Goal: Task Accomplishment & Management: Manage account settings

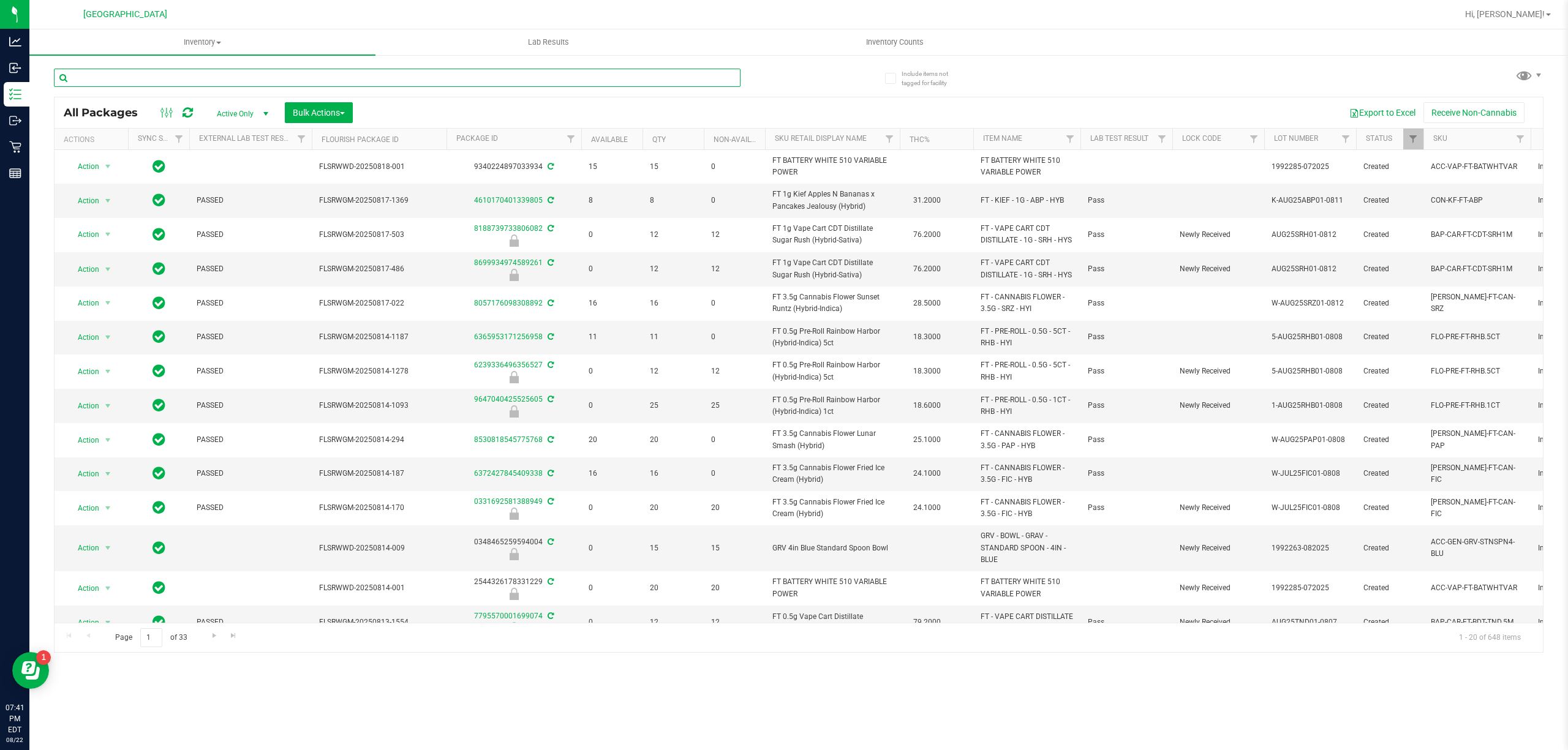
click at [262, 84] on input "text" at bounding box center [397, 78] width 686 height 18
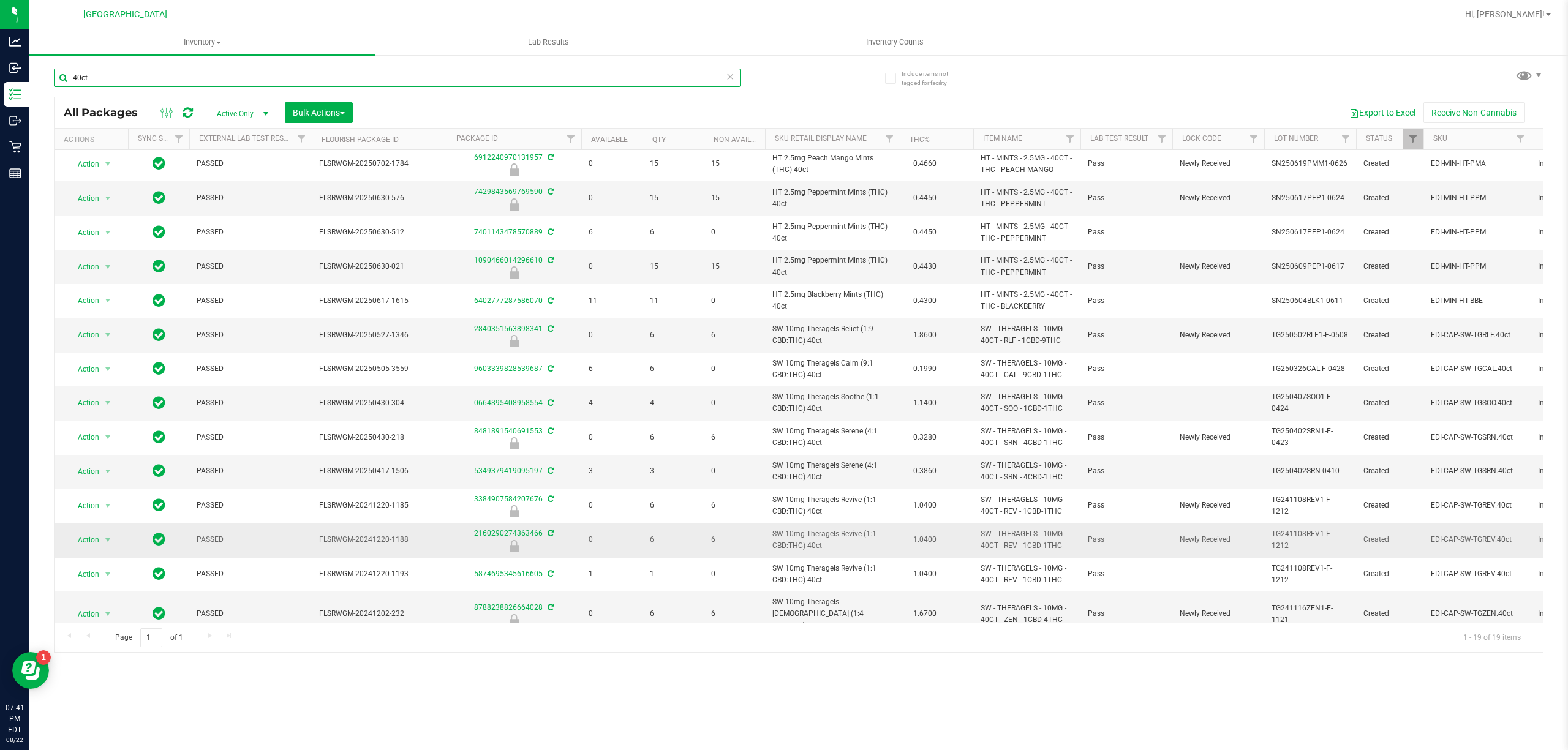
scroll to position [111, 0]
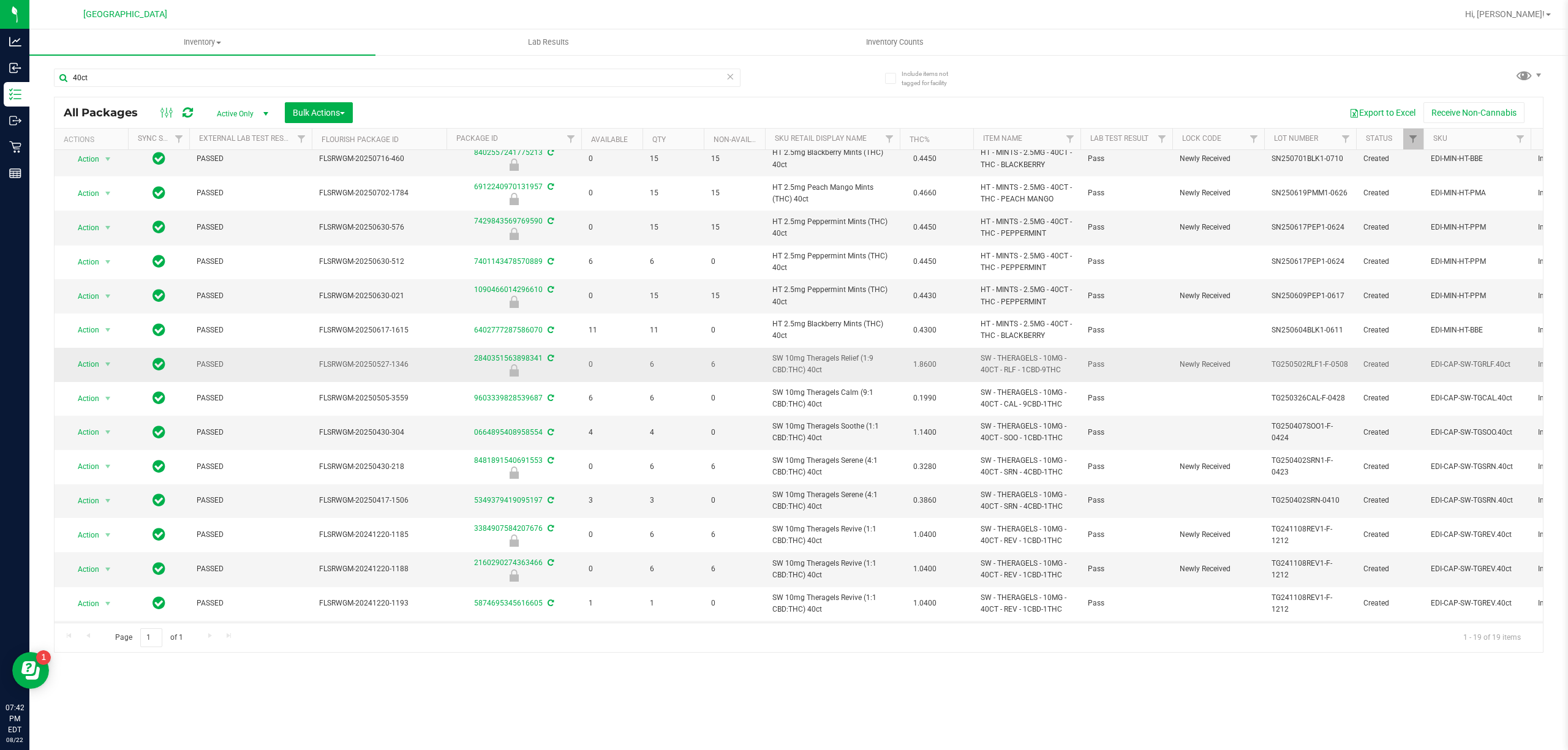
click at [816, 355] on span "SW 10mg Theragels Relief (1:9 CBD:THC) 40ct" at bounding box center [832, 364] width 120 height 23
click at [803, 364] on span "SW 10mg Theragels Relief (1:9 CBD:THC) 40ct" at bounding box center [832, 364] width 120 height 23
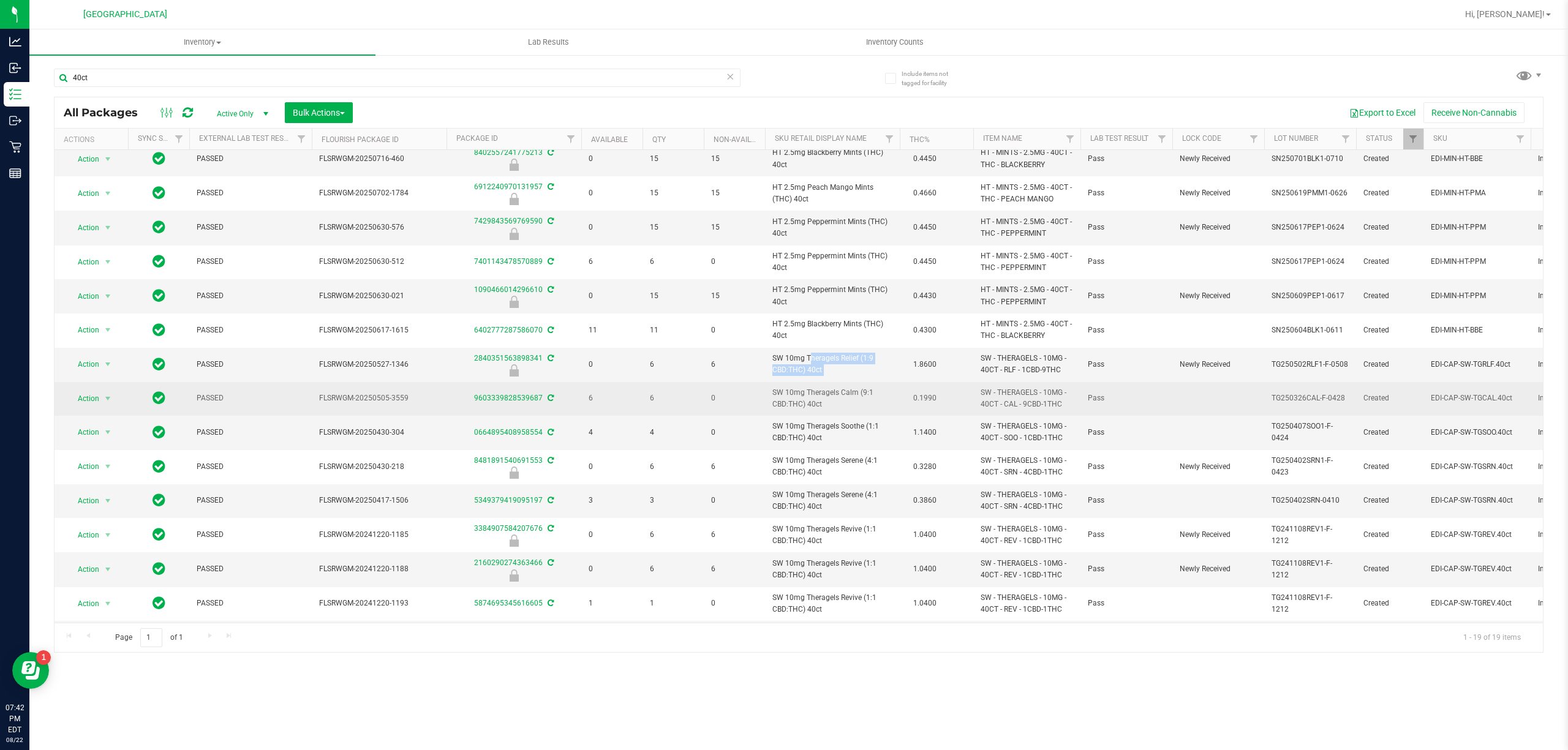
copy td "SW 10mg Theragels Relief (1:9 CBD:THC) 40ct"
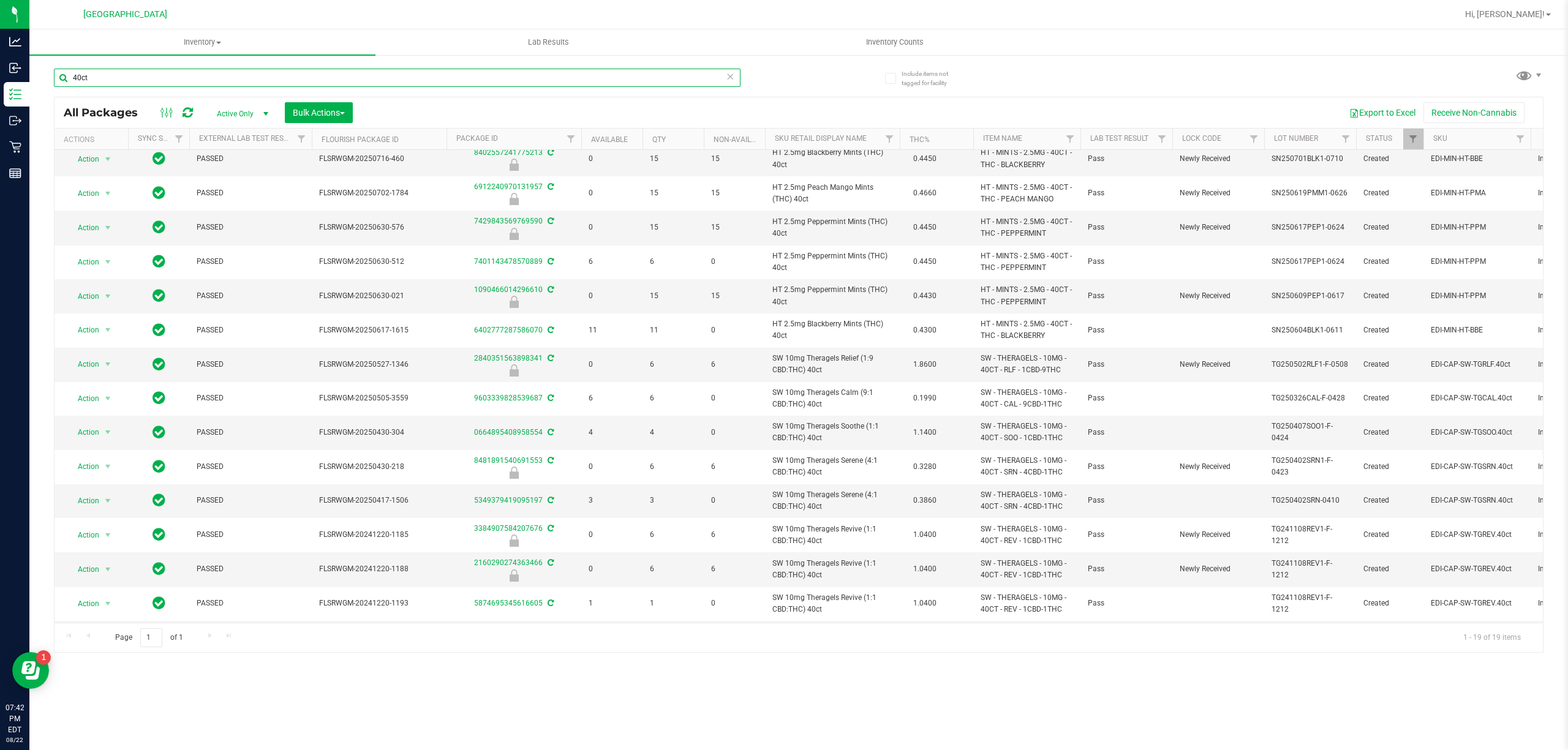
click at [385, 74] on input "40ct" at bounding box center [397, 78] width 686 height 18
paste input "SW 10mg Theragels Relief (1:9 CBD:THC)"
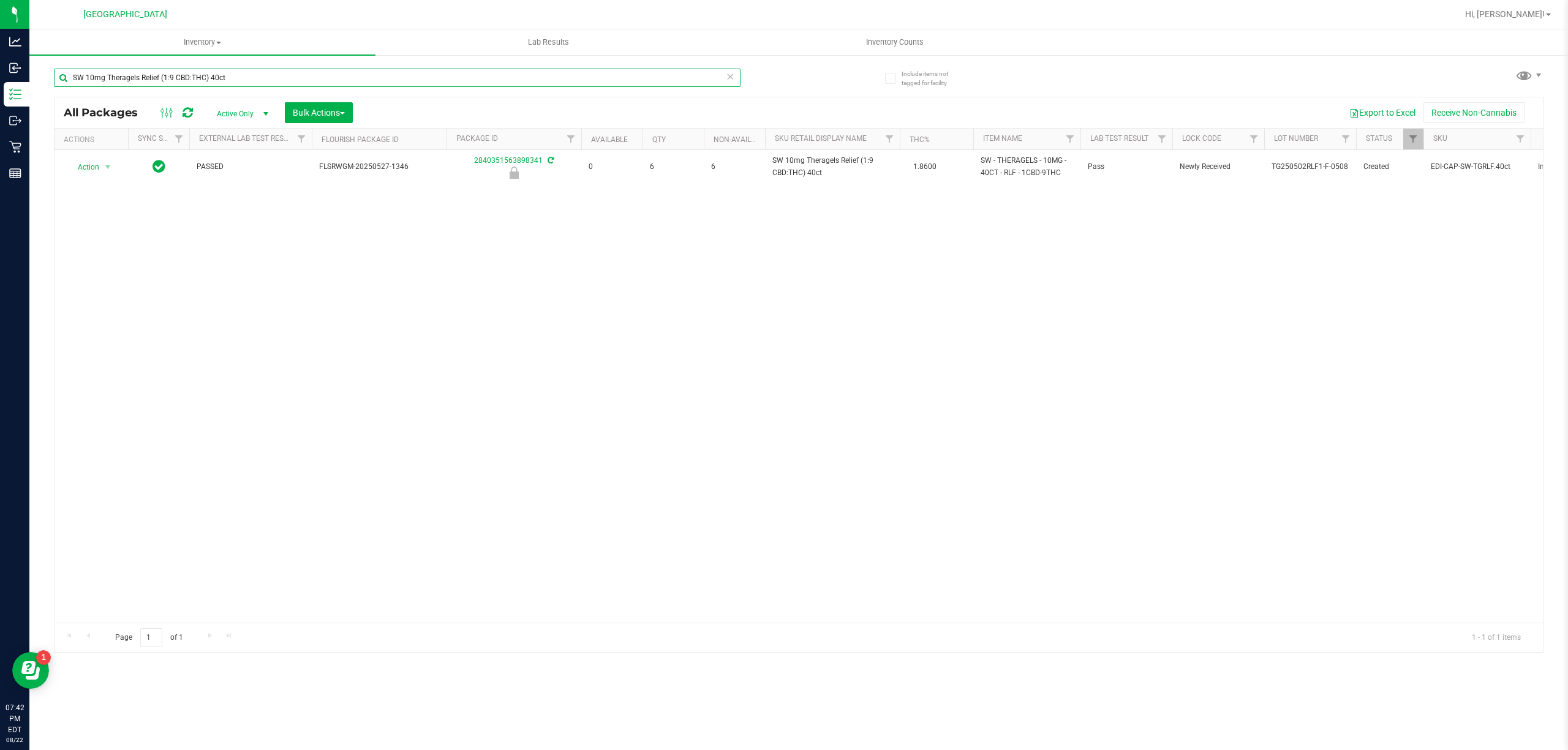
type input "SW 10mg Theragels Relief (1:9 CBD:THC) 40ct"
click at [473, 91] on div "SW 10mg Theragels Relief (1:9 CBD:THC) 40ct" at bounding box center [397, 83] width 686 height 28
click at [476, 84] on input "SW 10mg Theragels Relief (1:9 CBD:THC) 40ct" at bounding box center [397, 78] width 686 height 18
click at [472, 85] on input "SW 10mg Theragels Relief (1:9 CBD:THC) 40ct" at bounding box center [397, 78] width 686 height 18
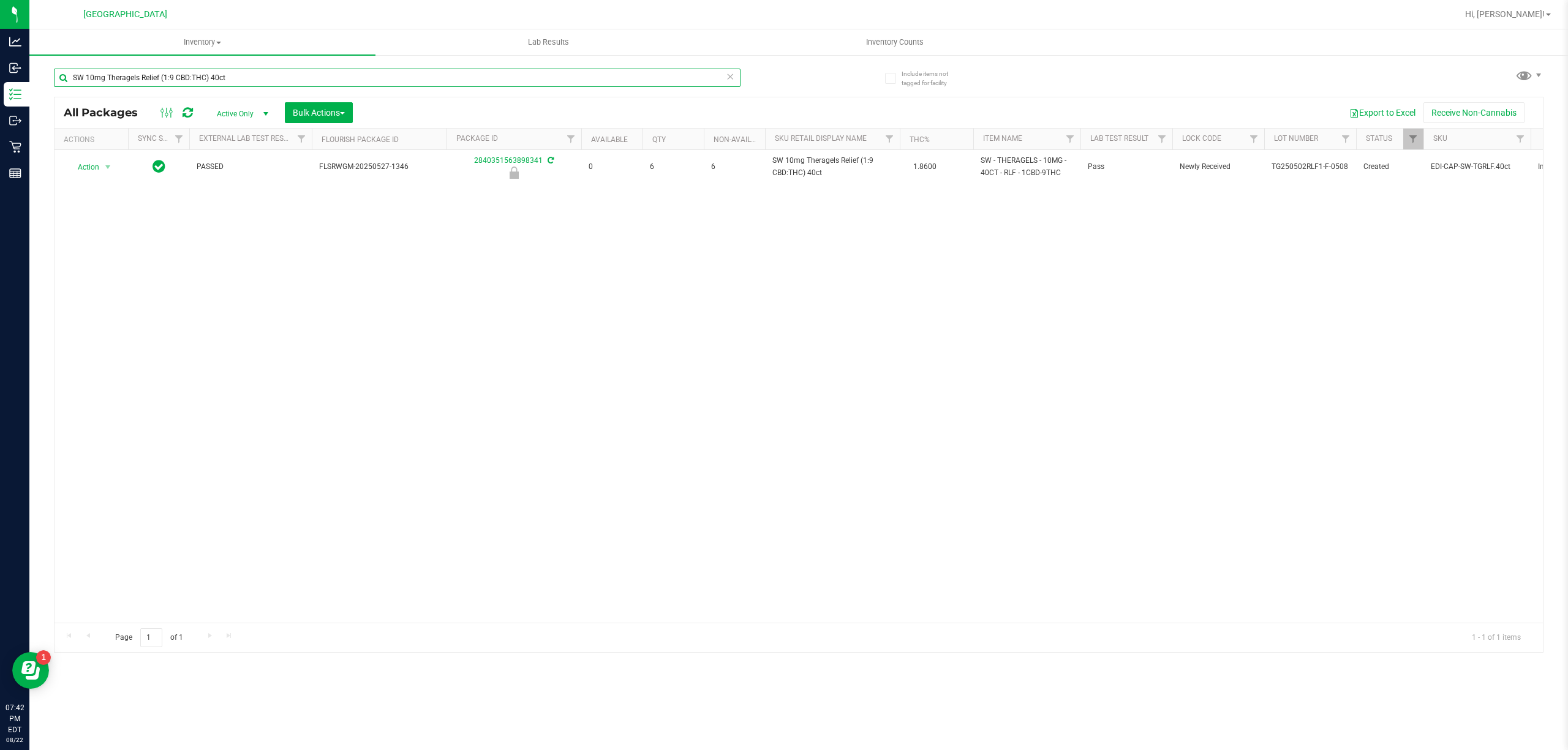
click at [472, 85] on input "SW 10mg Theragels Relief (1:9 CBD:THC) 40ct" at bounding box center [397, 78] width 686 height 18
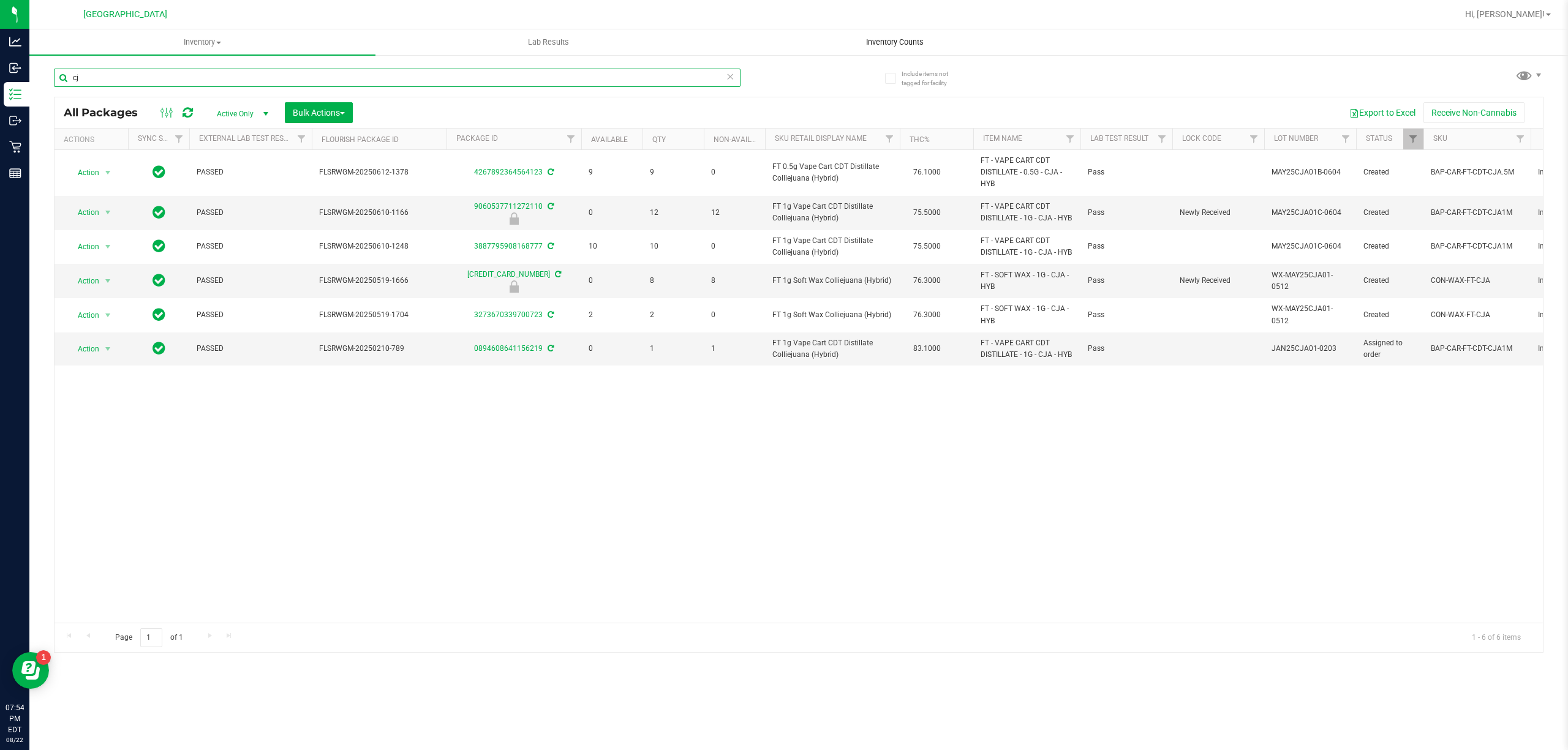
type input "c"
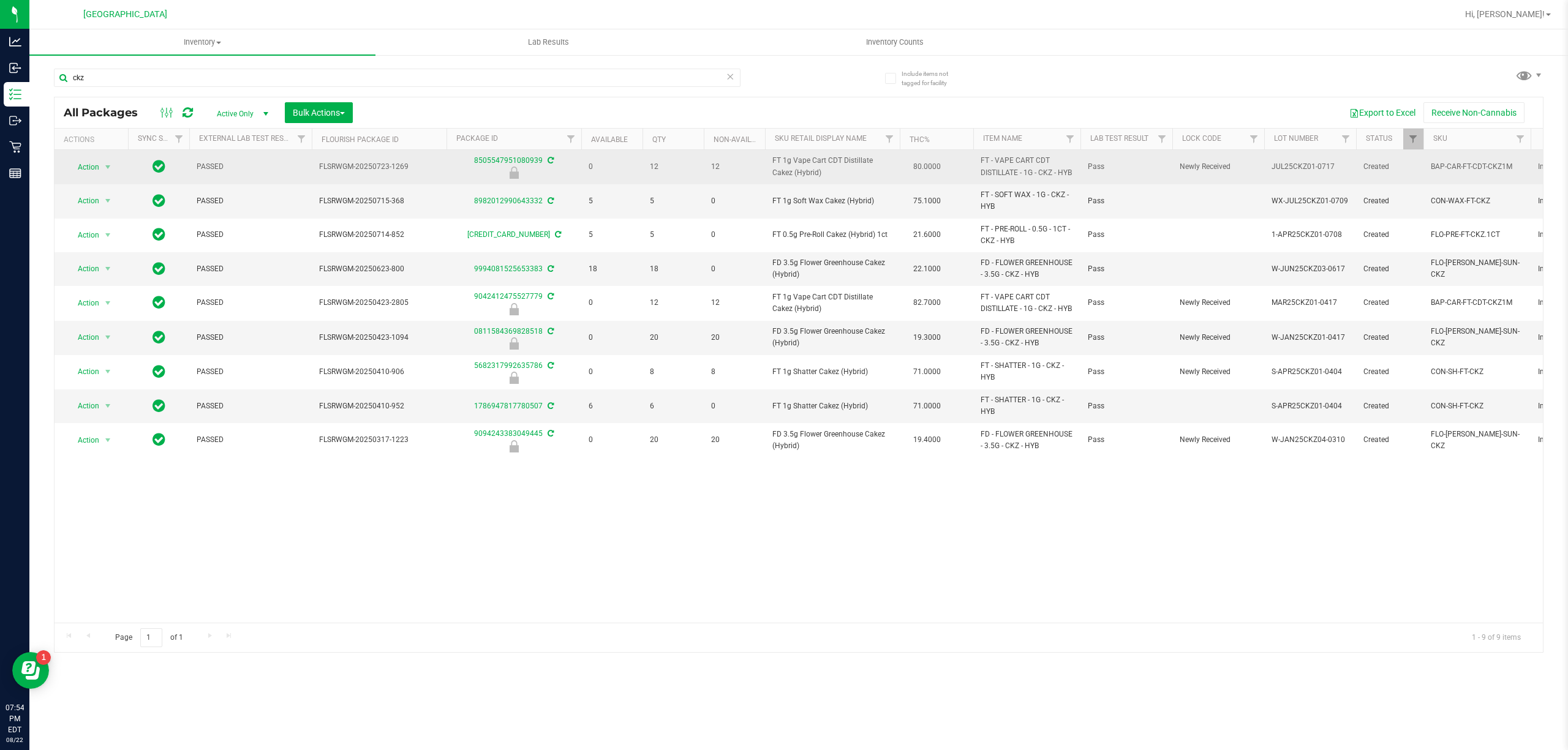
click at [799, 177] on span "FT 1g Vape Cart CDT Distillate Cakez (Hybrid)" at bounding box center [832, 166] width 120 height 23
click at [798, 177] on span "FT 1g Vape Cart CDT Distillate Cakez (Hybrid)" at bounding box center [832, 166] width 120 height 23
copy td "FT 1g Vape Cart CDT Distillate Cakez (Hybrid)"
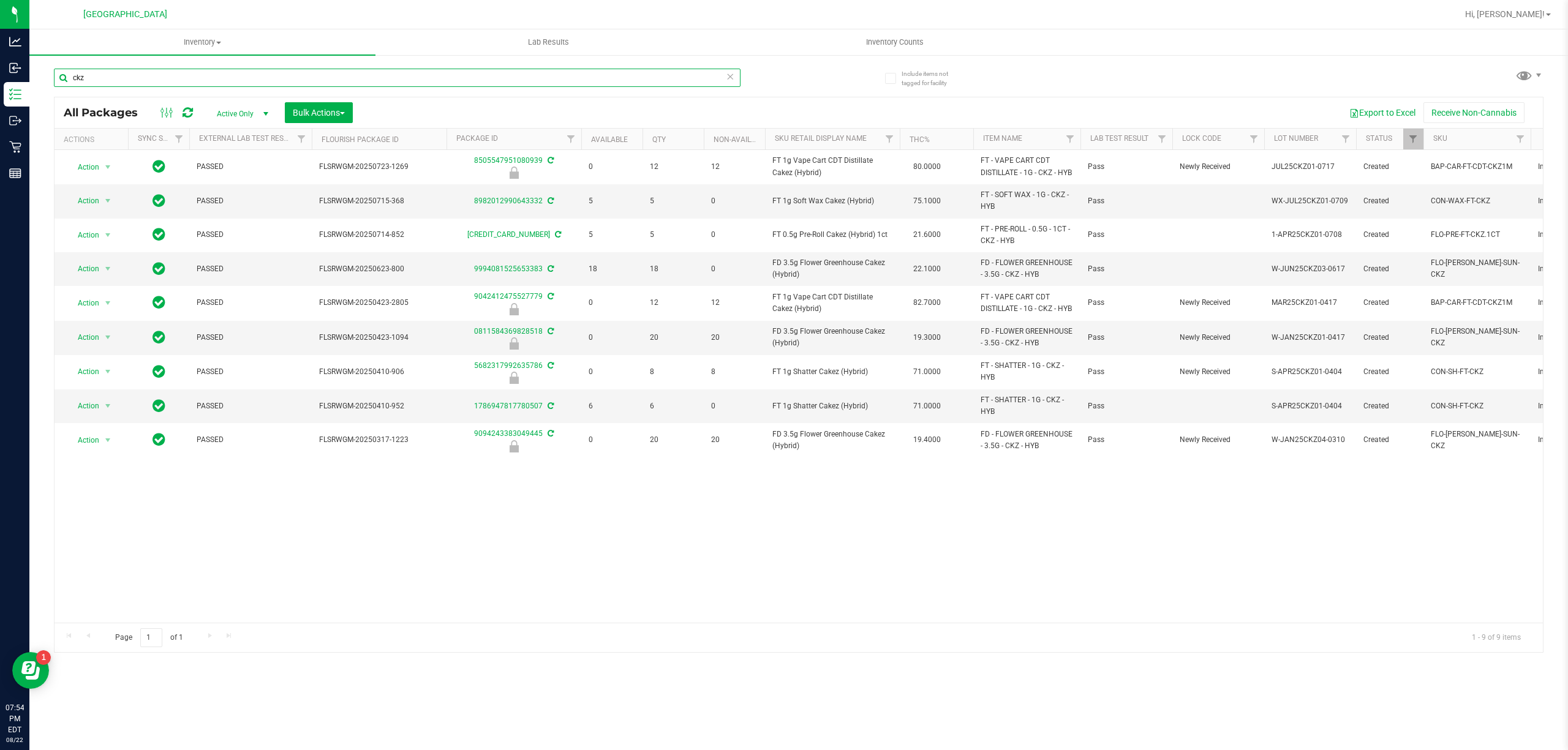
click at [399, 84] on input "ckz" at bounding box center [397, 78] width 686 height 18
paste input "FT 1g Vape Cart CDT Distillate Cakez (Hybrid)"
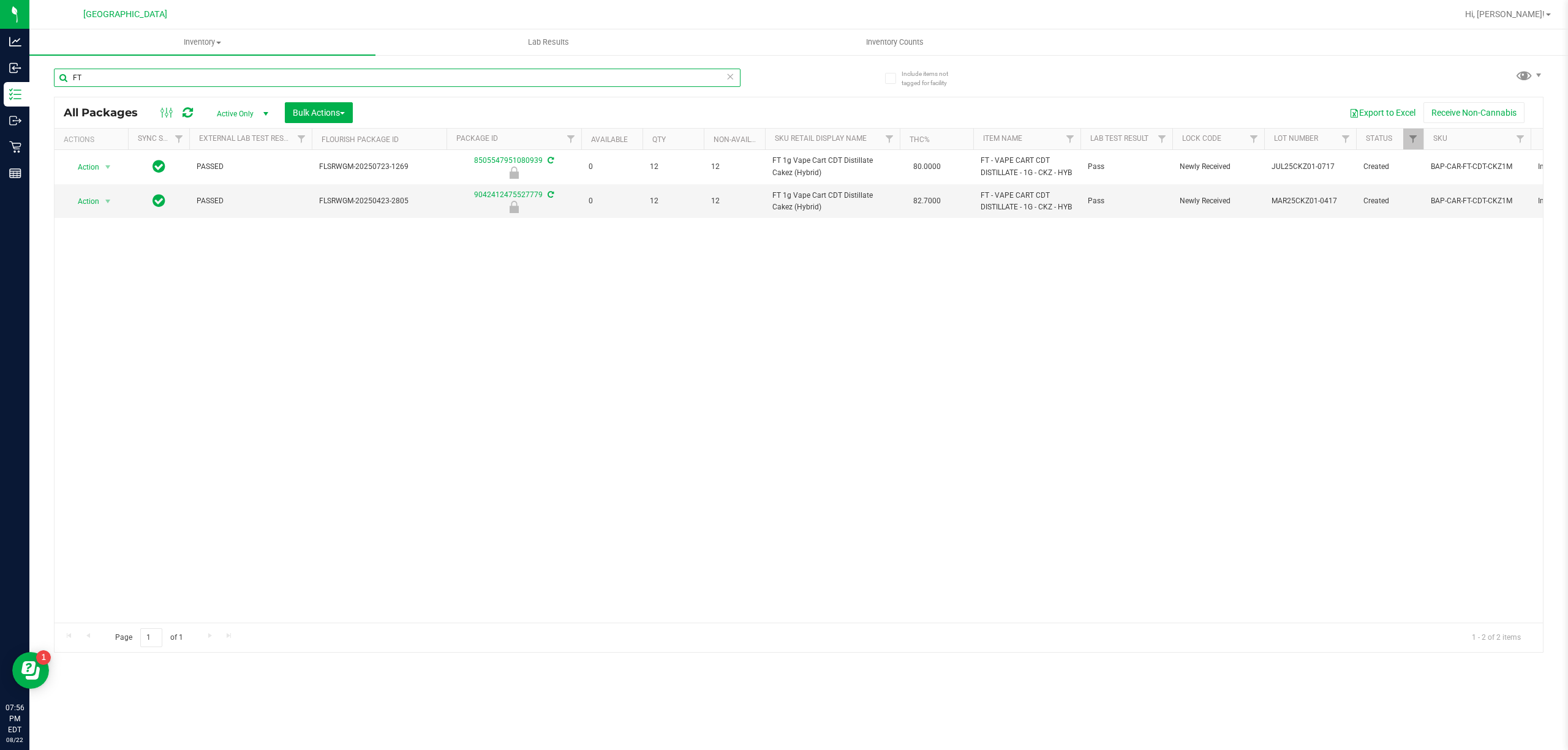
type input "F"
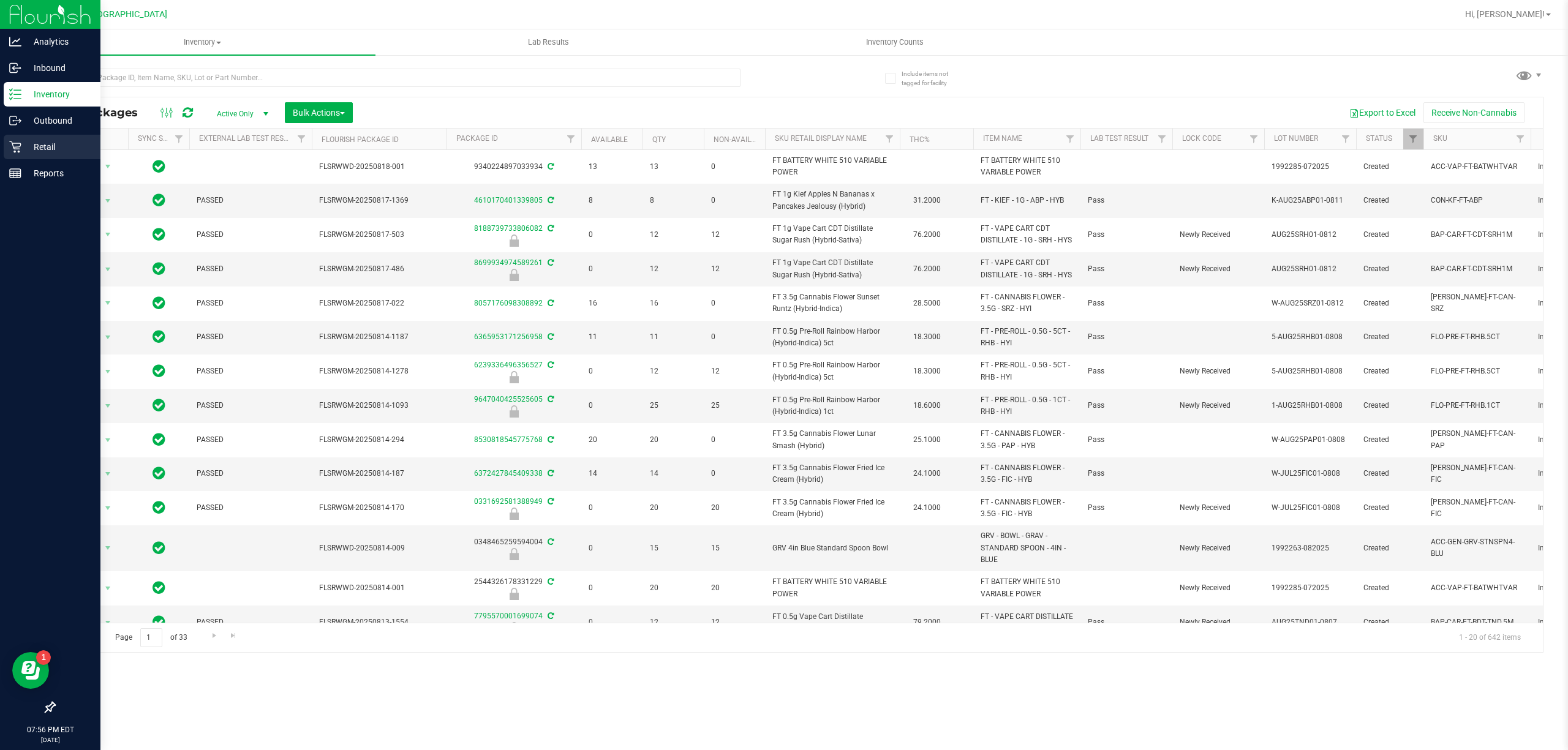
click at [22, 154] on p "Retail" at bounding box center [58, 147] width 74 height 15
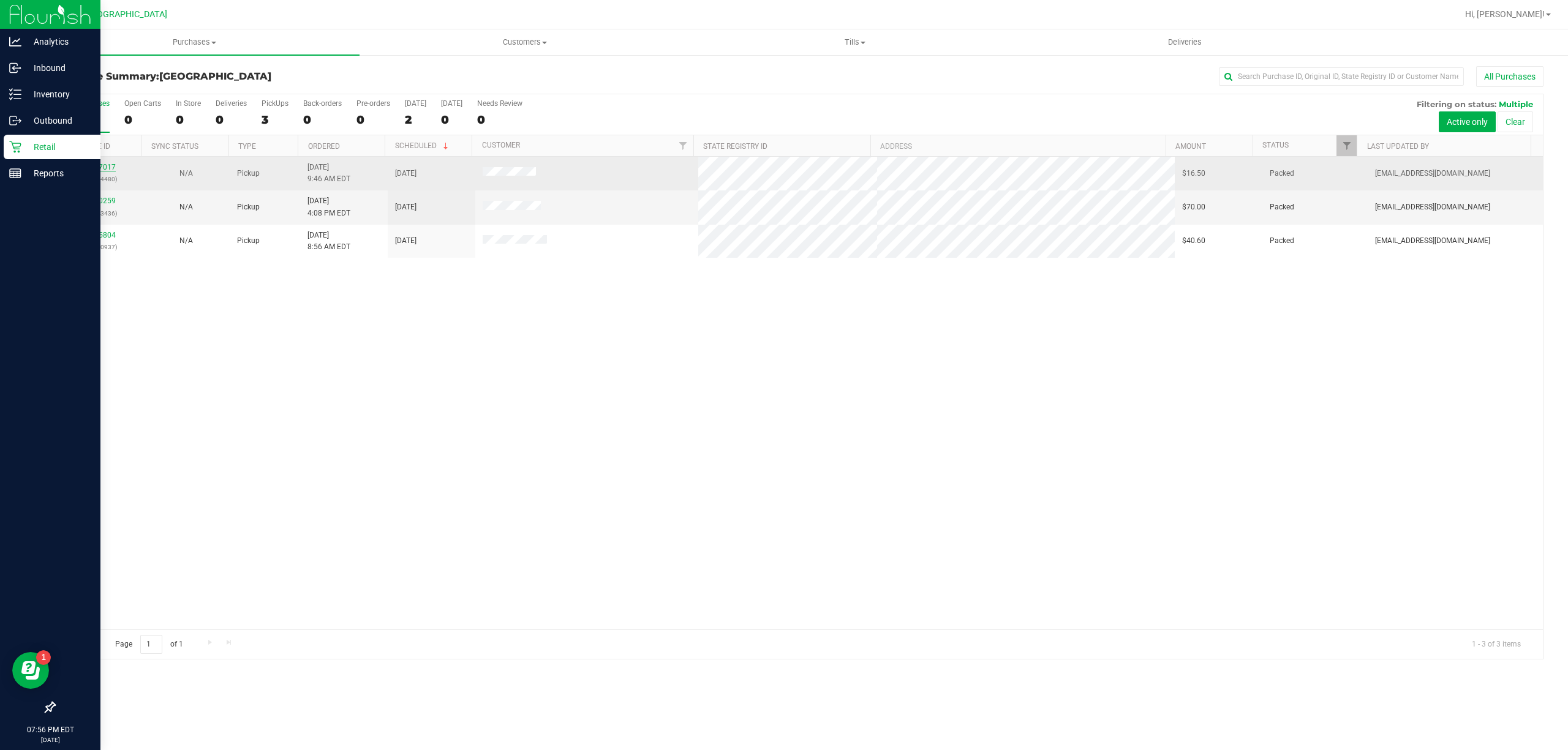
click at [90, 166] on link "11827017" at bounding box center [99, 167] width 34 height 9
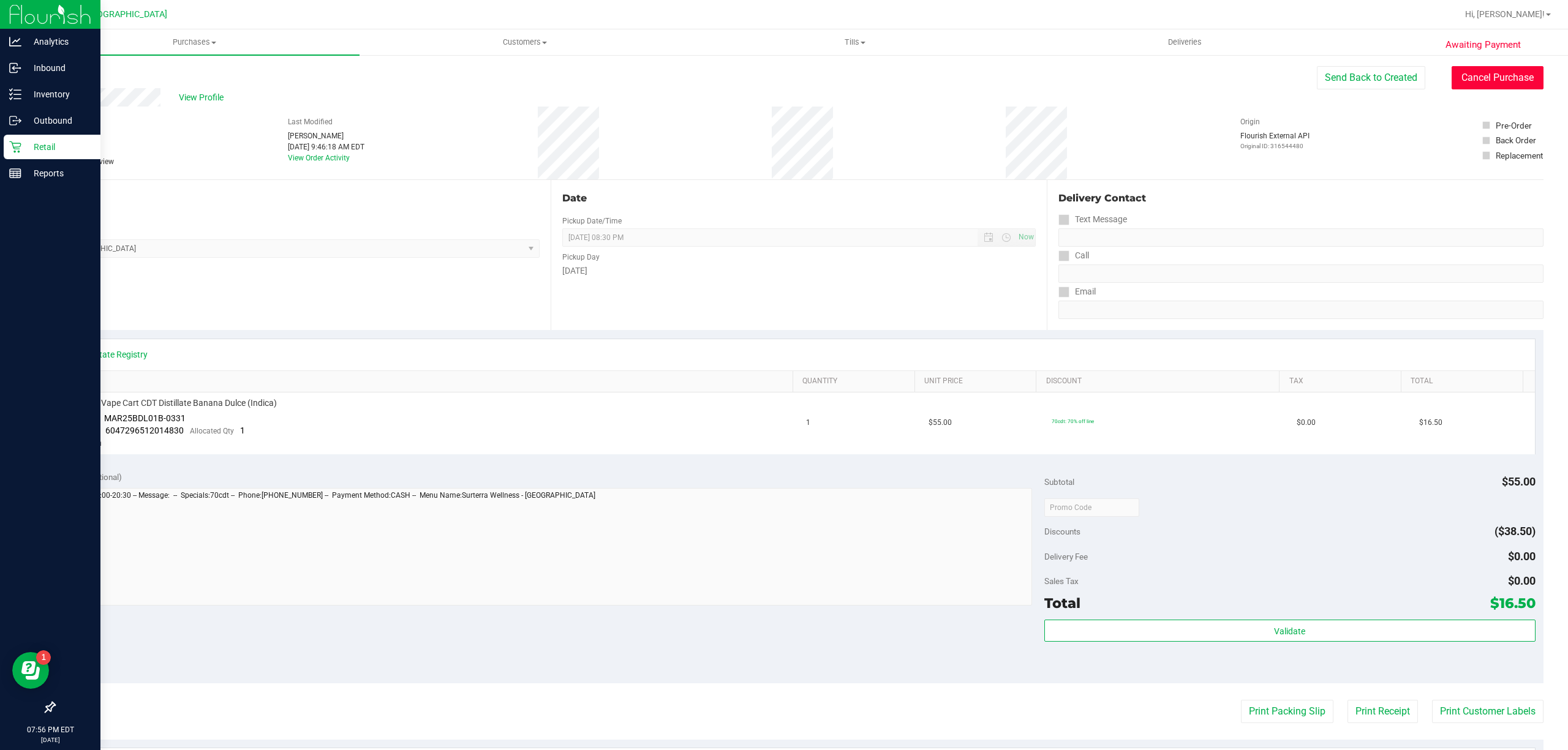
click at [1481, 77] on button "Cancel Purchase" at bounding box center [1497, 77] width 92 height 23
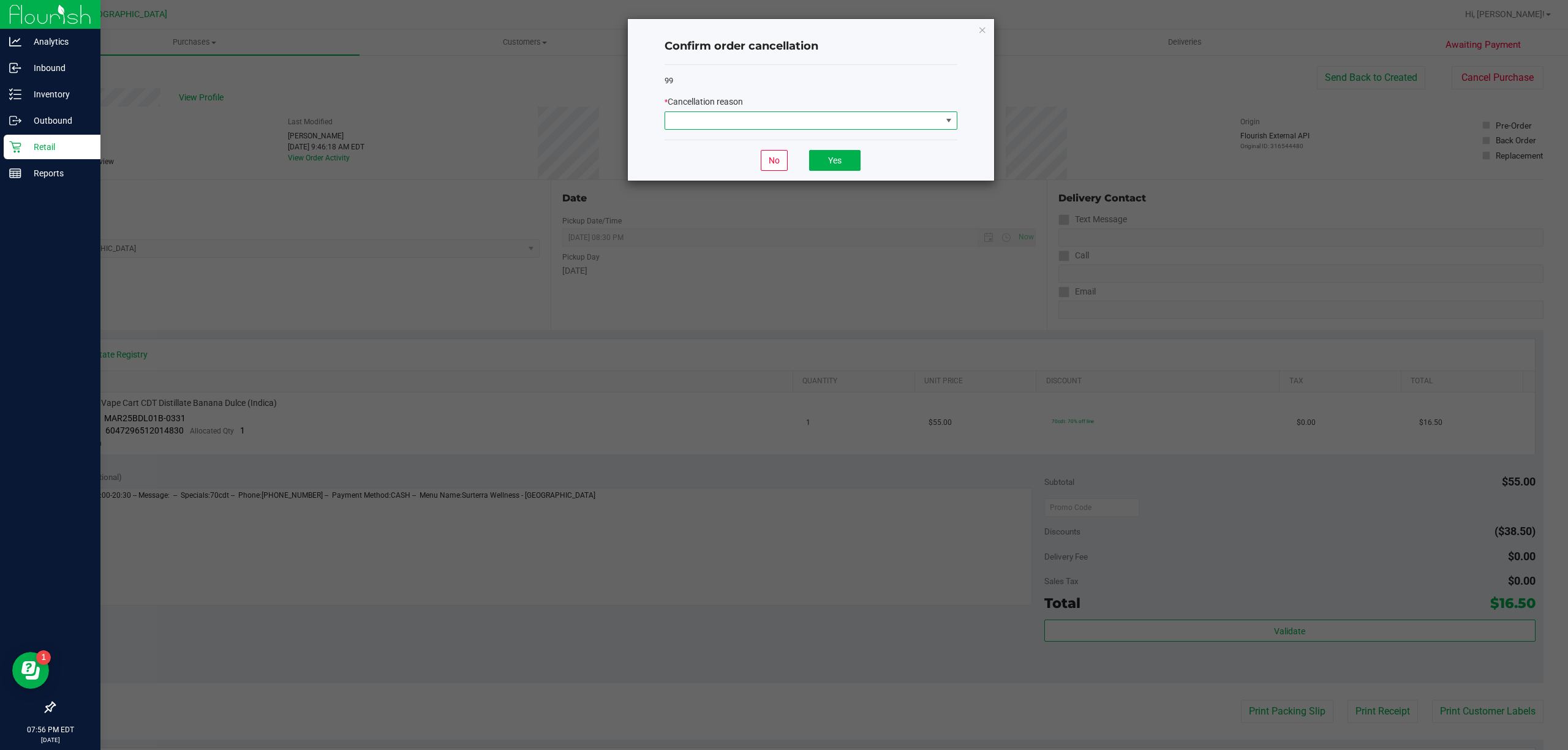
click at [782, 117] on span at bounding box center [803, 120] width 276 height 17
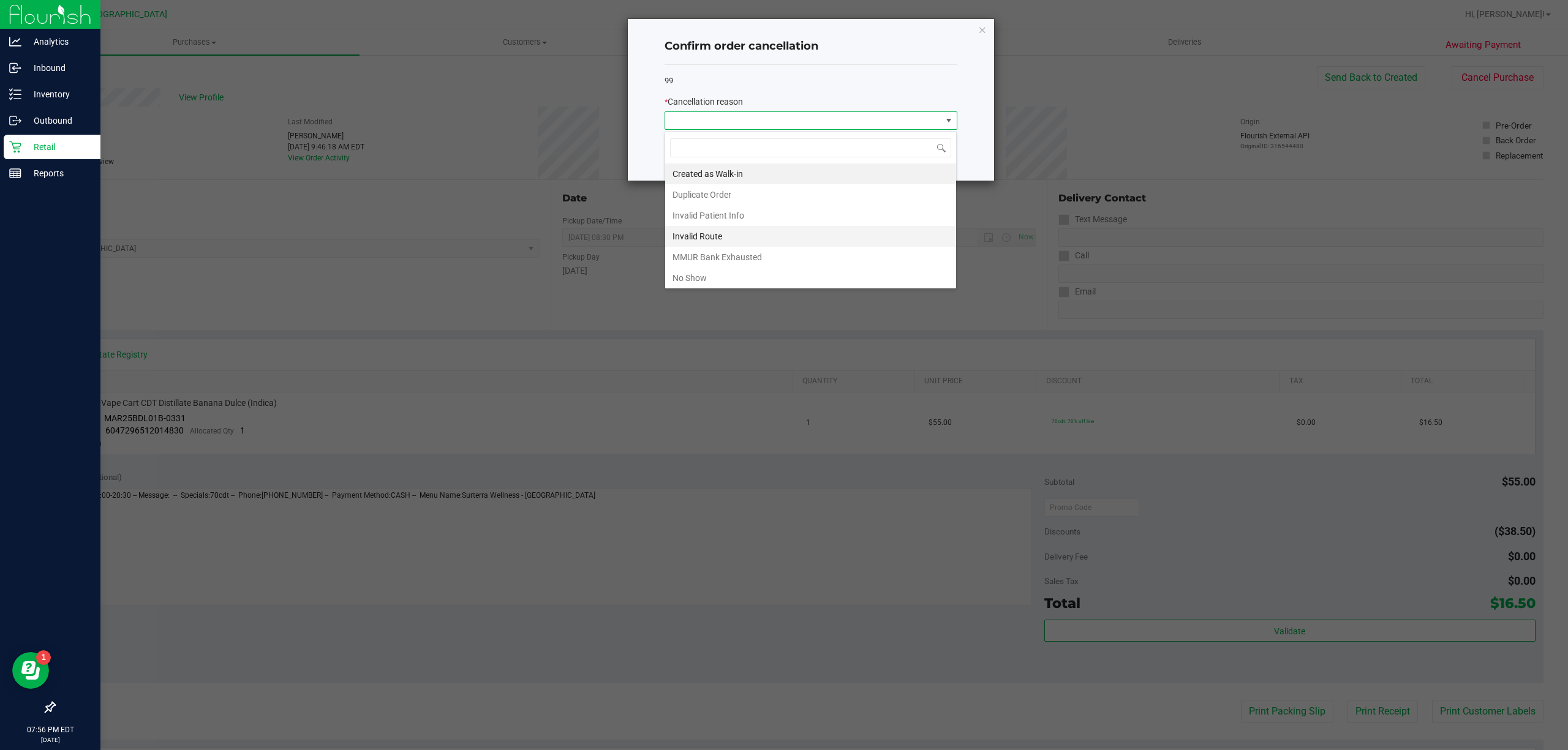
scroll to position [18, 292]
click at [717, 282] on li "No Show" at bounding box center [811, 277] width 291 height 21
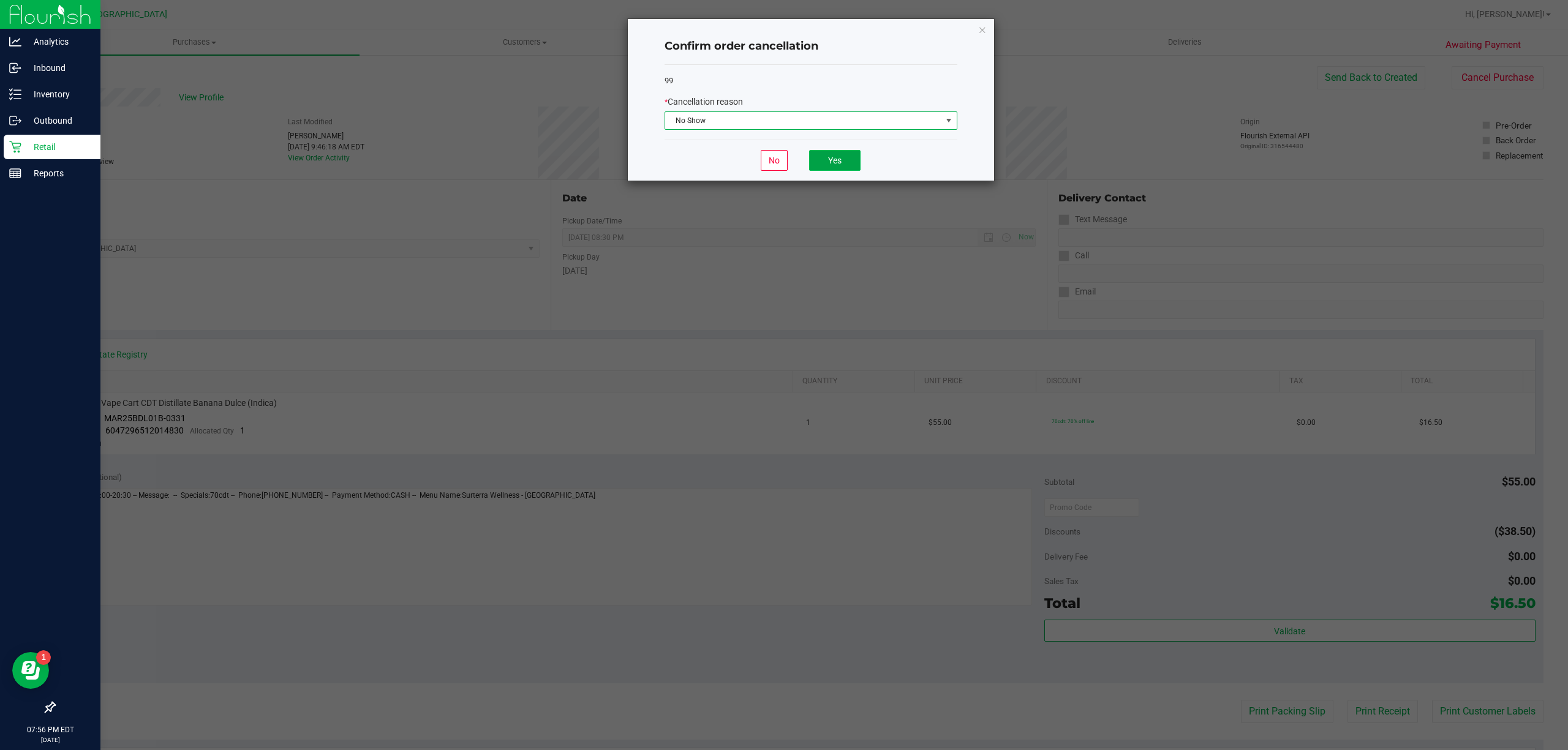
click at [843, 165] on button "Yes" at bounding box center [835, 160] width 52 height 21
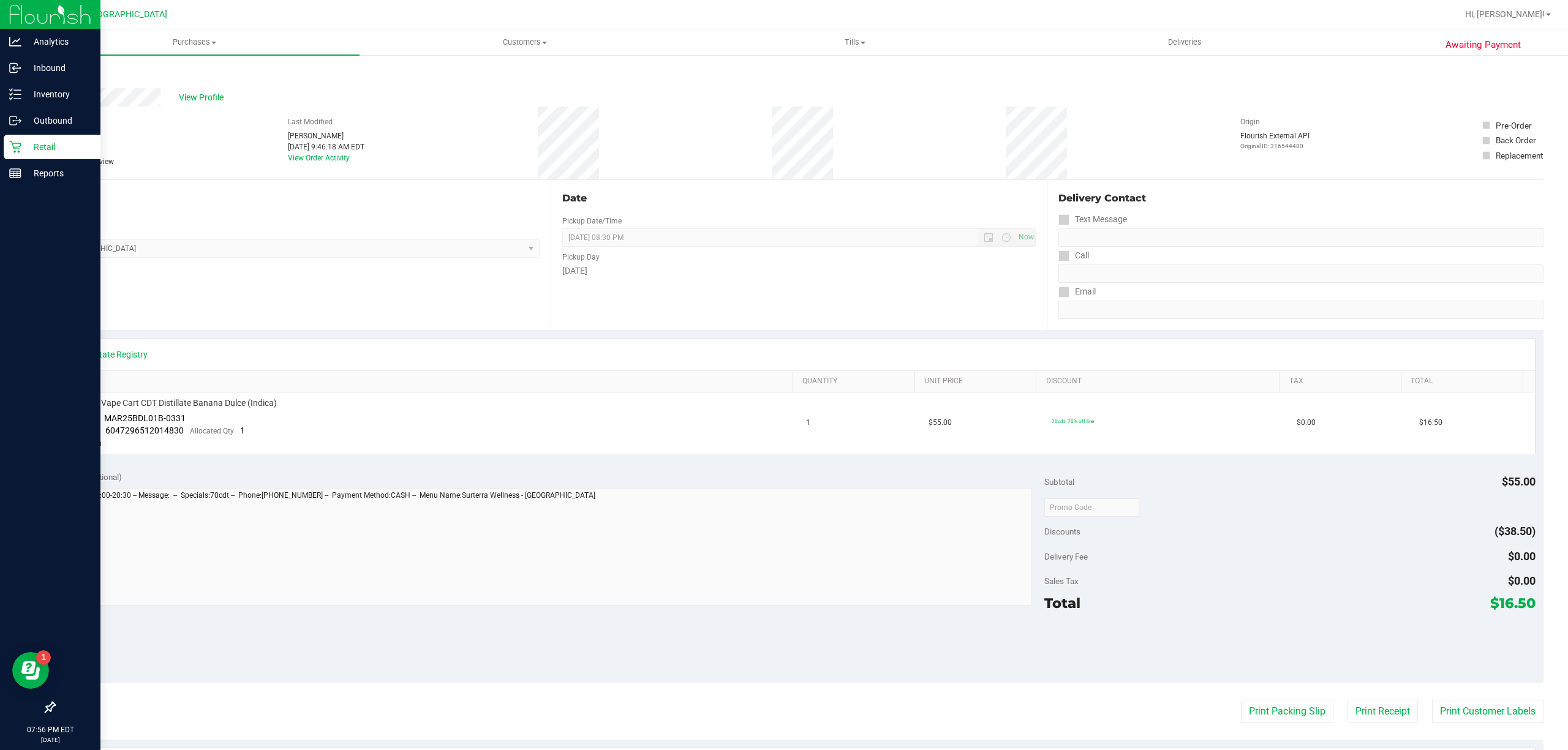
click at [49, 151] on p "Retail" at bounding box center [58, 147] width 74 height 15
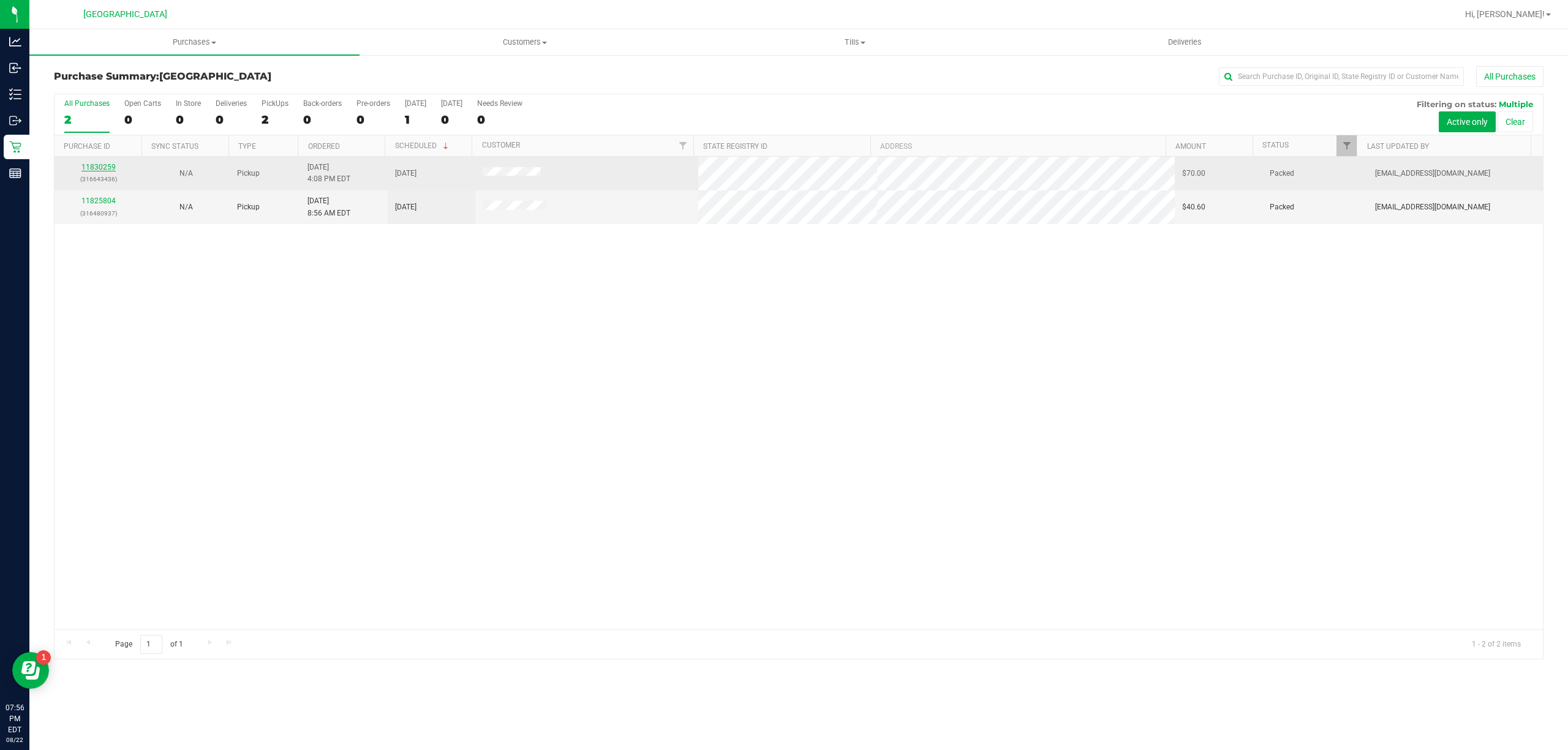
click at [108, 167] on link "11830259" at bounding box center [99, 167] width 34 height 9
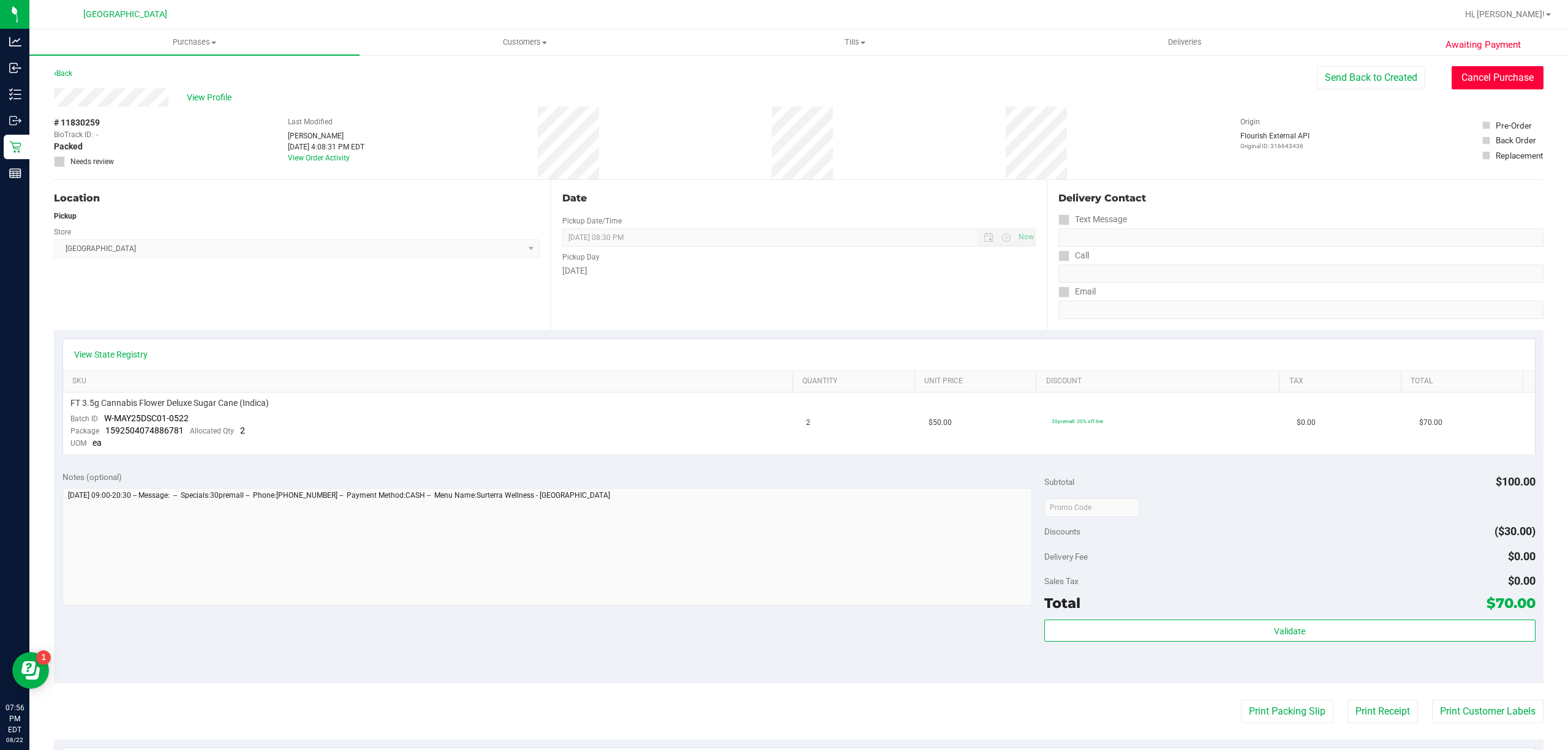
click at [1476, 82] on button "Cancel Purchase" at bounding box center [1497, 77] width 92 height 23
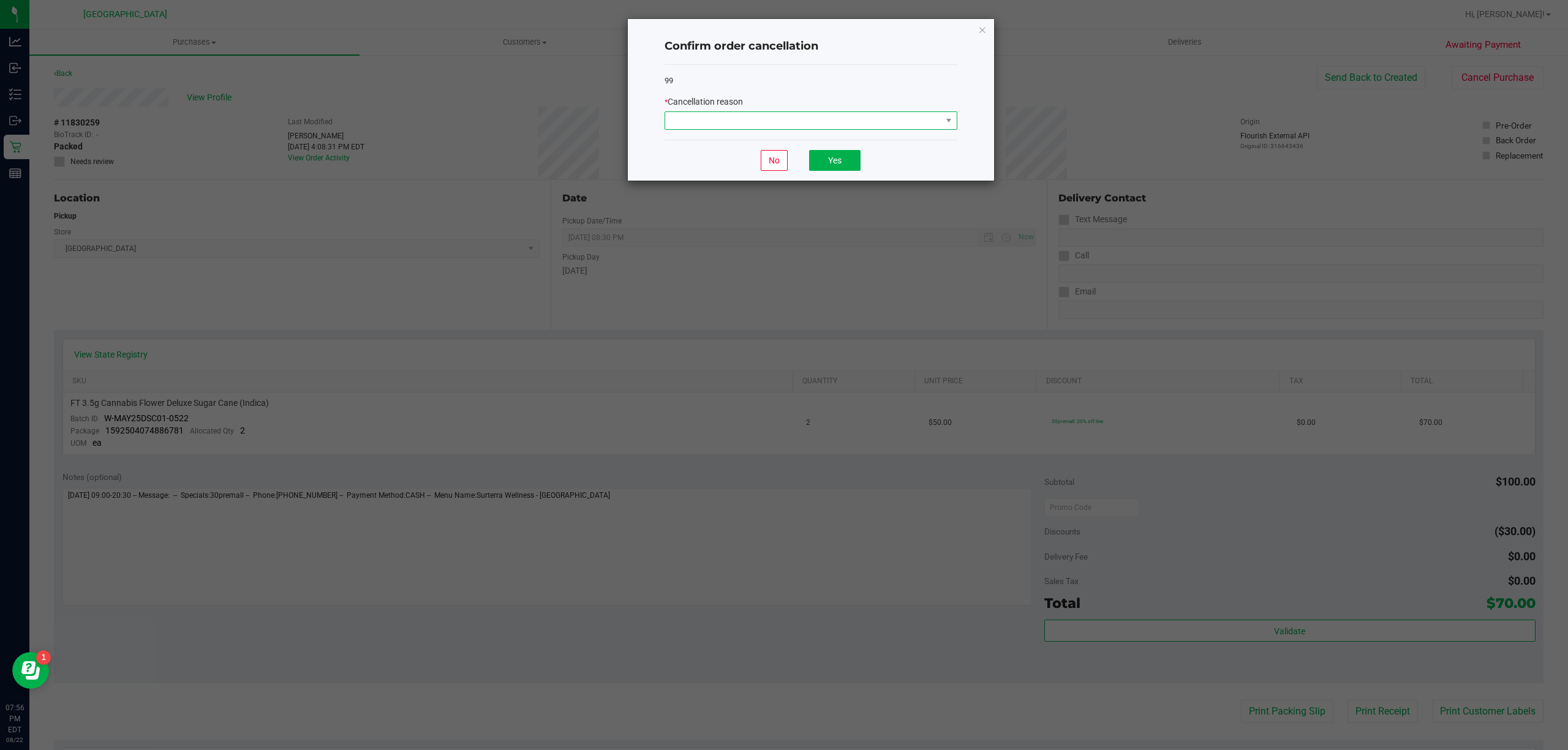
click at [855, 125] on span at bounding box center [803, 120] width 276 height 17
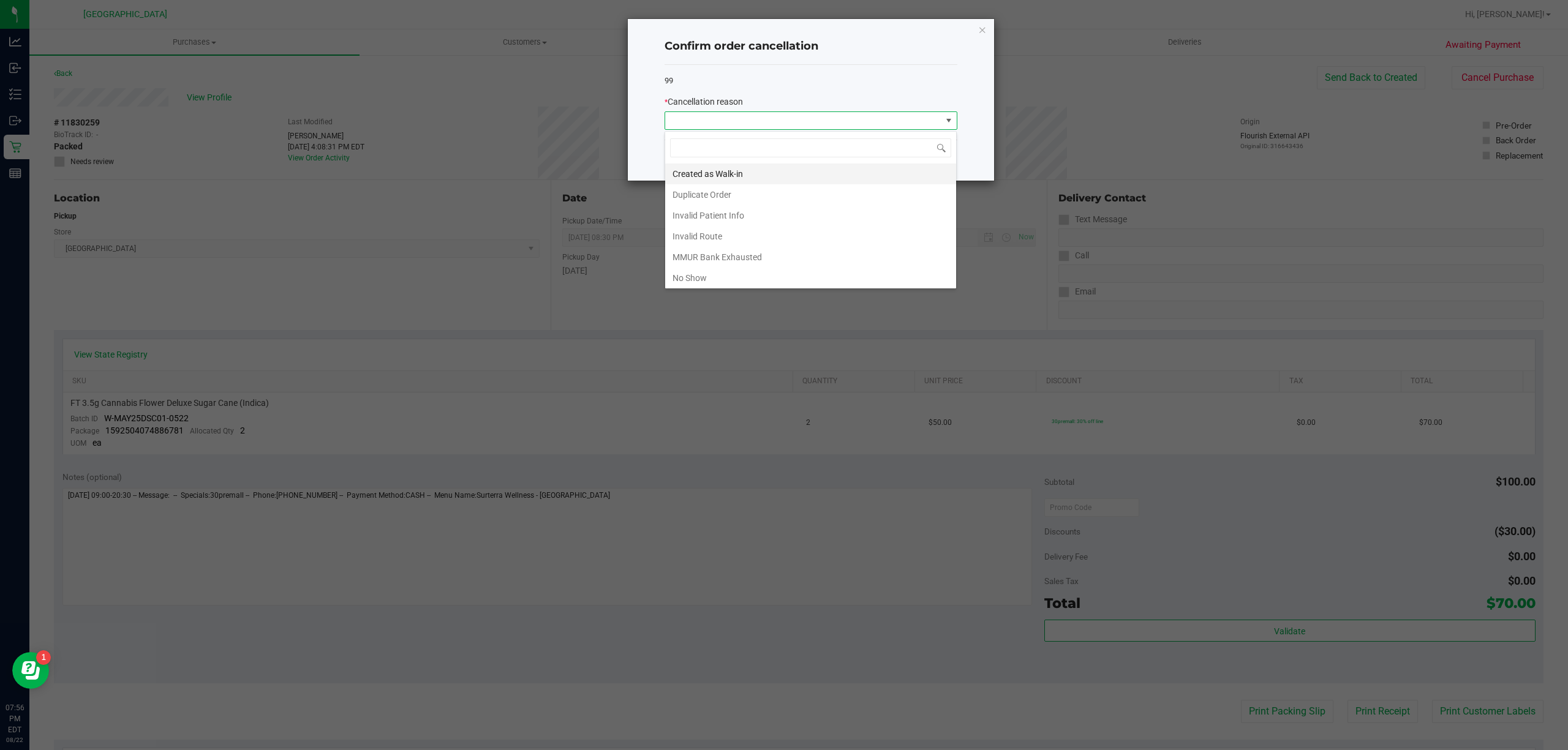
scroll to position [18, 292]
click at [755, 280] on li "No Show" at bounding box center [811, 277] width 291 height 21
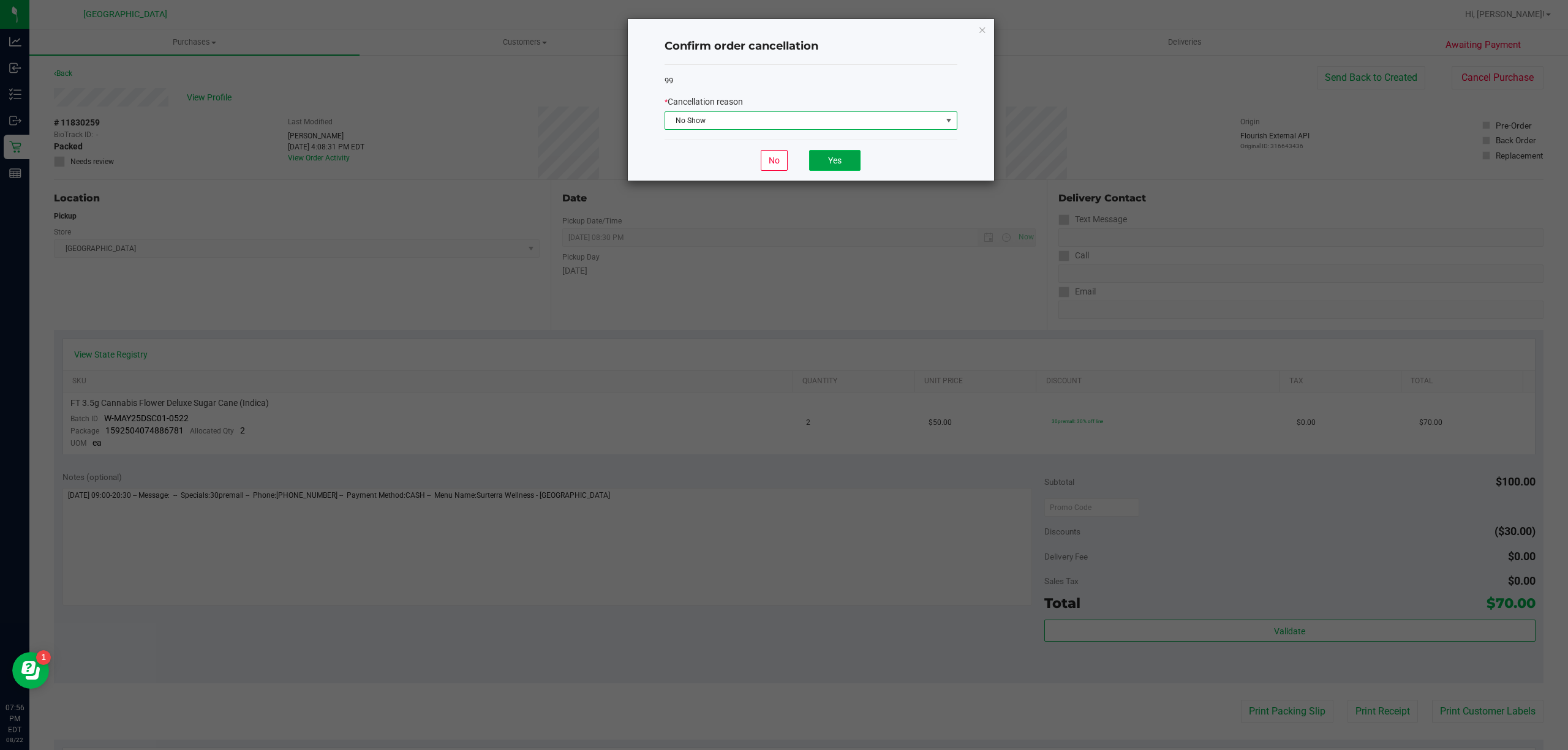
click at [824, 165] on button "Yes" at bounding box center [835, 160] width 52 height 21
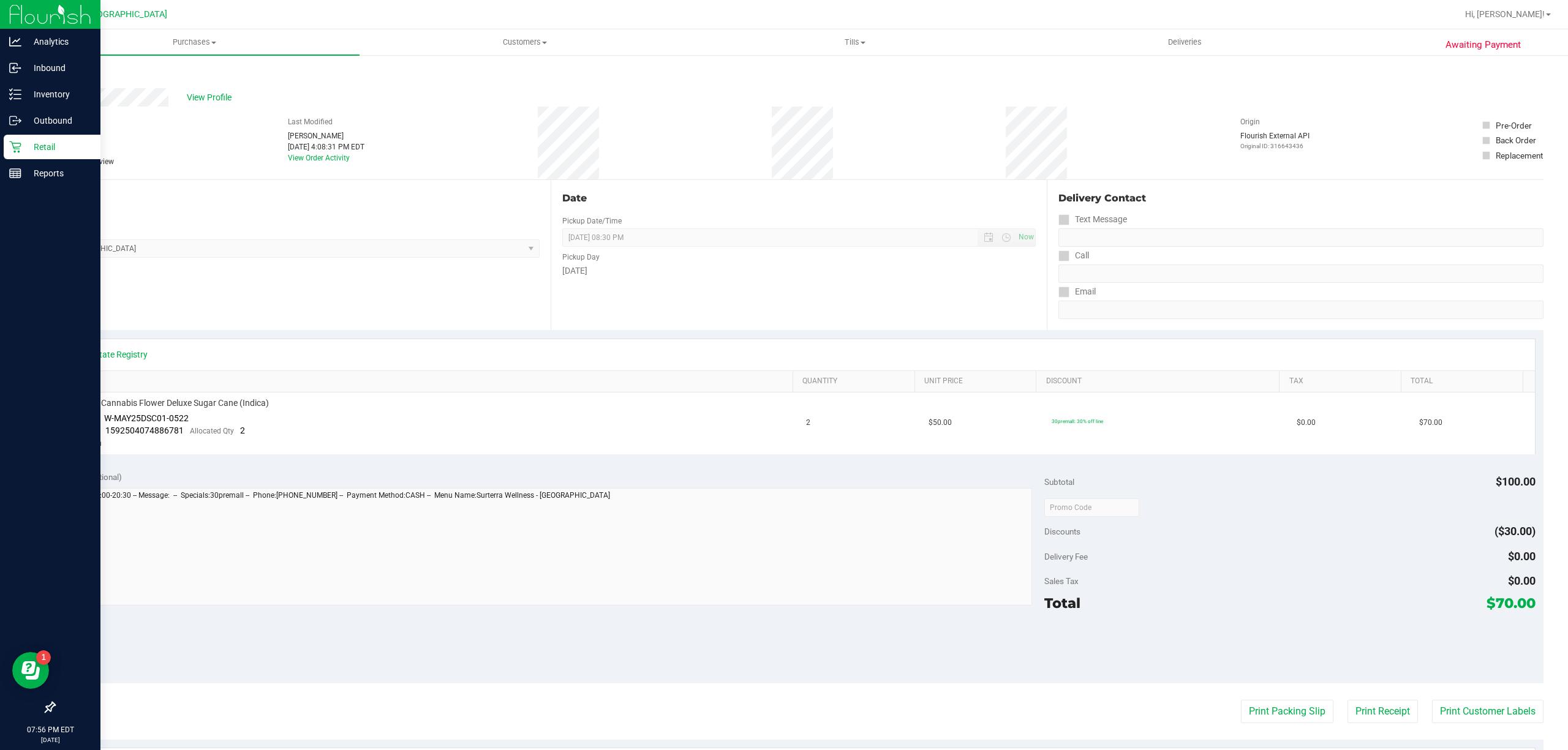
click at [25, 152] on p "Retail" at bounding box center [58, 147] width 74 height 15
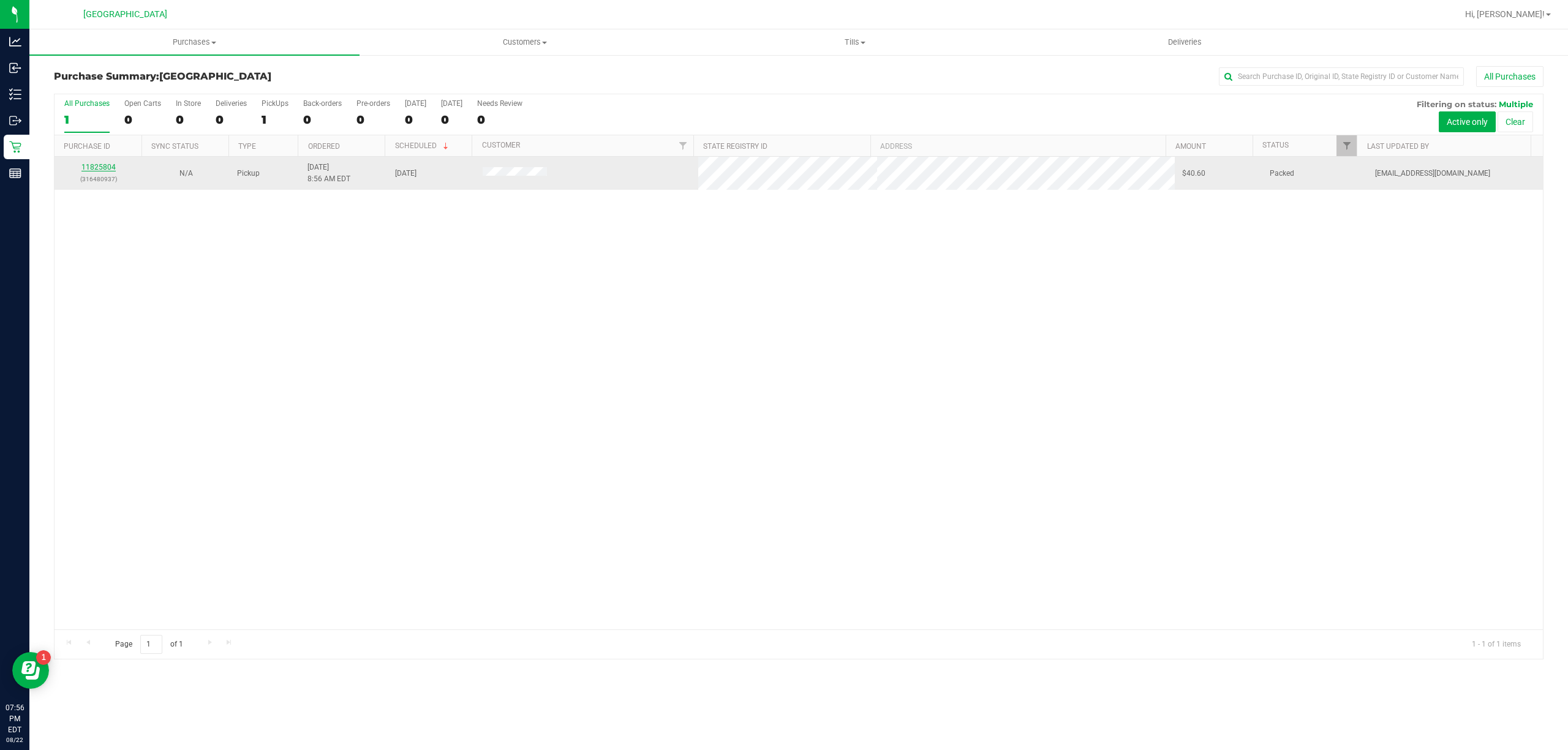
click at [92, 169] on link "11825804" at bounding box center [99, 167] width 34 height 9
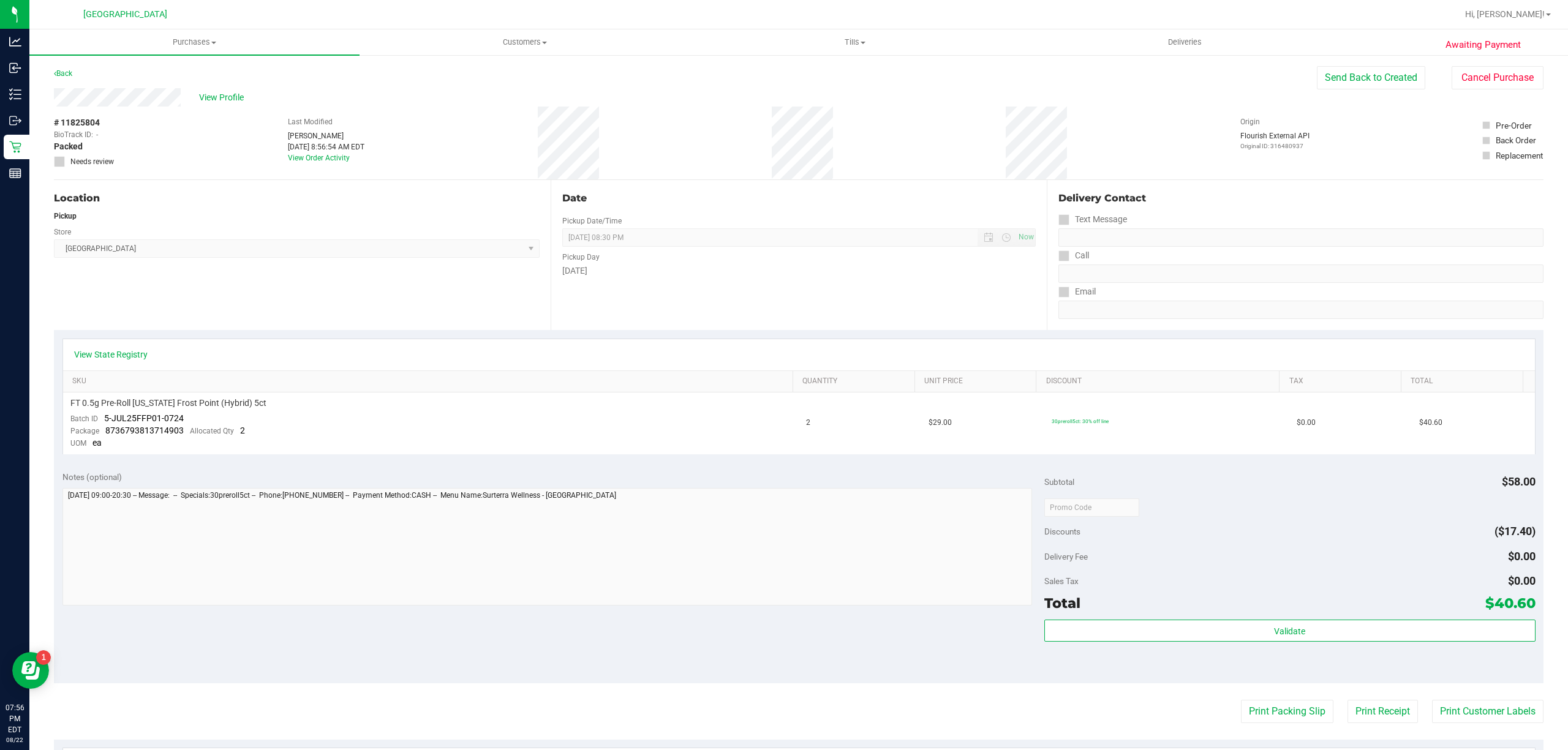
click at [1502, 90] on div "View Profile # 11825804 BioTrack ID: - Packed Needs review Last Modified [PERSO…" at bounding box center [799, 134] width 1490 height 92
click at [1507, 79] on button "Cancel Purchase" at bounding box center [1497, 77] width 92 height 23
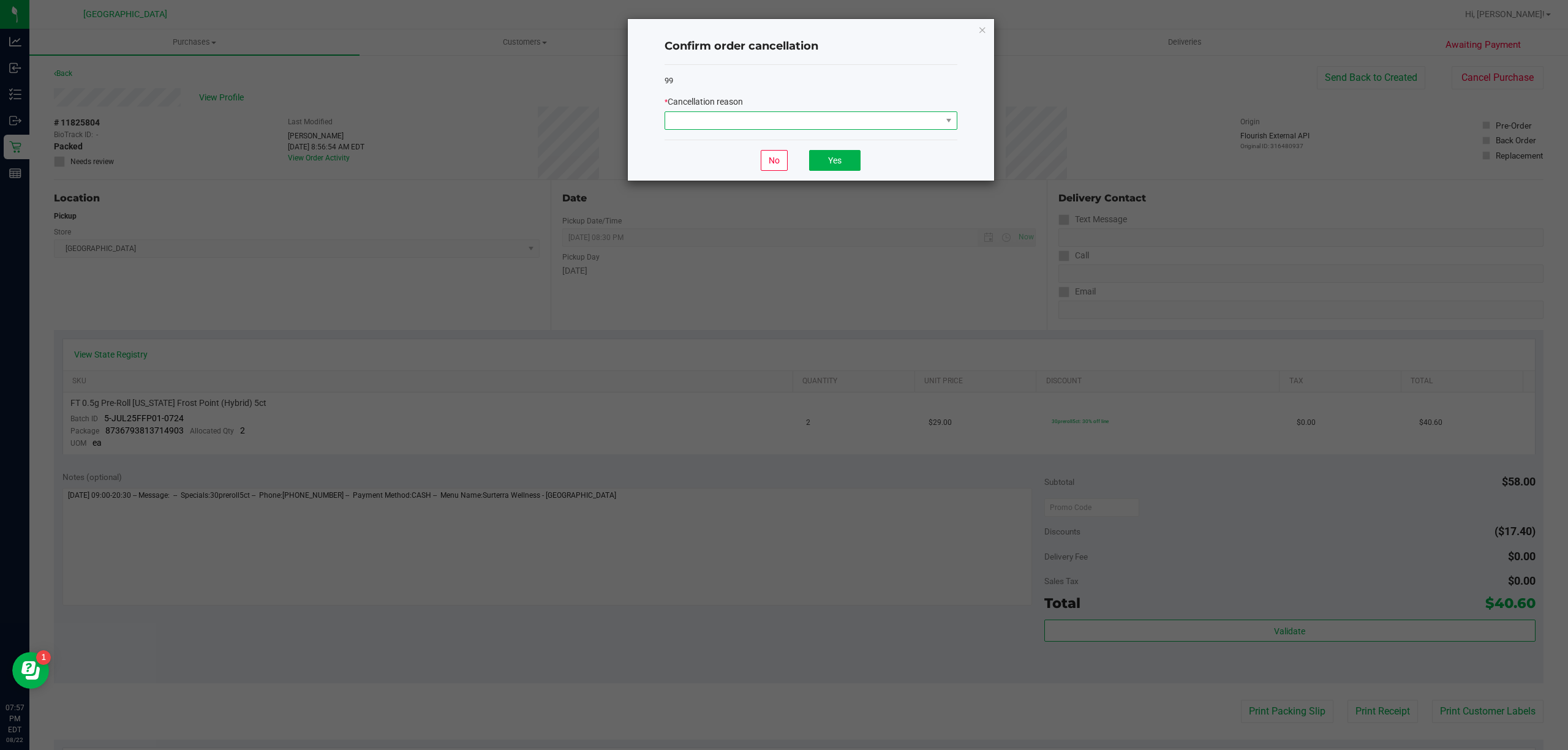
click at [908, 118] on span at bounding box center [803, 120] width 276 height 17
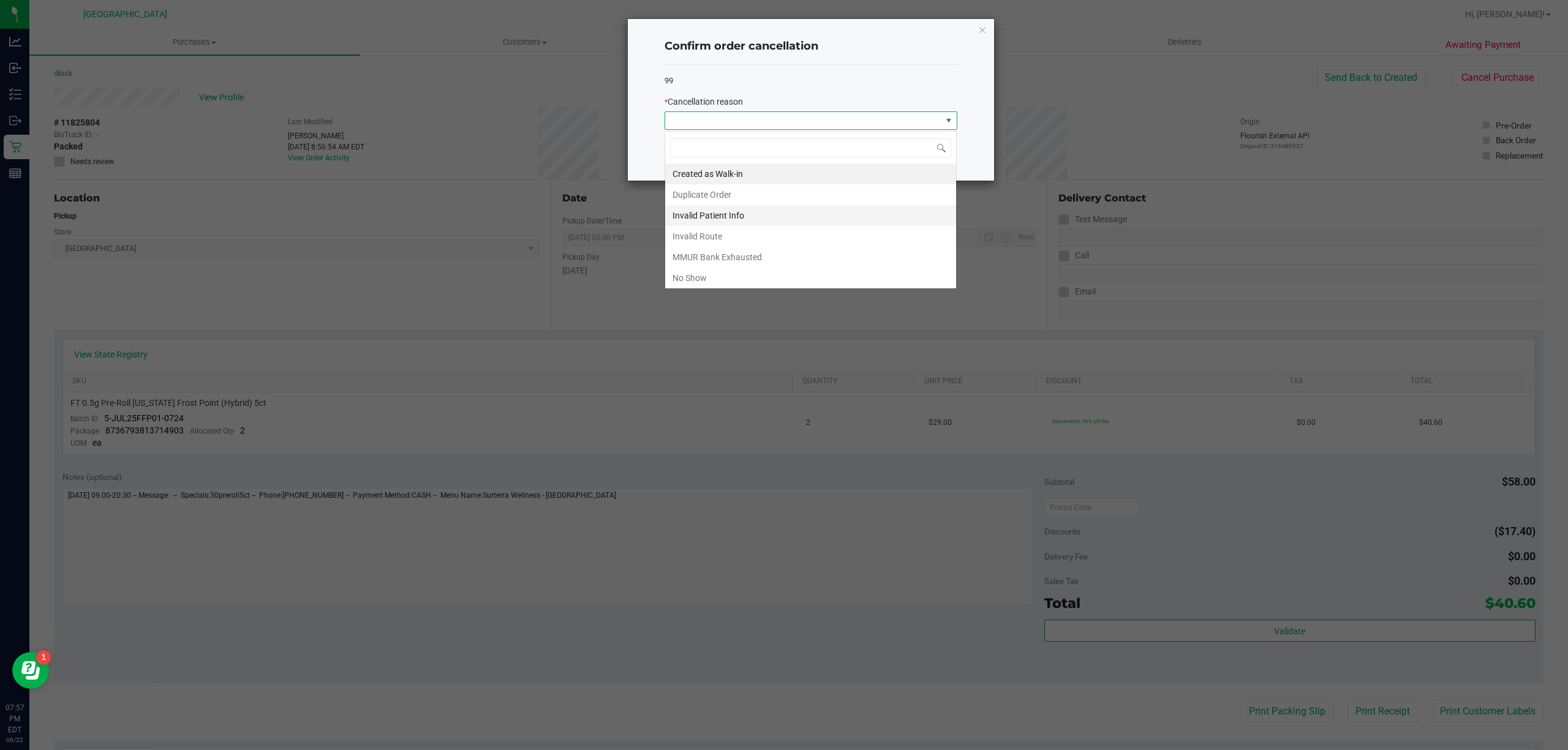
scroll to position [18, 292]
click at [763, 278] on li "No Show" at bounding box center [811, 277] width 291 height 21
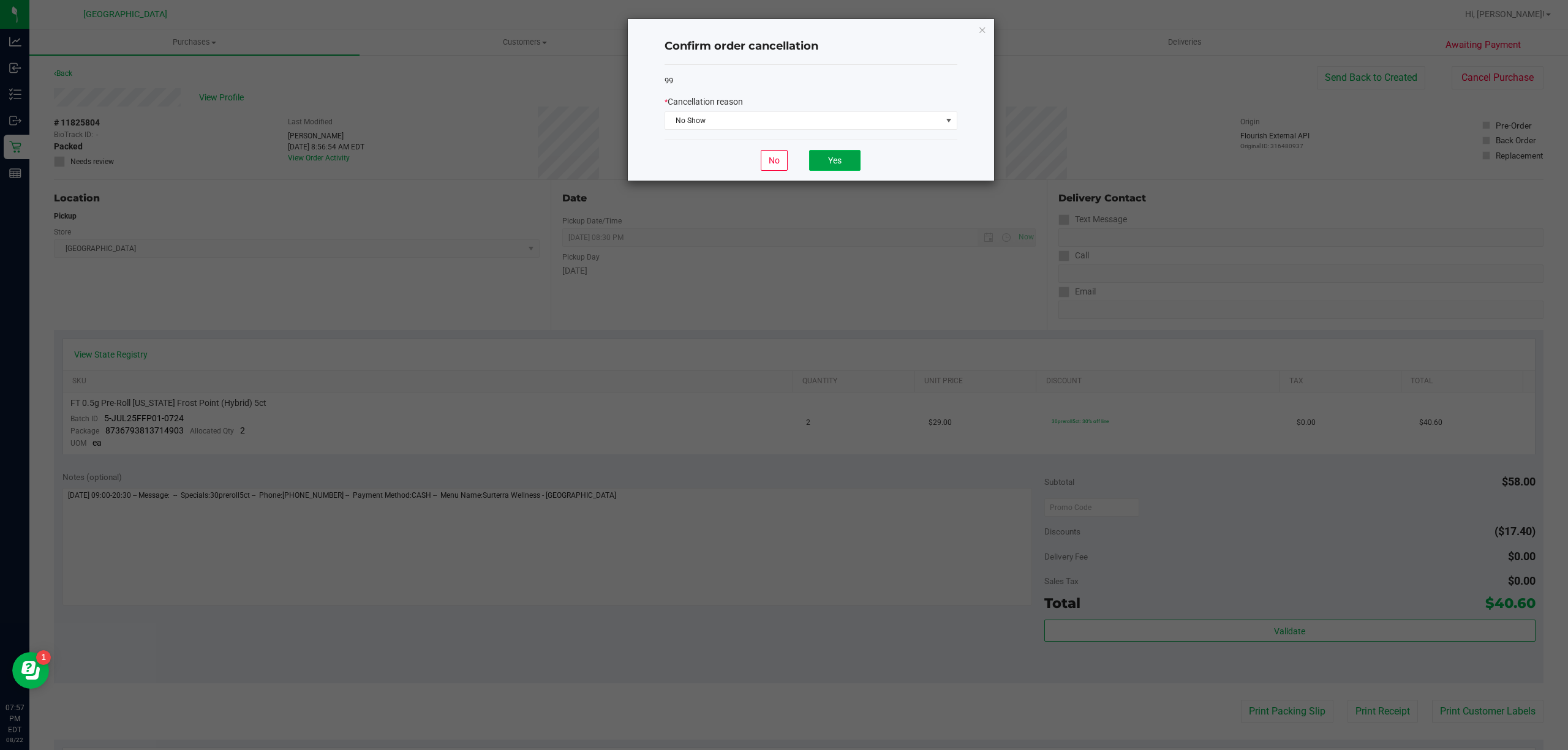
click at [853, 160] on button "Yes" at bounding box center [835, 160] width 52 height 21
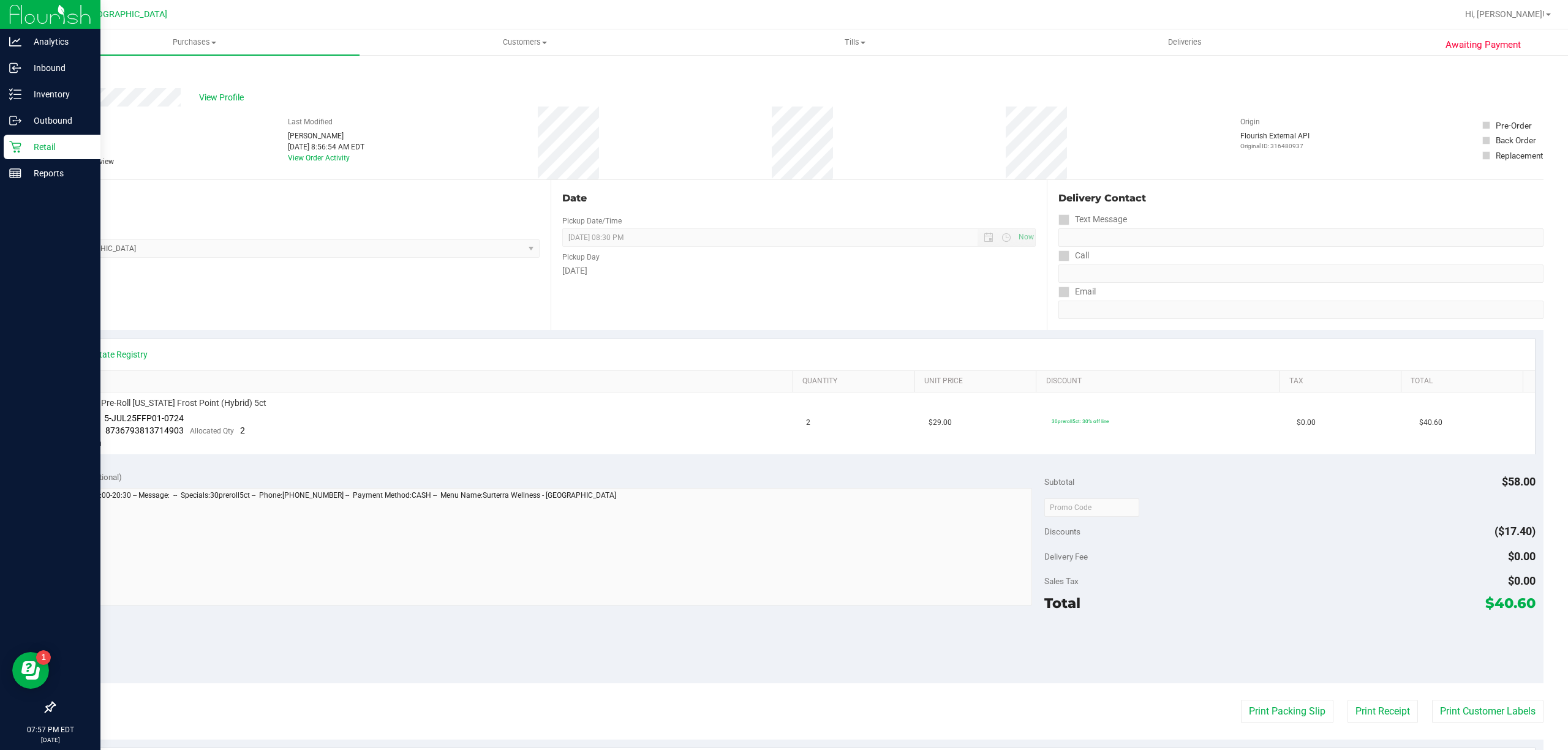
click at [23, 147] on p "Retail" at bounding box center [58, 147] width 74 height 15
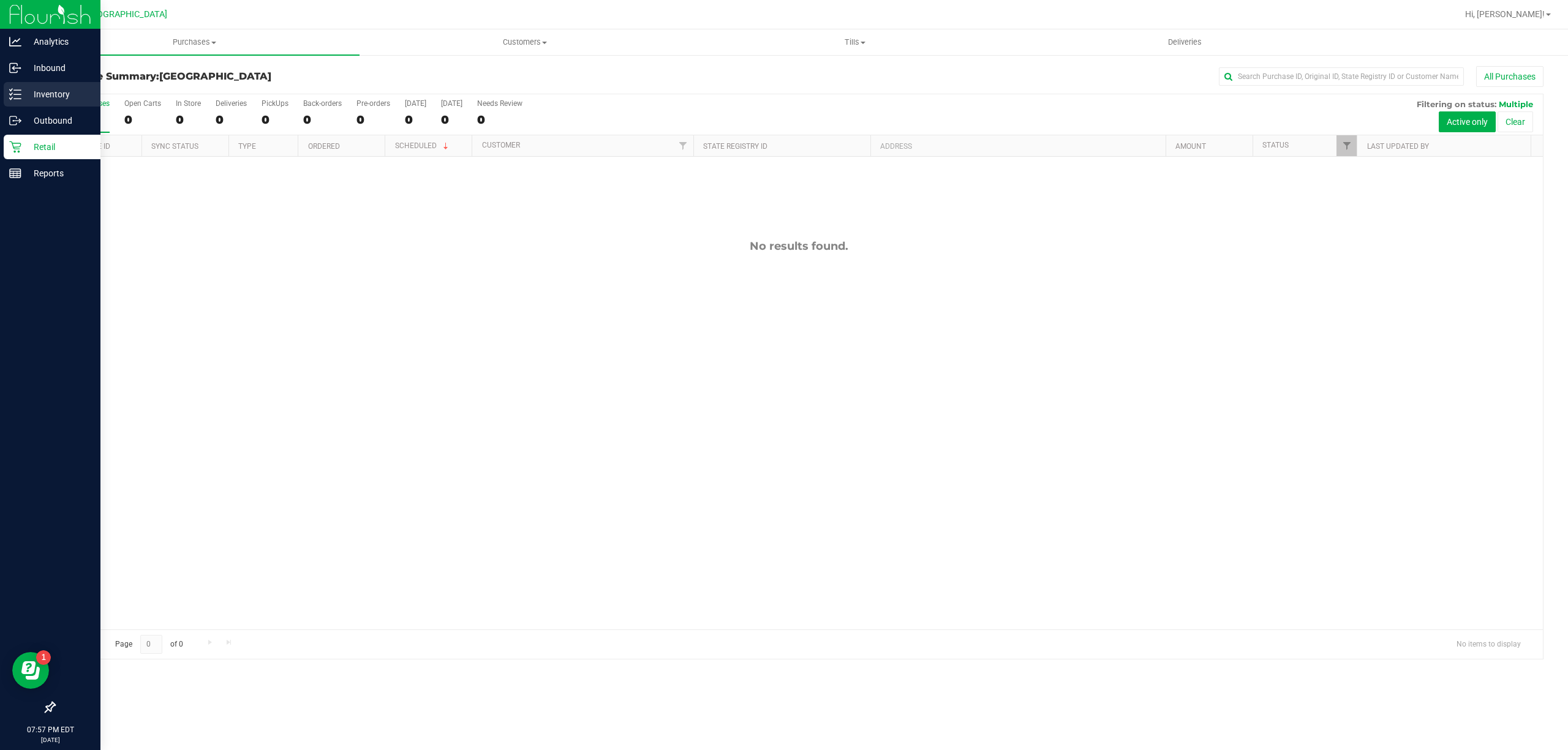
click at [27, 95] on p "Inventory" at bounding box center [58, 94] width 74 height 15
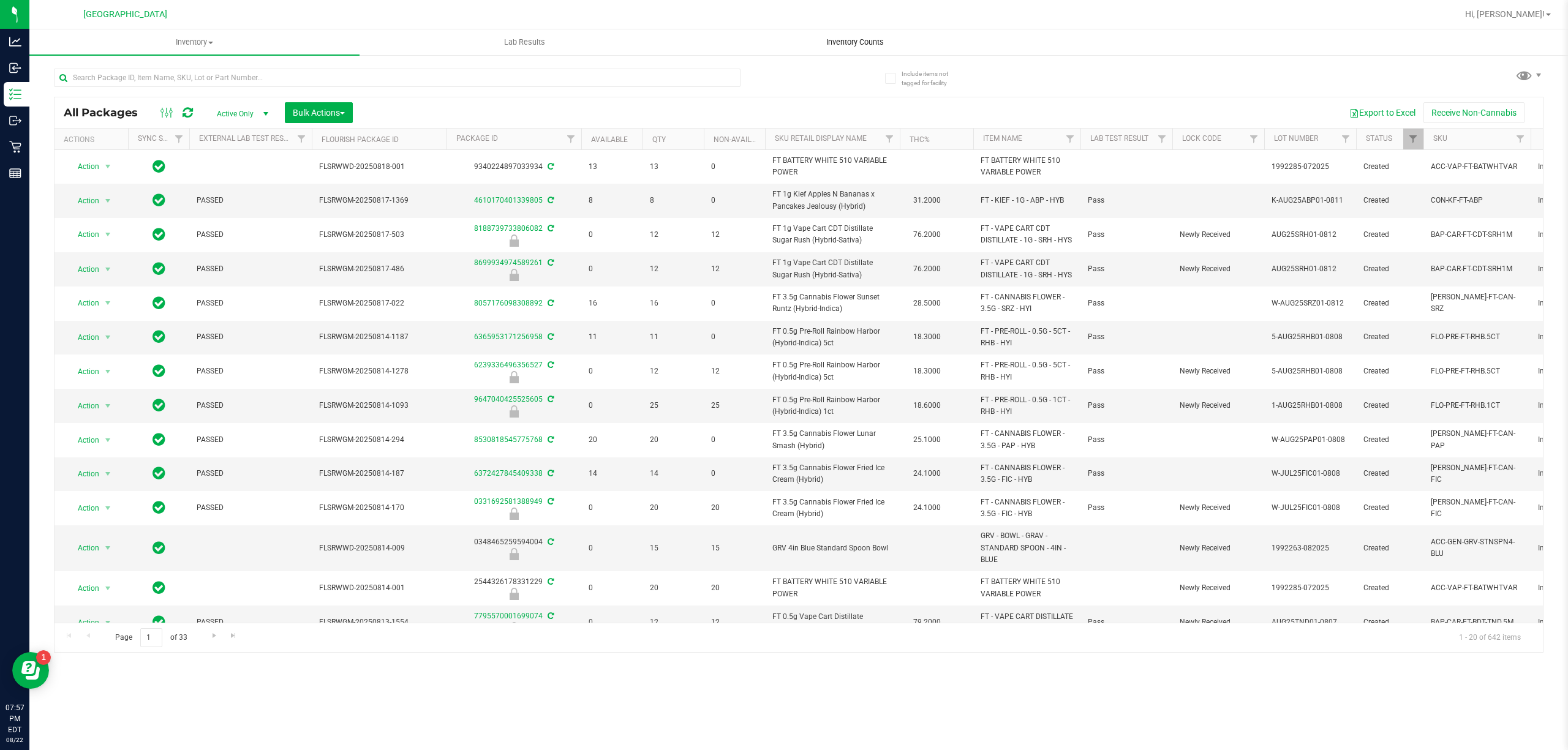
click at [836, 45] on span "Inventory Counts" at bounding box center [855, 42] width 91 height 11
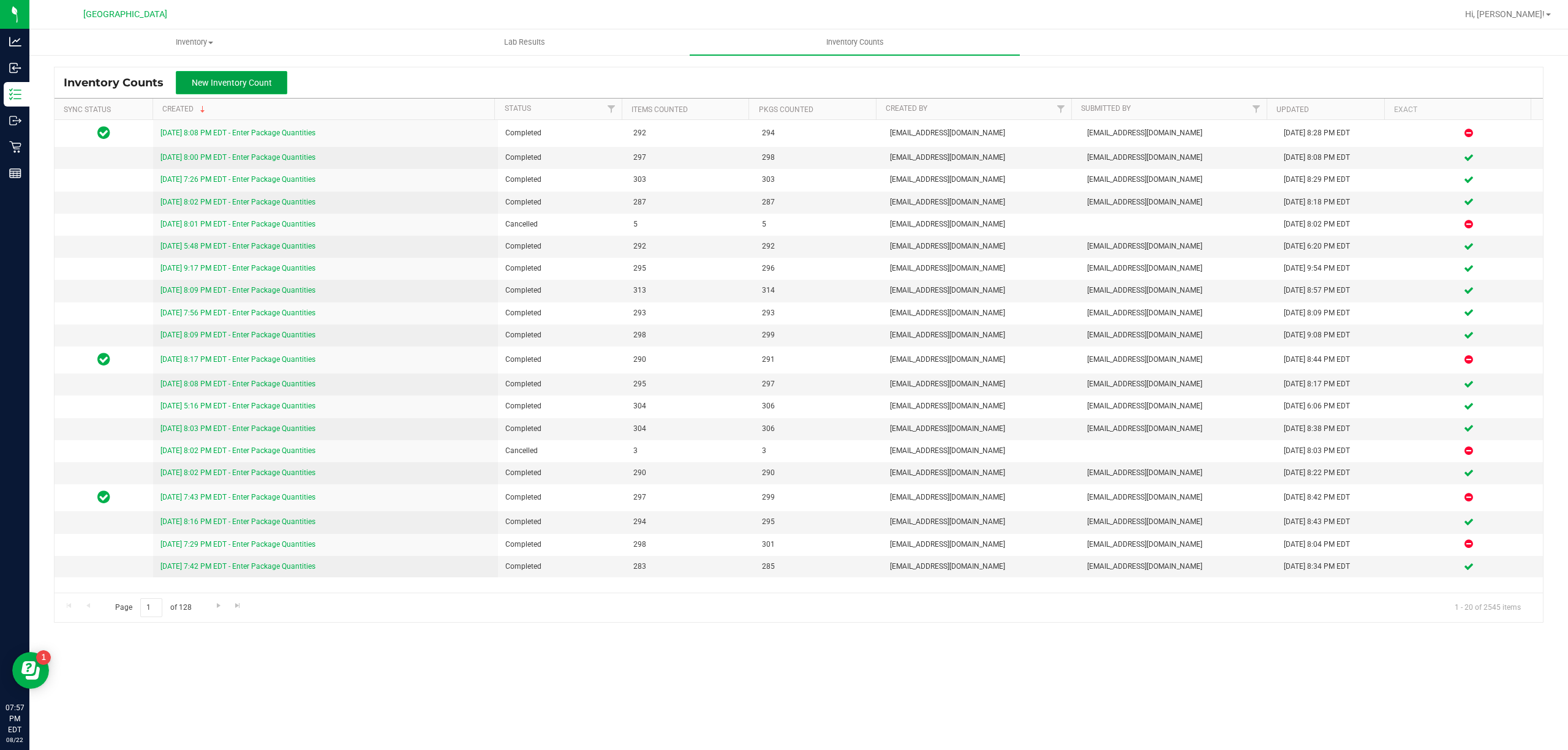
click at [270, 77] on button "New Inventory Count" at bounding box center [231, 82] width 112 height 23
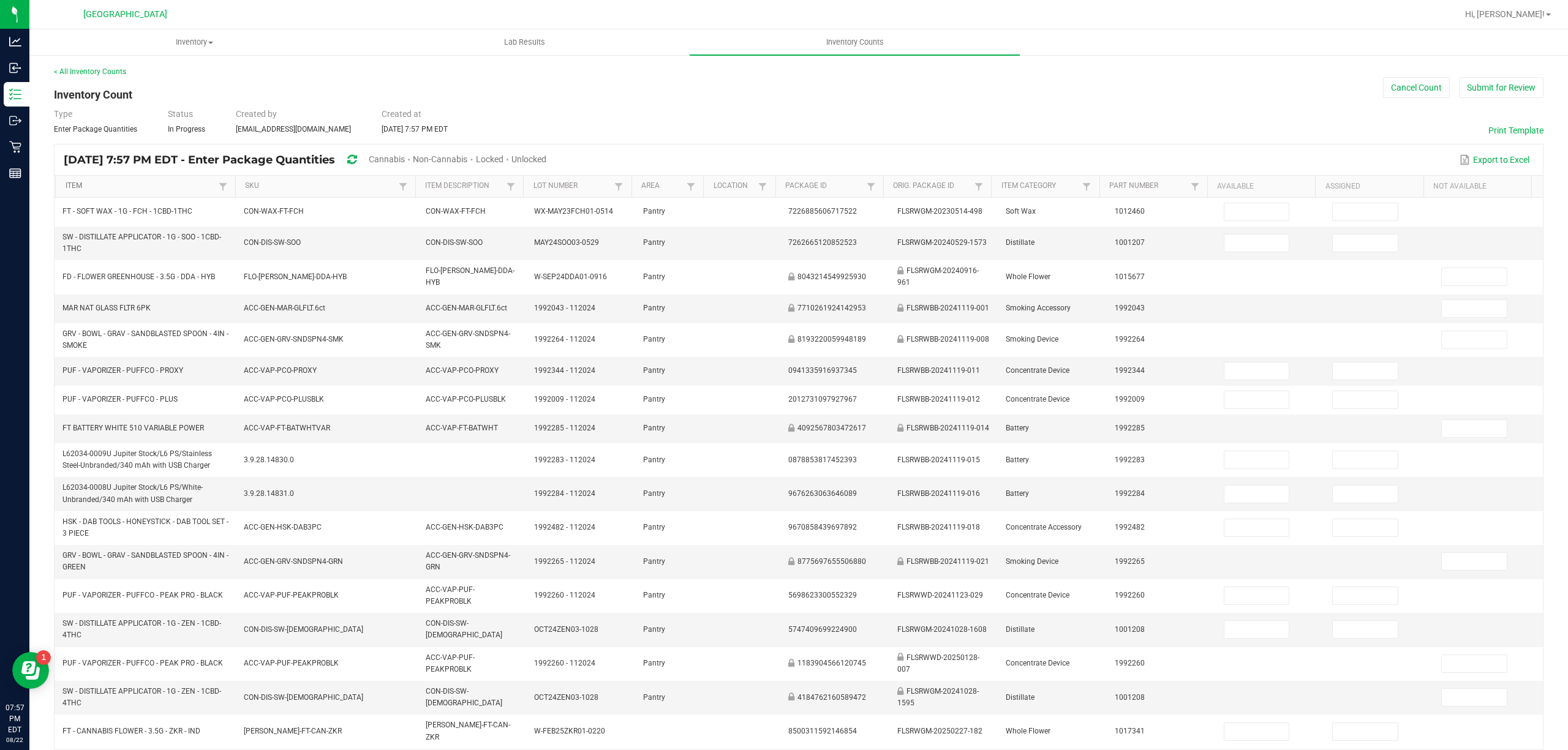
click at [181, 188] on link "Item" at bounding box center [141, 187] width 150 height 10
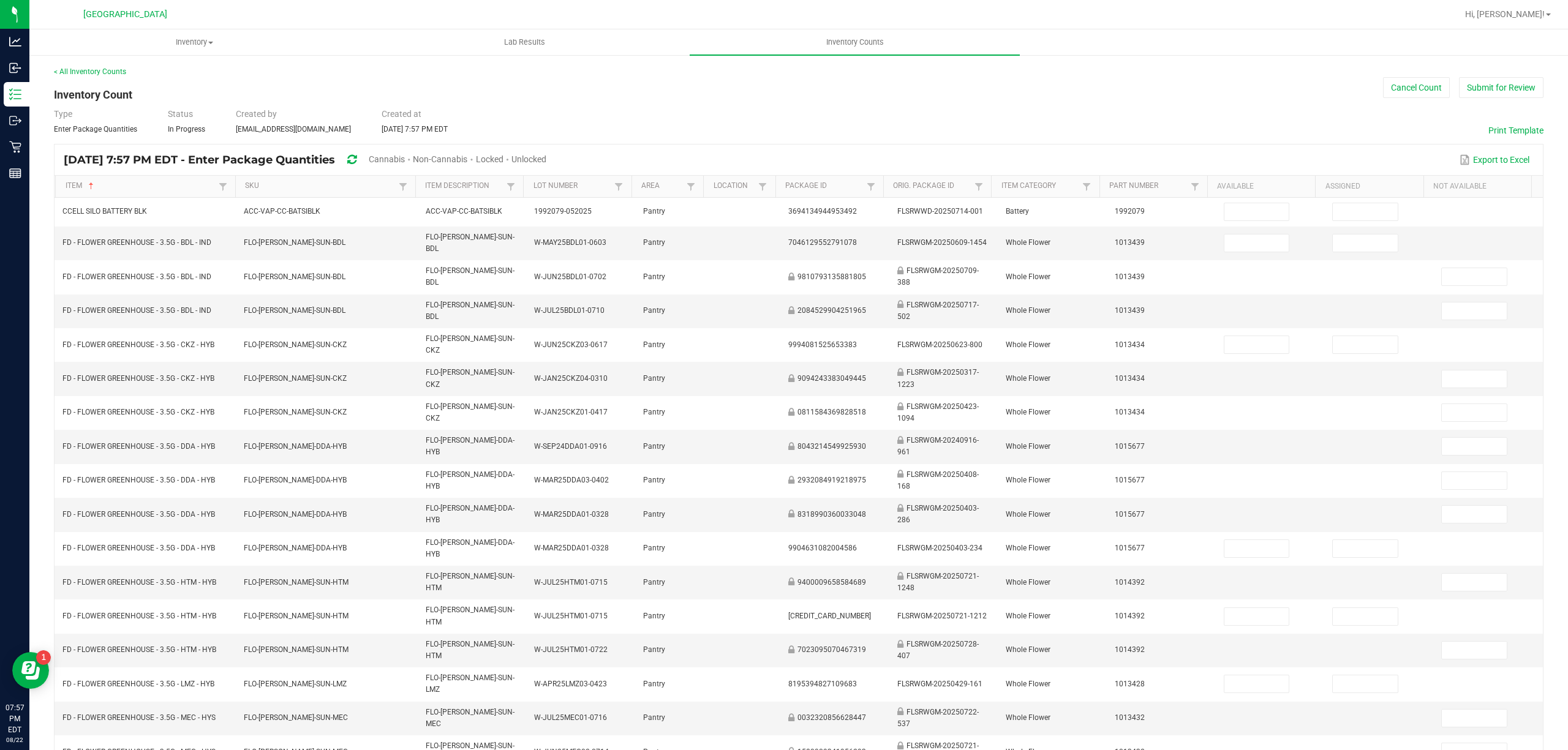
click at [405, 155] on span "Cannabis" at bounding box center [387, 160] width 36 height 10
click at [547, 158] on span "Unlocked" at bounding box center [529, 160] width 35 height 10
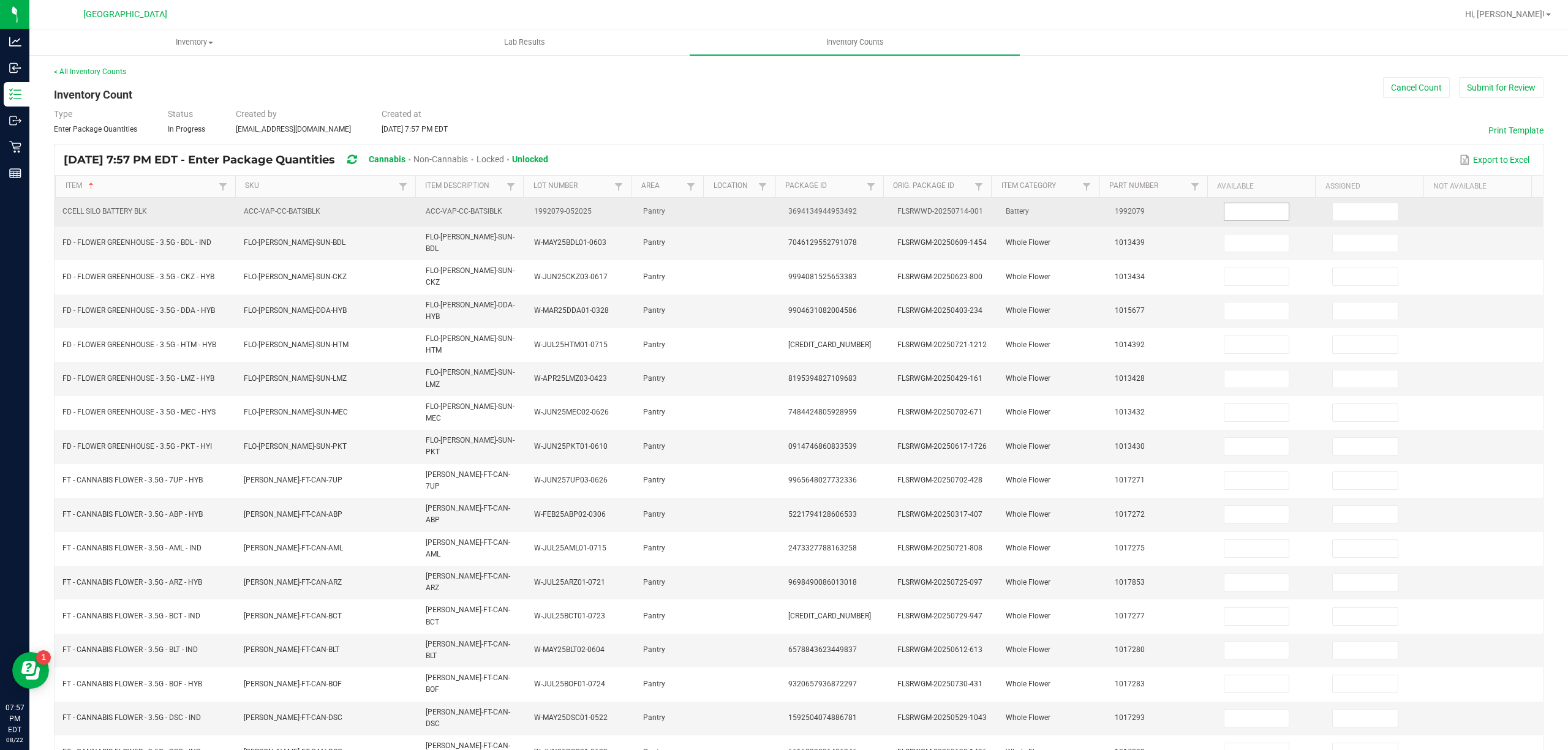
click at [1236, 218] on input at bounding box center [1257, 211] width 65 height 17
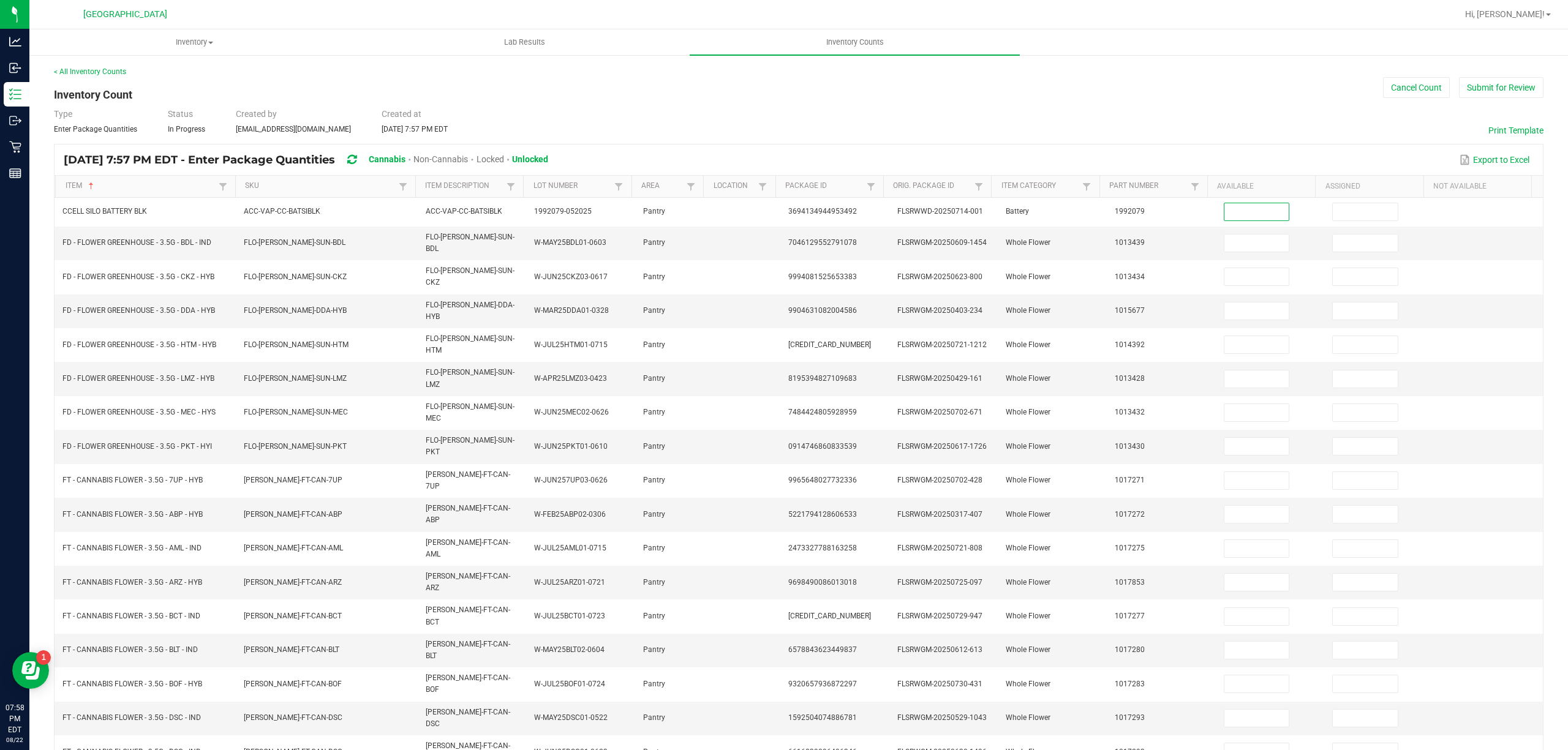
scroll to position [80, 0]
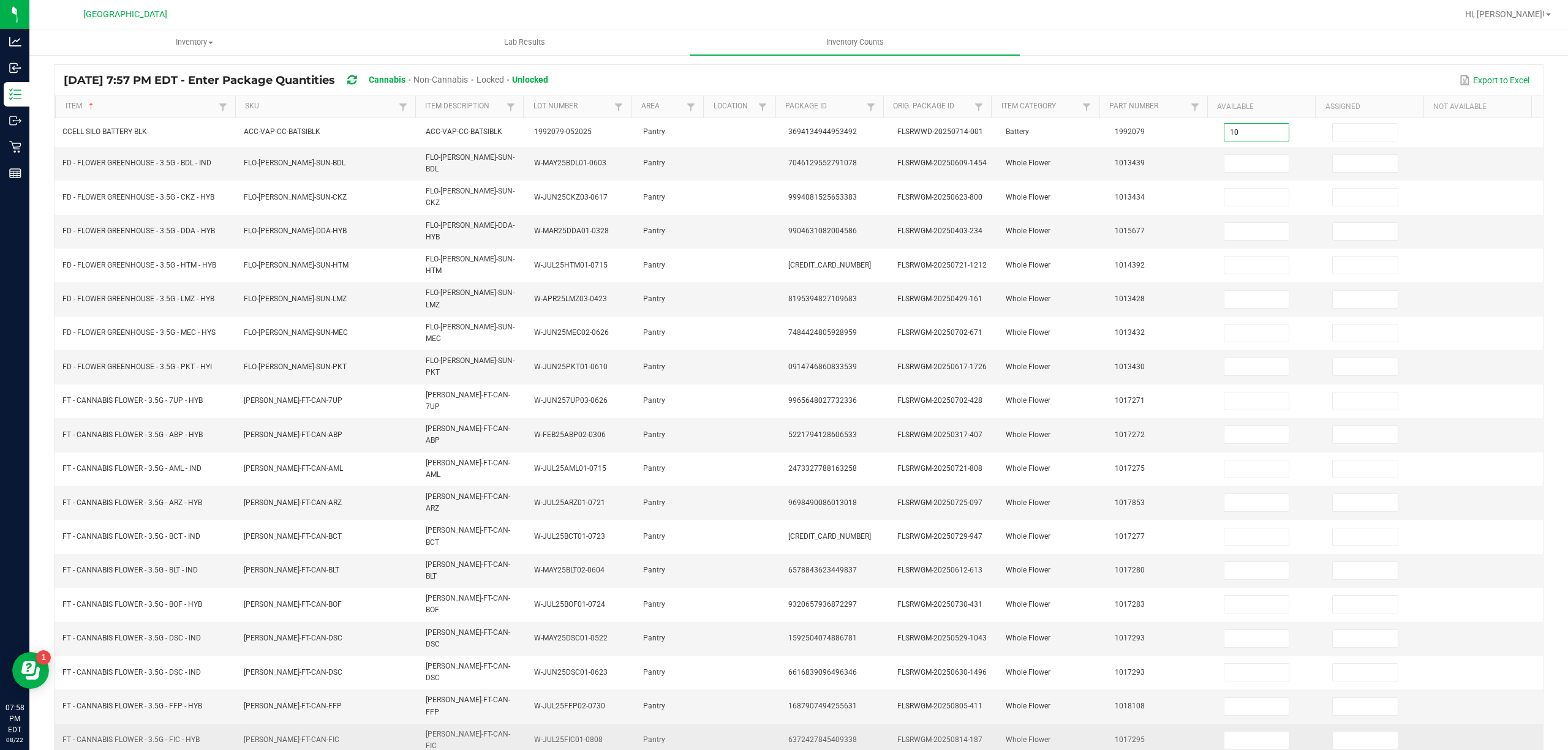
type input "10"
type input "0"
type input "2"
type input "0"
type input "18"
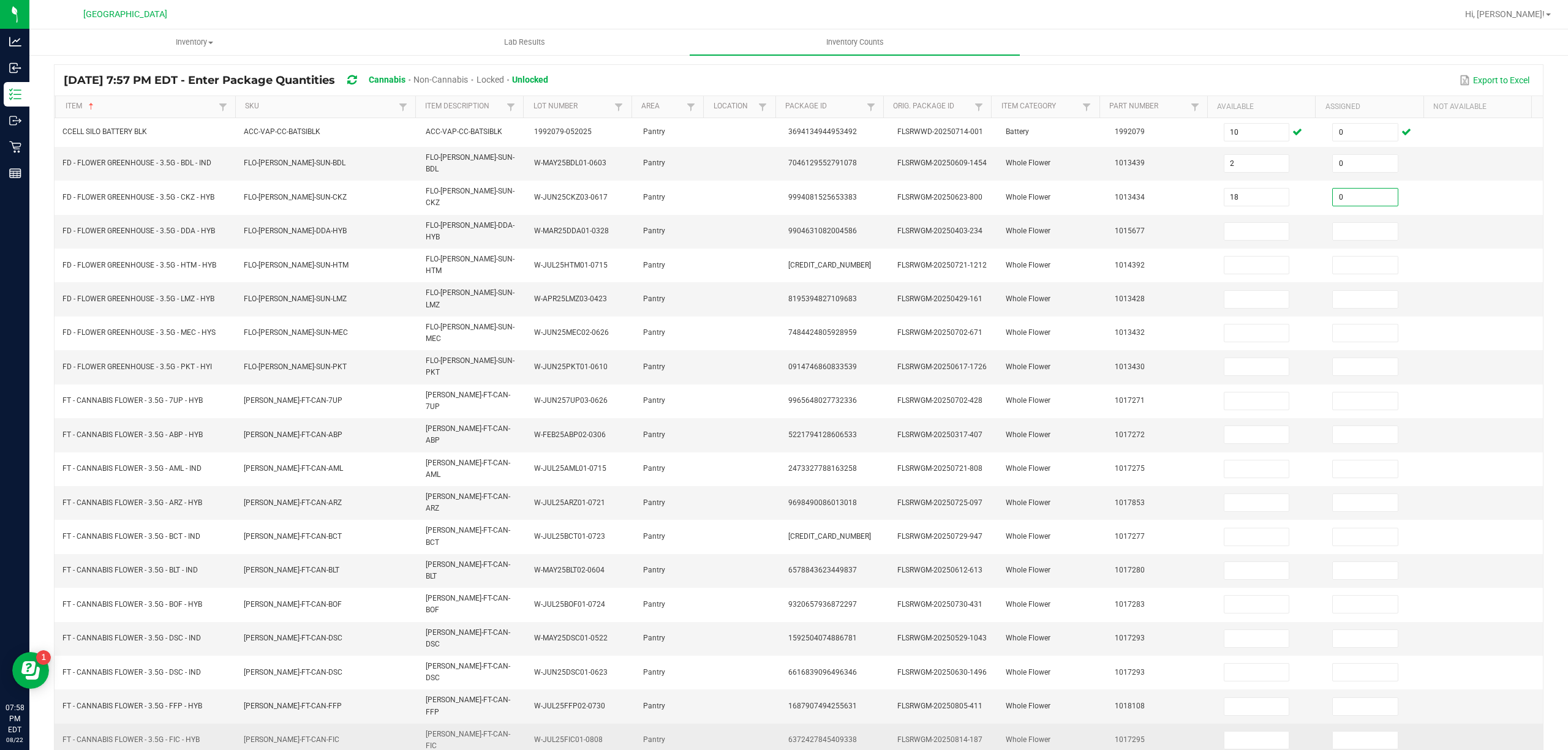
type input "0"
type input "10"
type input "0"
type input "10"
type input "0"
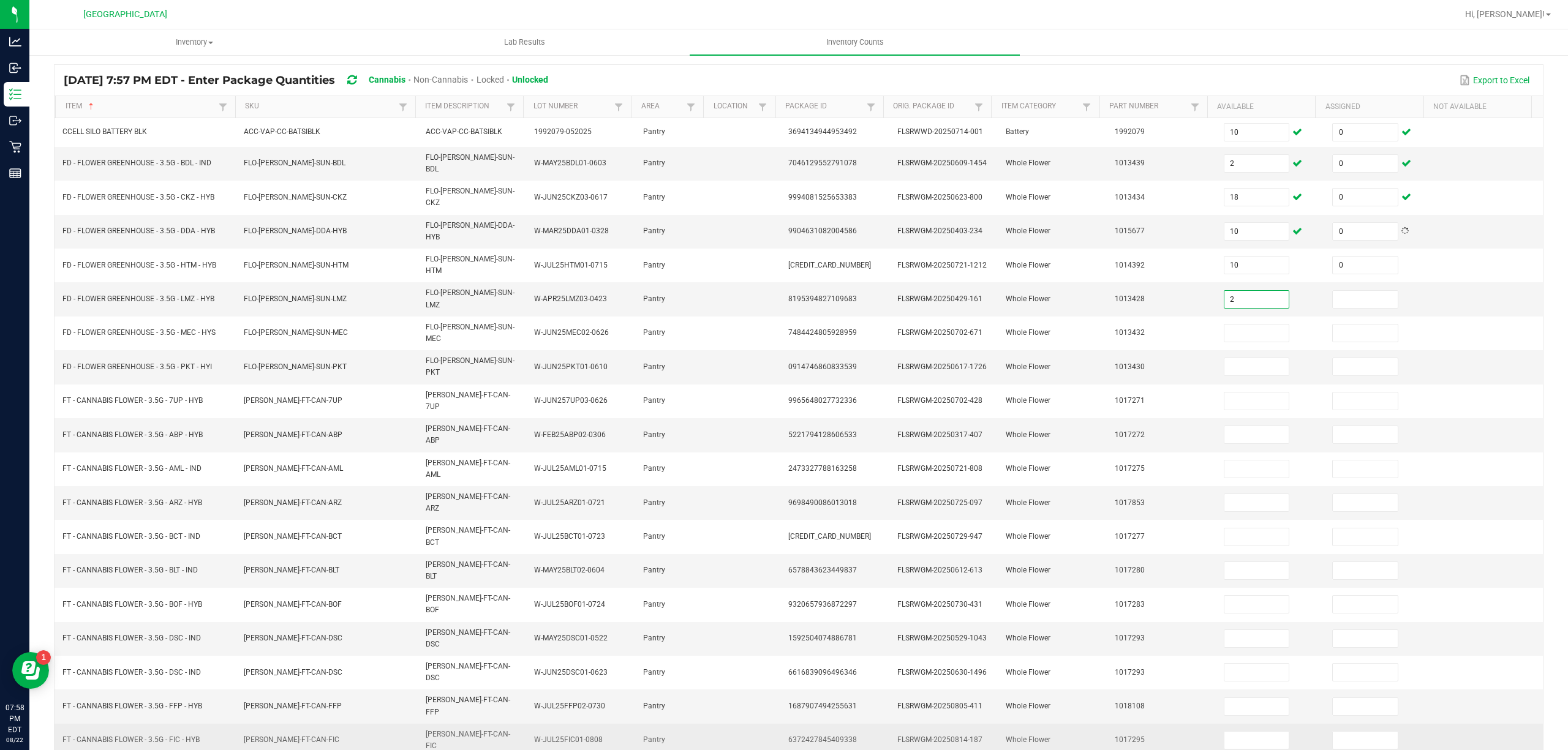
type input "2"
type input "0"
type input "10"
type input "0"
type input "15"
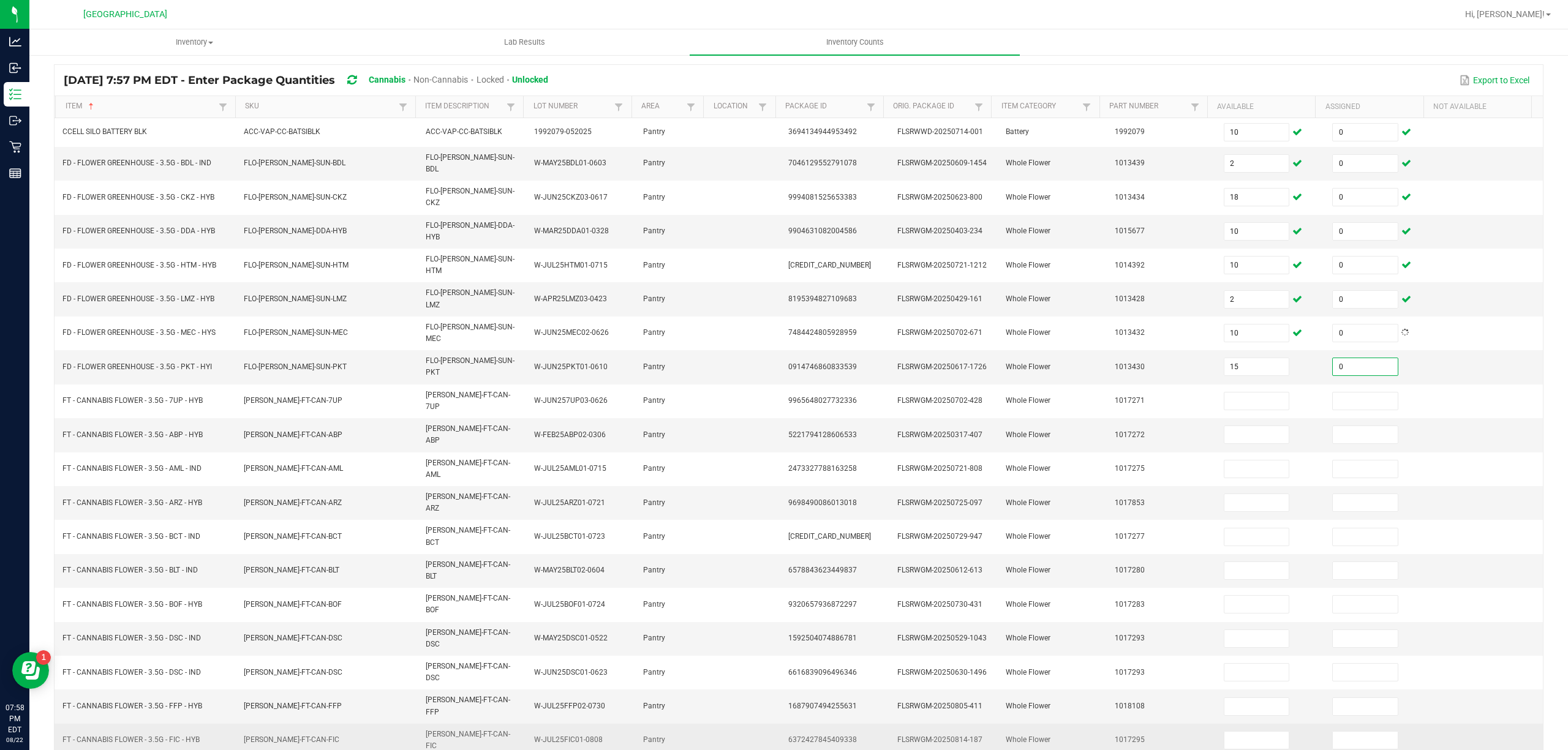
type input "0"
type input "9"
type input "0"
type input "1"
type input "0"
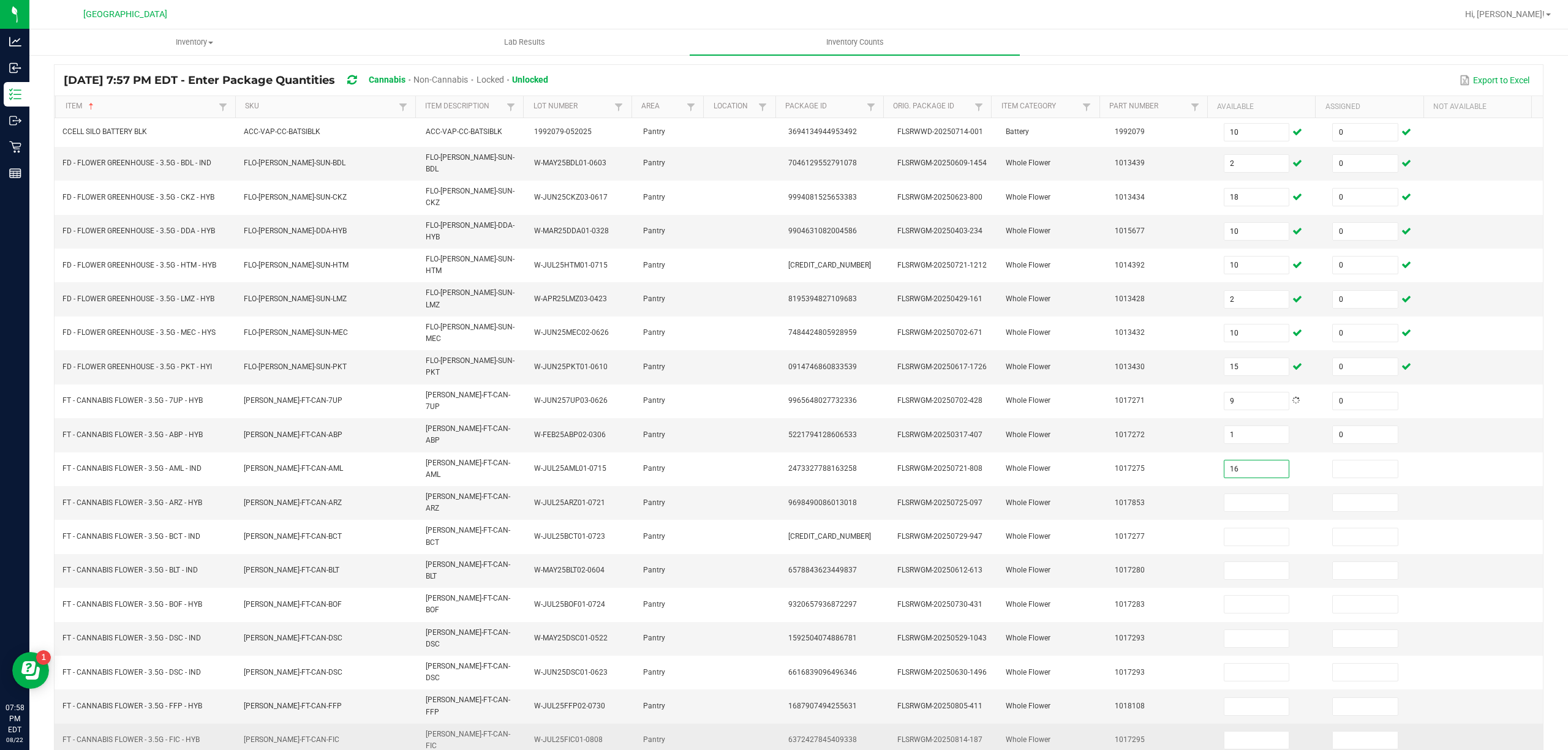
type input "16"
type input "0"
type input "9"
type input "0"
type input "20"
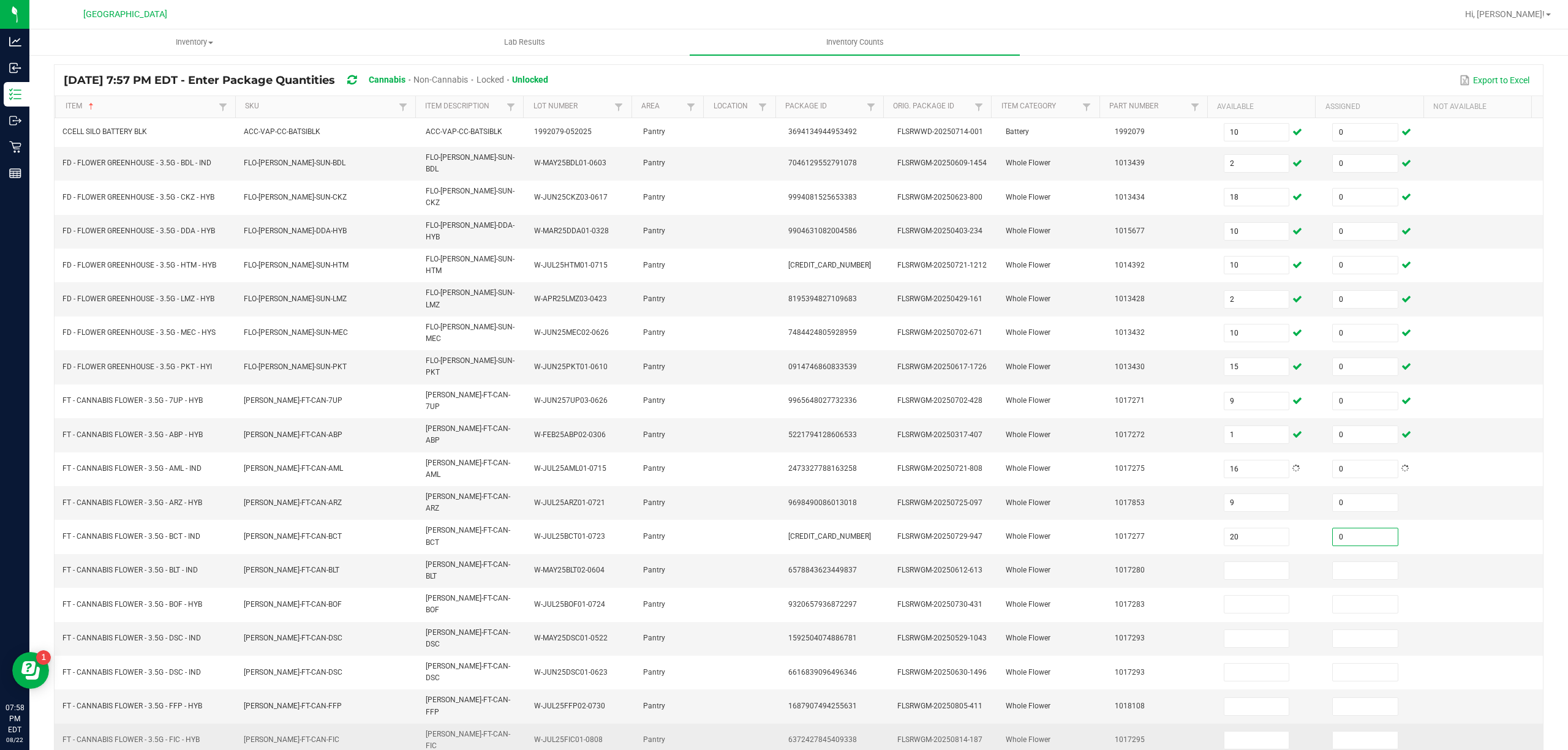
type input "0"
type input "1"
type input "0"
type input "19"
type input "0"
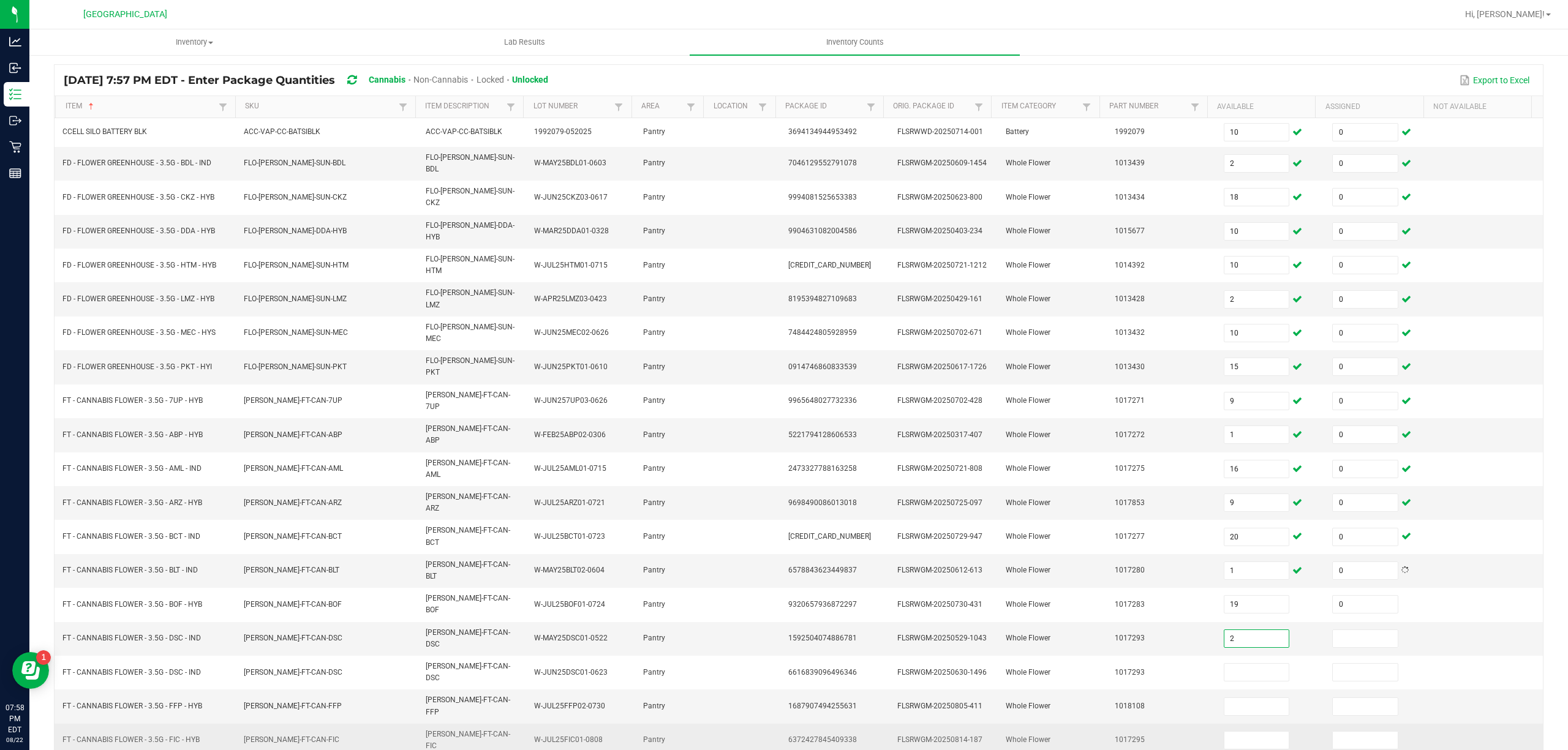
type input "2"
type input "0"
type input "17"
type input "0"
type input "14"
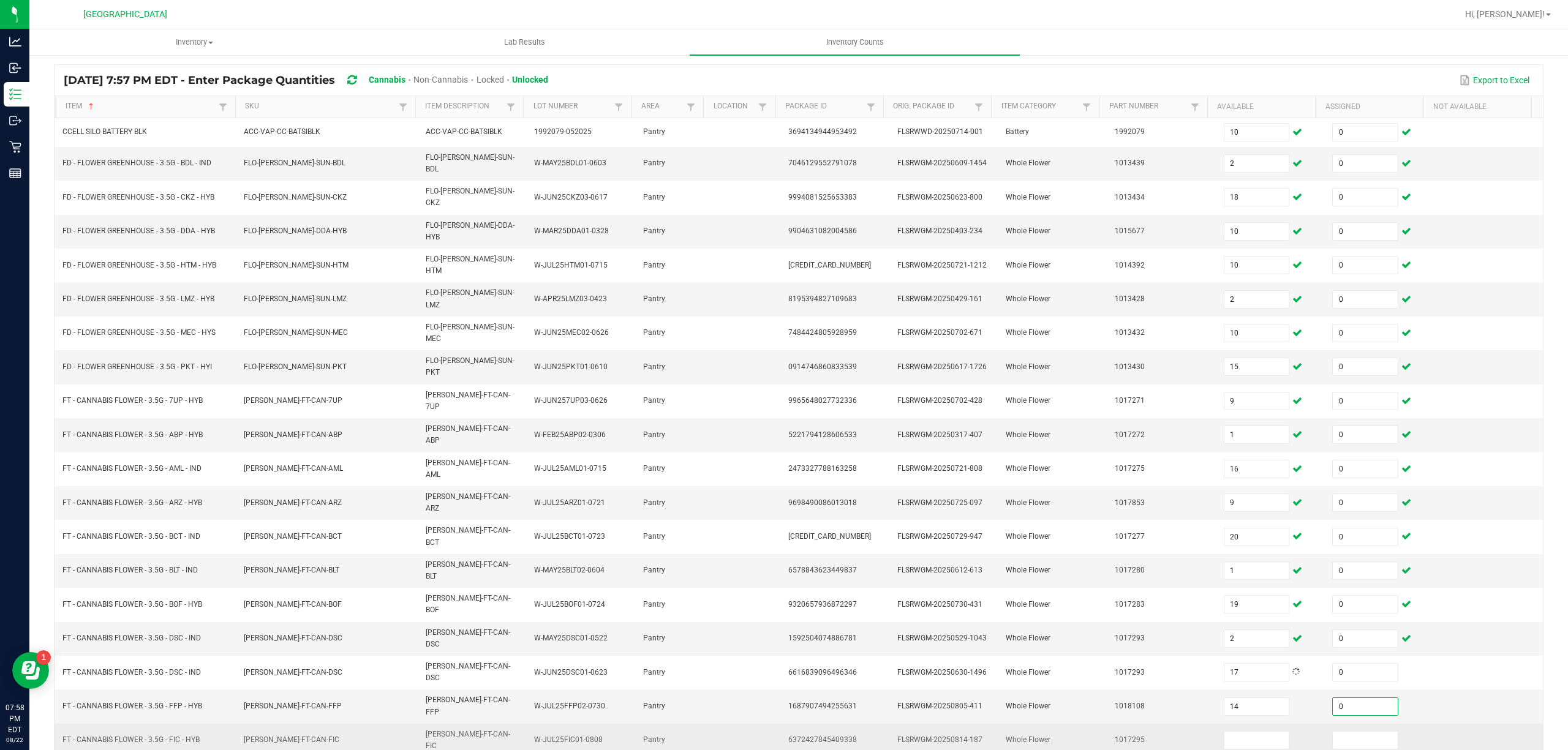
type input "0"
type input "13"
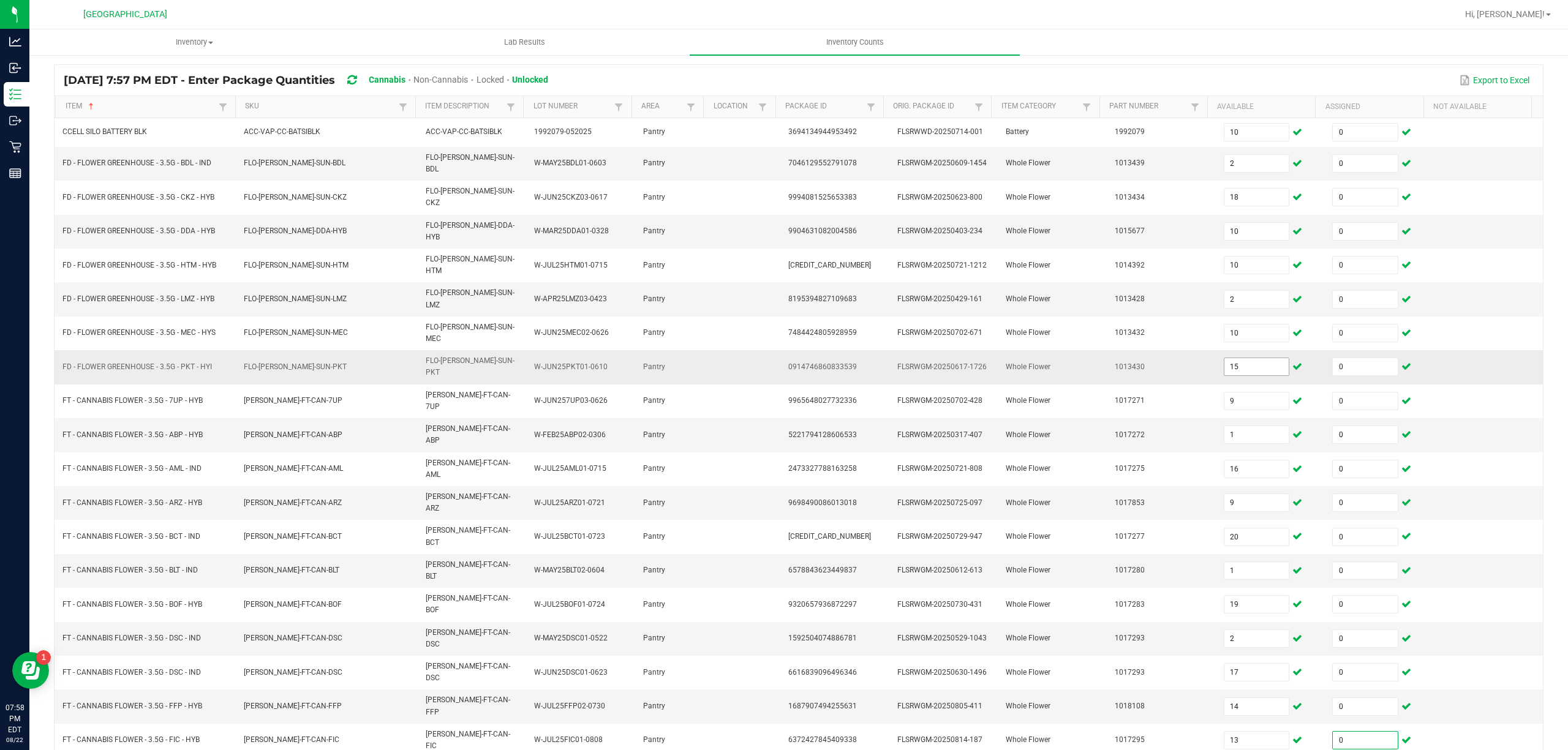
type input "0"
click at [1225, 358] on input "15" at bounding box center [1257, 366] width 65 height 17
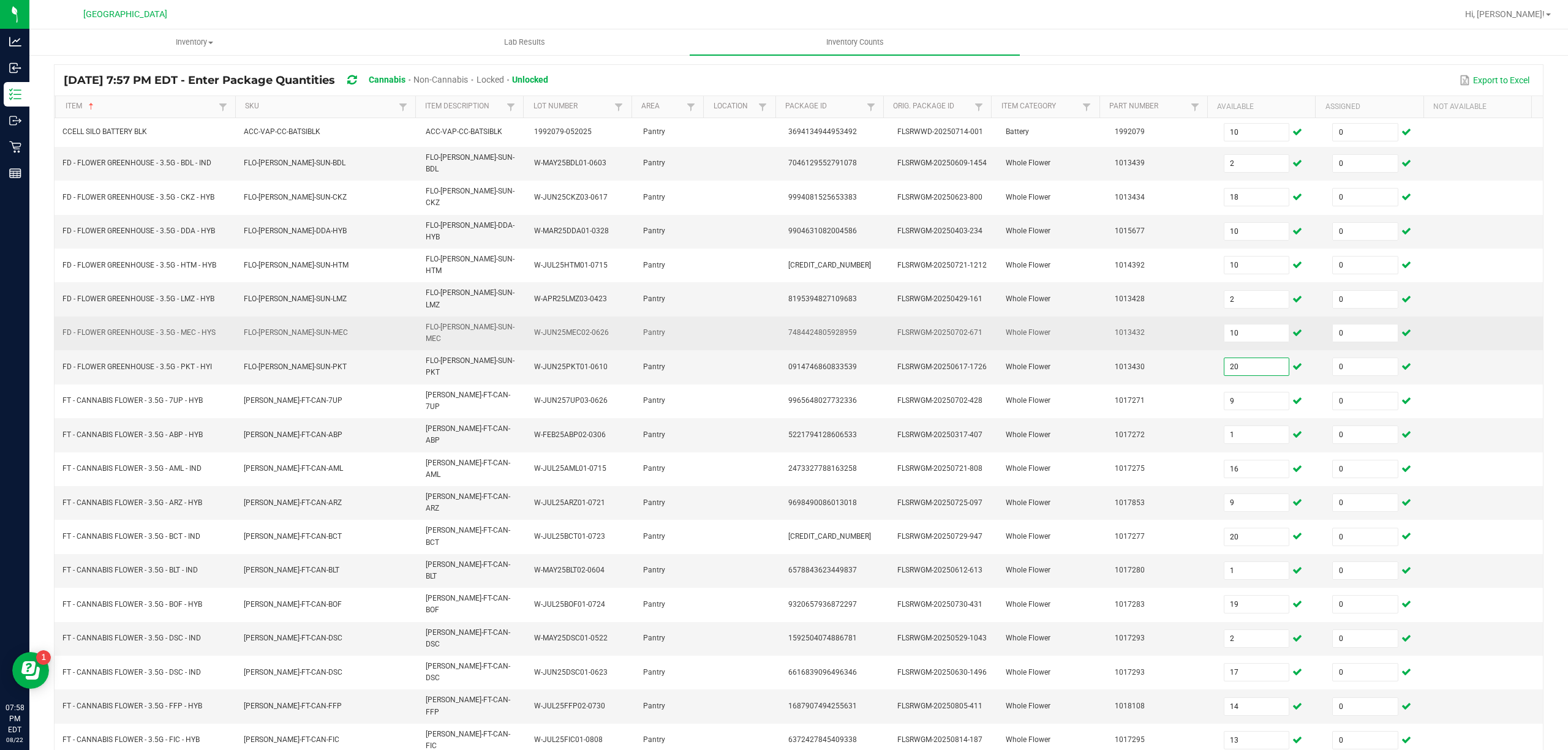
type input "20"
type input "15"
type input "9"
type input "1"
type input "16"
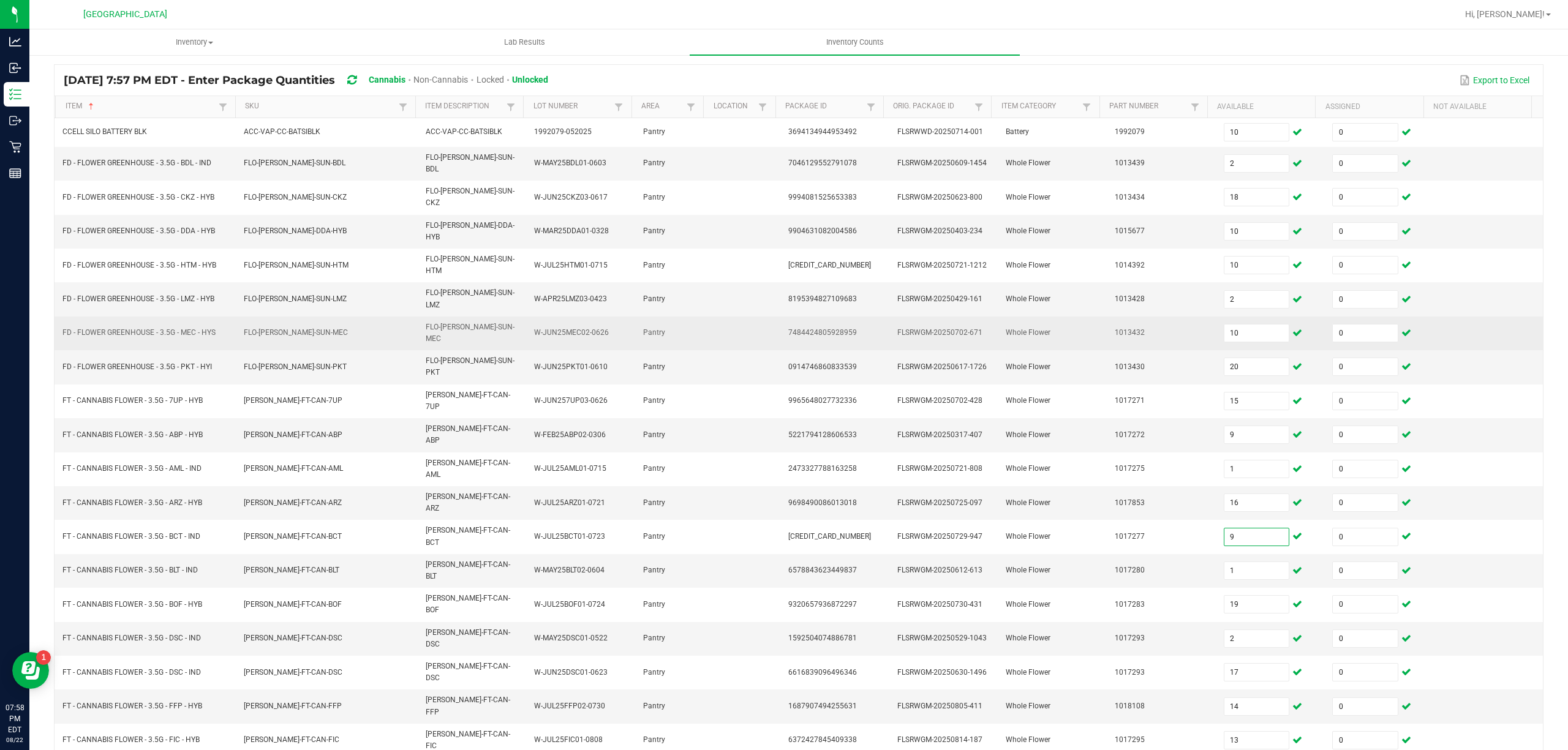
type input "9"
type input "20"
type input "1"
type input "19"
type input "2"
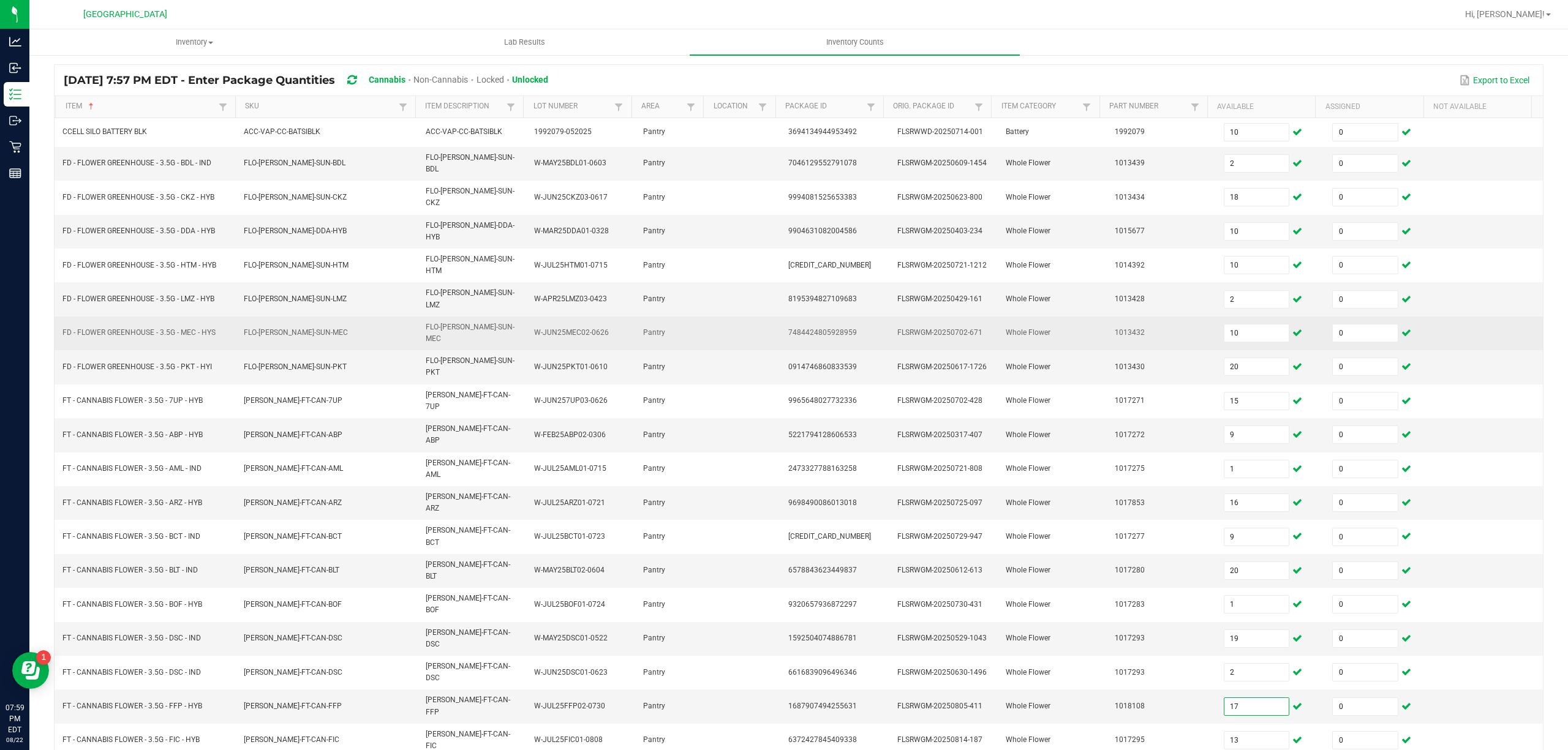
type input "17"
type input "14"
type input "13"
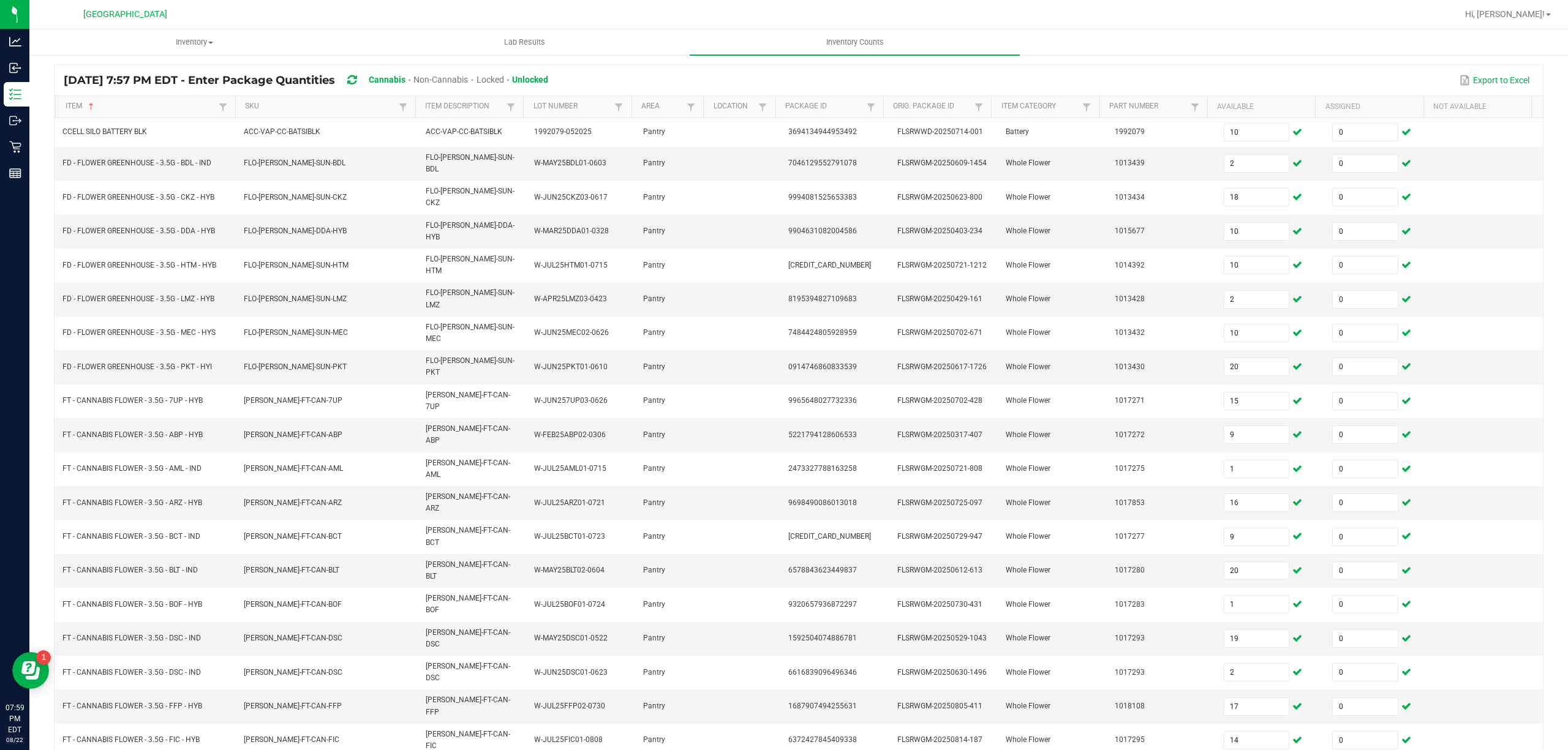
type input "0"
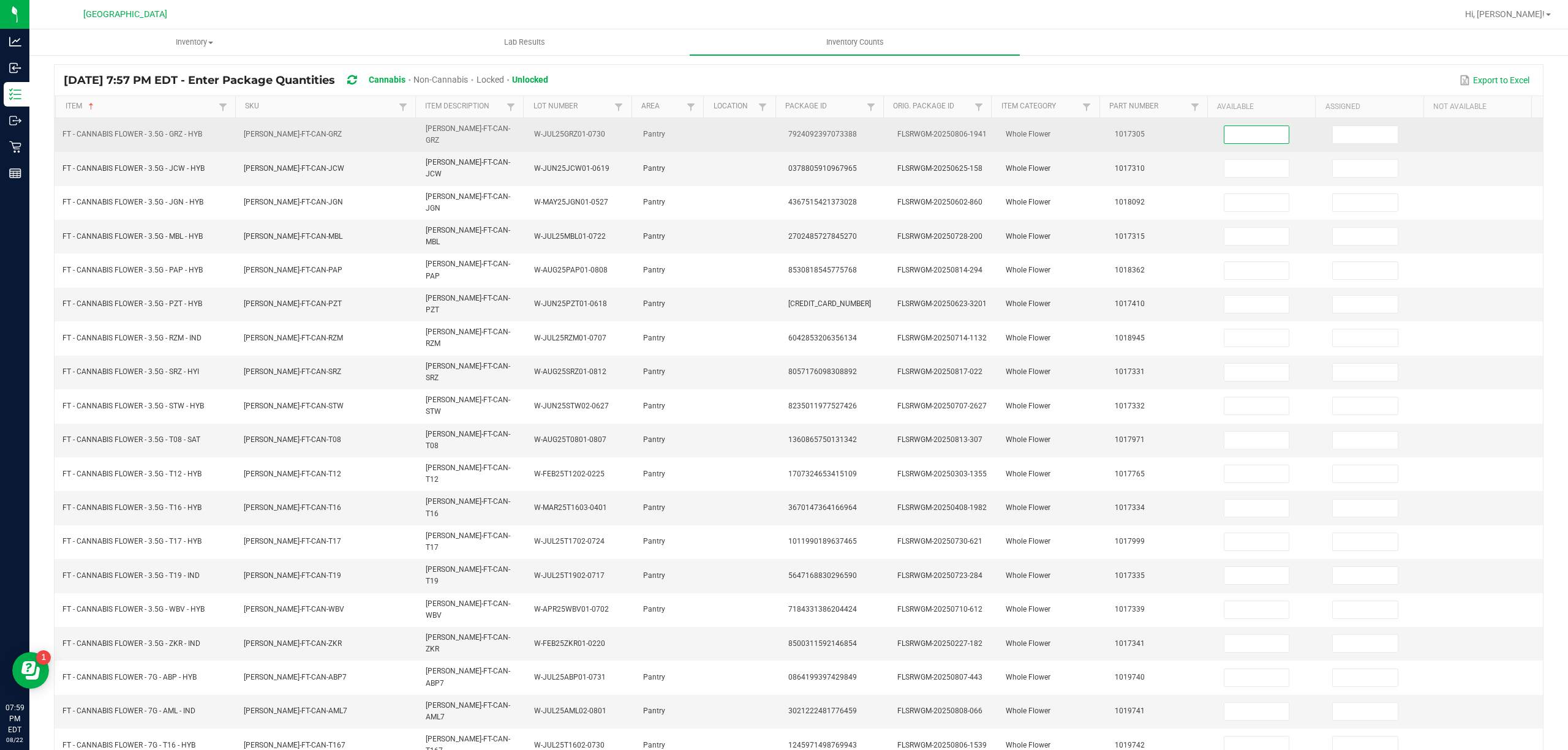
click at [1246, 133] on input at bounding box center [1257, 135] width 65 height 17
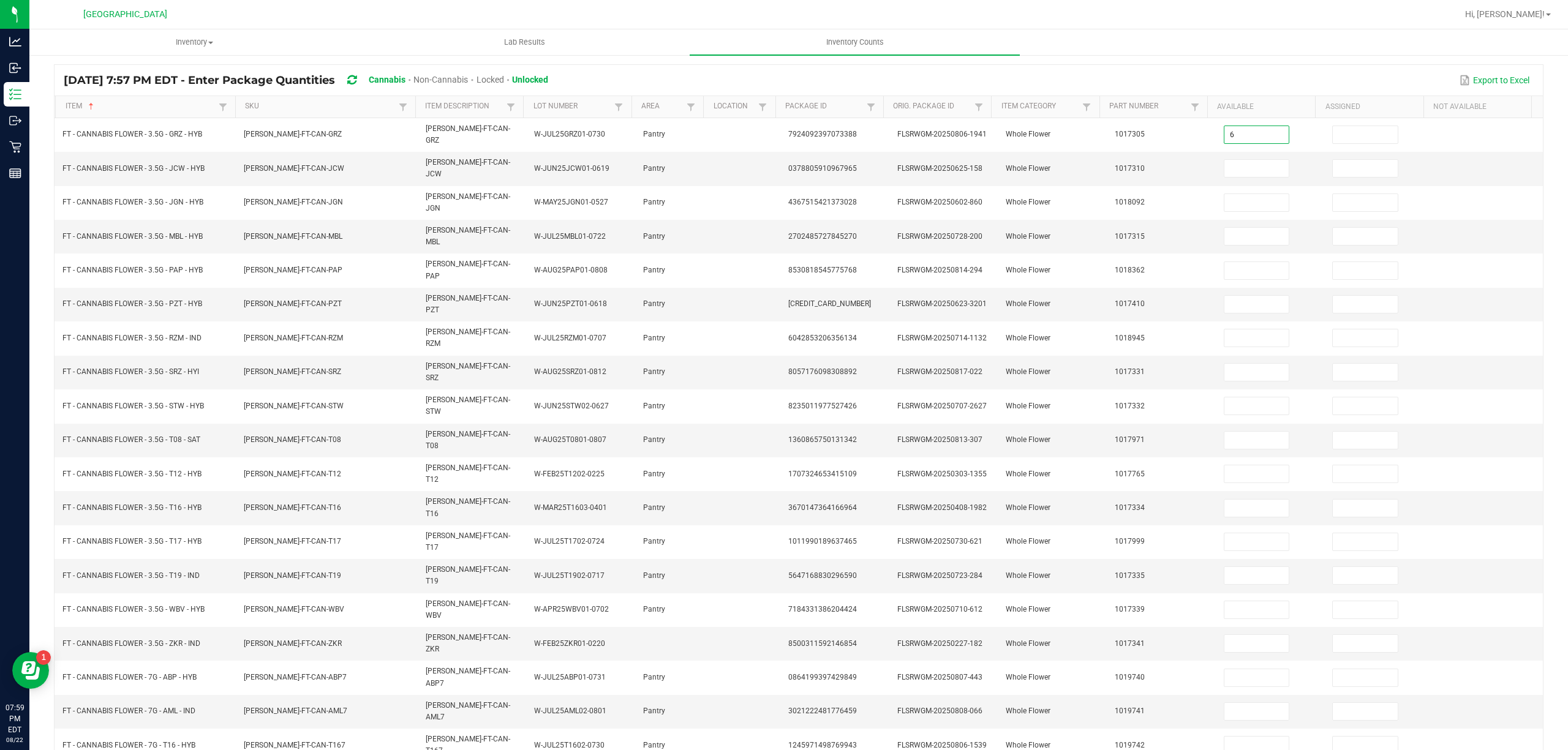
type input "6"
type input "0"
type input "10"
type input "0"
type input "15"
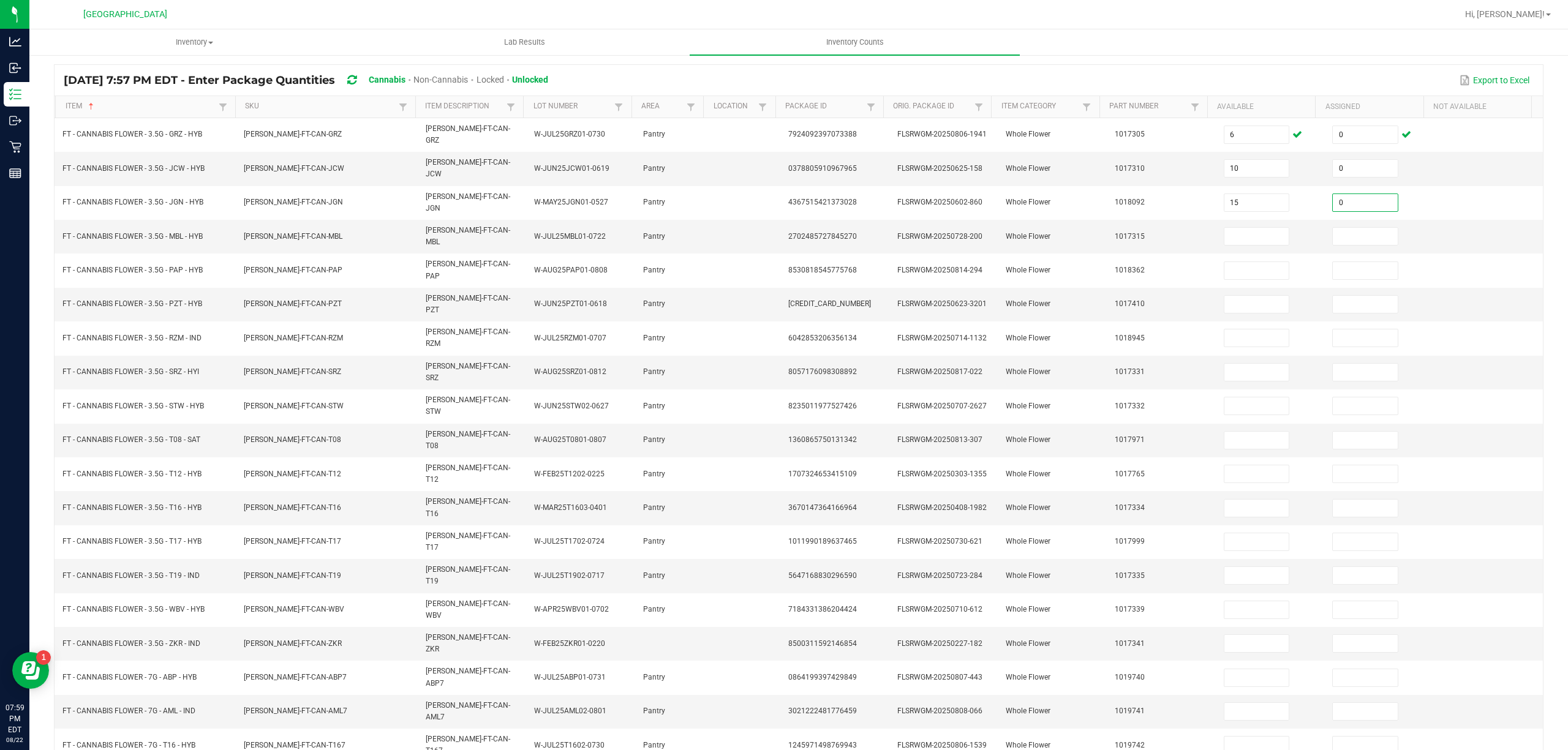
type input "0"
type input "18"
type input "0"
type input "14"
type input "0"
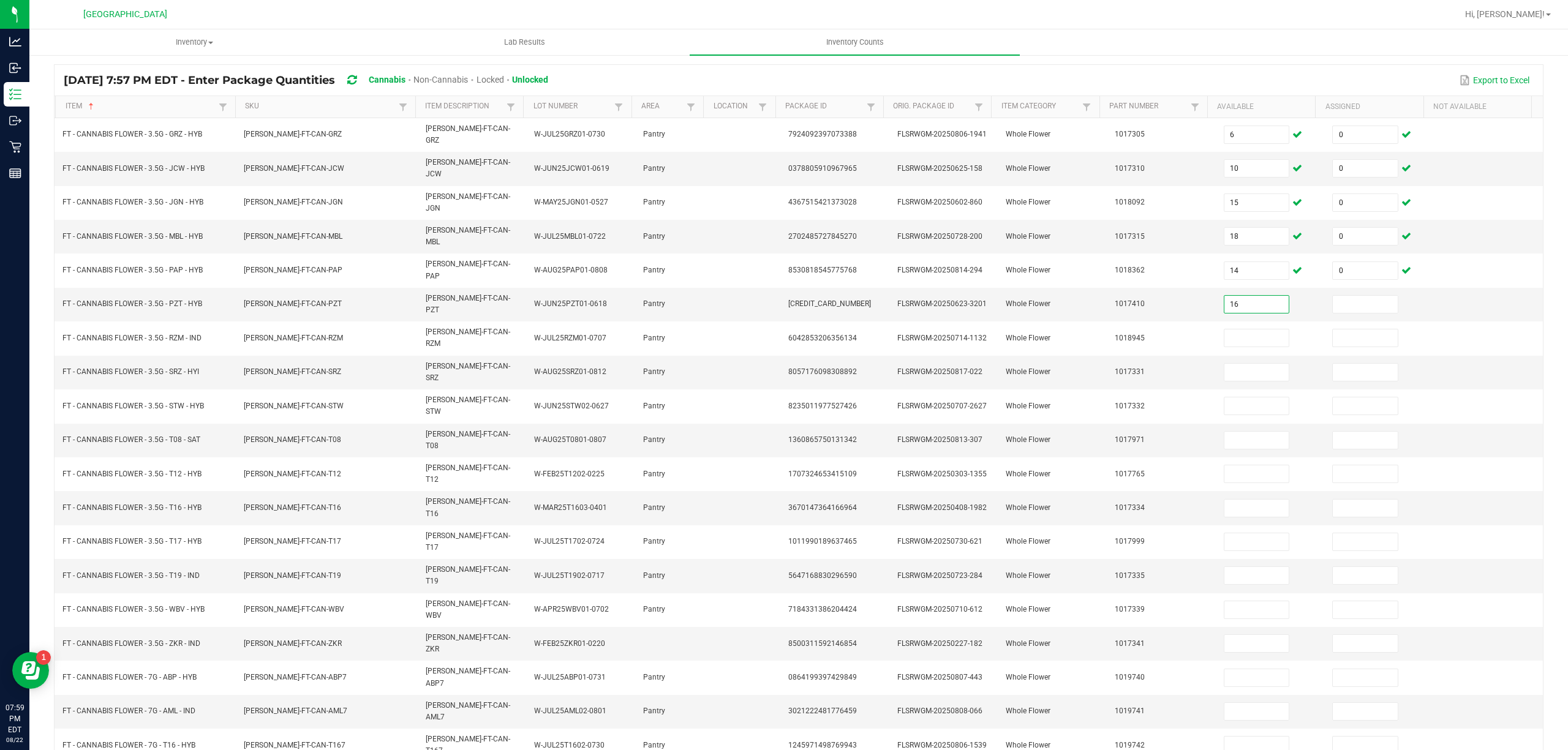
type input "16"
type input "0"
type input "9"
type input "0"
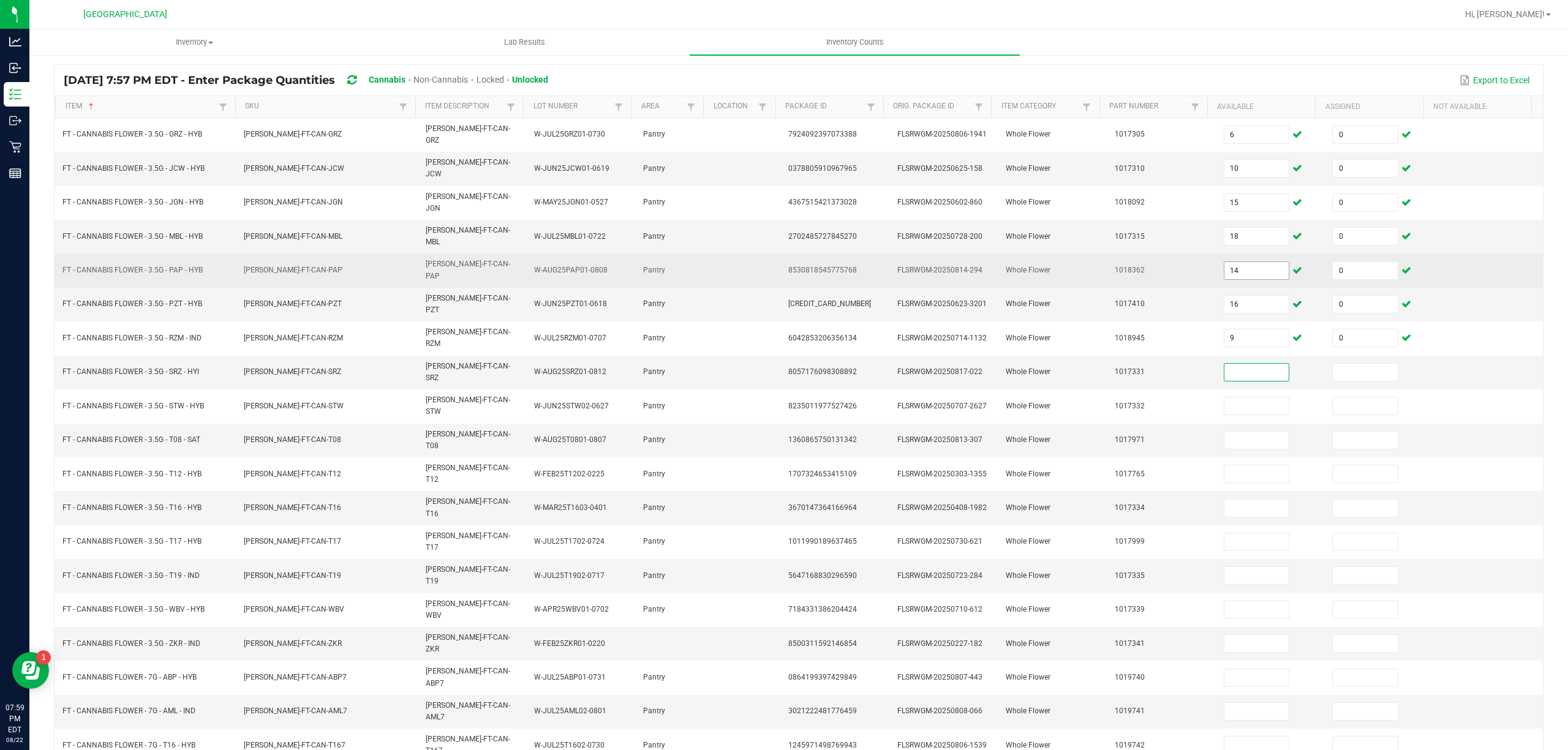
click at [1239, 262] on input "14" at bounding box center [1257, 270] width 65 height 17
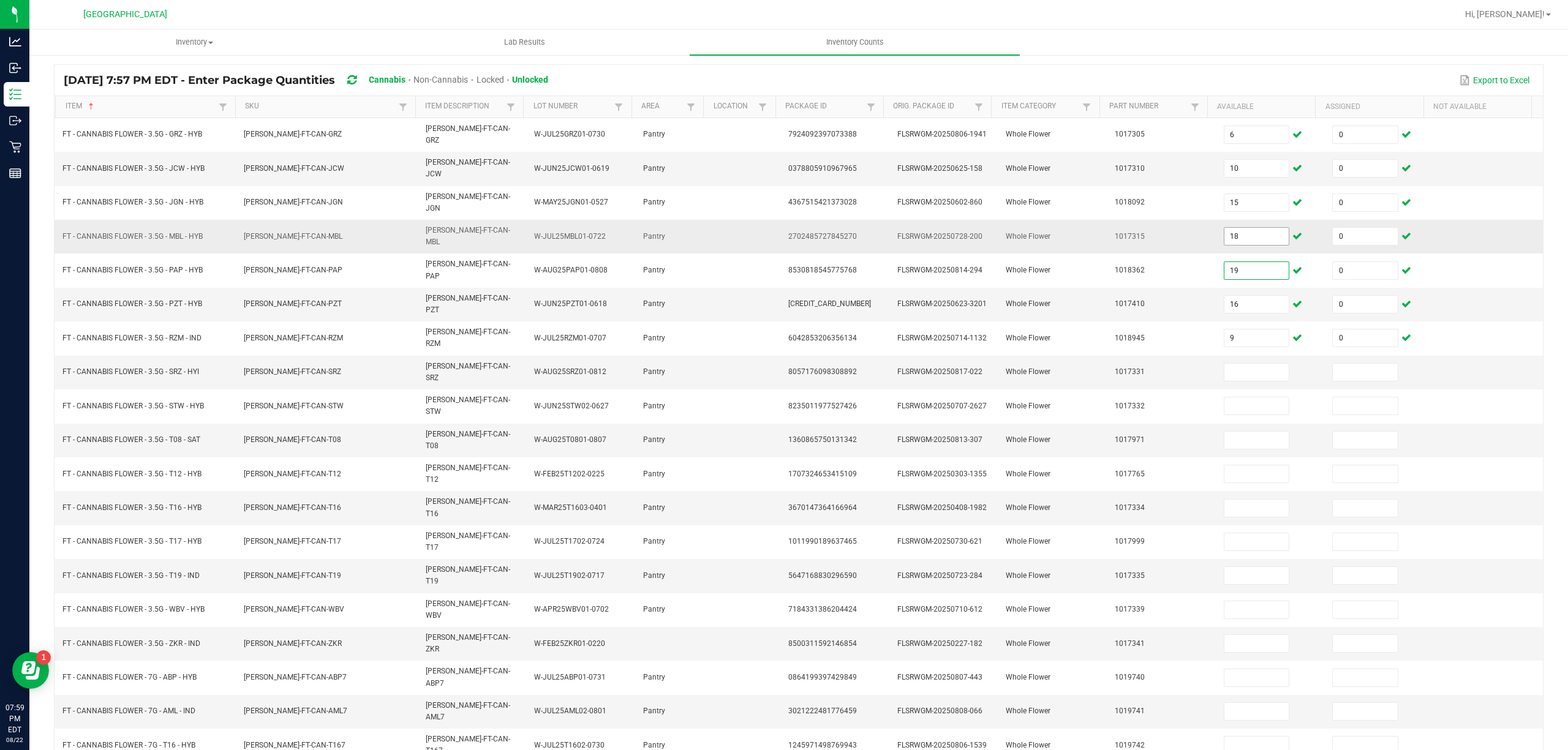
type input "19"
type input "16"
type input "0"
type input "20"
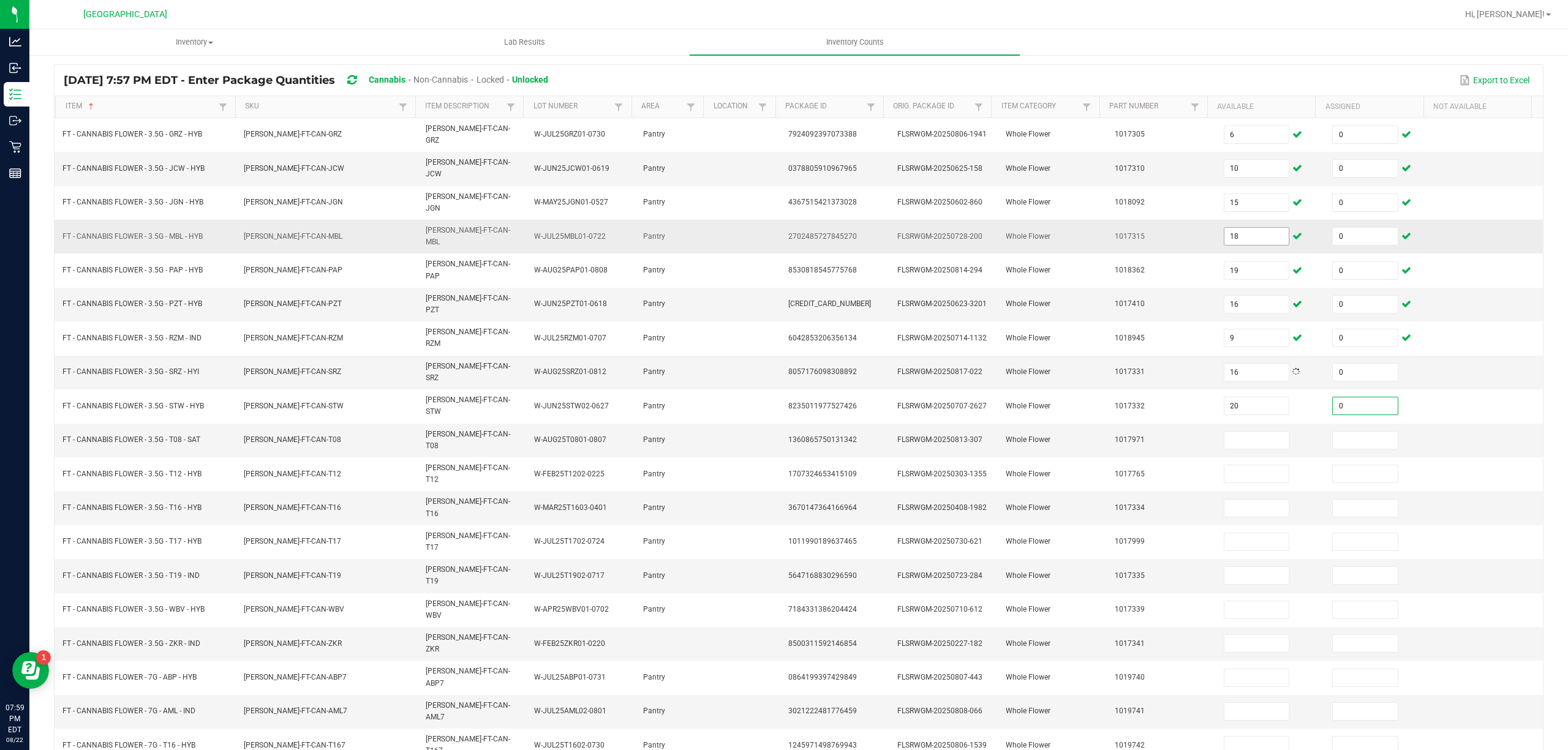
type input "0"
type input "20"
type input "0"
type input "32"
type input "0"
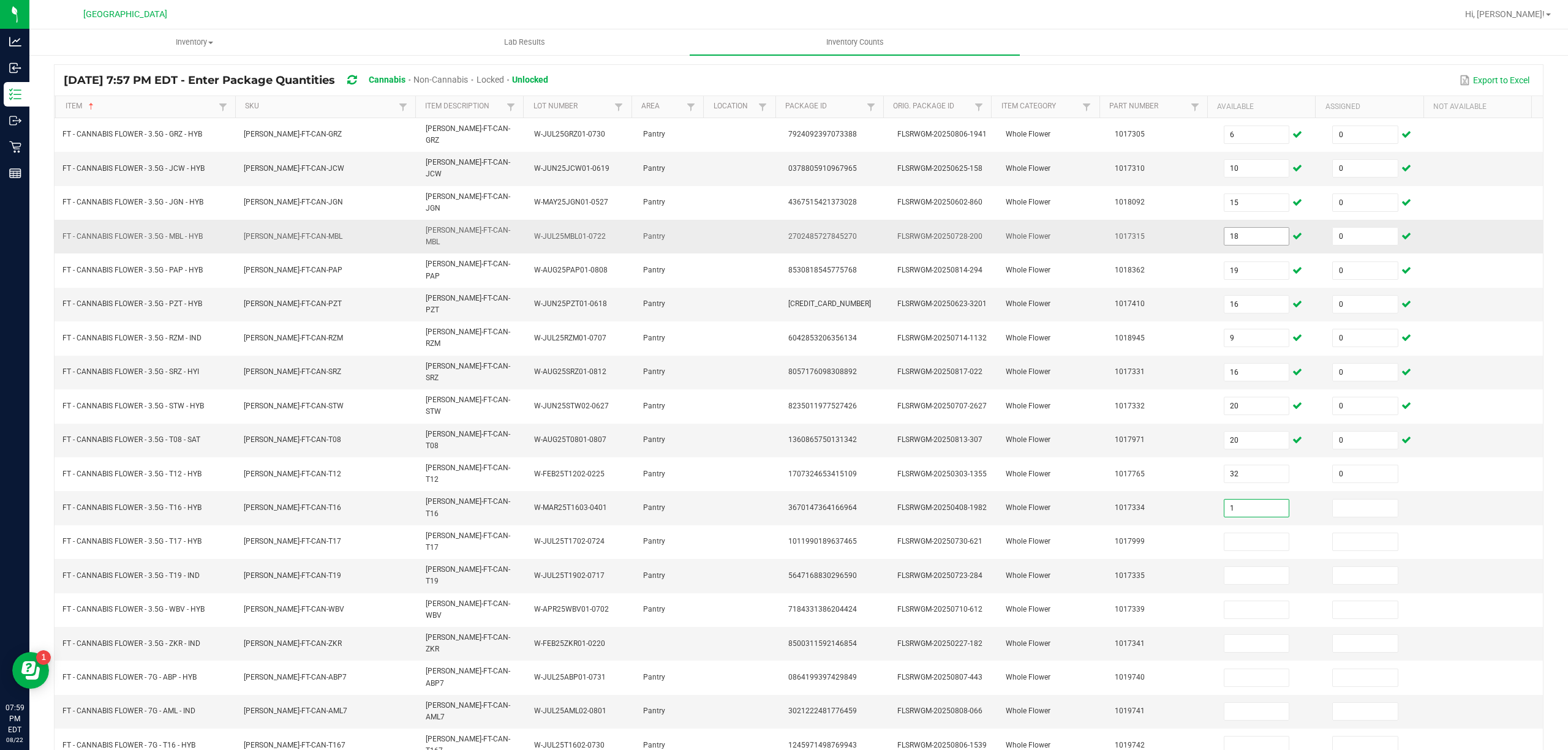
type input "1"
type input "0"
type input "3"
type input "0"
type input "7"
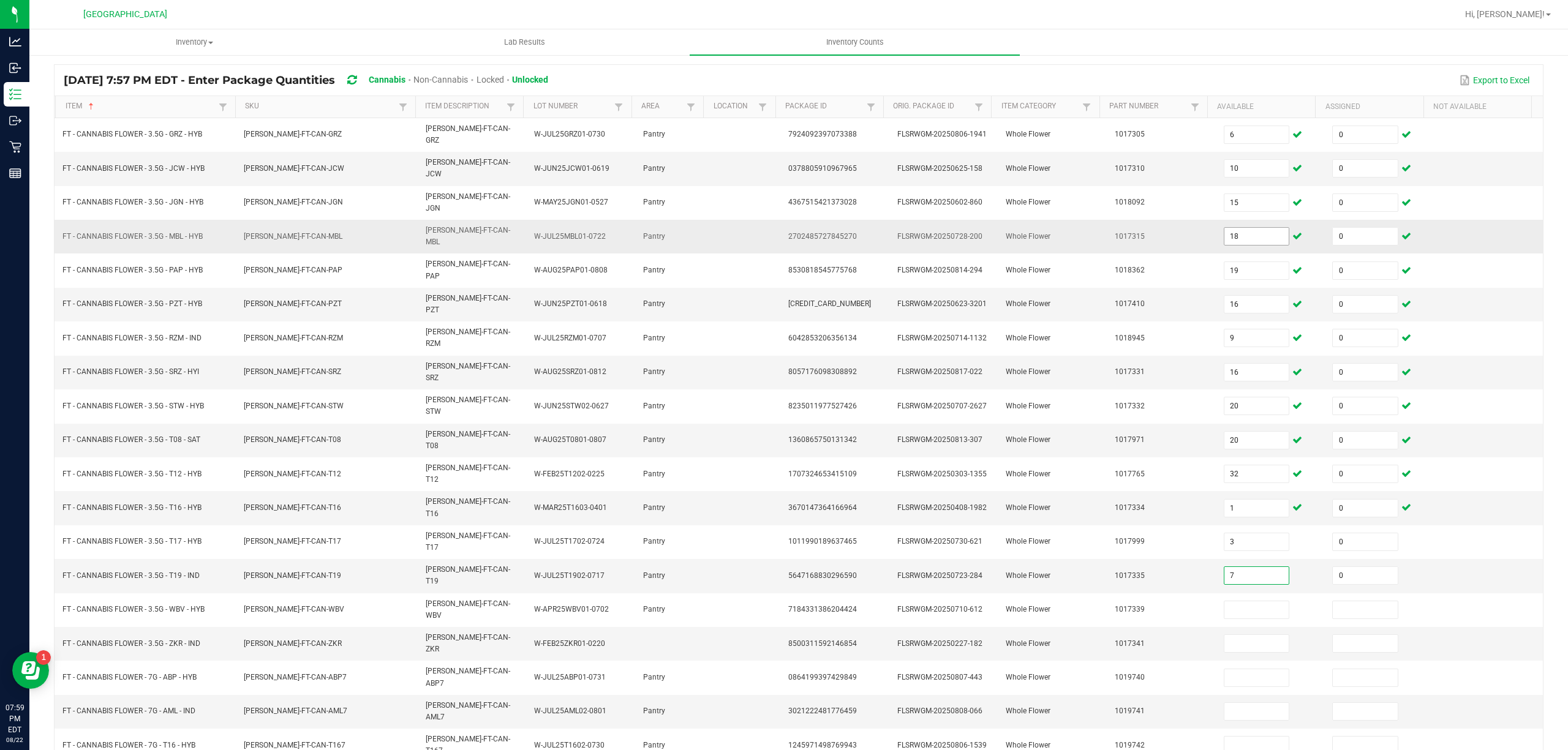
type input "0"
type input "17"
type input "0"
type input "1"
type input "7"
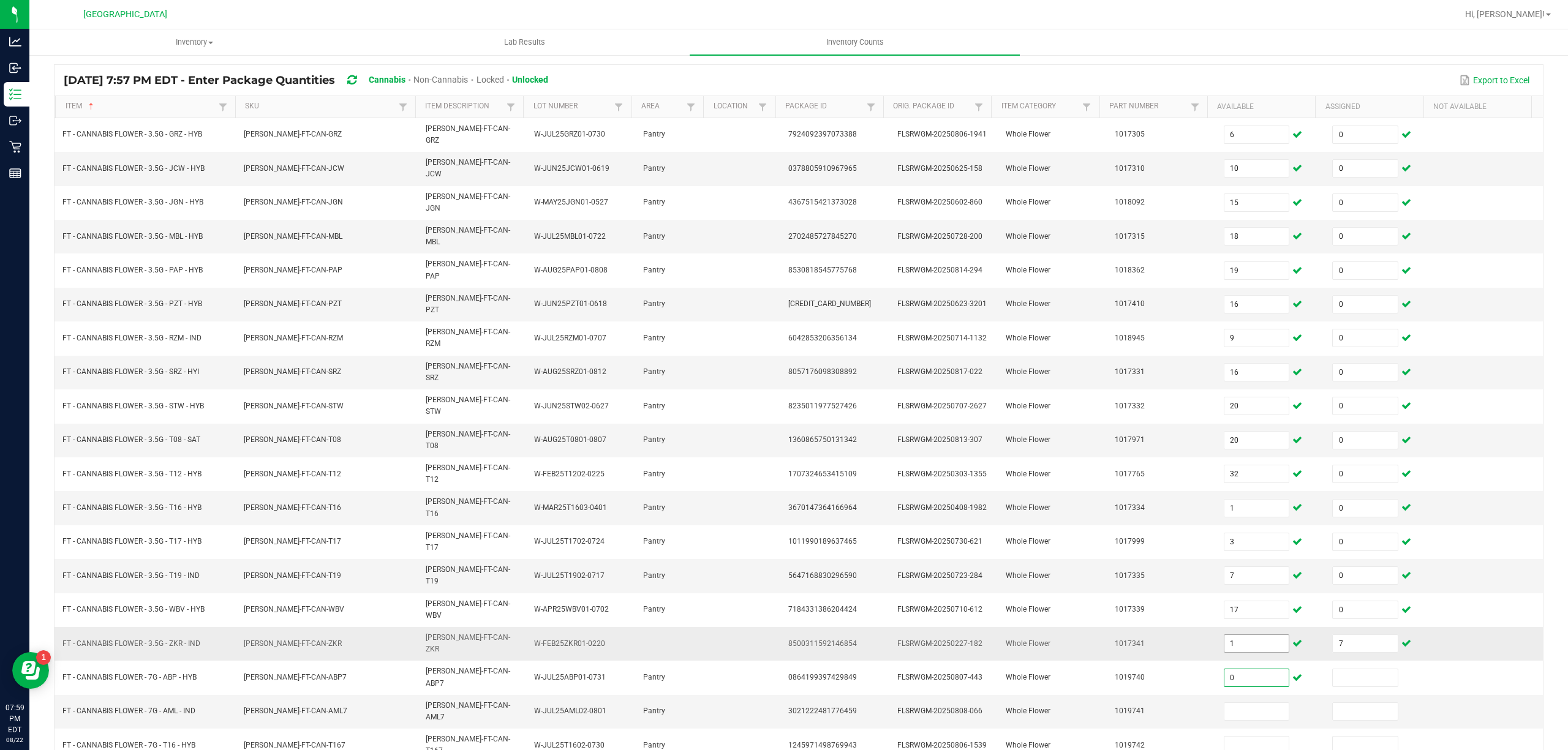
type input "0"
click at [1247, 635] on input "1" at bounding box center [1257, 643] width 65 height 17
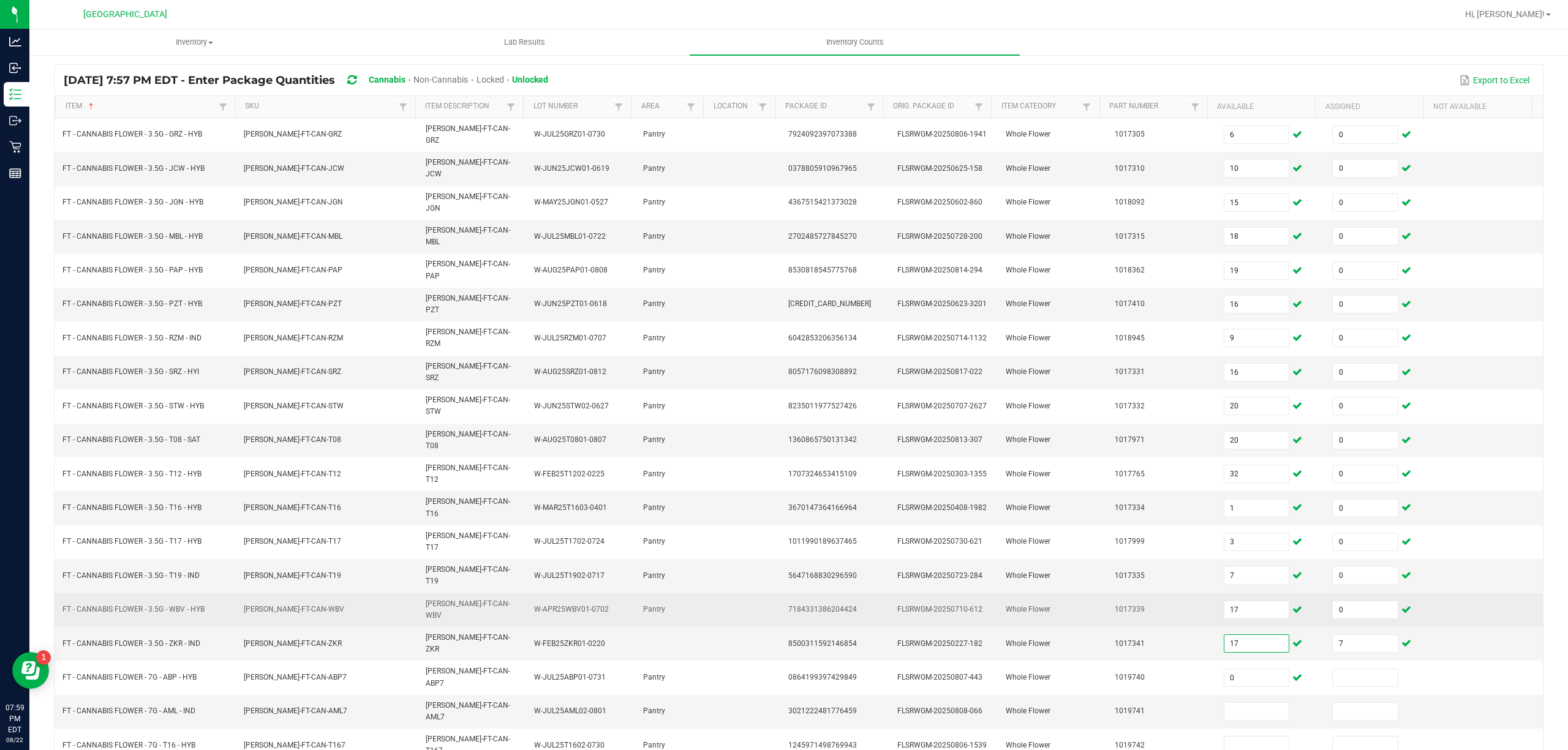
type input "17"
type input "0"
type input "20"
type input "0"
type input "20"
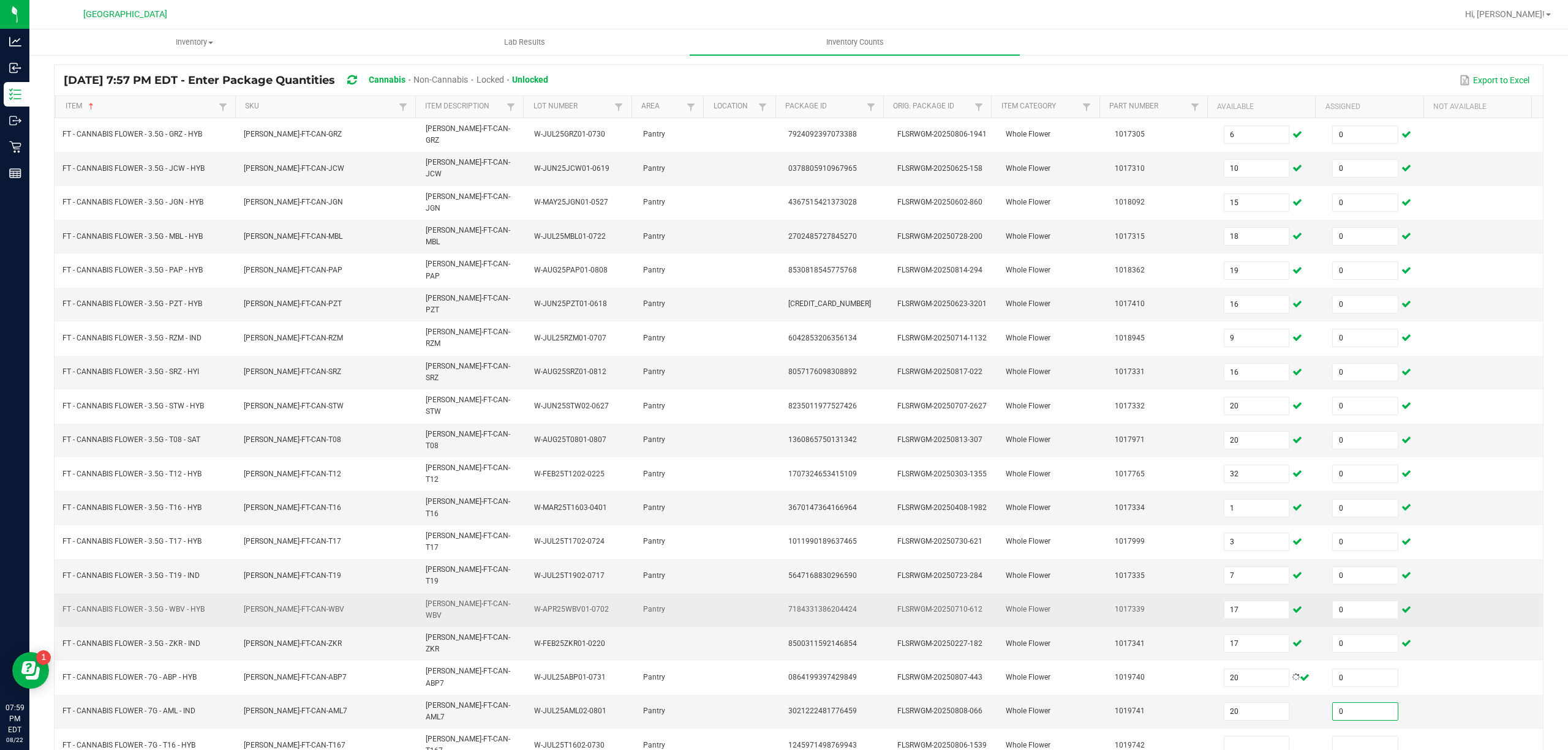
type input "0"
type input "7"
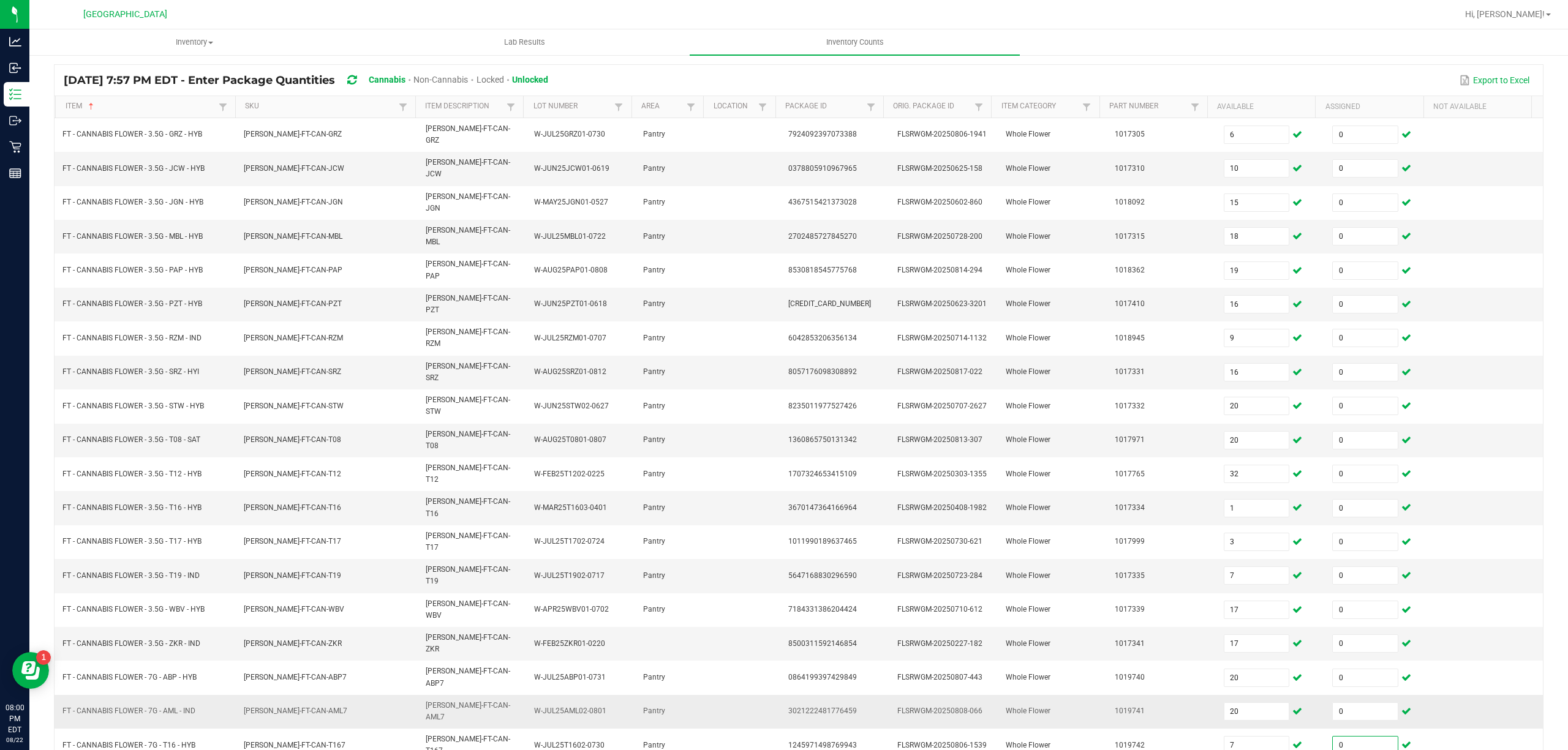
type input "0"
drag, startPoint x: 1157, startPoint y: 618, endPoint x: 1212, endPoint y: 634, distance: 57.3
click at [1225, 703] on input "20" at bounding box center [1257, 711] width 65 height 17
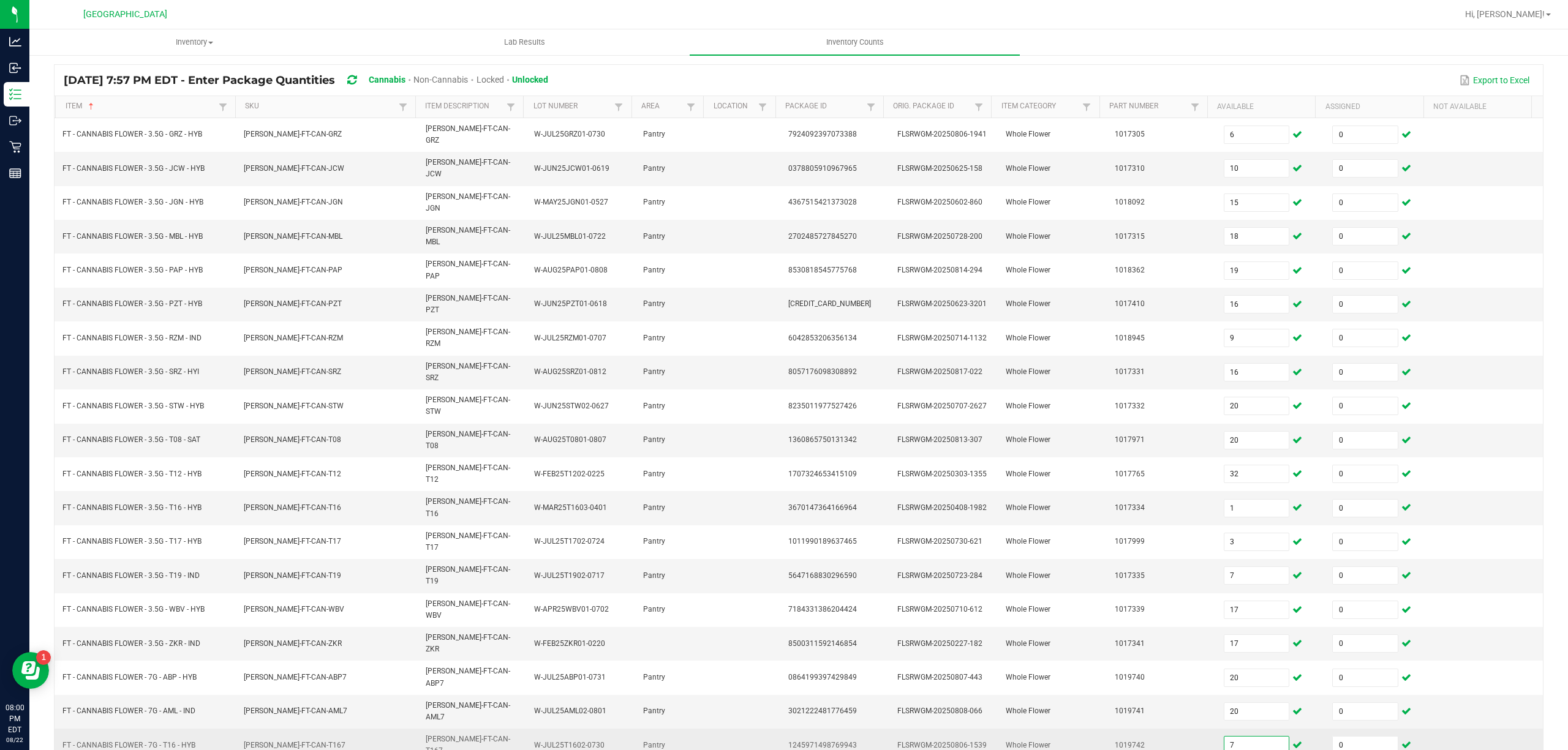
click at [1233, 737] on input "7" at bounding box center [1257, 745] width 65 height 17
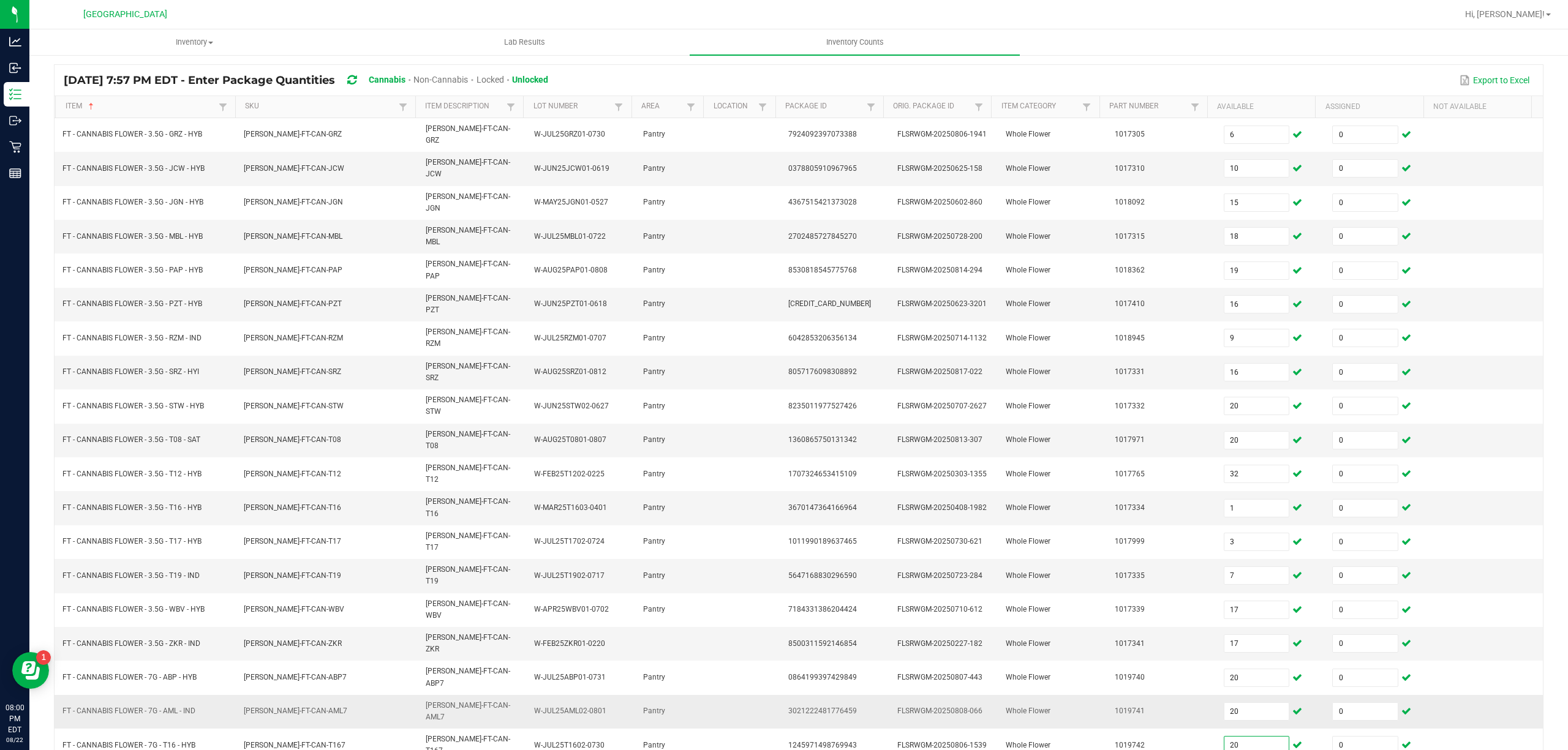
type input "20"
type input "7"
type input "0"
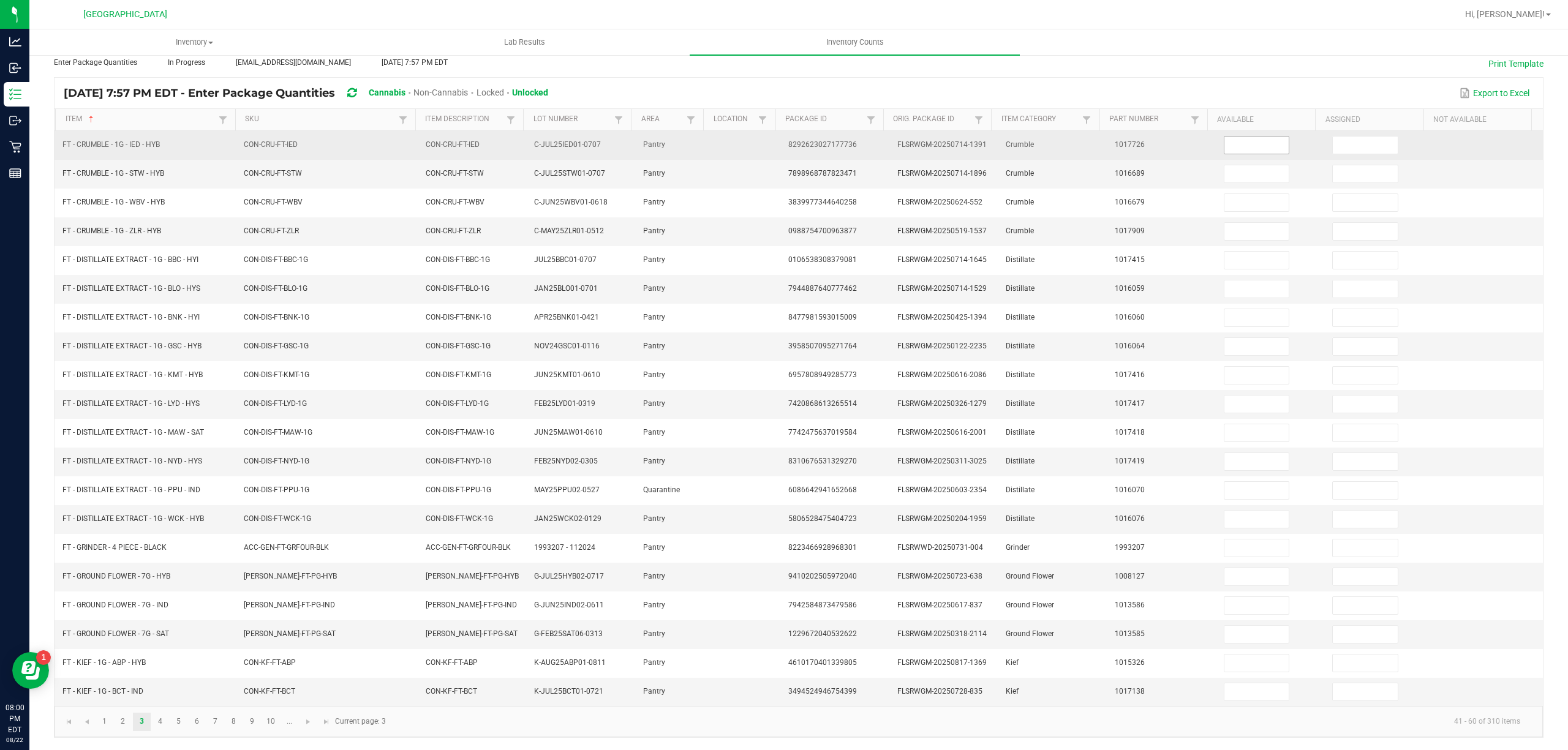
click at [1228, 137] on input at bounding box center [1257, 145] width 65 height 17
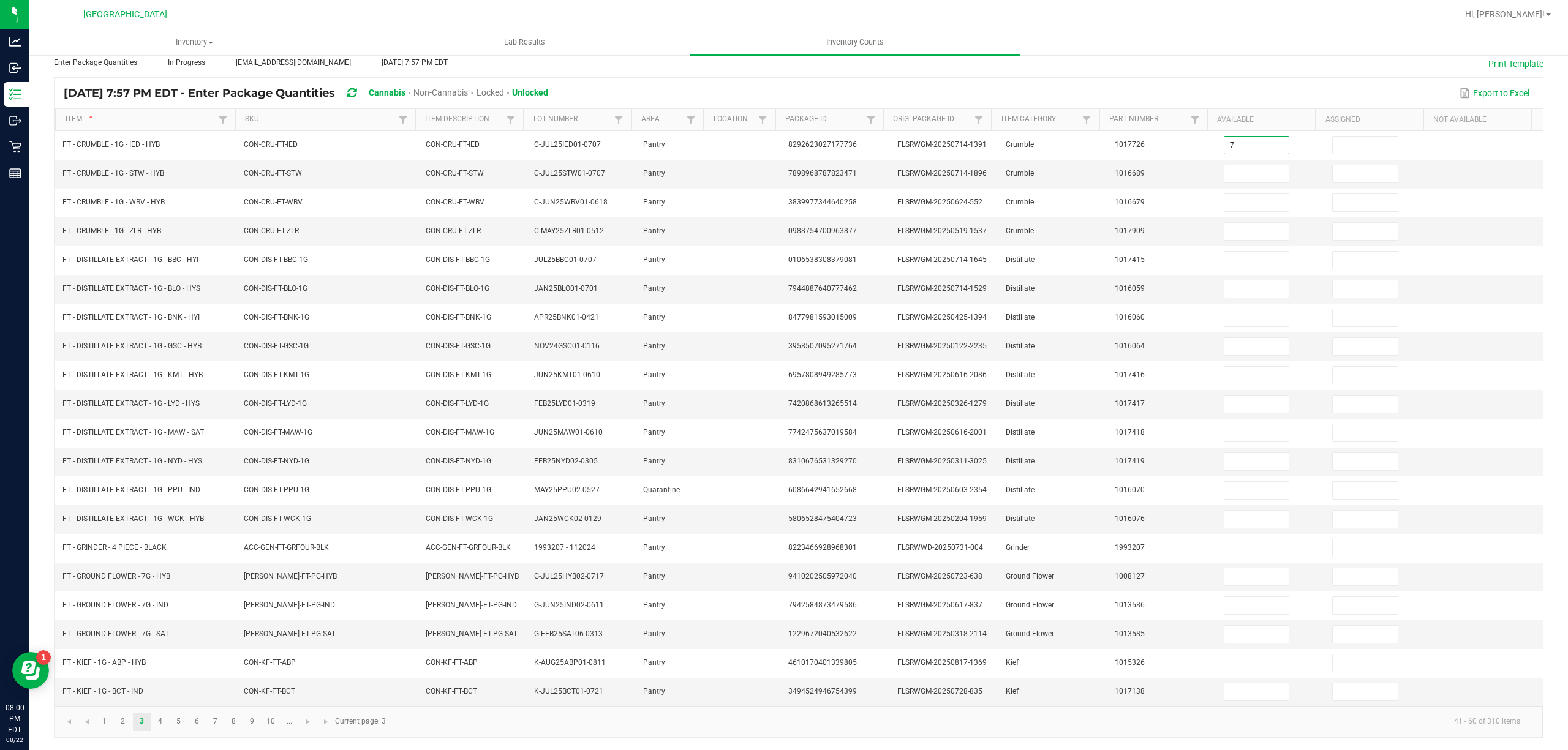
type input "7"
type input "0"
type input "5"
type input "0"
type input "6"
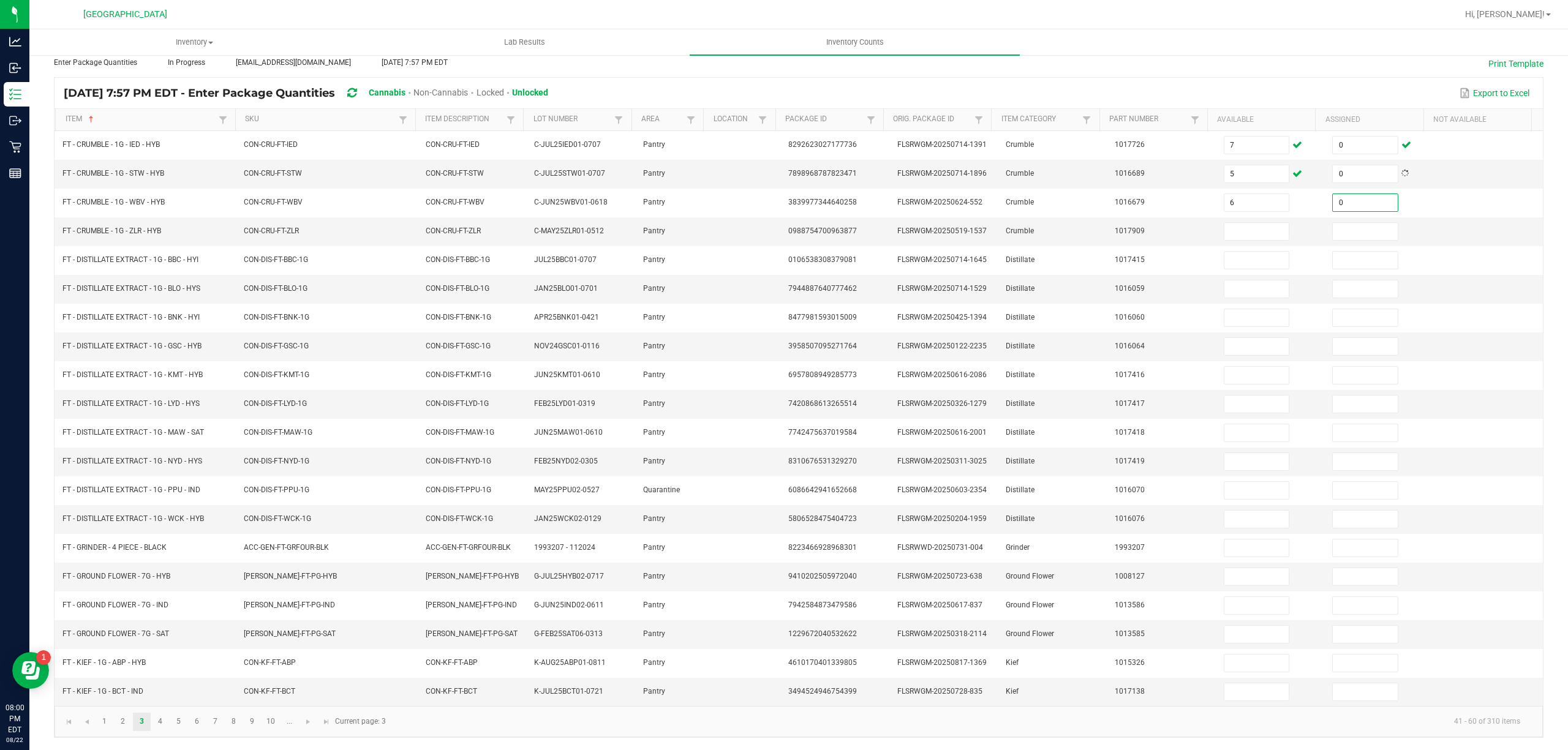
type input "0"
type input "1"
type input "0"
type input "4"
type input "0"
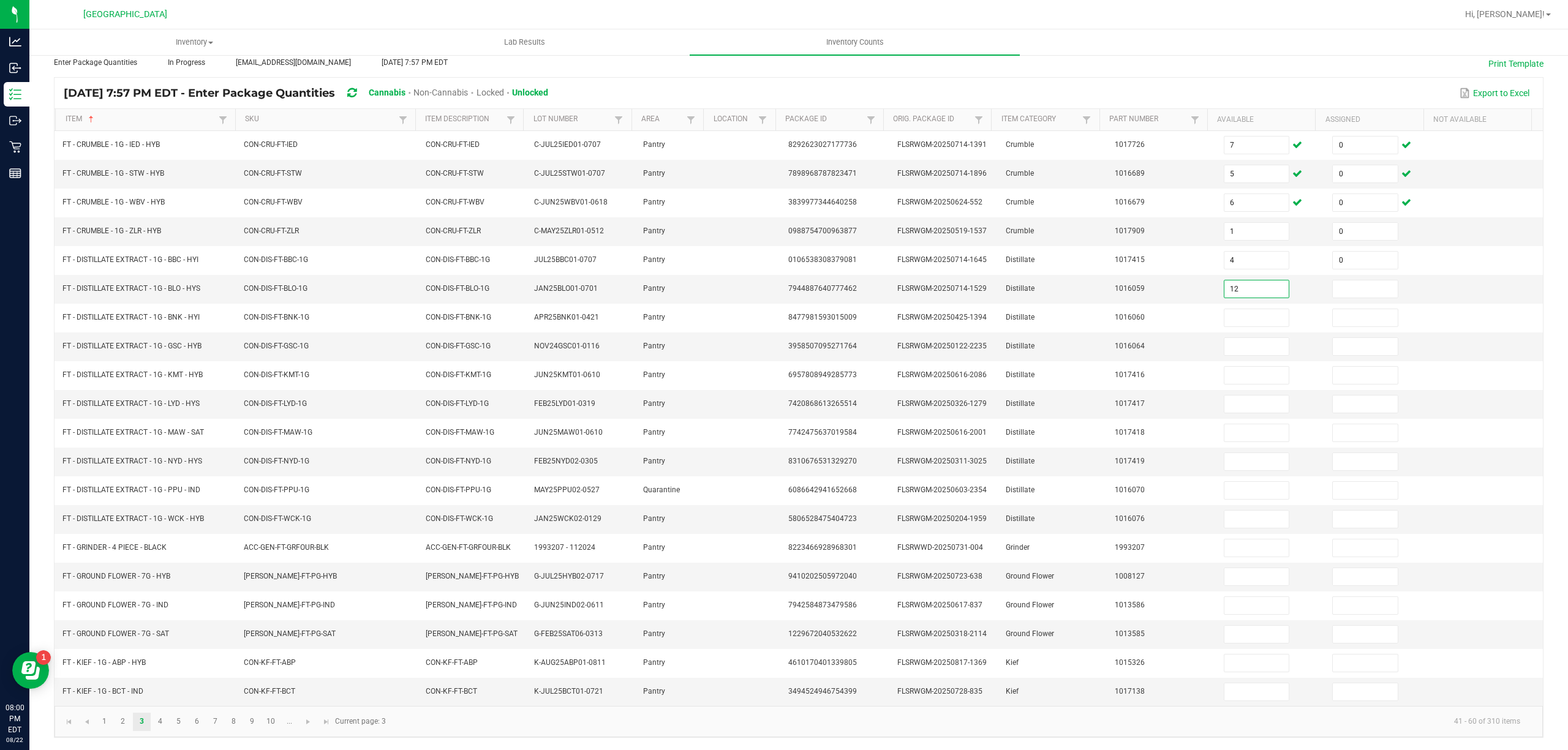
type input "12"
type input "0"
type input "5"
type input "0"
type input "1"
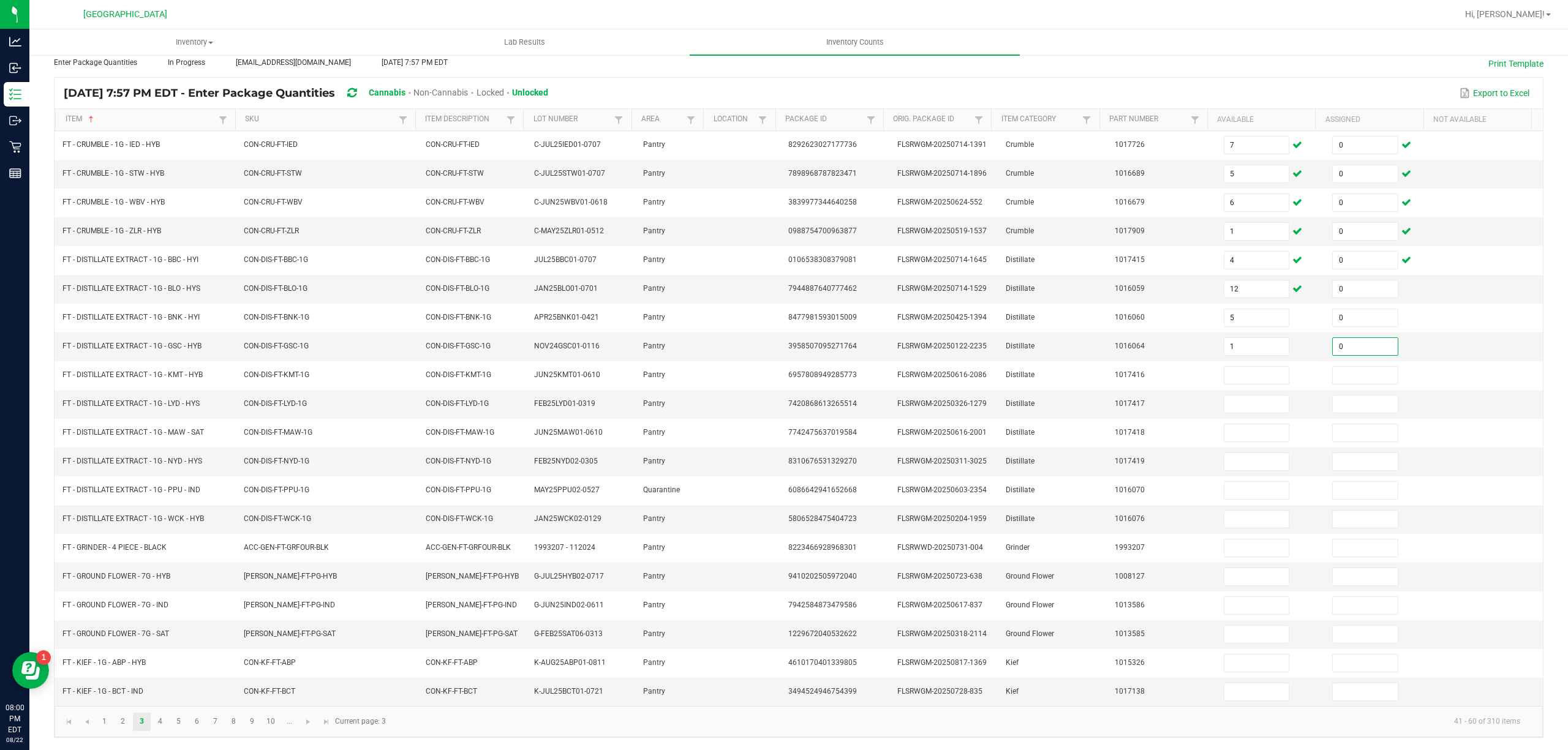
type input "0"
type input "6"
type input "0"
click at [156, 718] on link "4" at bounding box center [161, 722] width 18 height 18
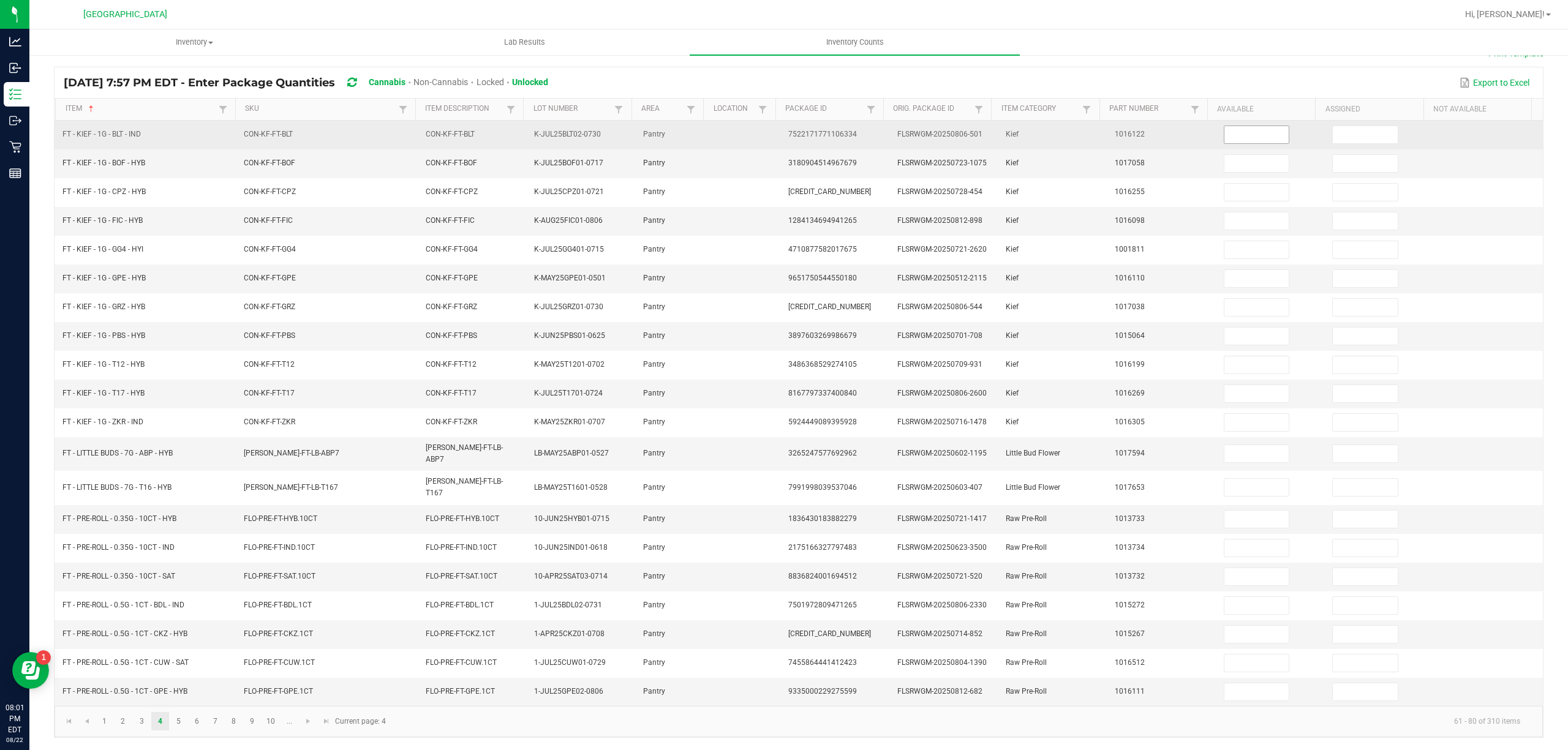
click at [1225, 138] on input at bounding box center [1257, 135] width 65 height 17
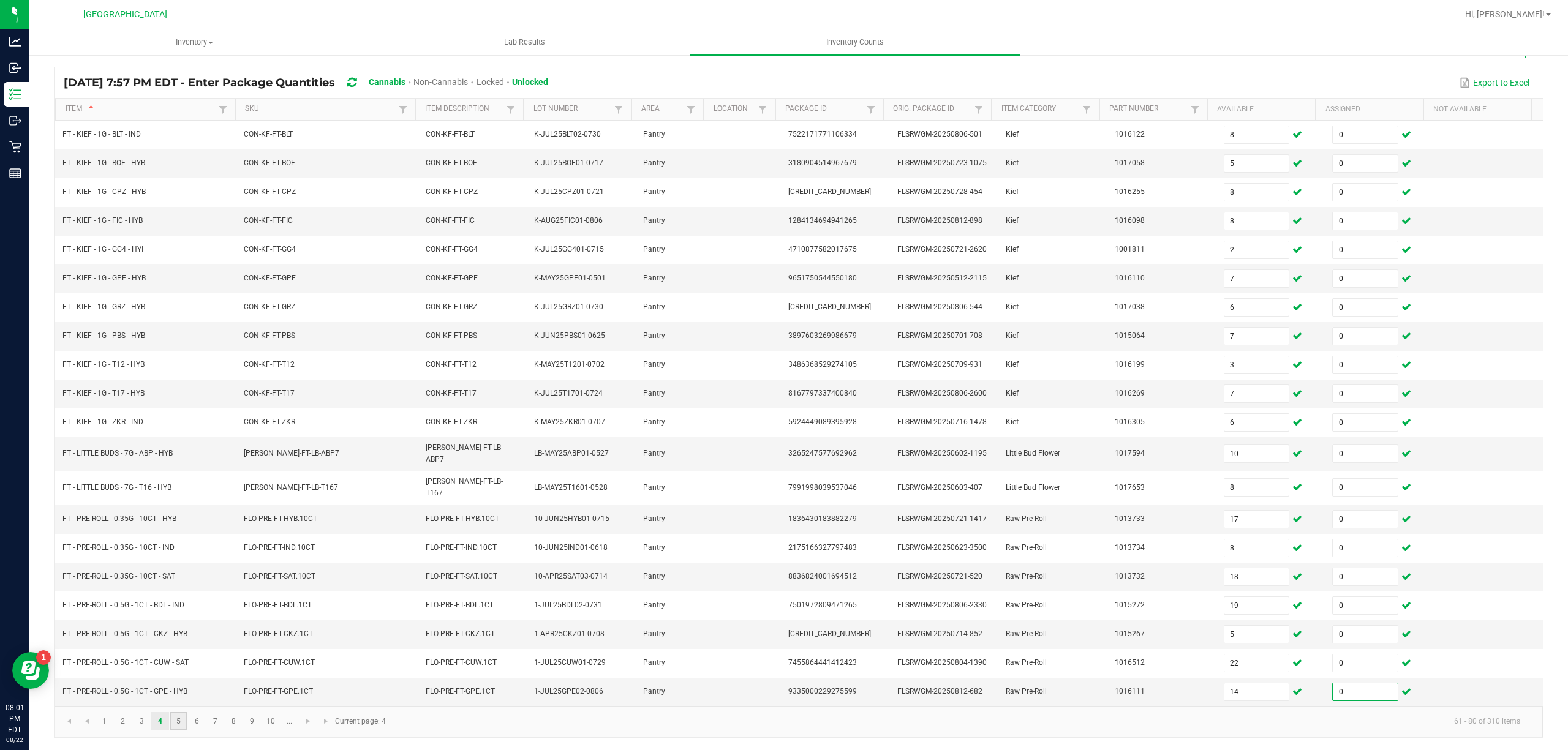
click at [172, 718] on link "5" at bounding box center [179, 721] width 18 height 18
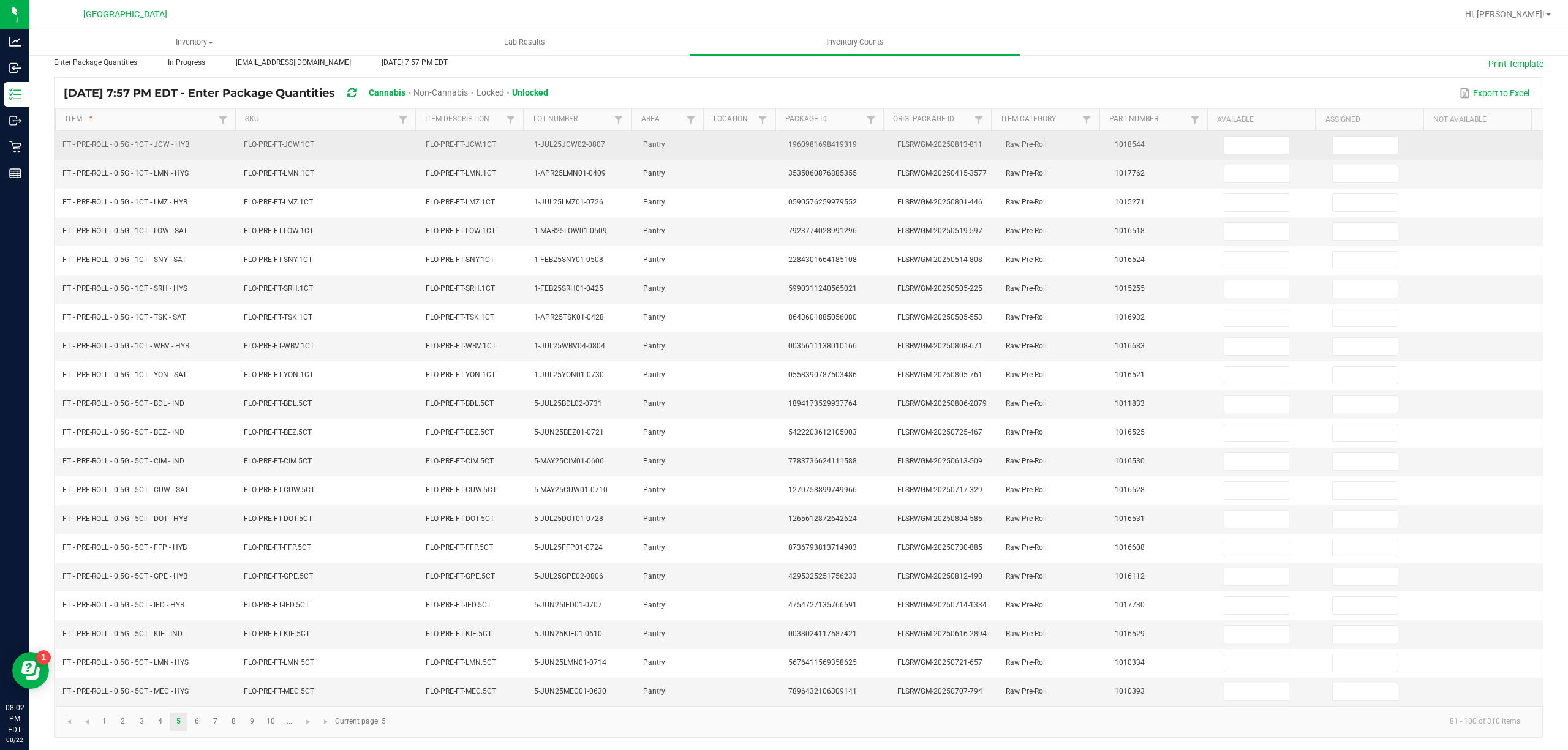
click at [1228, 131] on td at bounding box center [1271, 145] width 109 height 29
click at [1228, 137] on input at bounding box center [1257, 145] width 65 height 17
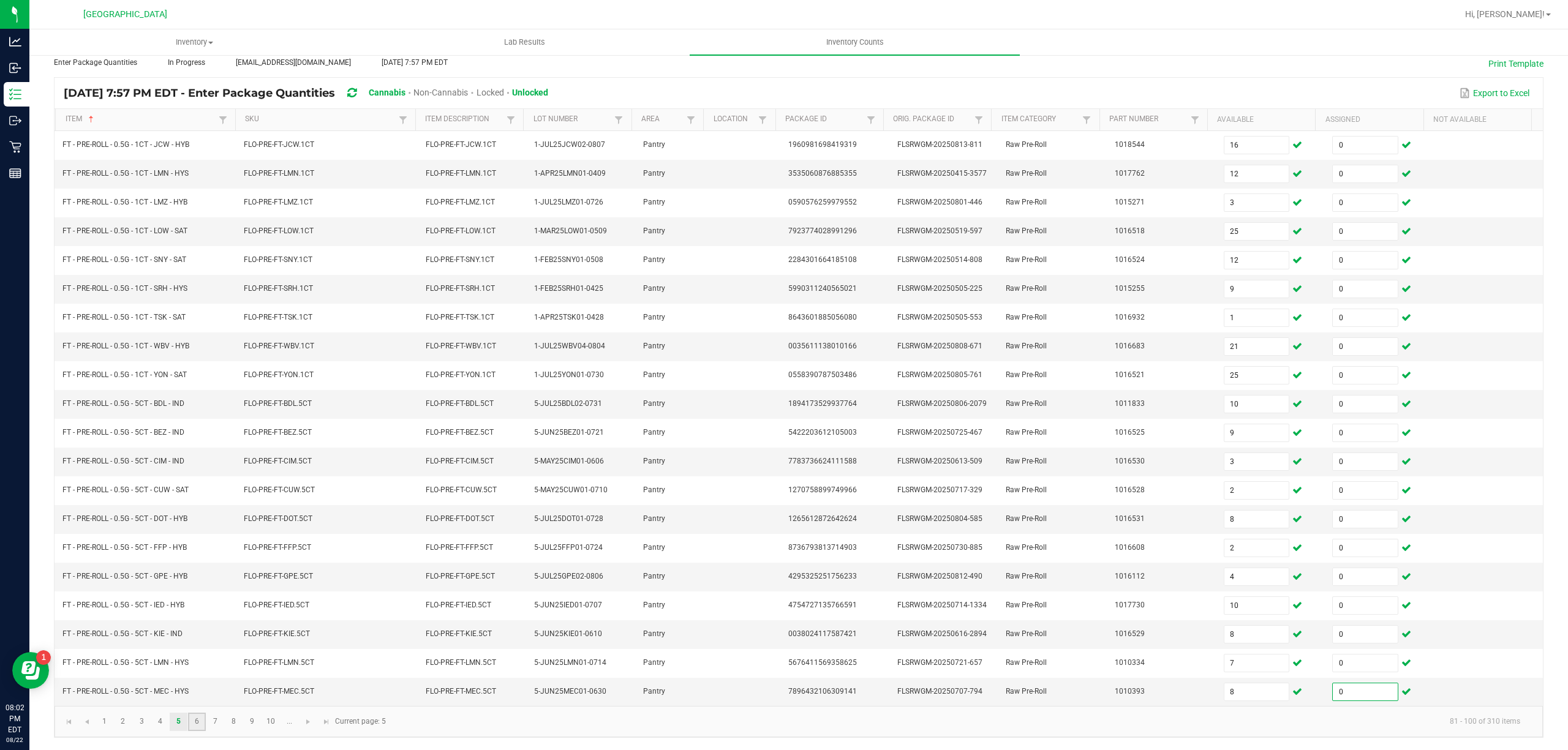
click at [203, 721] on link "6" at bounding box center [197, 722] width 18 height 18
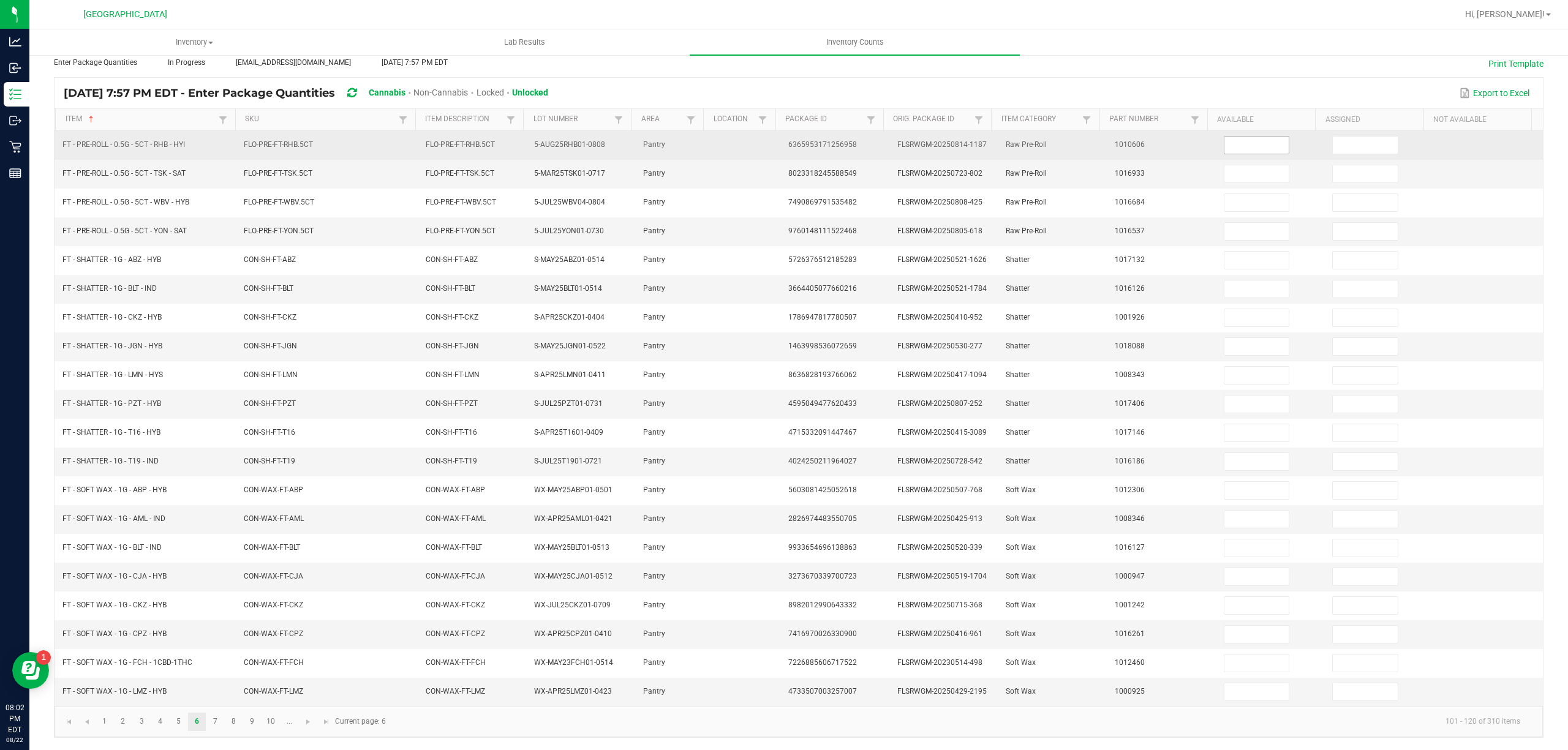
click at [1235, 137] on input at bounding box center [1257, 145] width 65 height 17
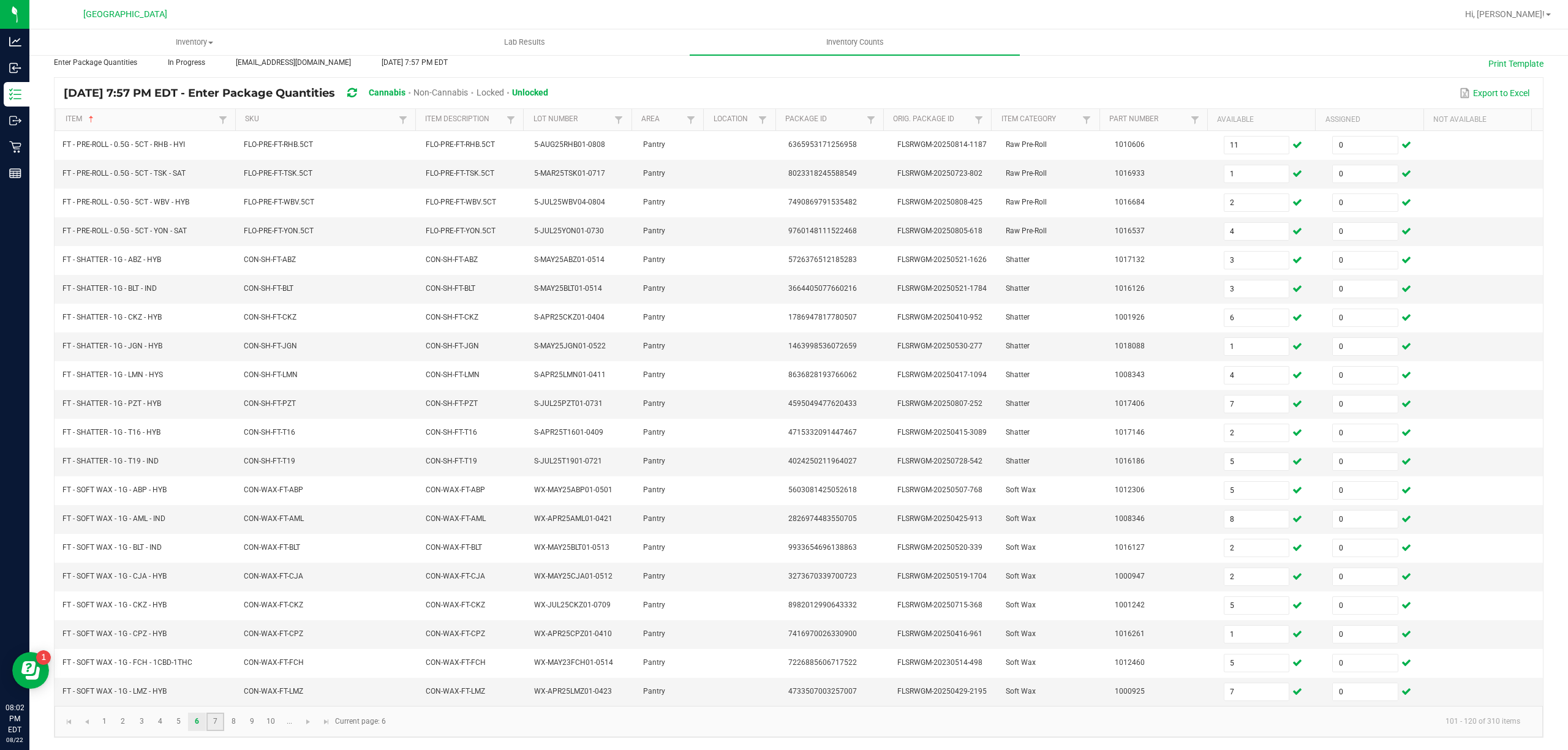
click at [214, 724] on link "7" at bounding box center [215, 722] width 18 height 18
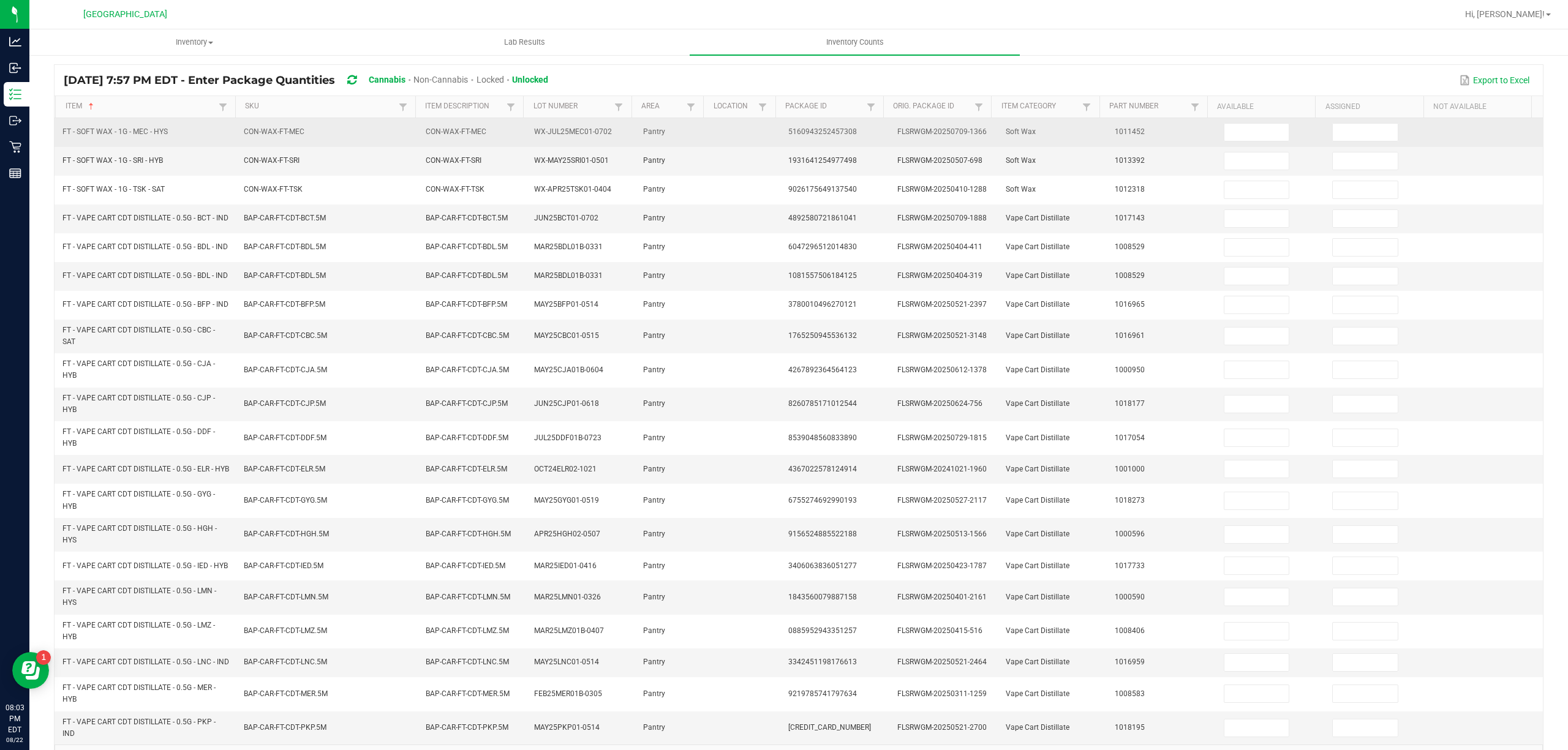
click at [1240, 123] on td at bounding box center [1271, 133] width 109 height 29
click at [1246, 135] on input at bounding box center [1257, 132] width 65 height 17
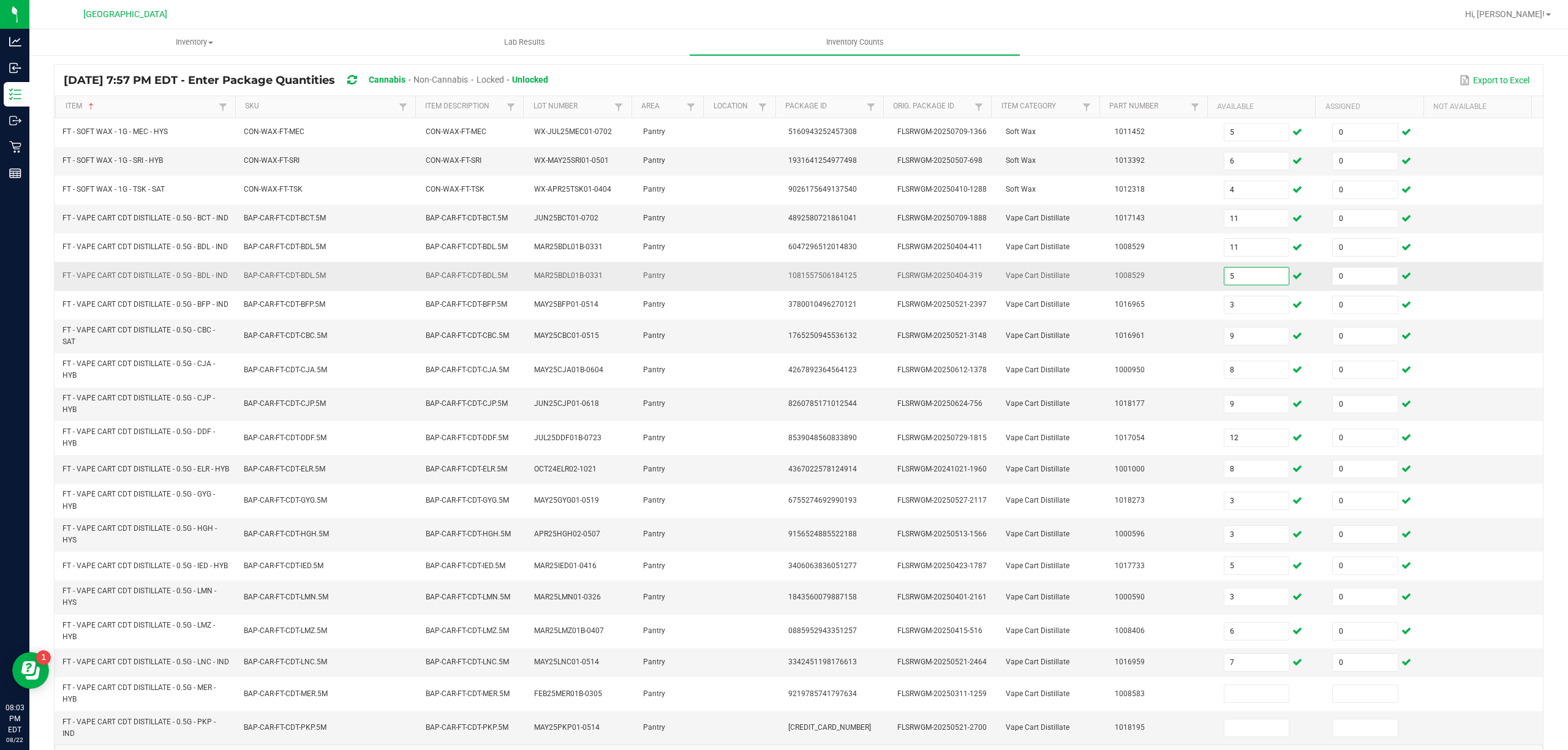
click at [1240, 285] on input "5" at bounding box center [1257, 275] width 65 height 17
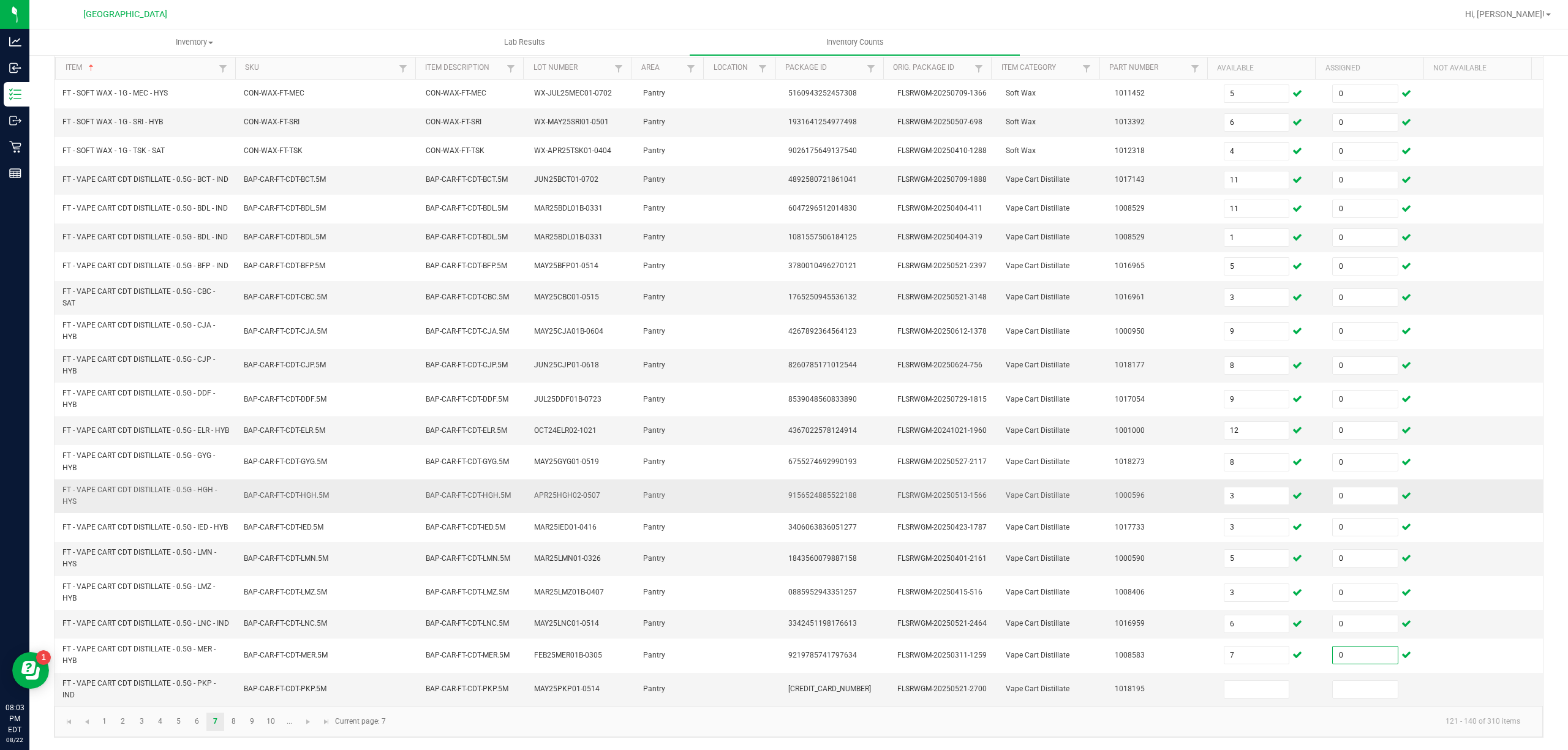
scroll to position [161, 0]
click at [230, 719] on link "8" at bounding box center [233, 722] width 18 height 18
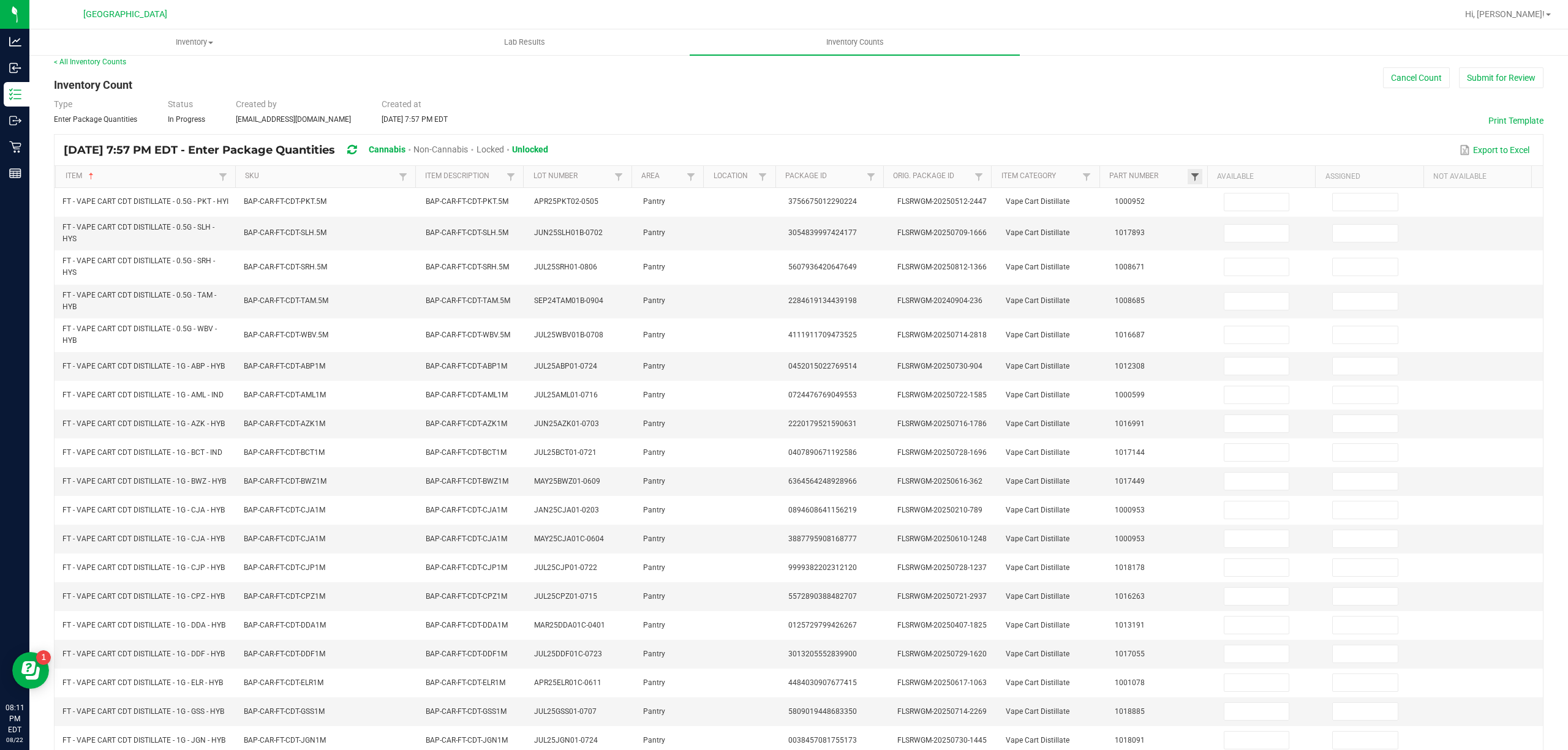
scroll to position [0, 0]
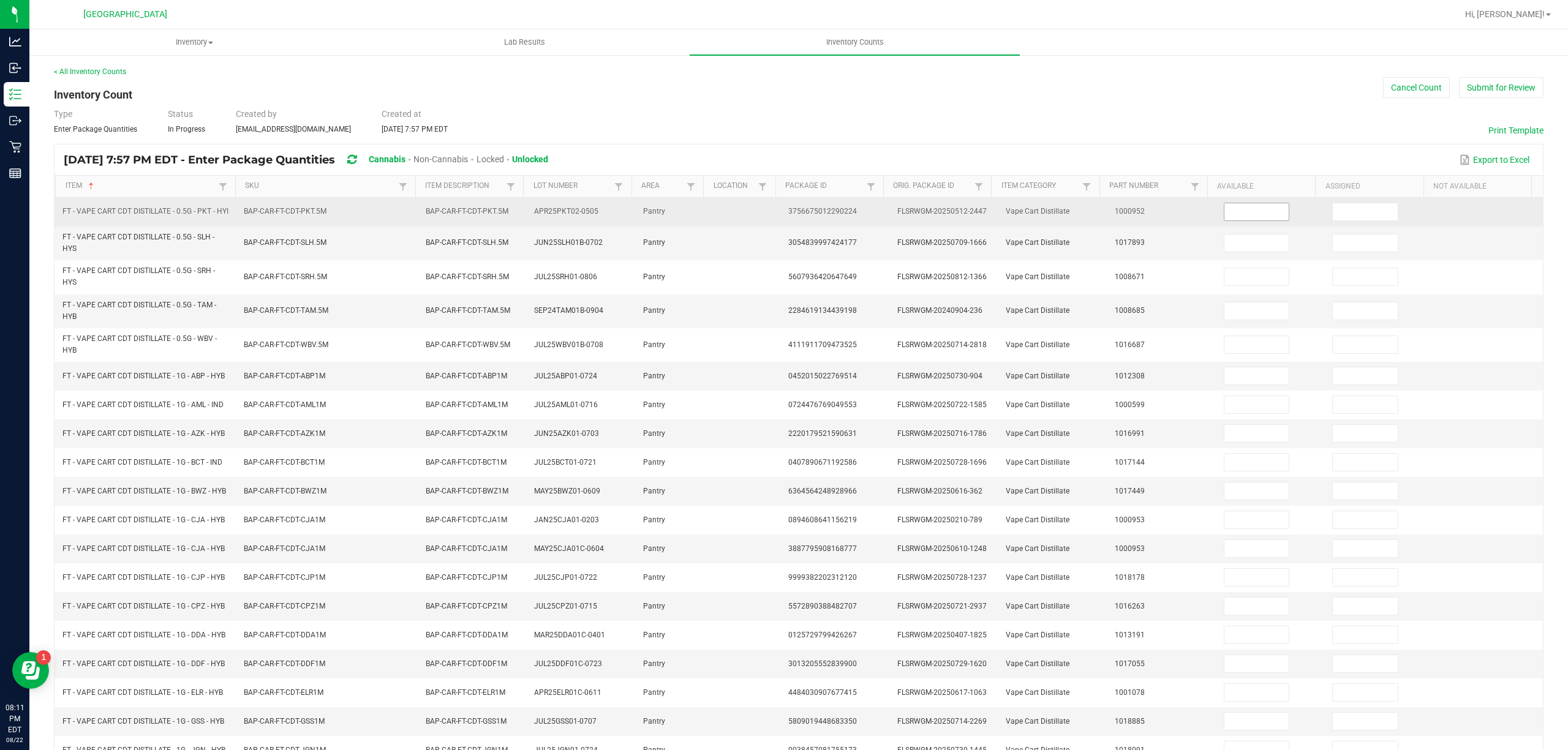
click at [1225, 218] on input at bounding box center [1257, 211] width 65 height 17
click at [1231, 216] on input at bounding box center [1257, 211] width 65 height 17
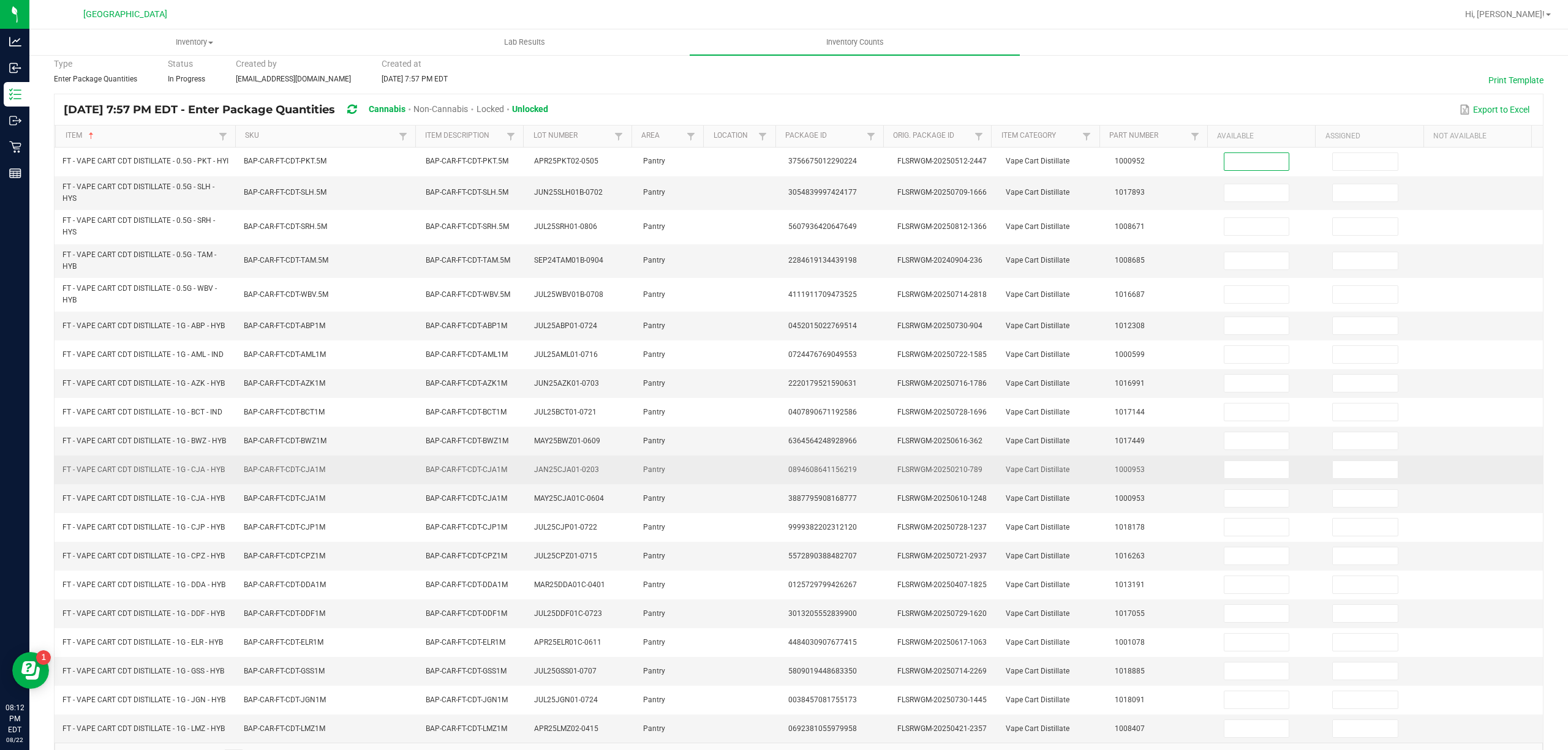
scroll to position [104, 0]
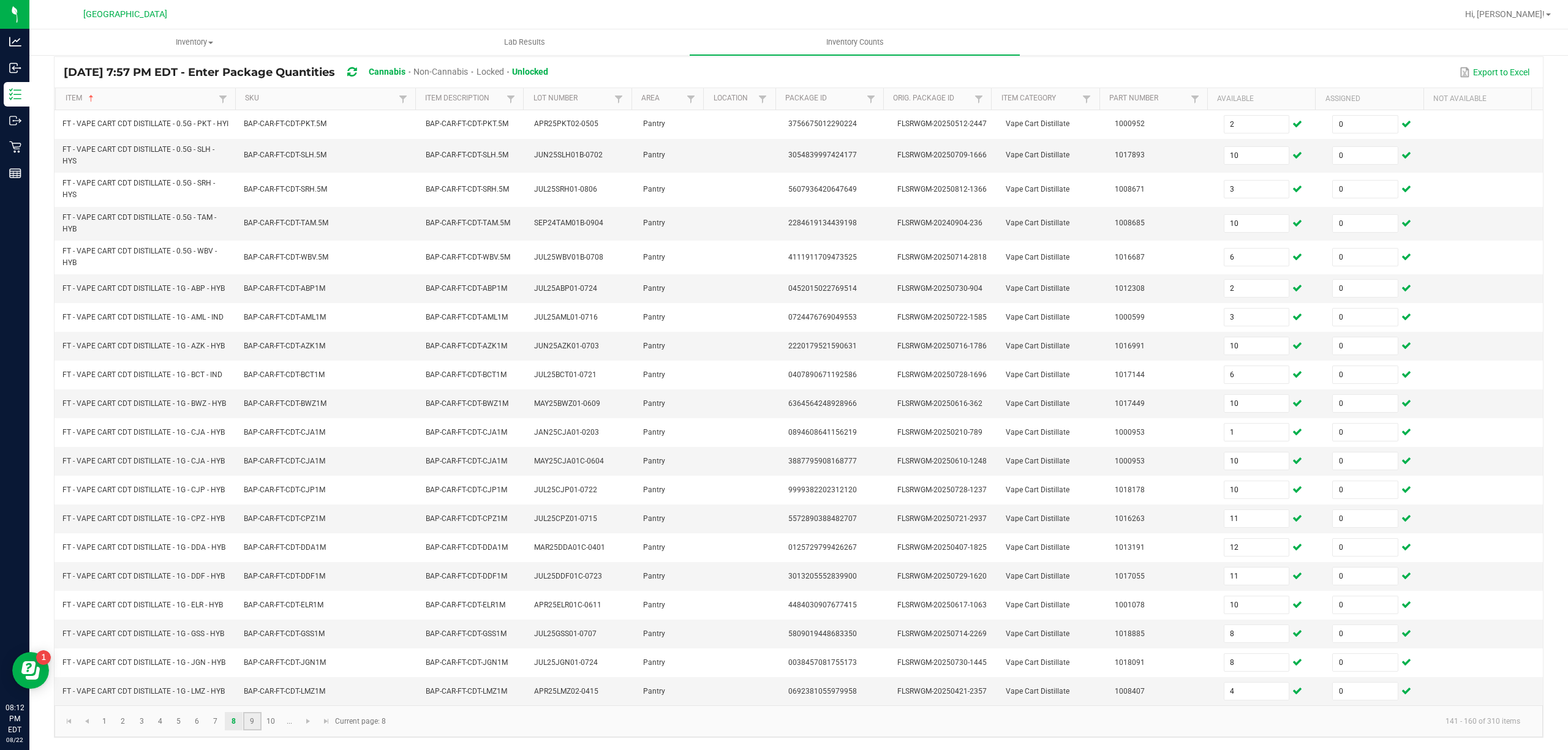
click at [251, 721] on link "9" at bounding box center [252, 721] width 18 height 18
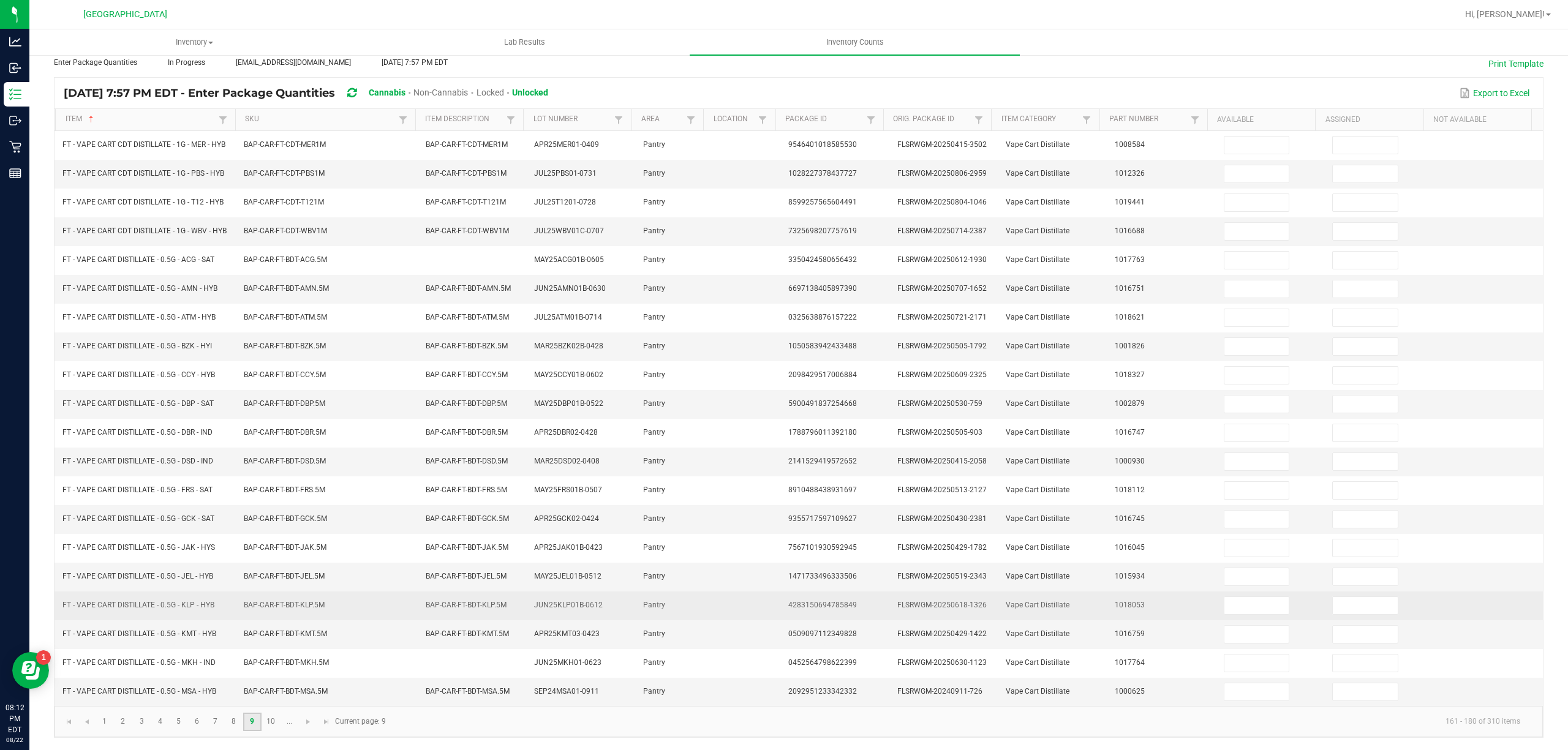
scroll to position [85, 0]
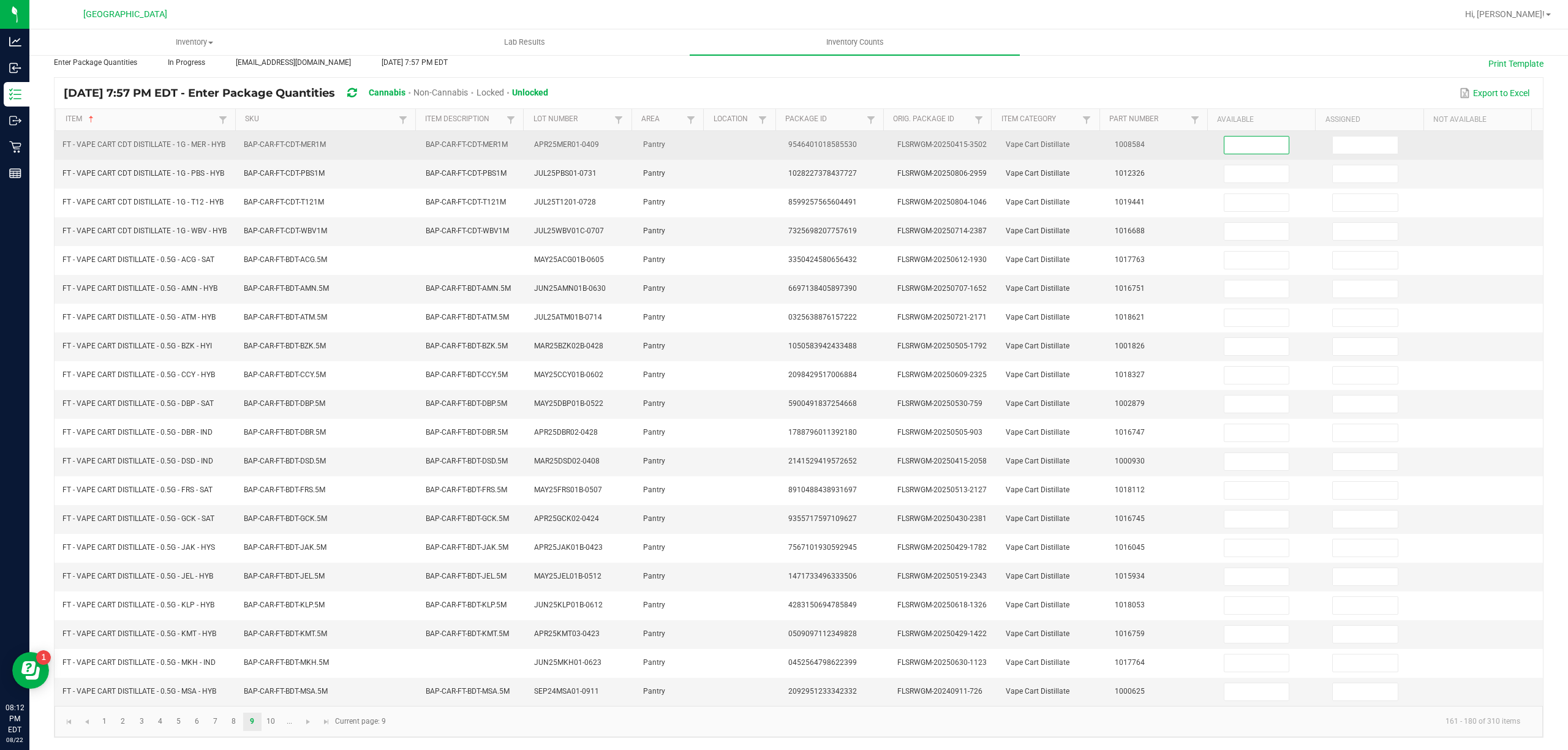
click at [1252, 137] on input at bounding box center [1257, 145] width 65 height 17
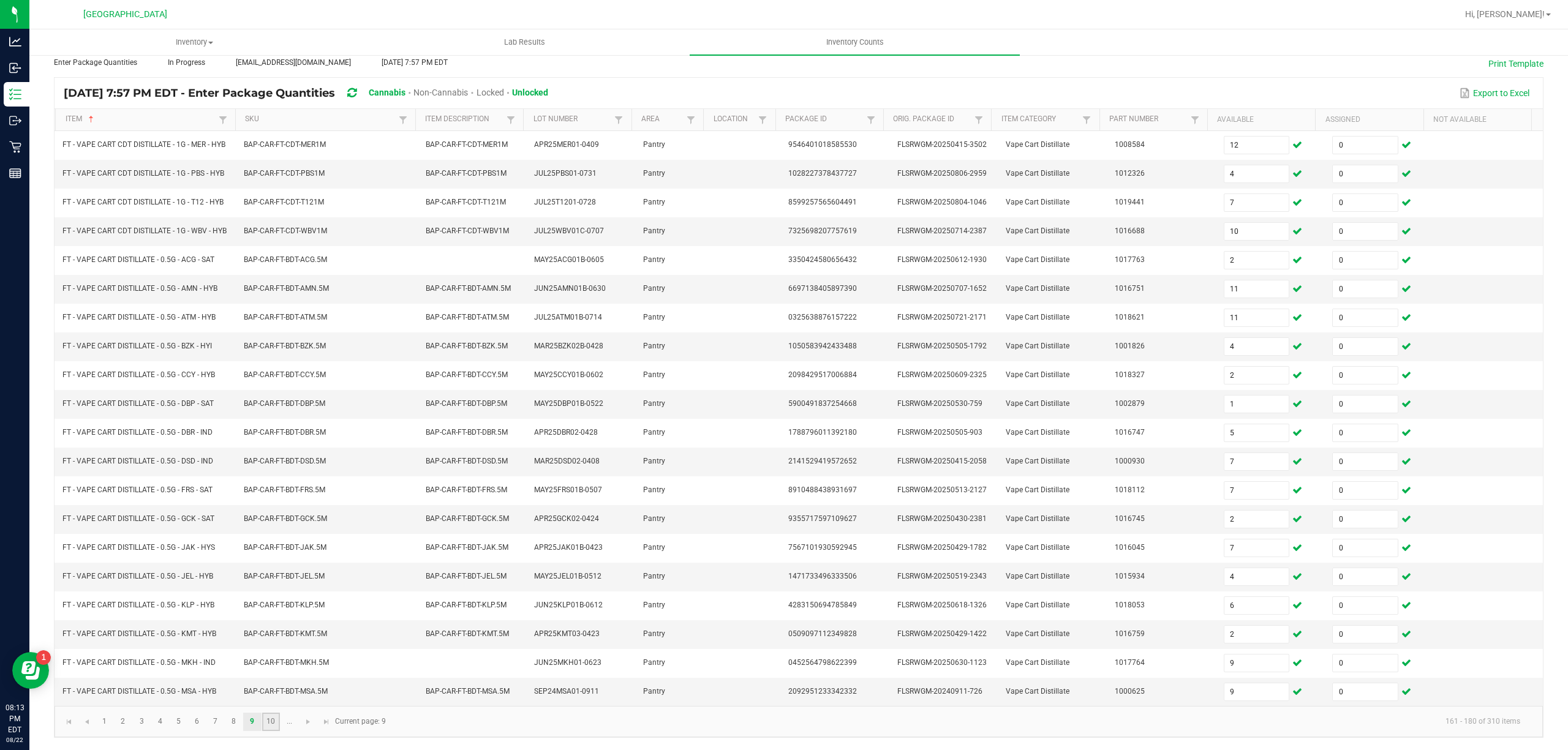
click at [272, 713] on link "10" at bounding box center [271, 722] width 18 height 18
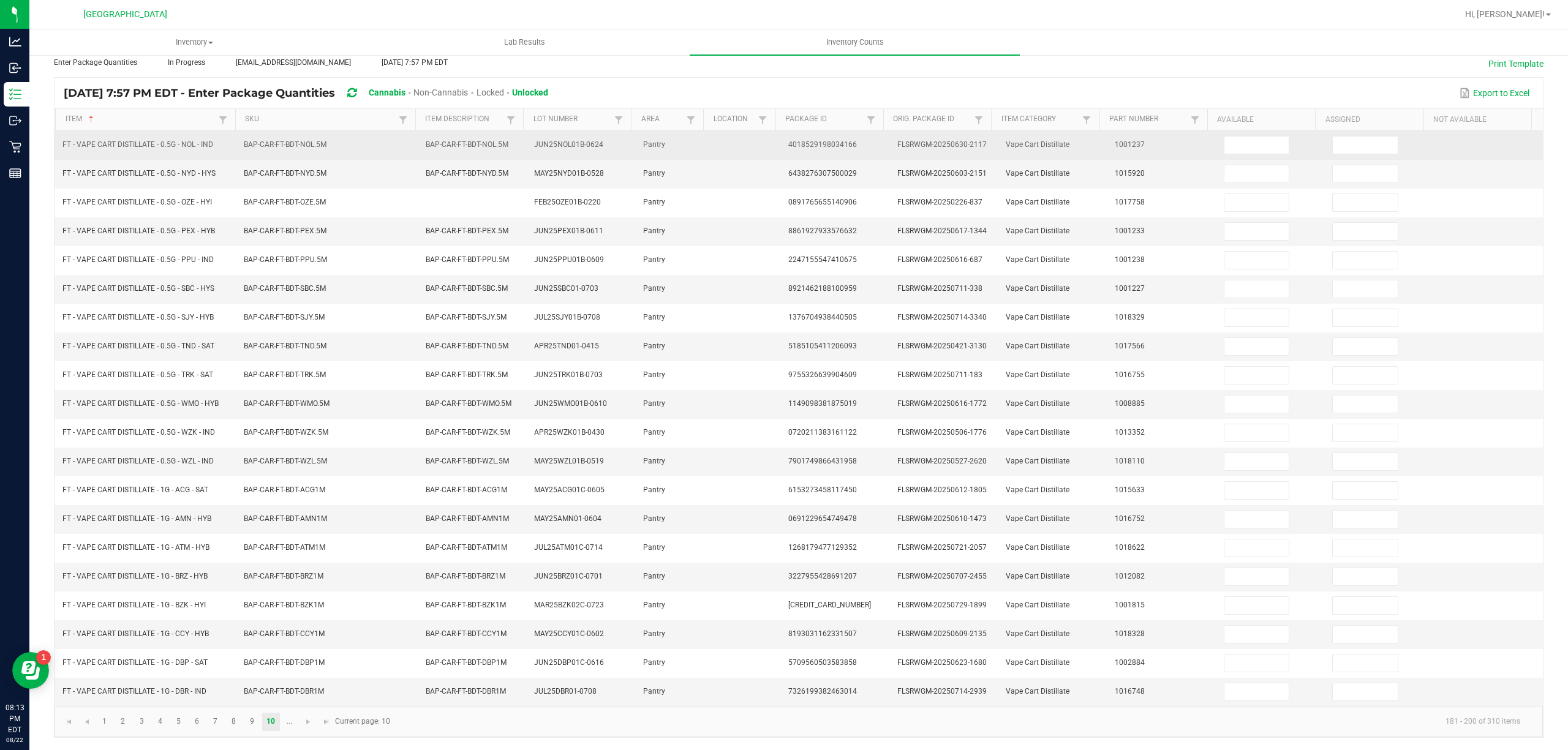
click at [1244, 131] on td at bounding box center [1271, 145] width 109 height 29
click at [1243, 137] on input at bounding box center [1257, 145] width 65 height 17
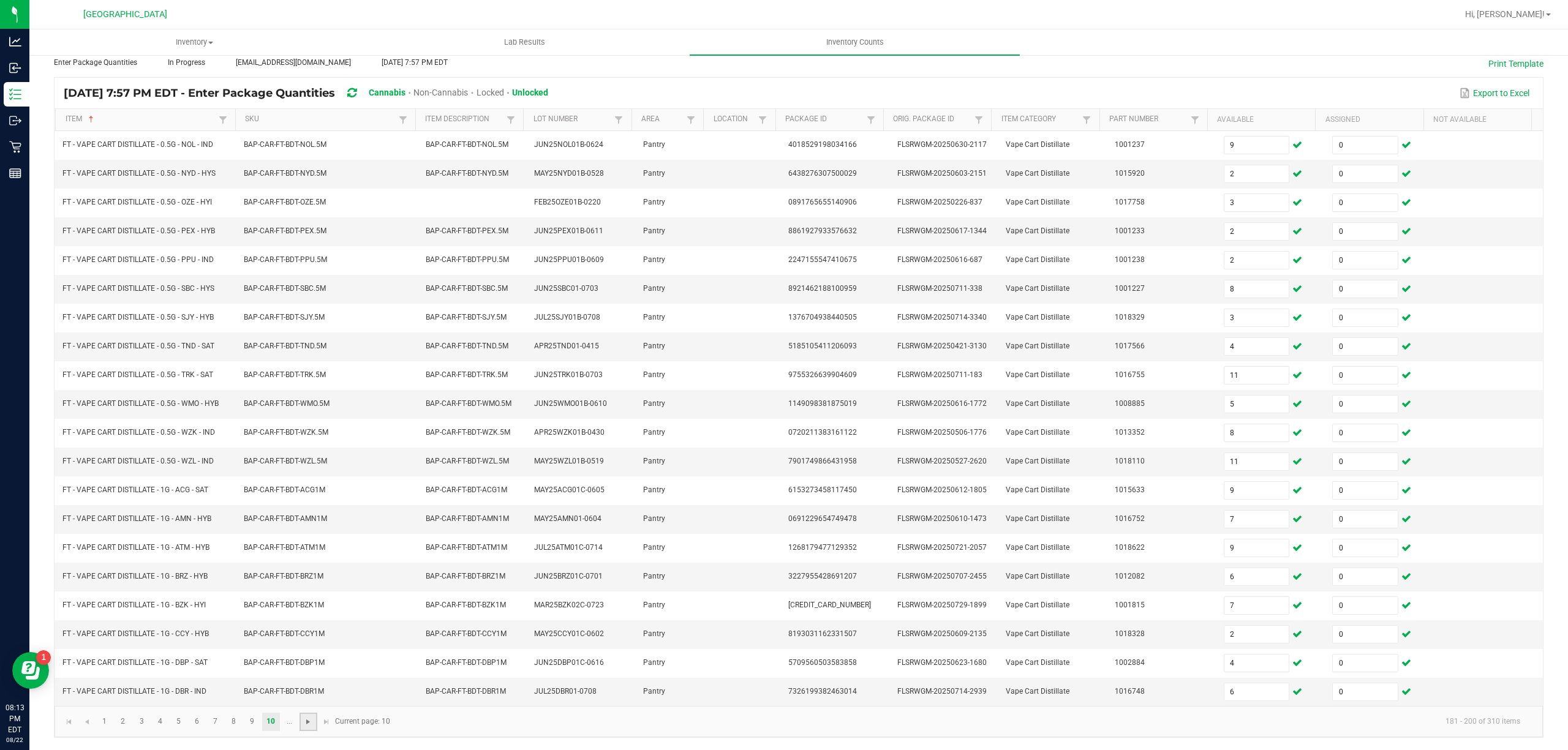
click at [304, 723] on span "Go to the next page" at bounding box center [308, 722] width 10 height 10
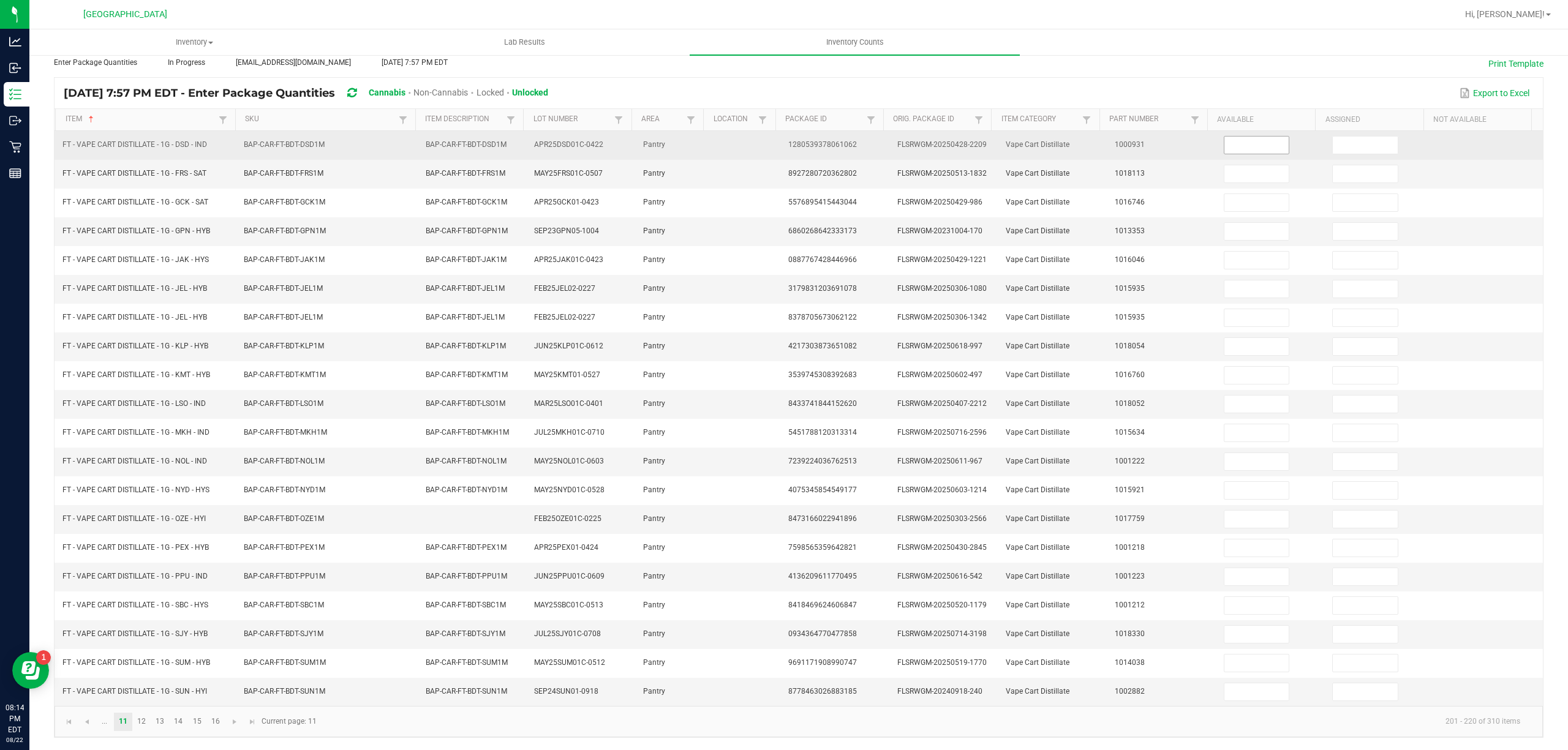
click at [1225, 137] on input at bounding box center [1257, 145] width 65 height 17
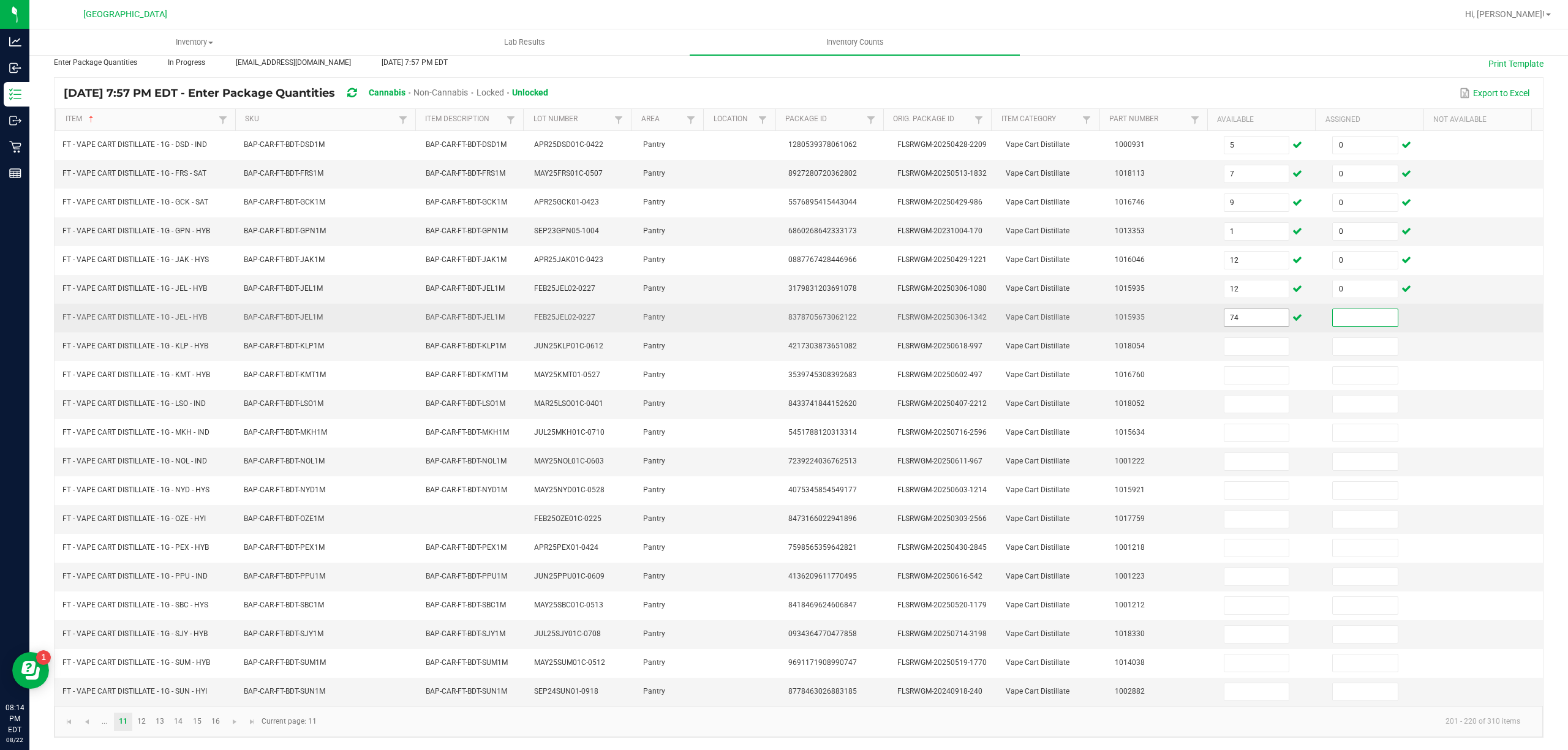
click at [1245, 317] on input "74" at bounding box center [1257, 317] width 65 height 17
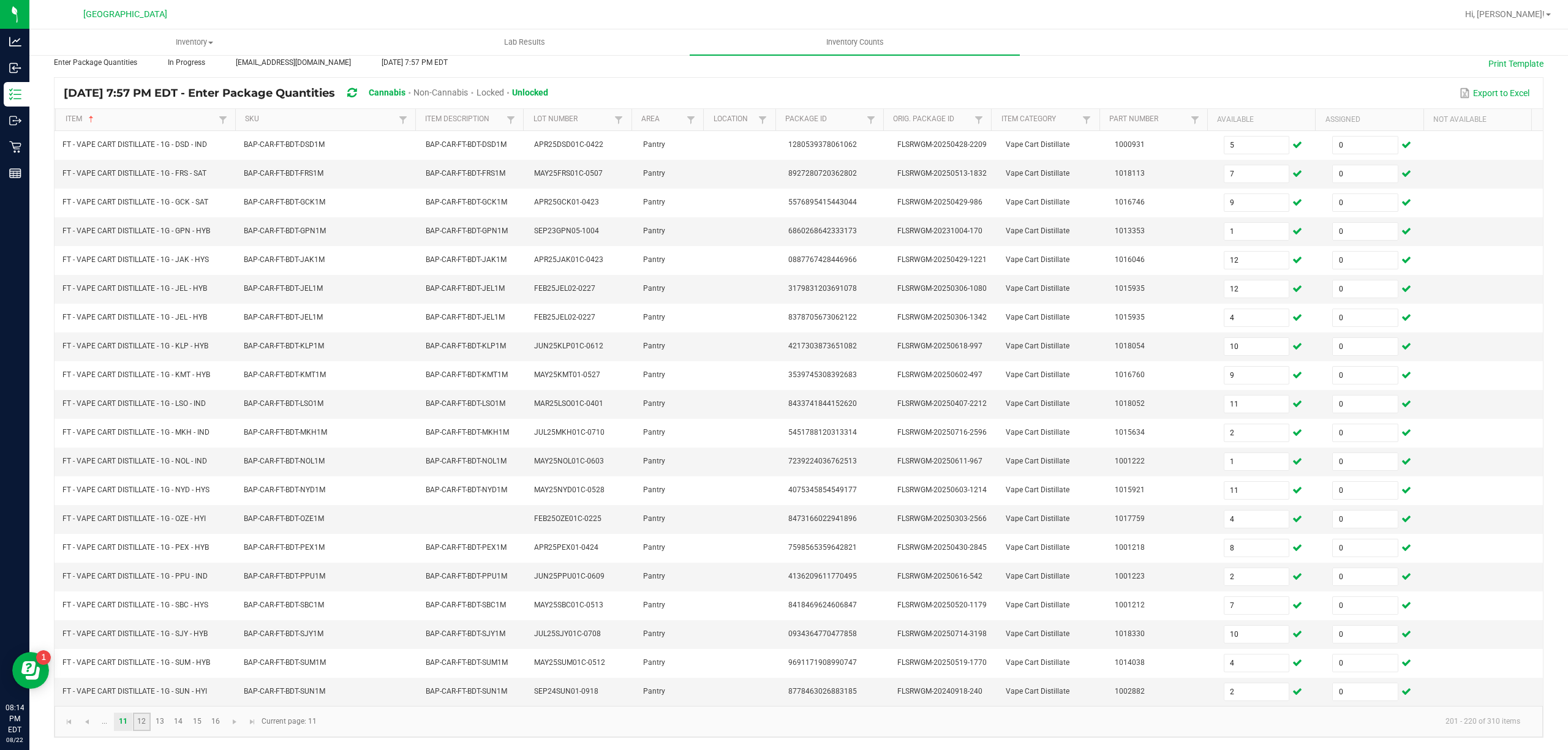
click at [136, 721] on link "12" at bounding box center [142, 722] width 18 height 18
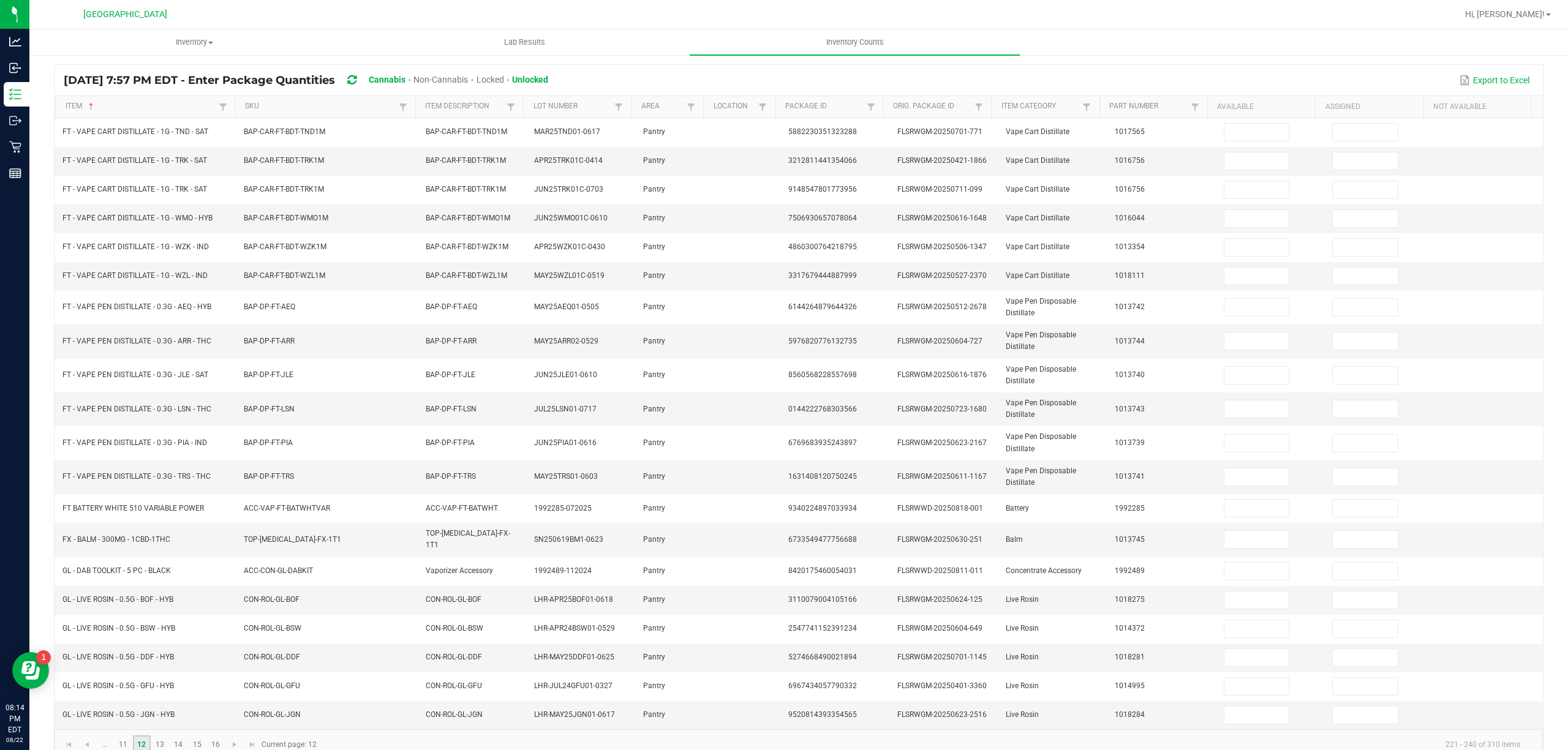
scroll to position [109, 0]
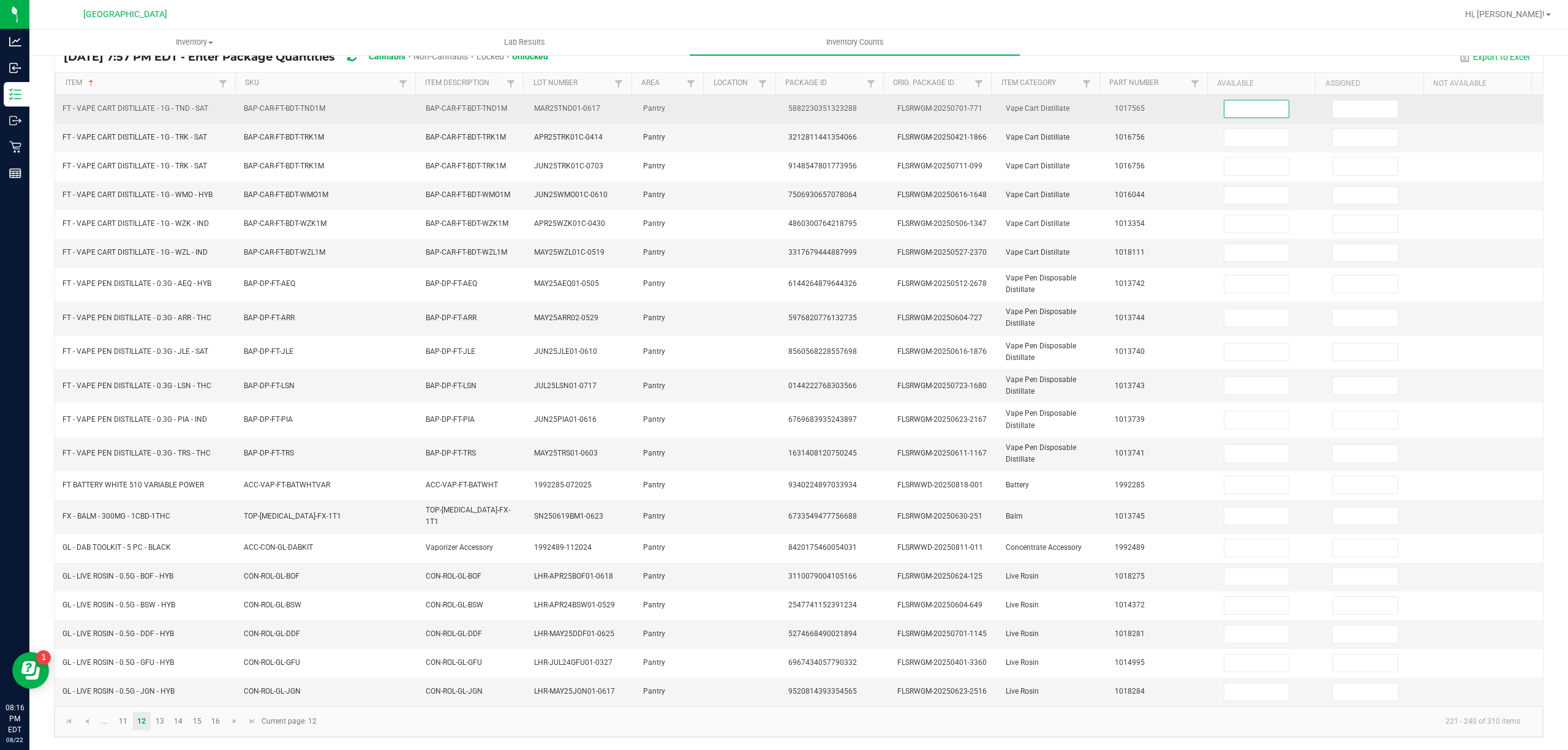
click at [1246, 109] on input at bounding box center [1257, 109] width 65 height 17
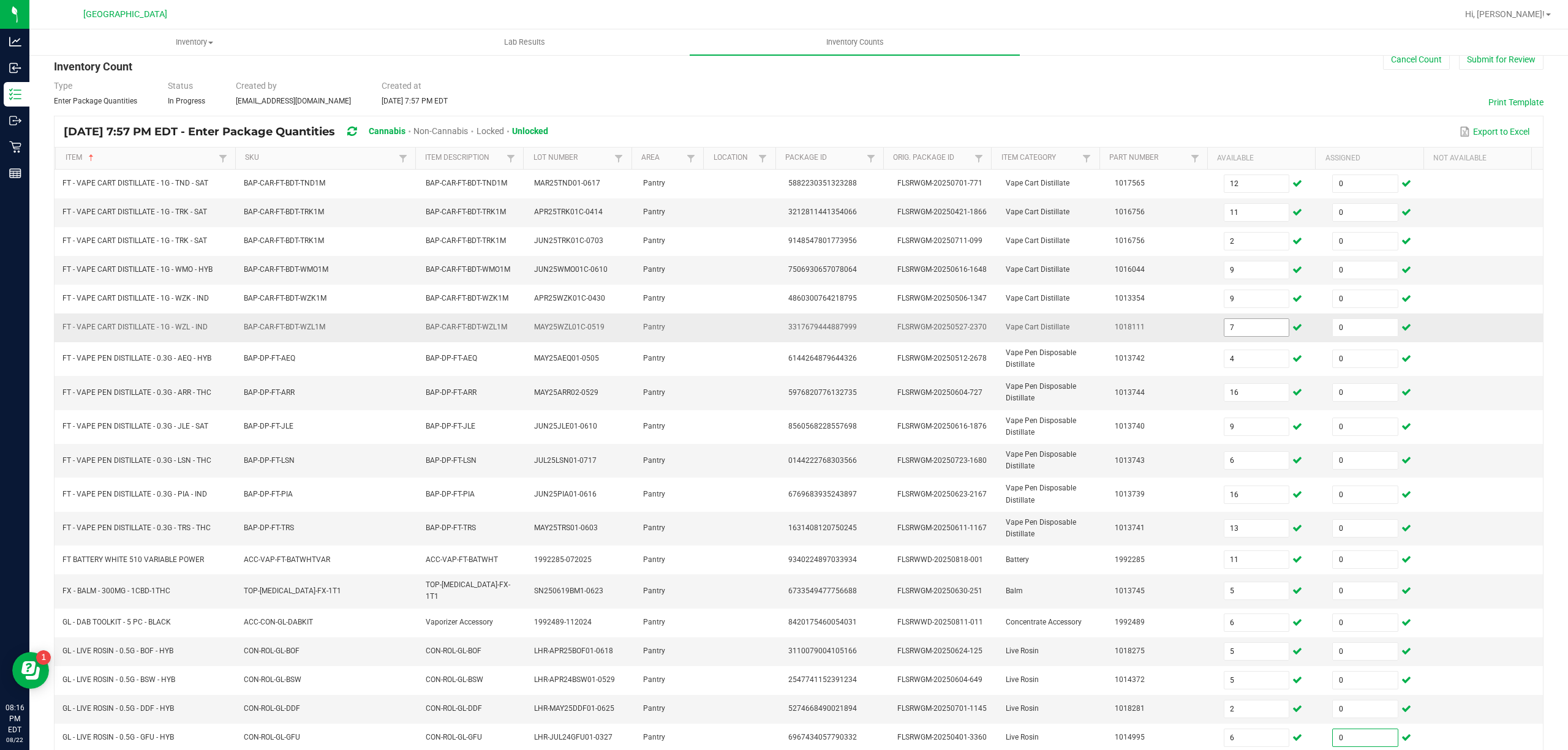
scroll to position [0, 0]
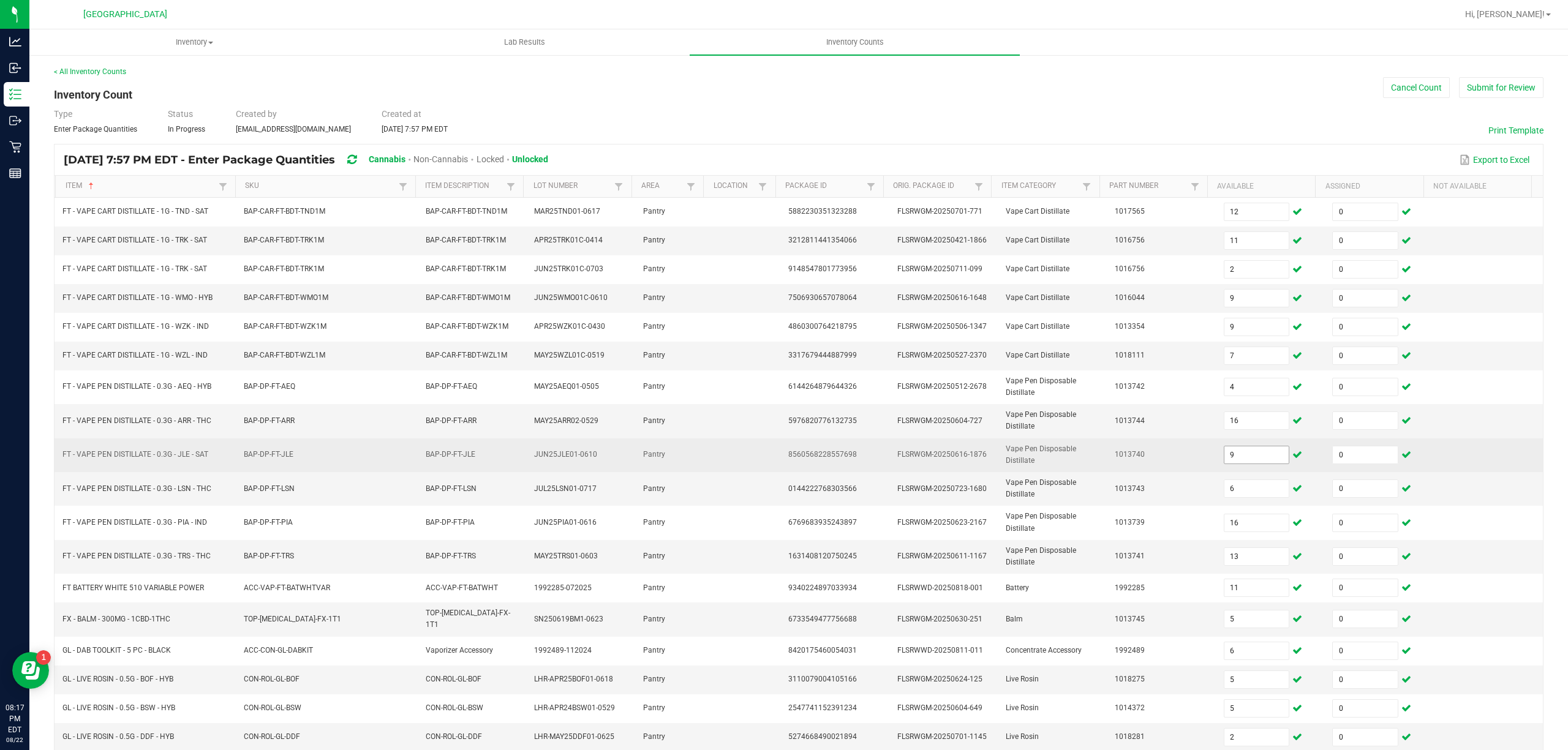
click at [1225, 455] on input "9" at bounding box center [1257, 455] width 65 height 17
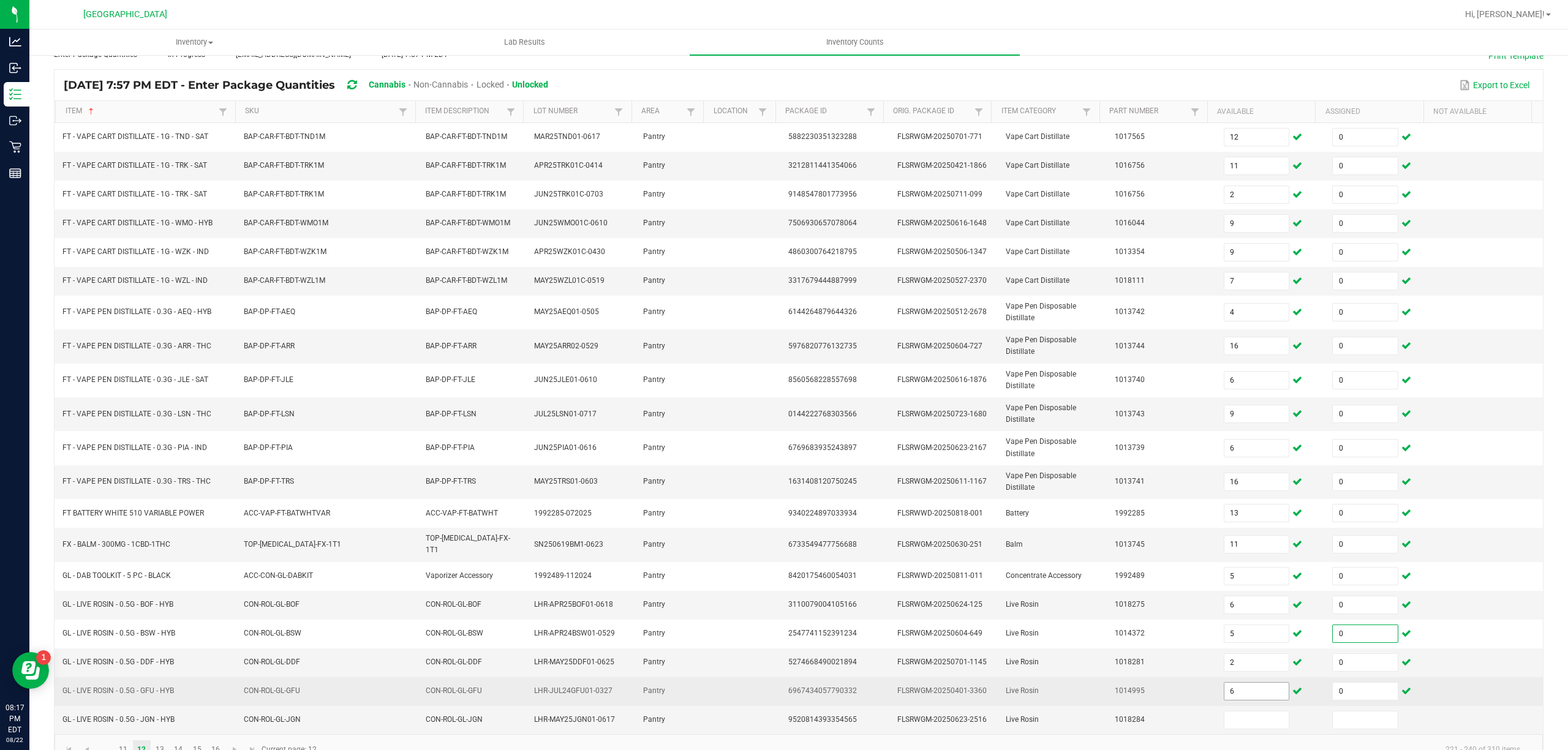
scroll to position [109, 0]
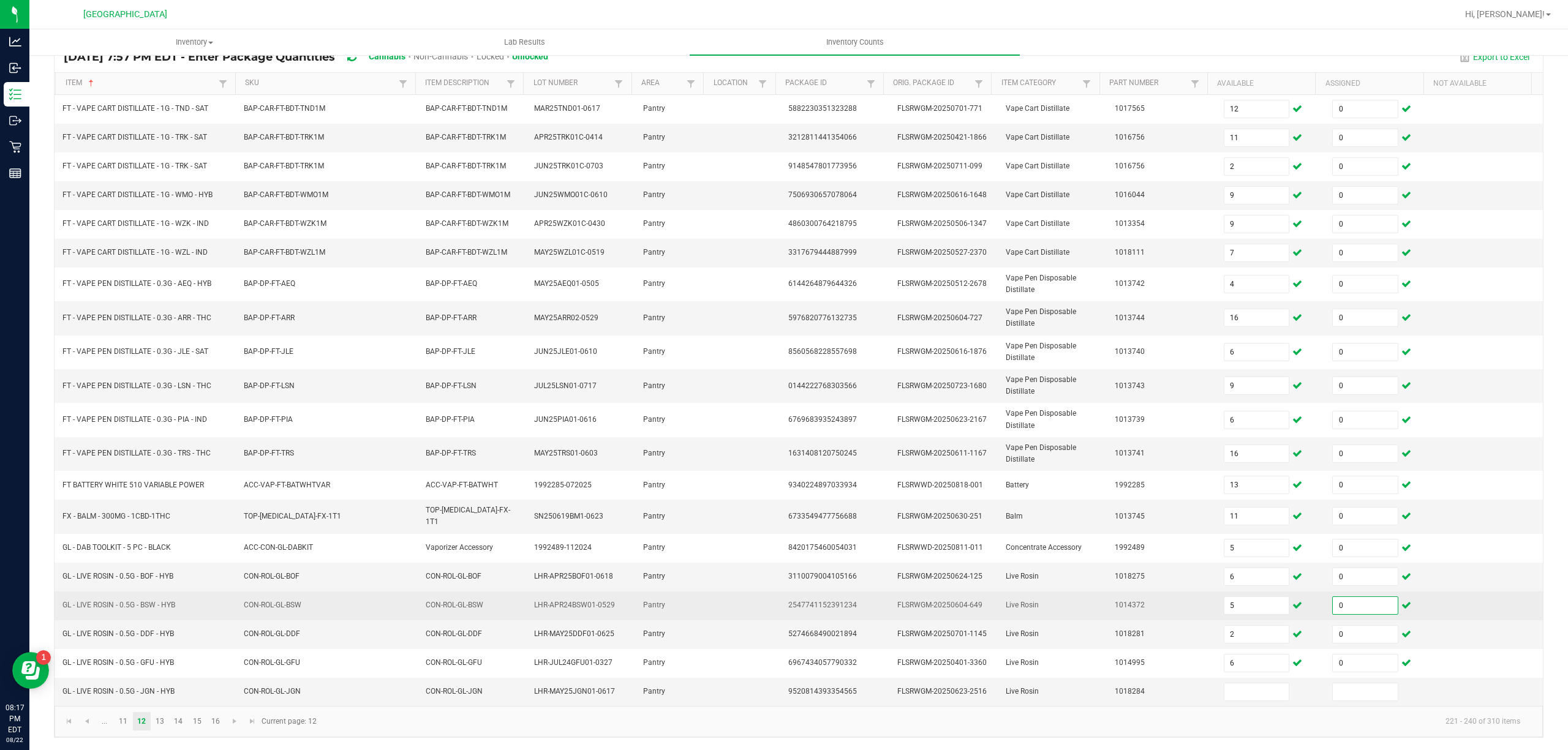
click at [1241, 613] on td "5" at bounding box center [1271, 605] width 109 height 29
click at [1244, 599] on input "5" at bounding box center [1257, 605] width 65 height 17
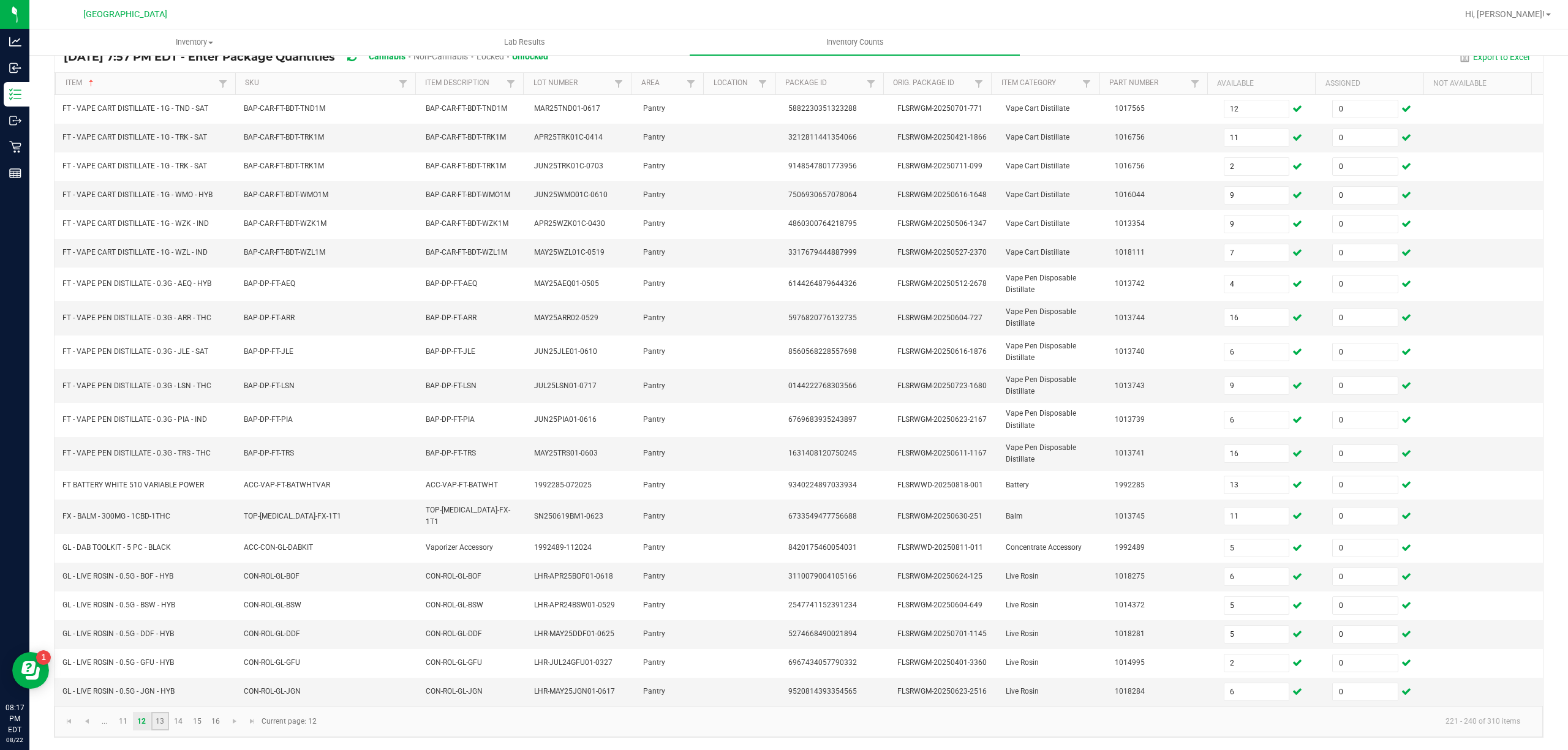
click at [160, 718] on link "13" at bounding box center [161, 721] width 18 height 18
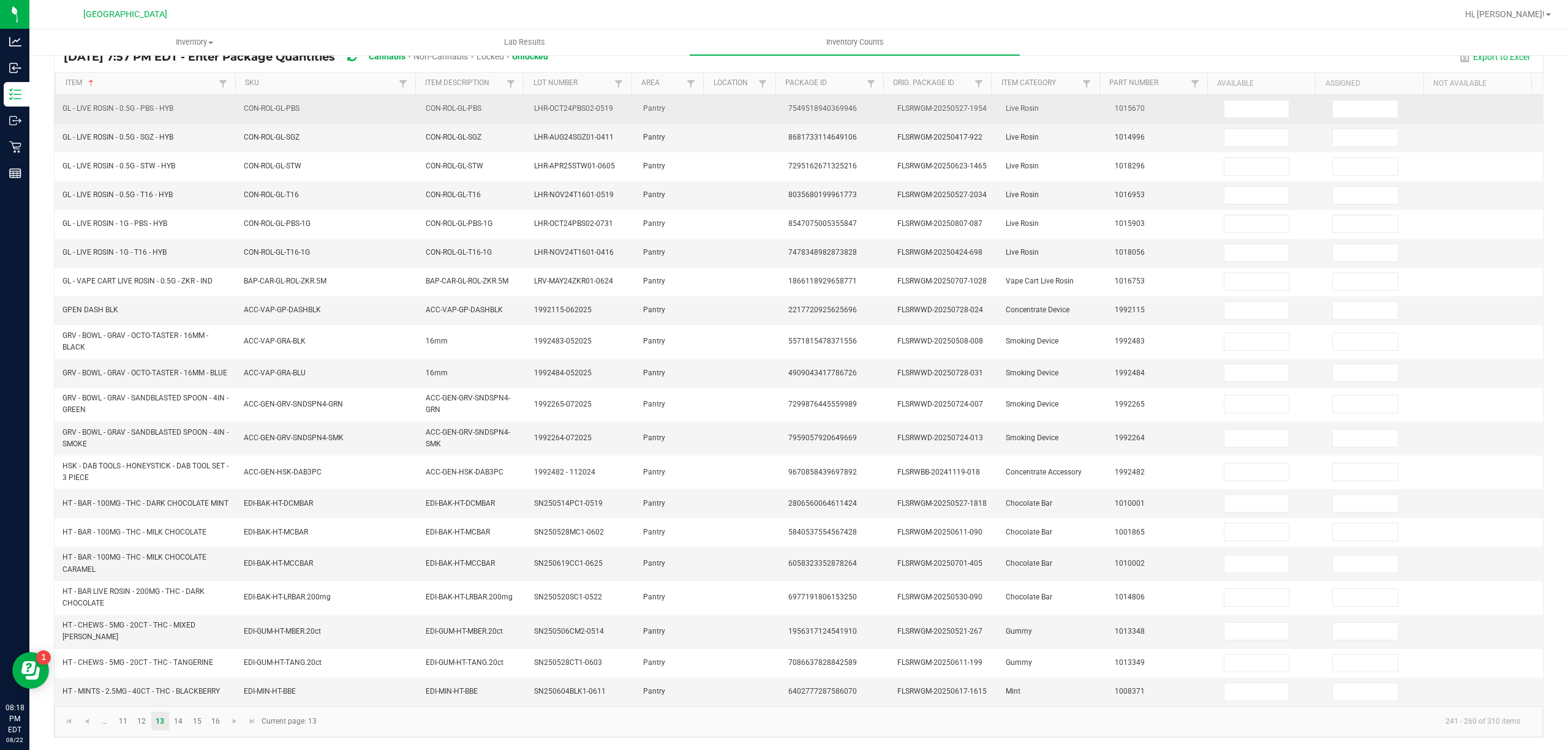
click at [1255, 95] on td at bounding box center [1271, 109] width 109 height 29
click at [1253, 101] on input at bounding box center [1257, 109] width 65 height 17
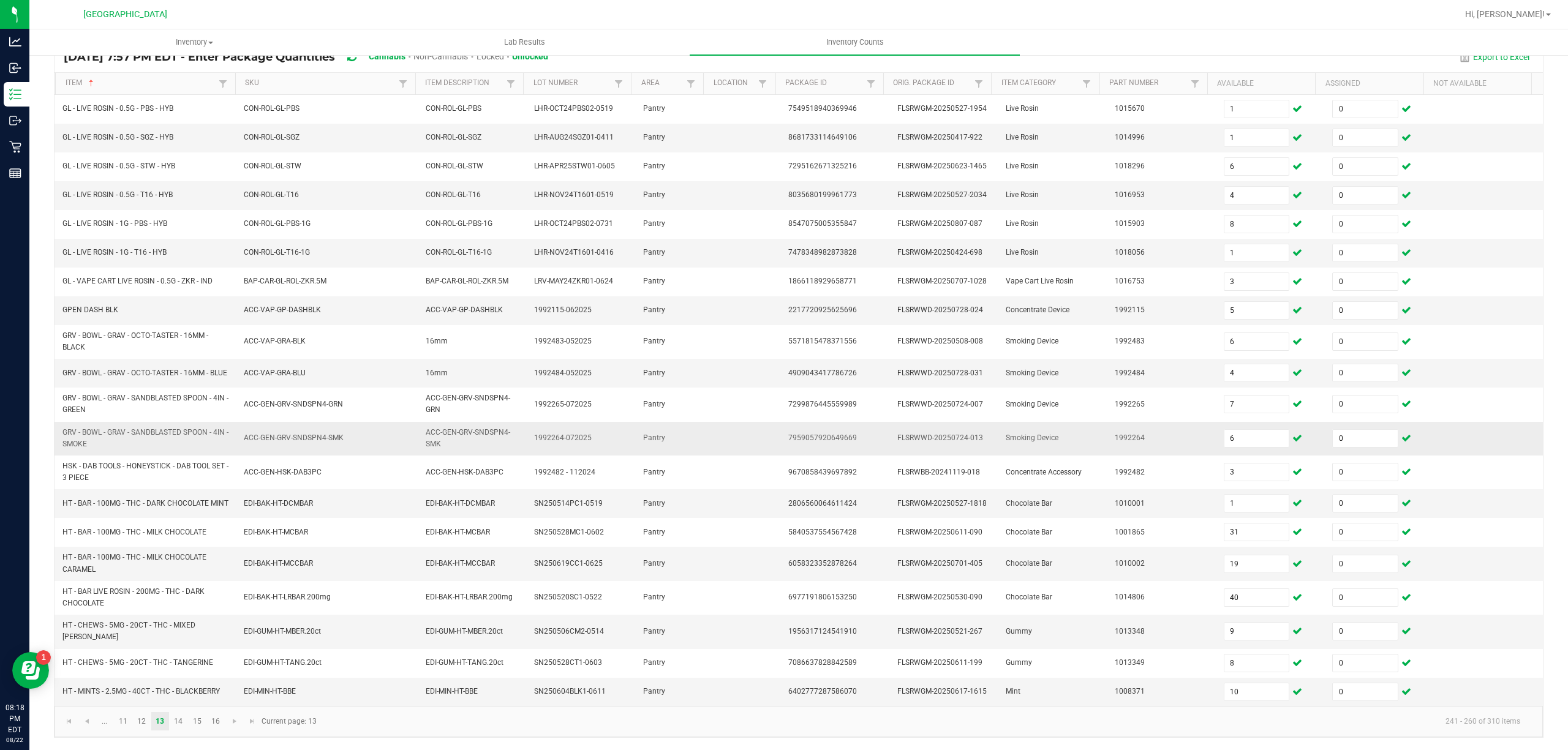
click at [1177, 439] on td "1992264" at bounding box center [1161, 439] width 109 height 34
click at [1250, 511] on input "1" at bounding box center [1257, 503] width 65 height 17
click at [1250, 701] on input "9" at bounding box center [1257, 691] width 65 height 17
click at [177, 731] on link "14" at bounding box center [179, 721] width 18 height 18
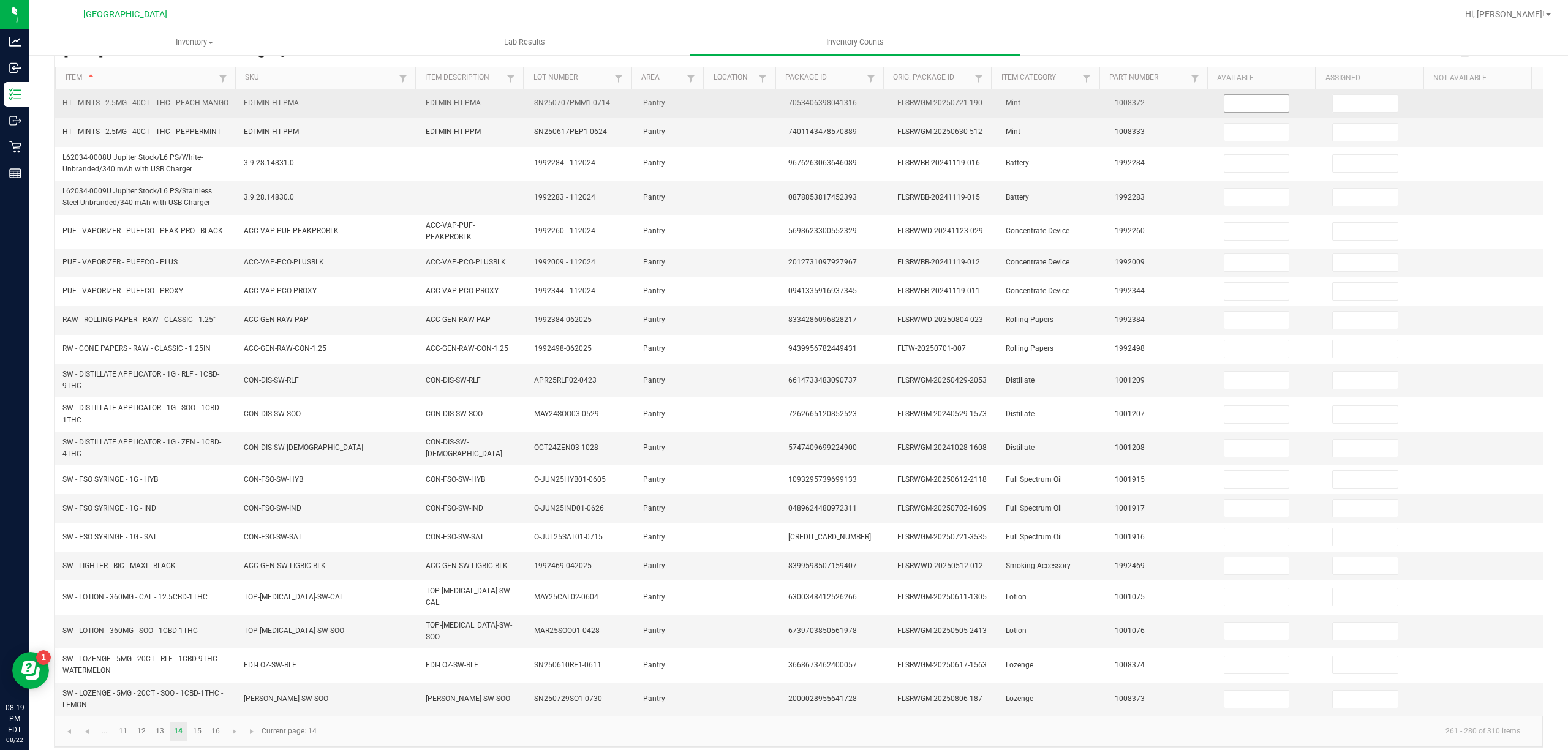
click at [1225, 101] on input at bounding box center [1257, 103] width 65 height 17
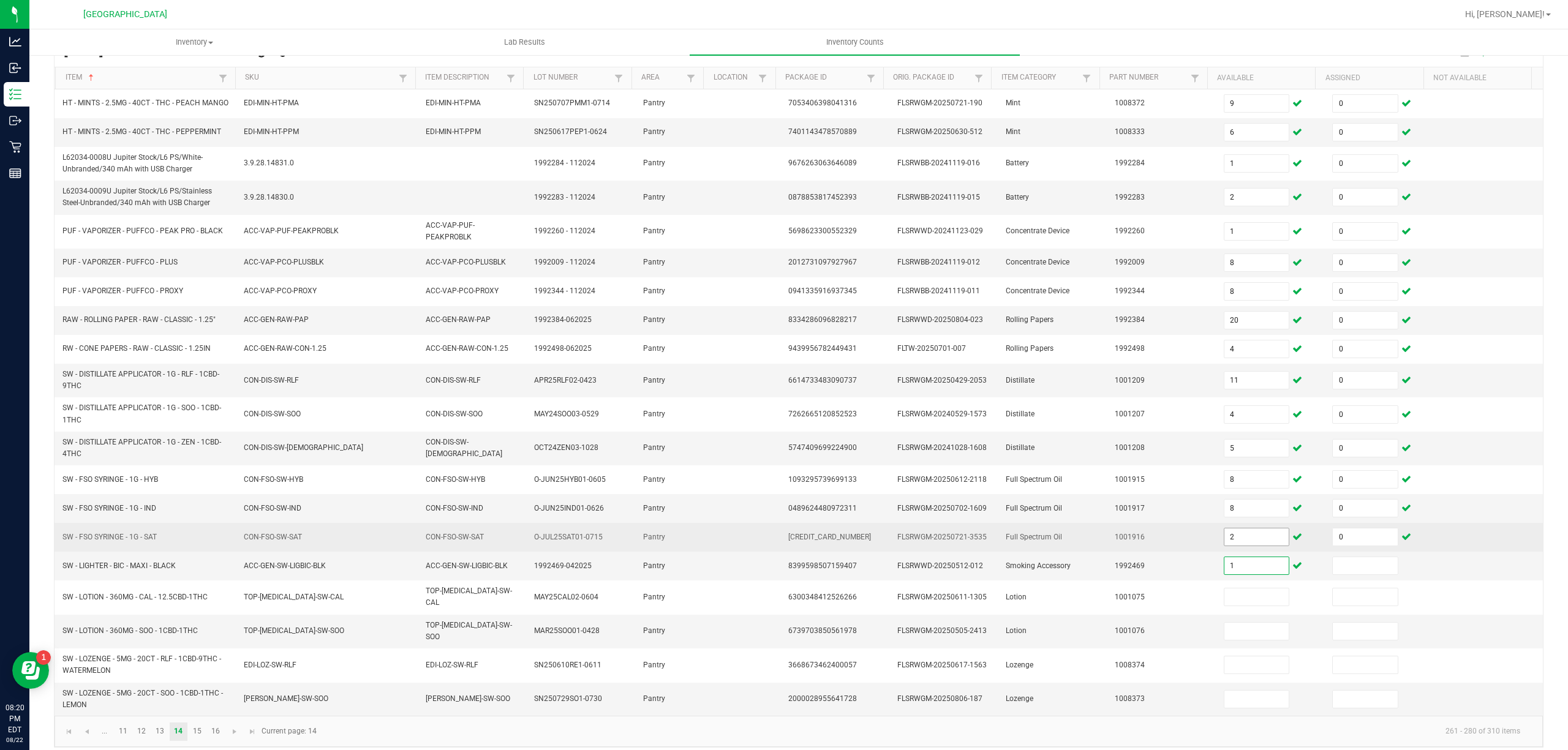
click at [1233, 546] on input "2" at bounding box center [1257, 537] width 65 height 17
click at [1225, 546] on input "48" at bounding box center [1257, 537] width 65 height 17
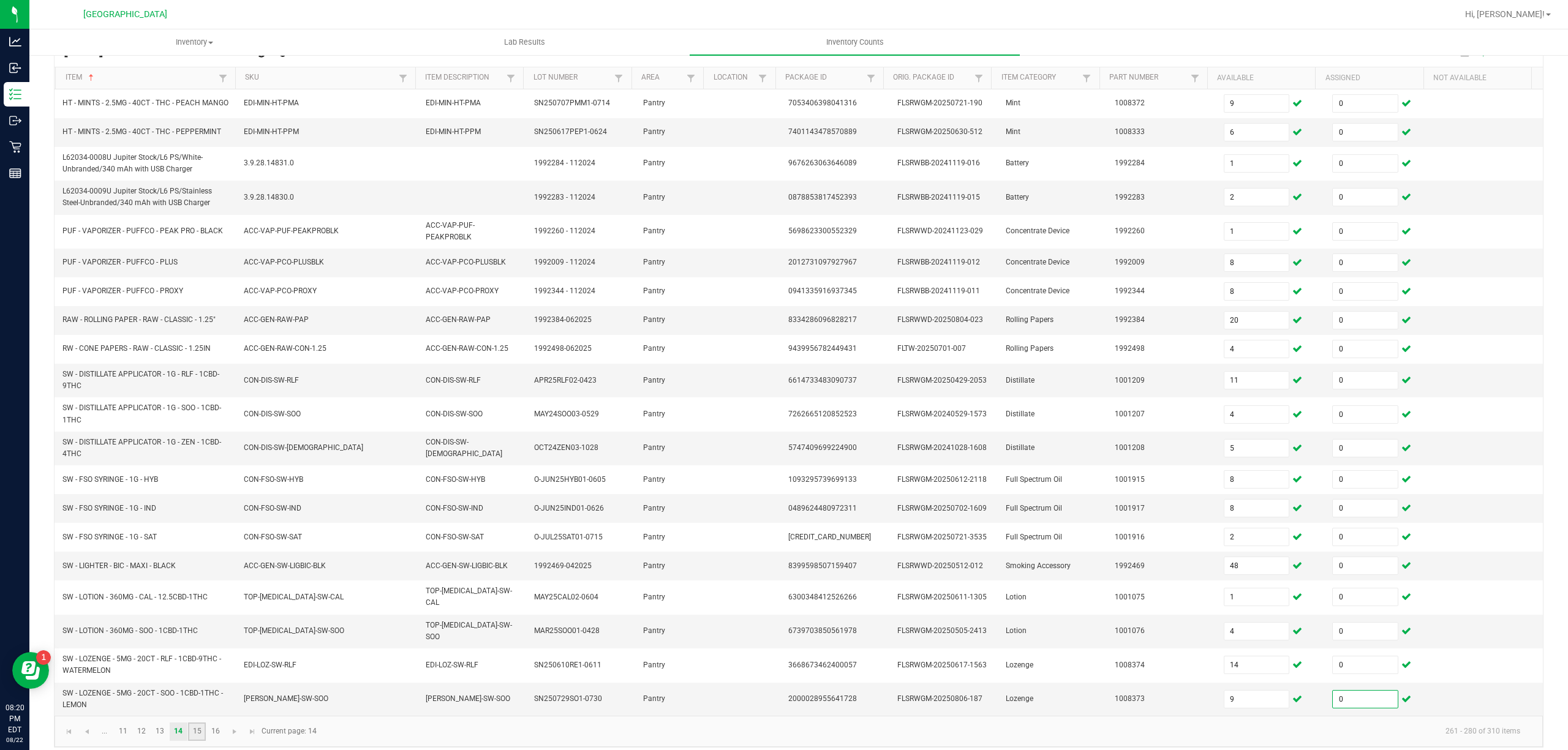
click at [196, 738] on link "15" at bounding box center [197, 732] width 18 height 18
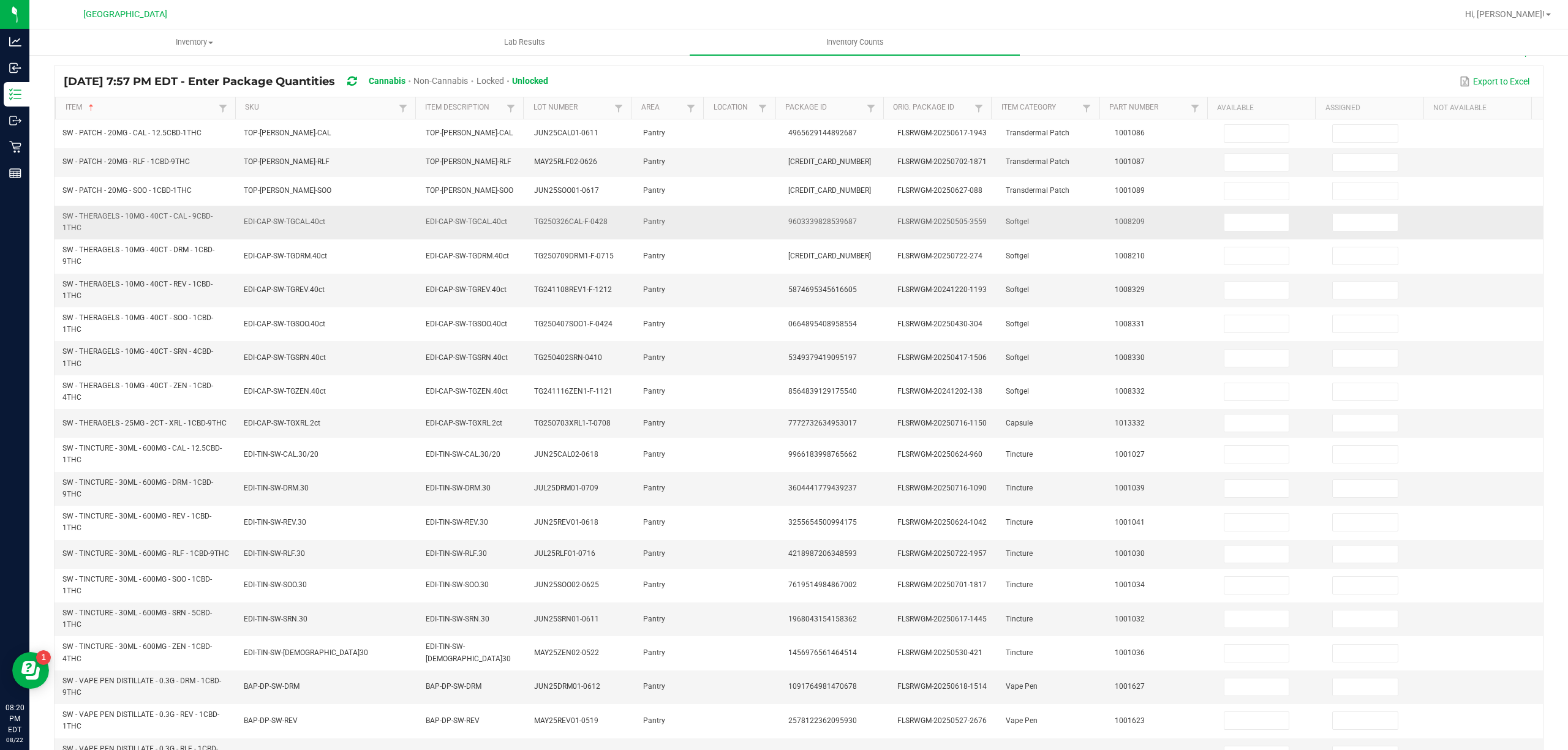
scroll to position [0, 0]
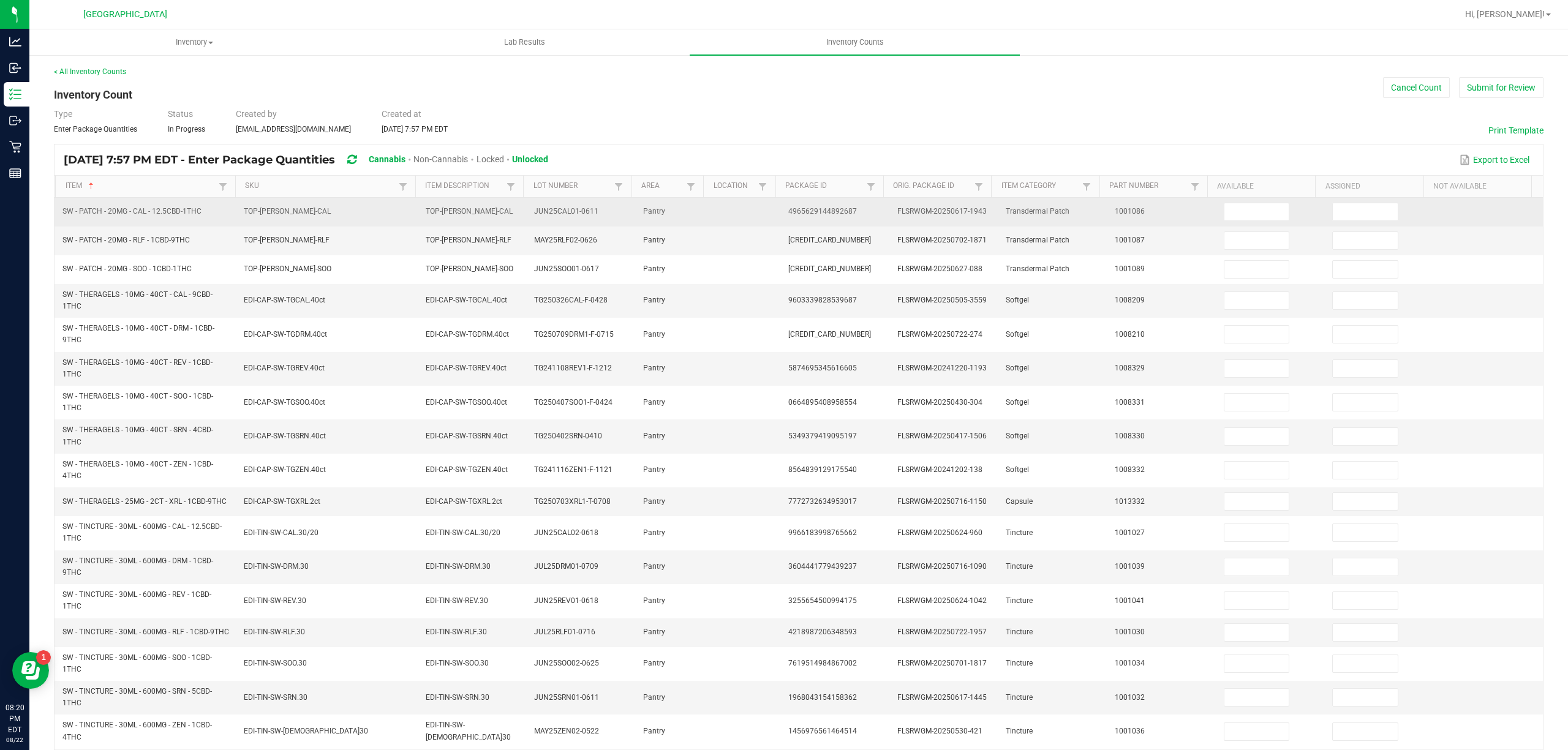
click at [1273, 206] on td at bounding box center [1271, 211] width 109 height 29
drag, startPoint x: 1262, startPoint y: 206, endPoint x: 1256, endPoint y: 209, distance: 6.7
click at [1260, 206] on input at bounding box center [1257, 211] width 65 height 17
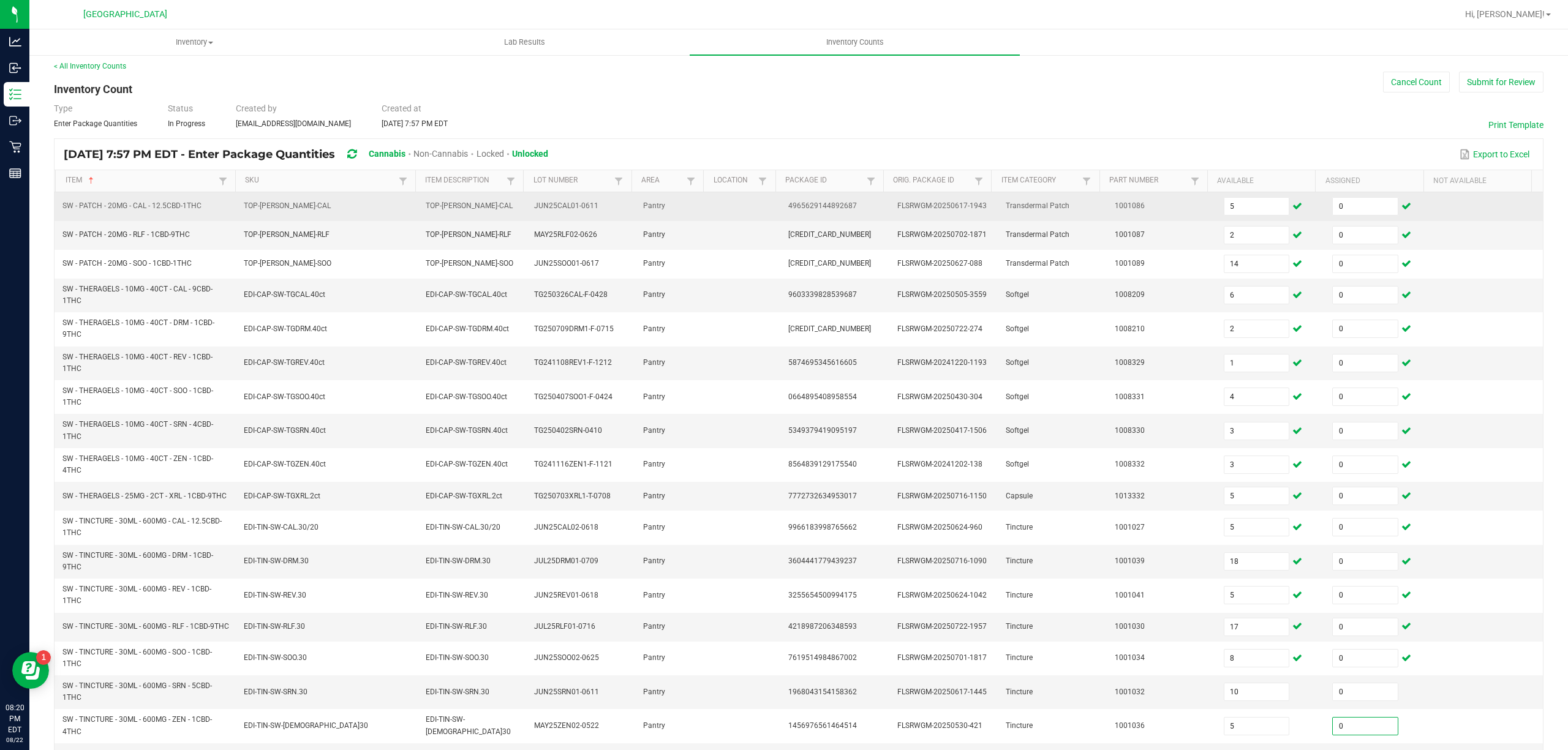
scroll to position [161, 0]
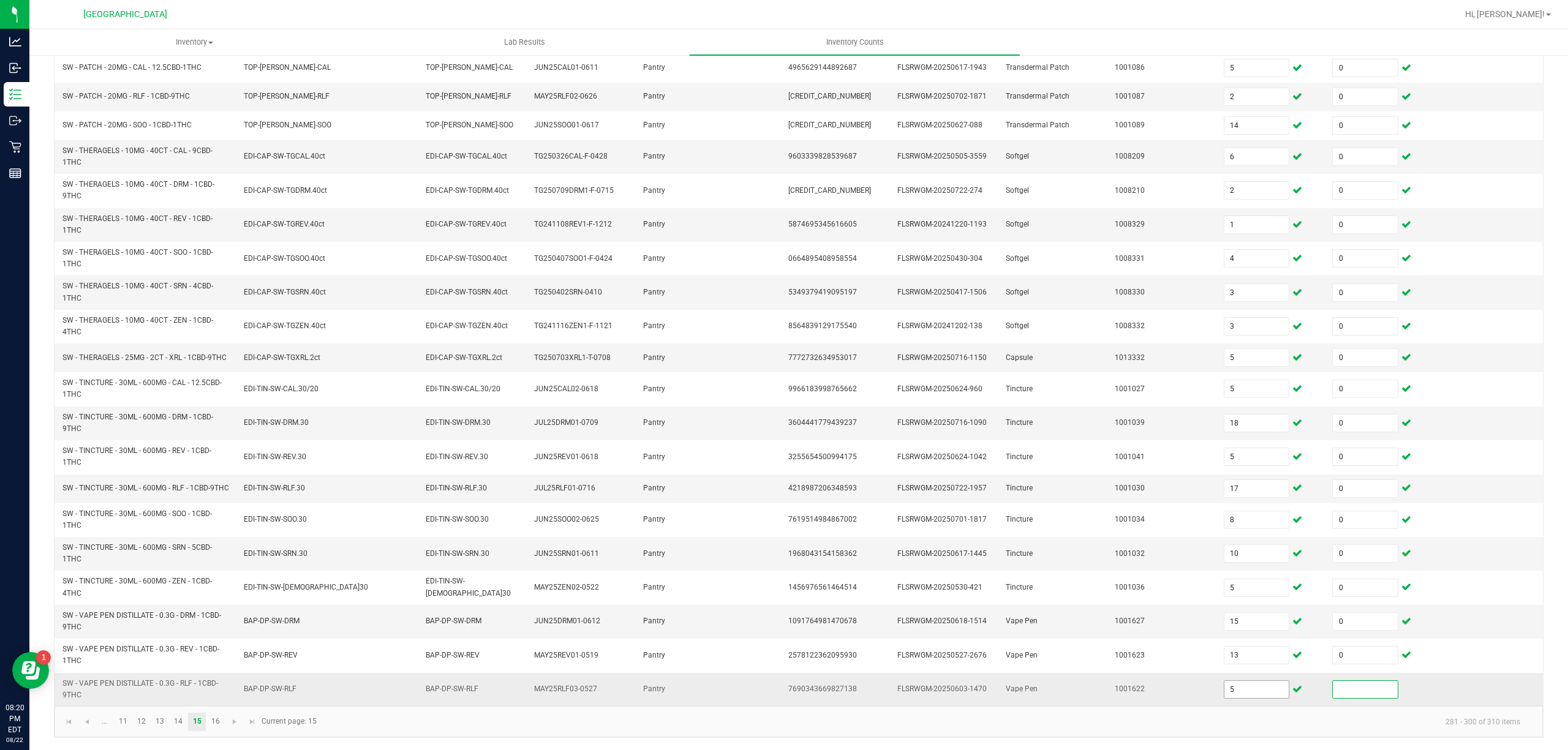
click at [1226, 686] on input "5" at bounding box center [1257, 689] width 65 height 17
click at [221, 719] on link "16" at bounding box center [215, 722] width 18 height 18
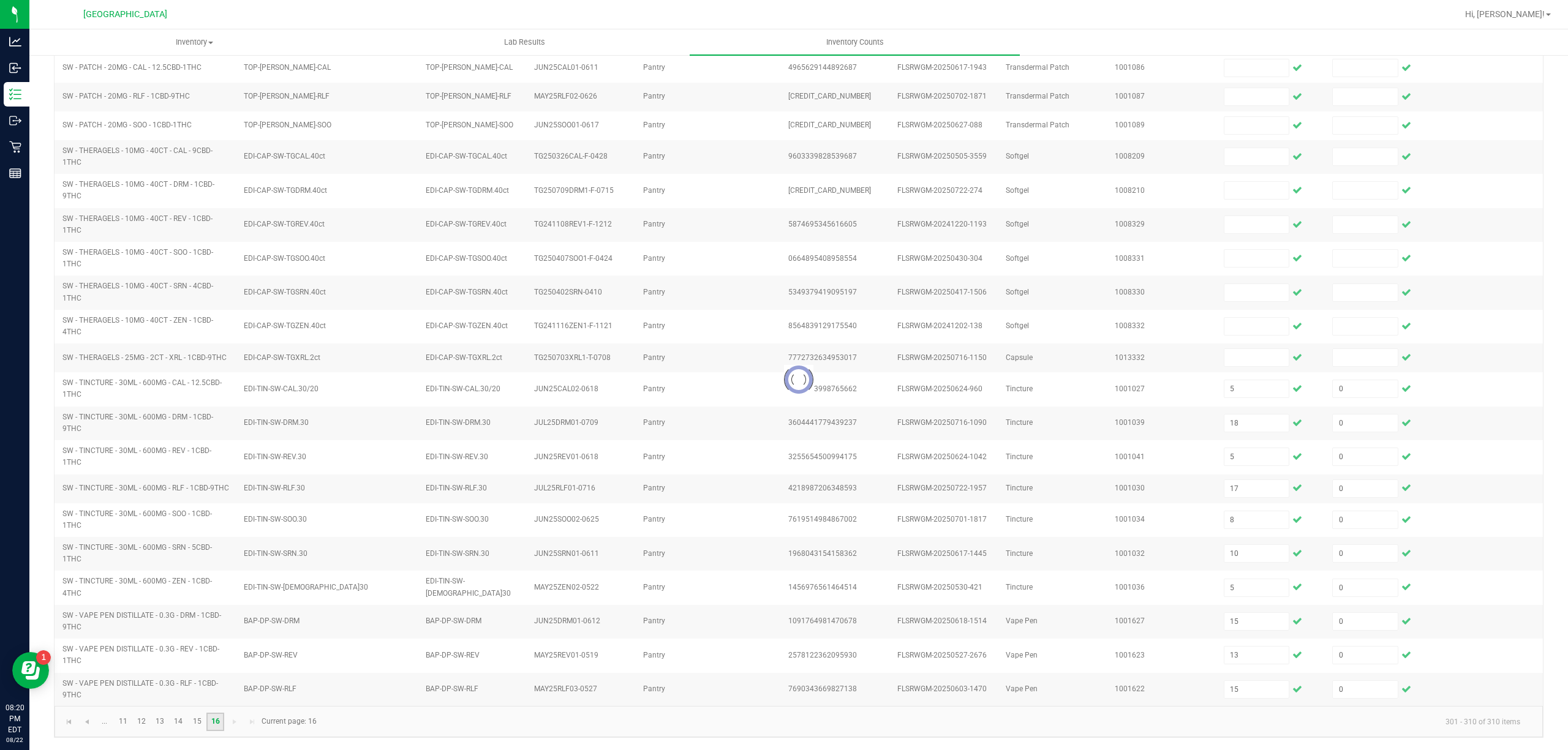
scroll to position [0, 0]
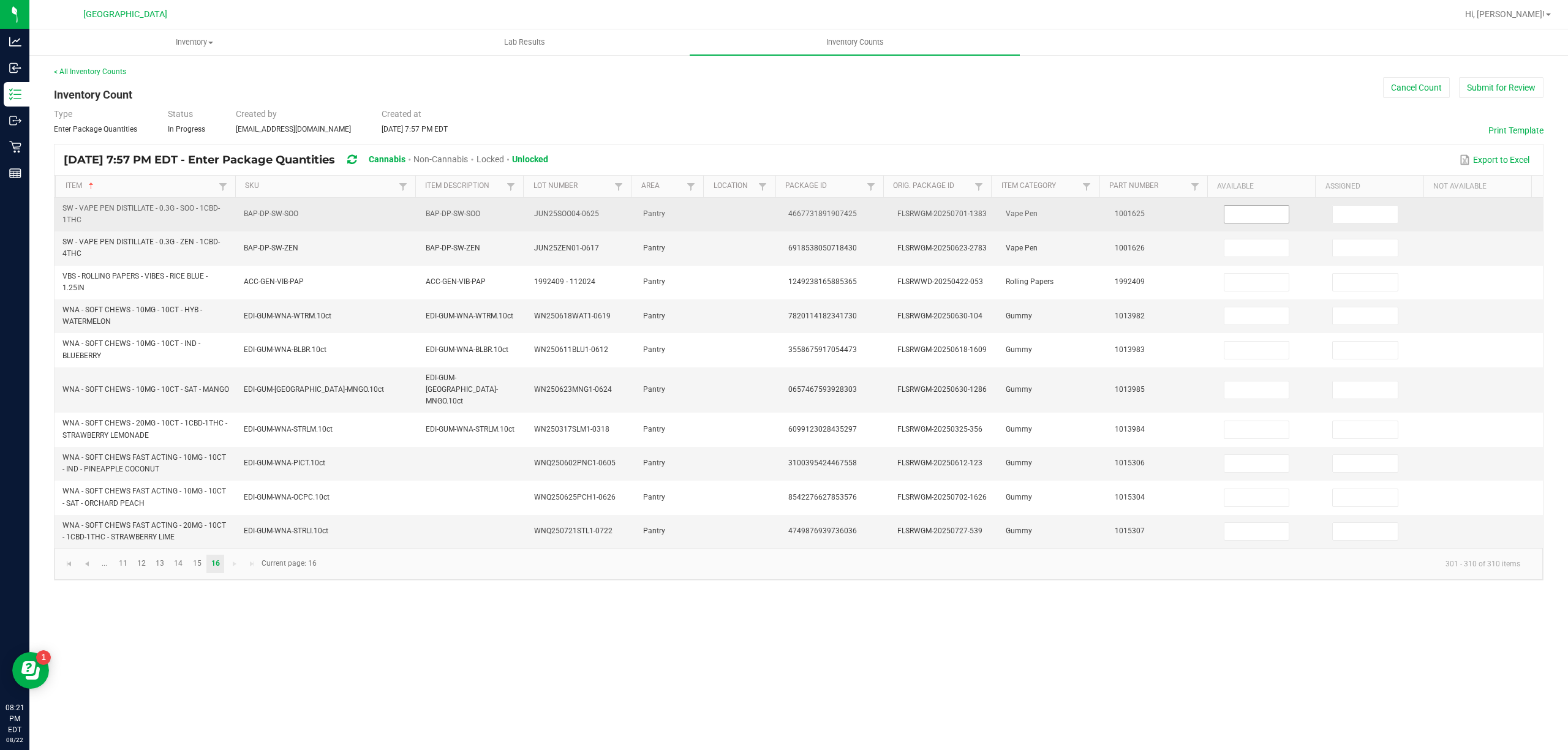
click at [1229, 209] on input at bounding box center [1257, 213] width 65 height 17
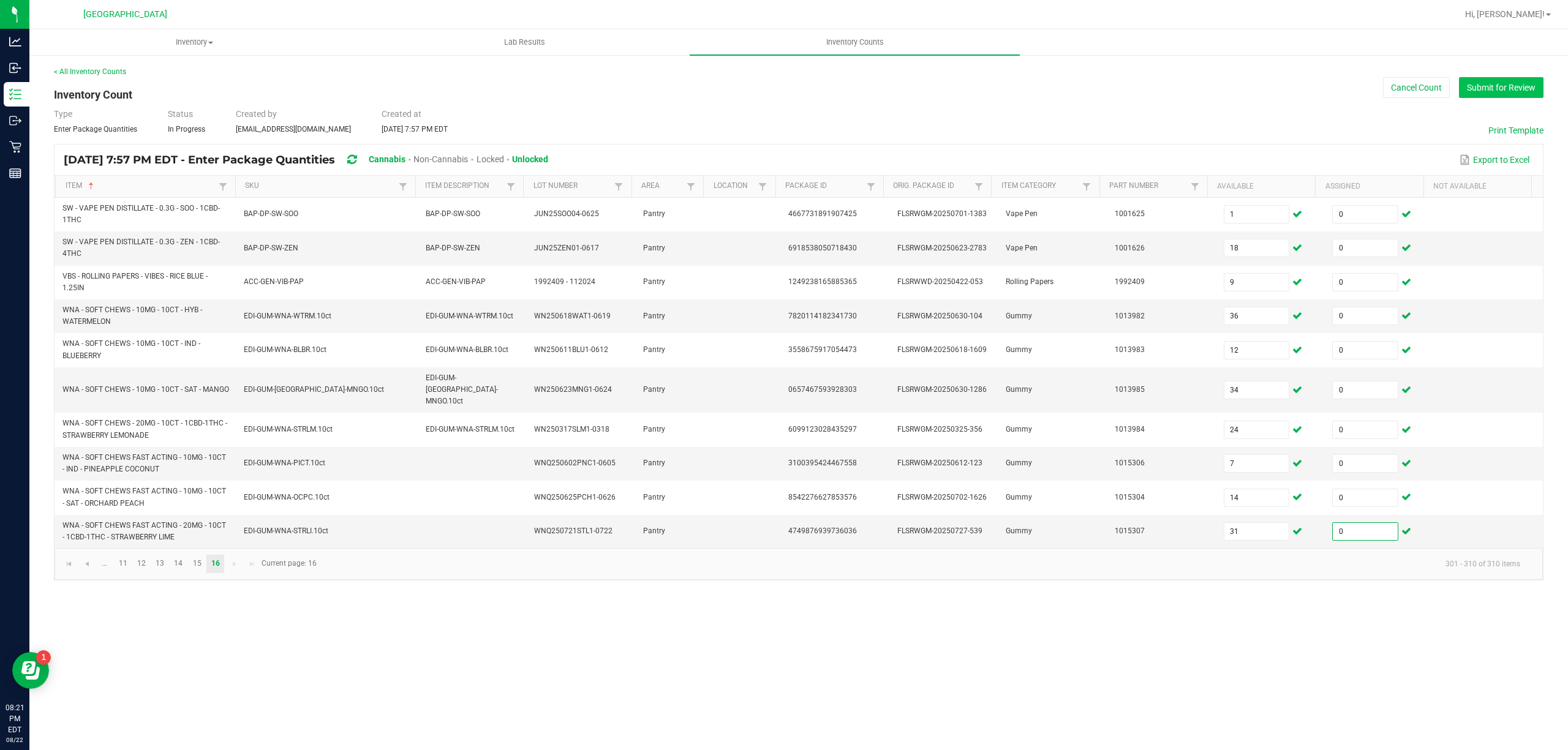
click at [1478, 87] on button "Submit for Review" at bounding box center [1501, 87] width 85 height 21
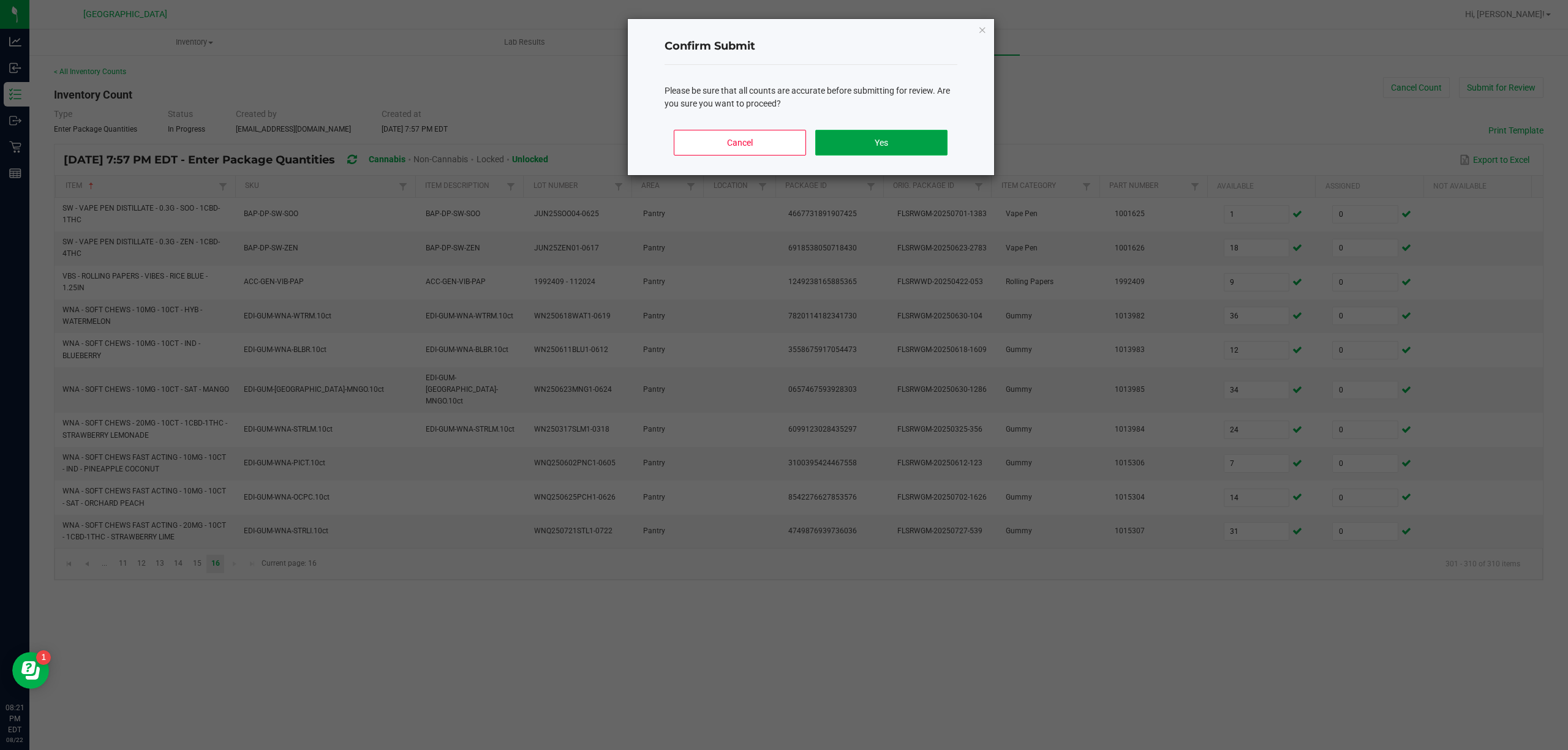
click at [880, 148] on button "Yes" at bounding box center [881, 143] width 132 height 26
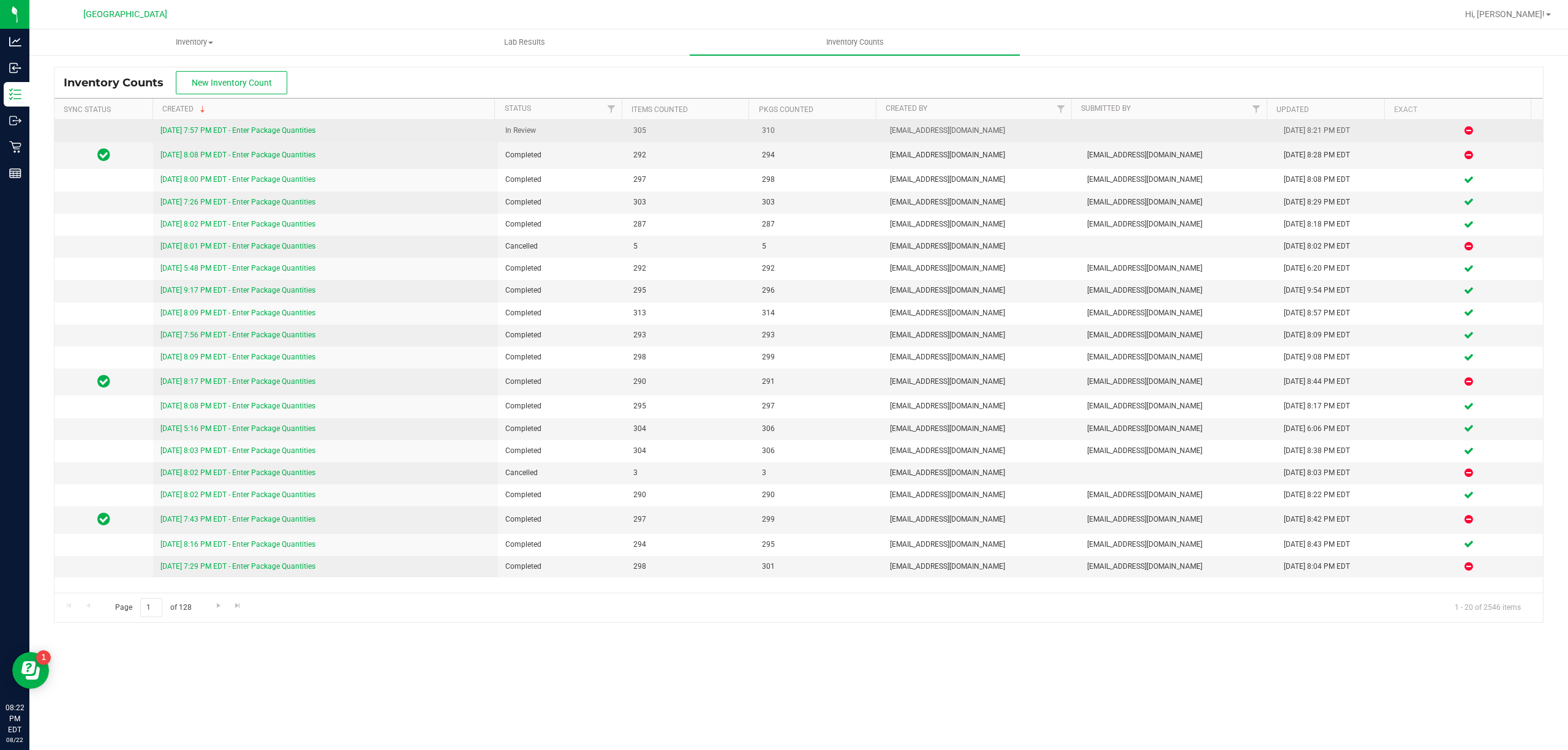
click at [274, 128] on link "[DATE] 7:57 PM EDT - Enter Package Quantities" at bounding box center [237, 131] width 155 height 9
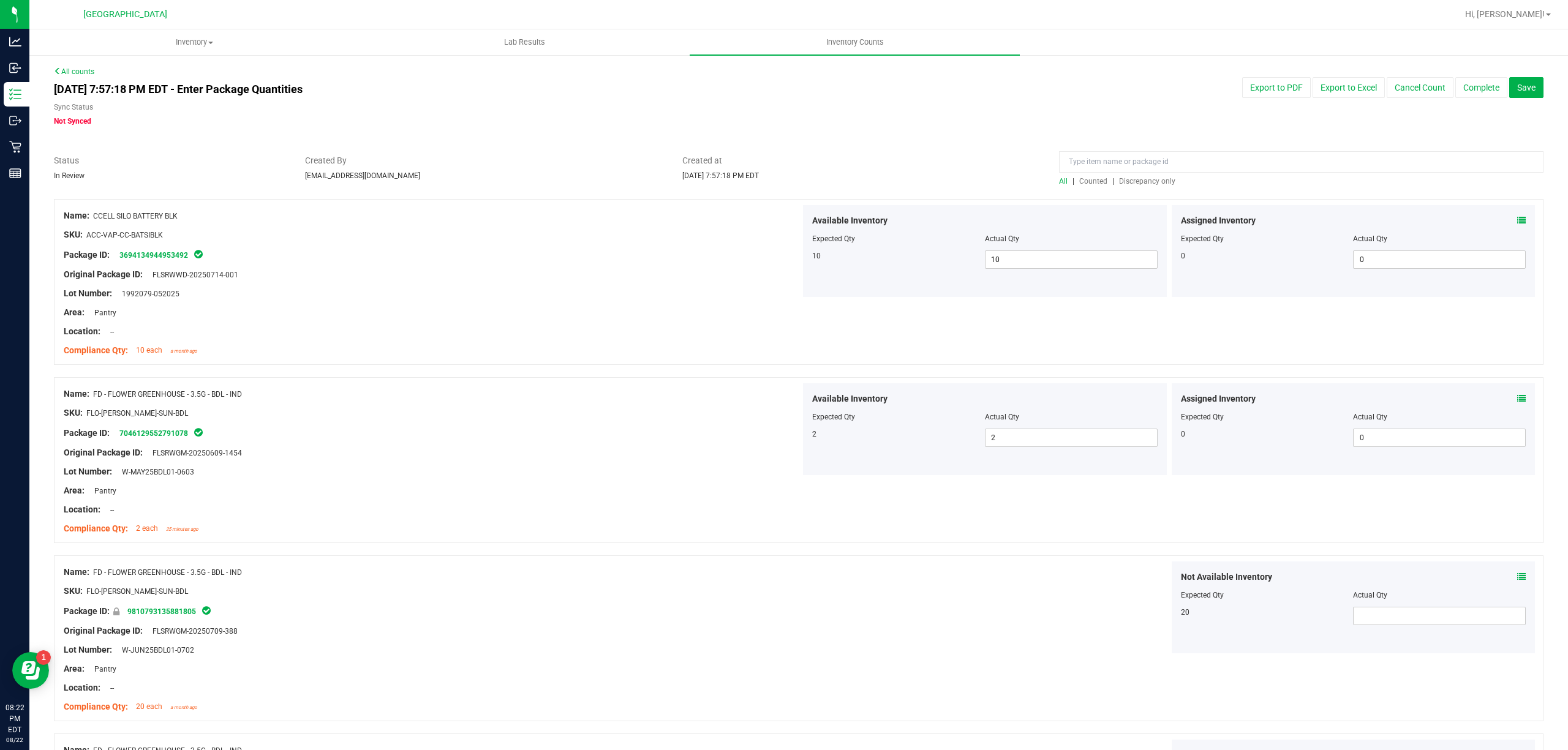
click at [1086, 181] on span "Counted" at bounding box center [1093, 181] width 28 height 9
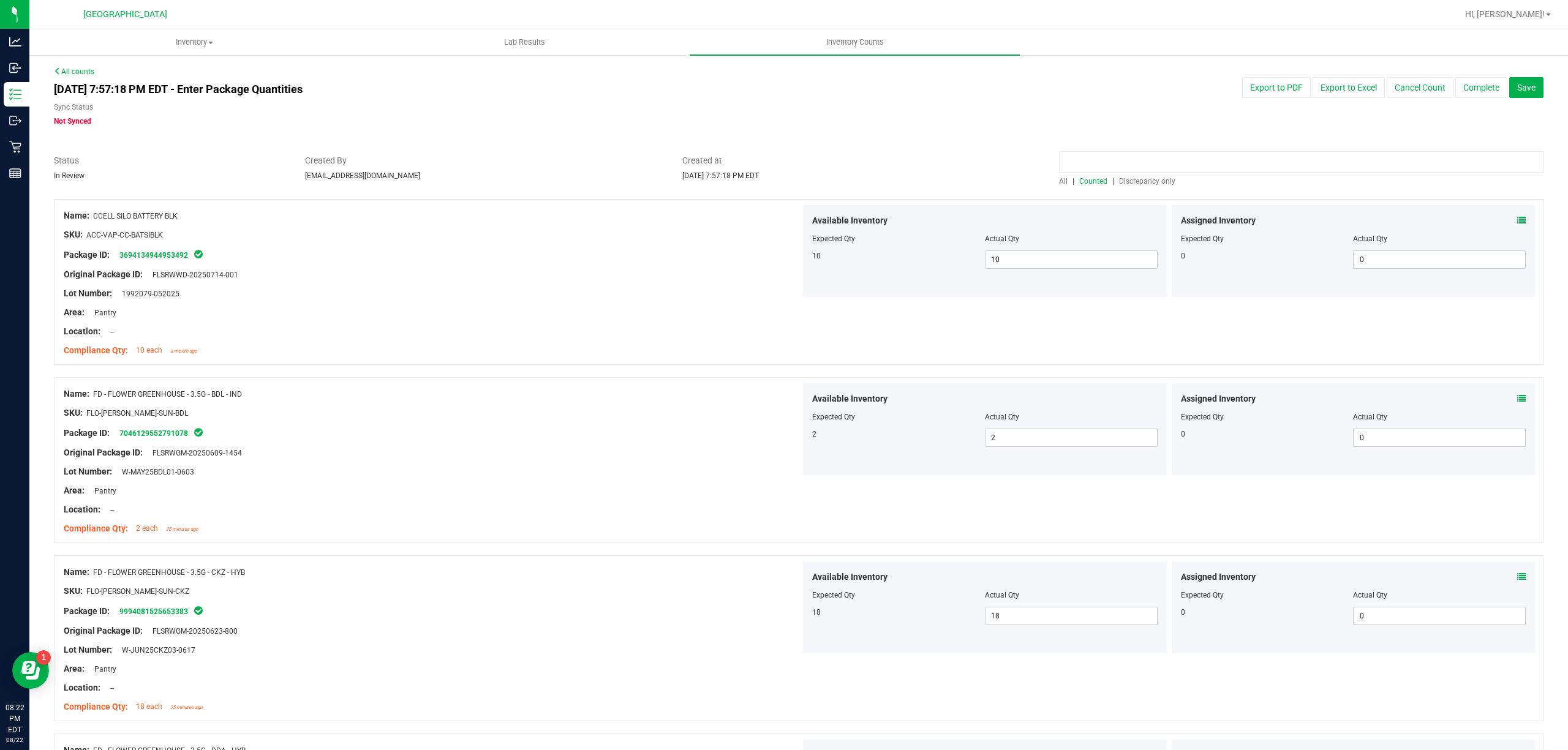
click at [1108, 158] on input at bounding box center [1302, 162] width 485 height 21
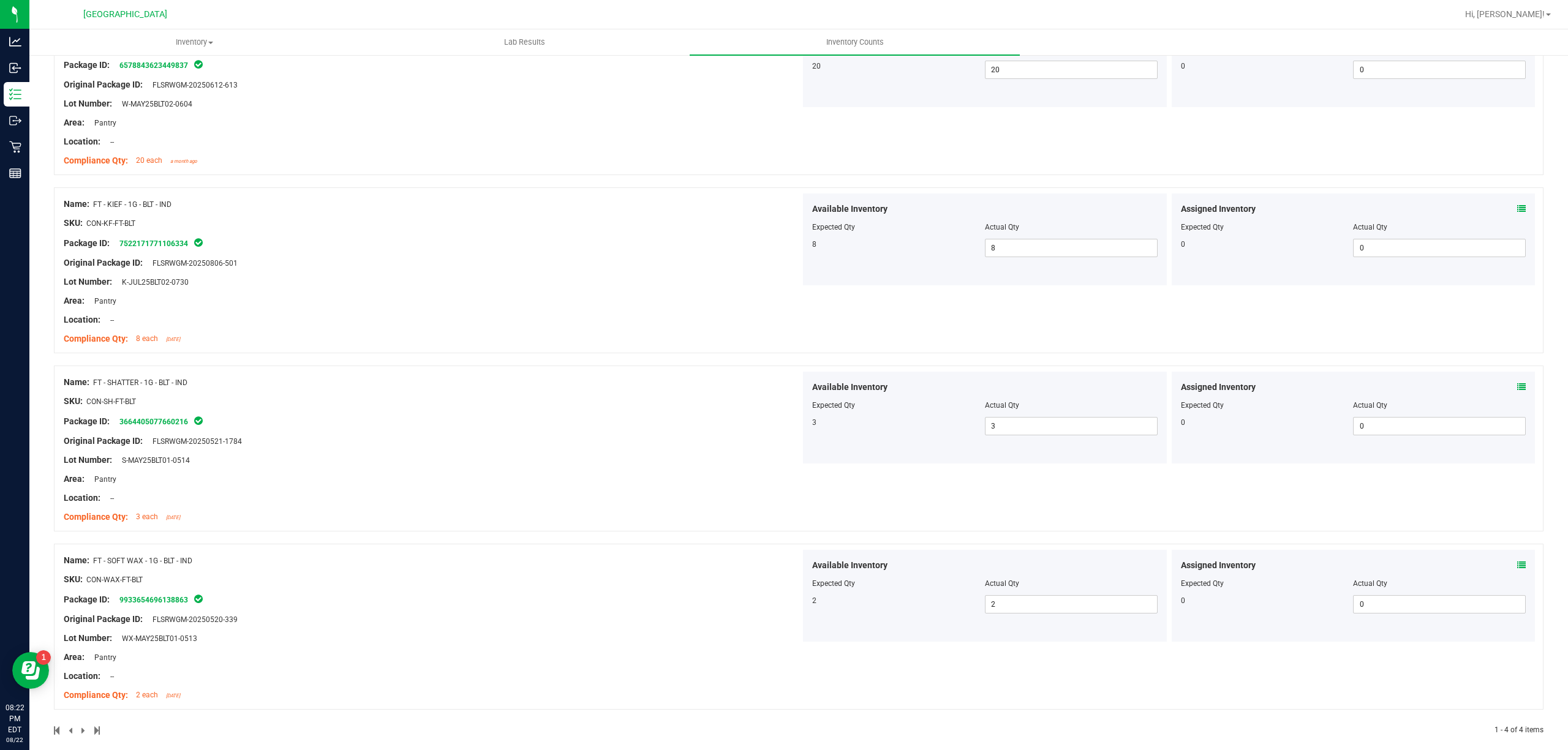
scroll to position [204, 0]
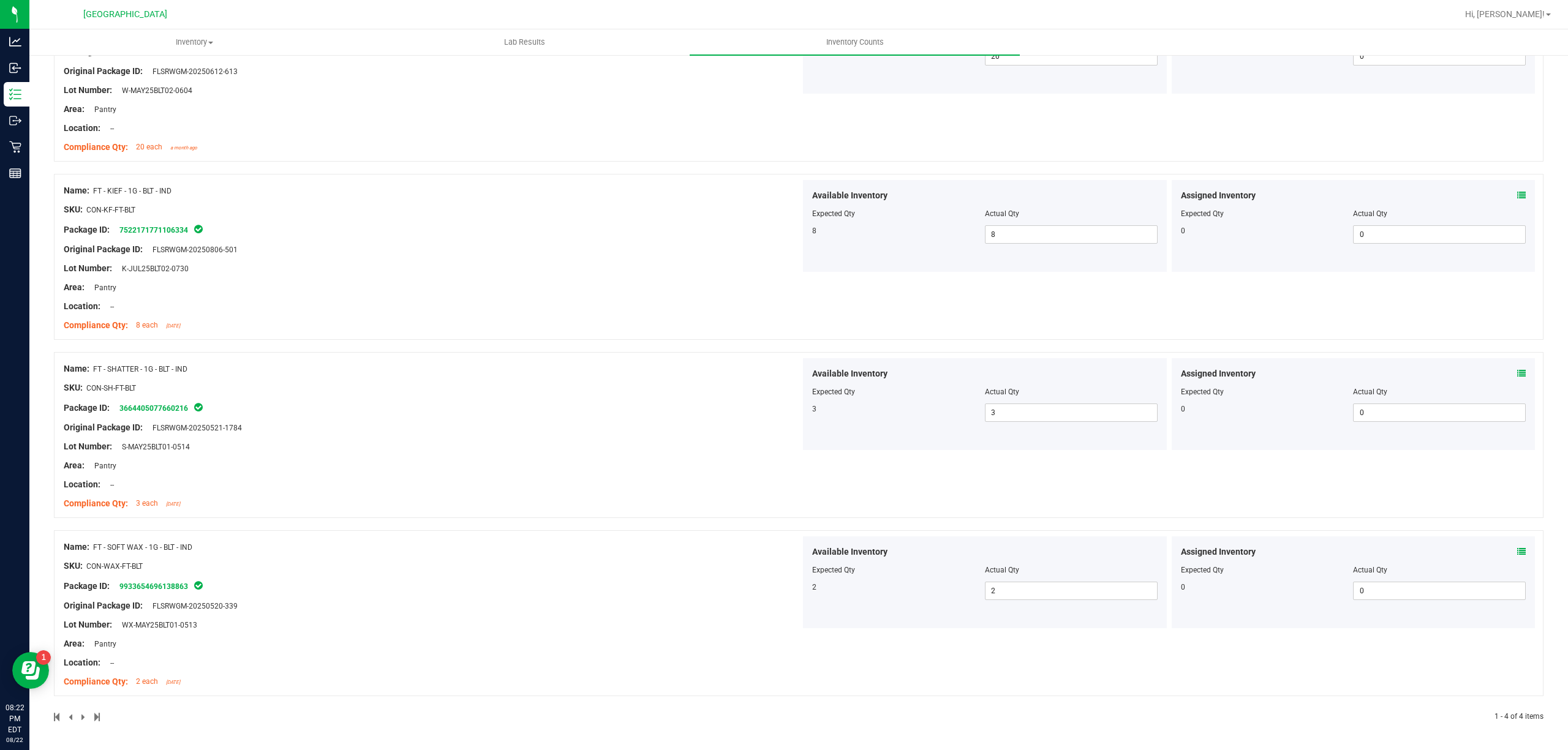
click at [1517, 552] on icon at bounding box center [1521, 552] width 9 height 9
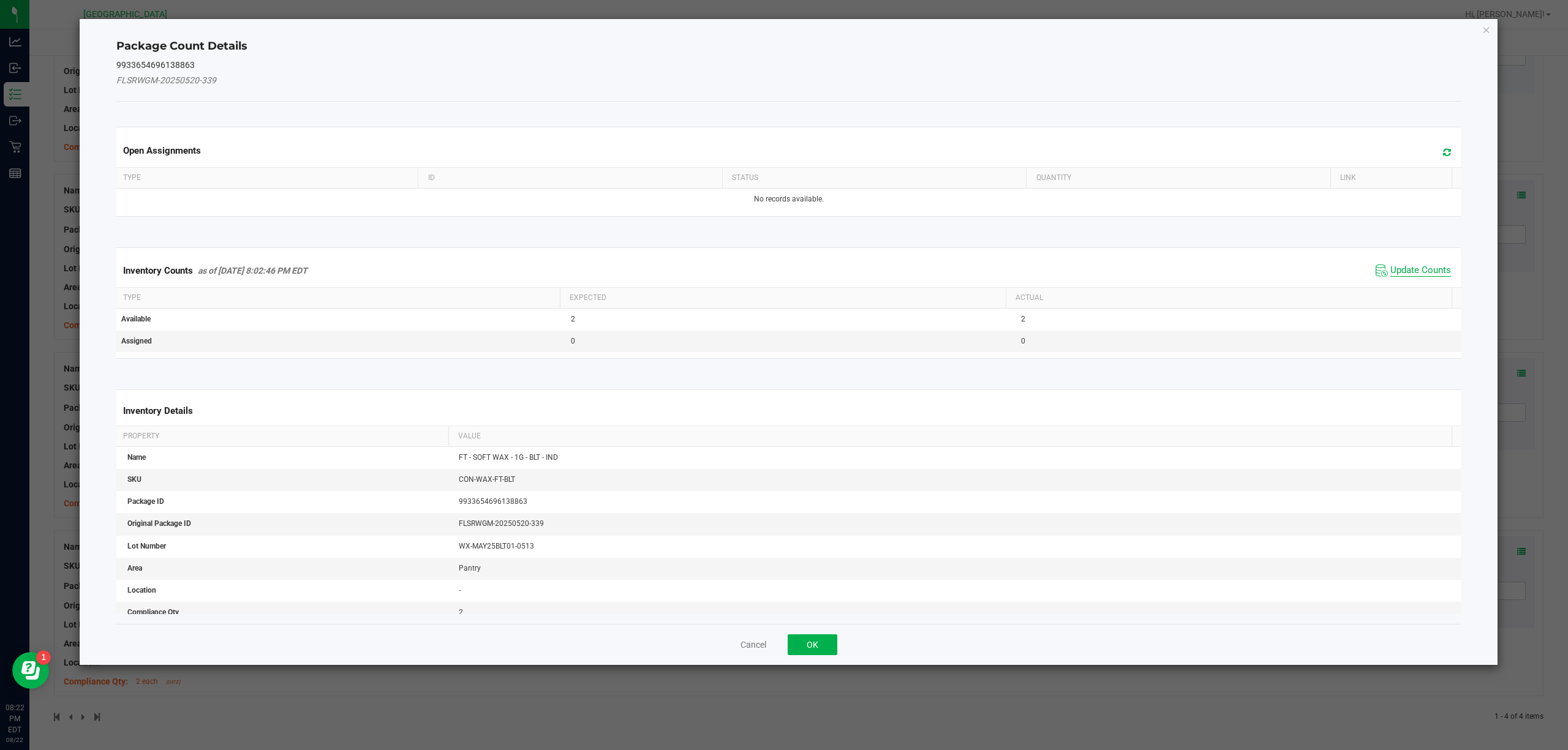
click at [1417, 272] on span "Update Counts" at bounding box center [1420, 270] width 61 height 12
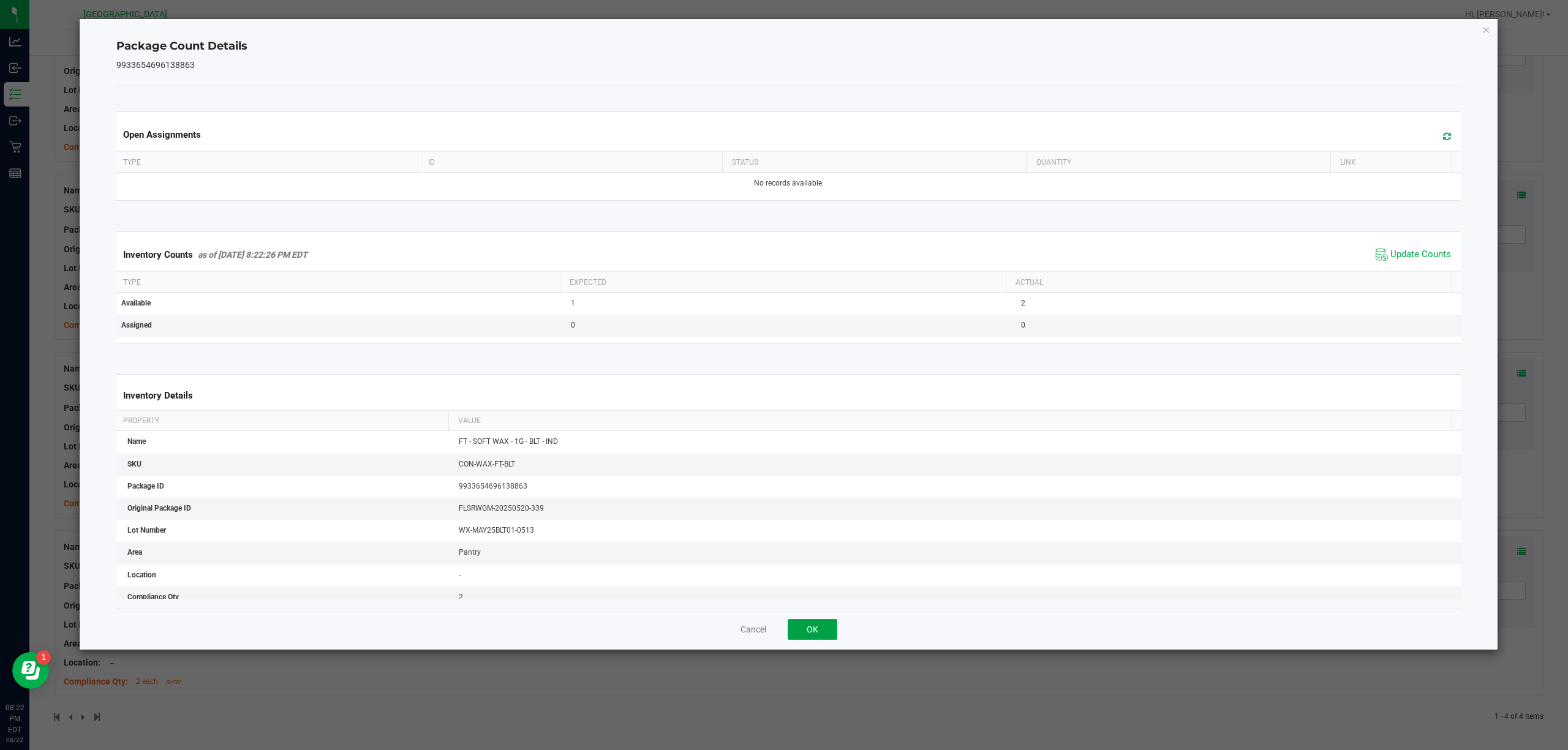
click at [811, 627] on button "OK" at bounding box center [813, 629] width 50 height 21
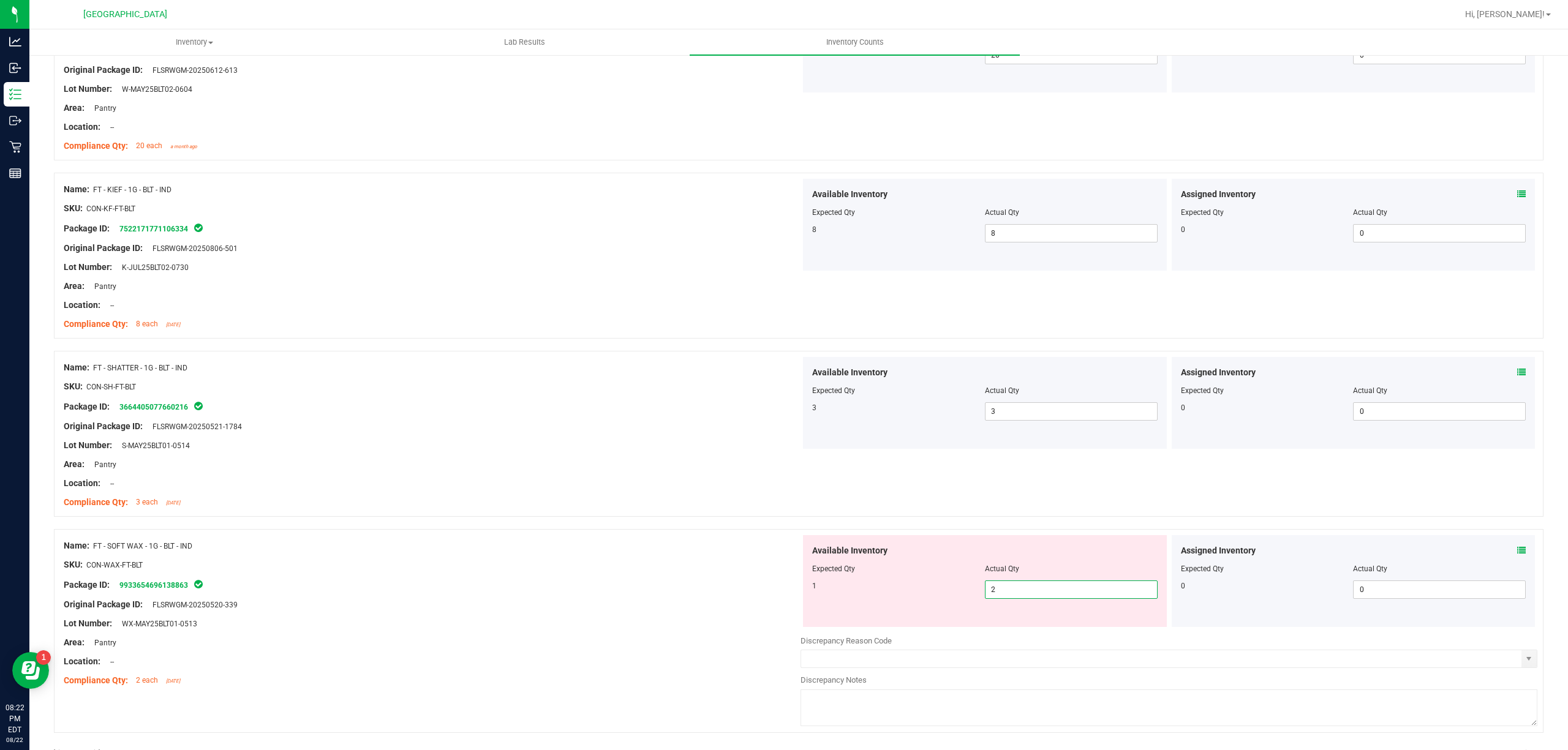
click at [1007, 588] on span "2 2" at bounding box center [1071, 589] width 173 height 18
click at [1007, 588] on input "2" at bounding box center [1071, 589] width 172 height 17
click at [669, 390] on div "SKU: CON-SH-FT-BLT" at bounding box center [432, 386] width 737 height 13
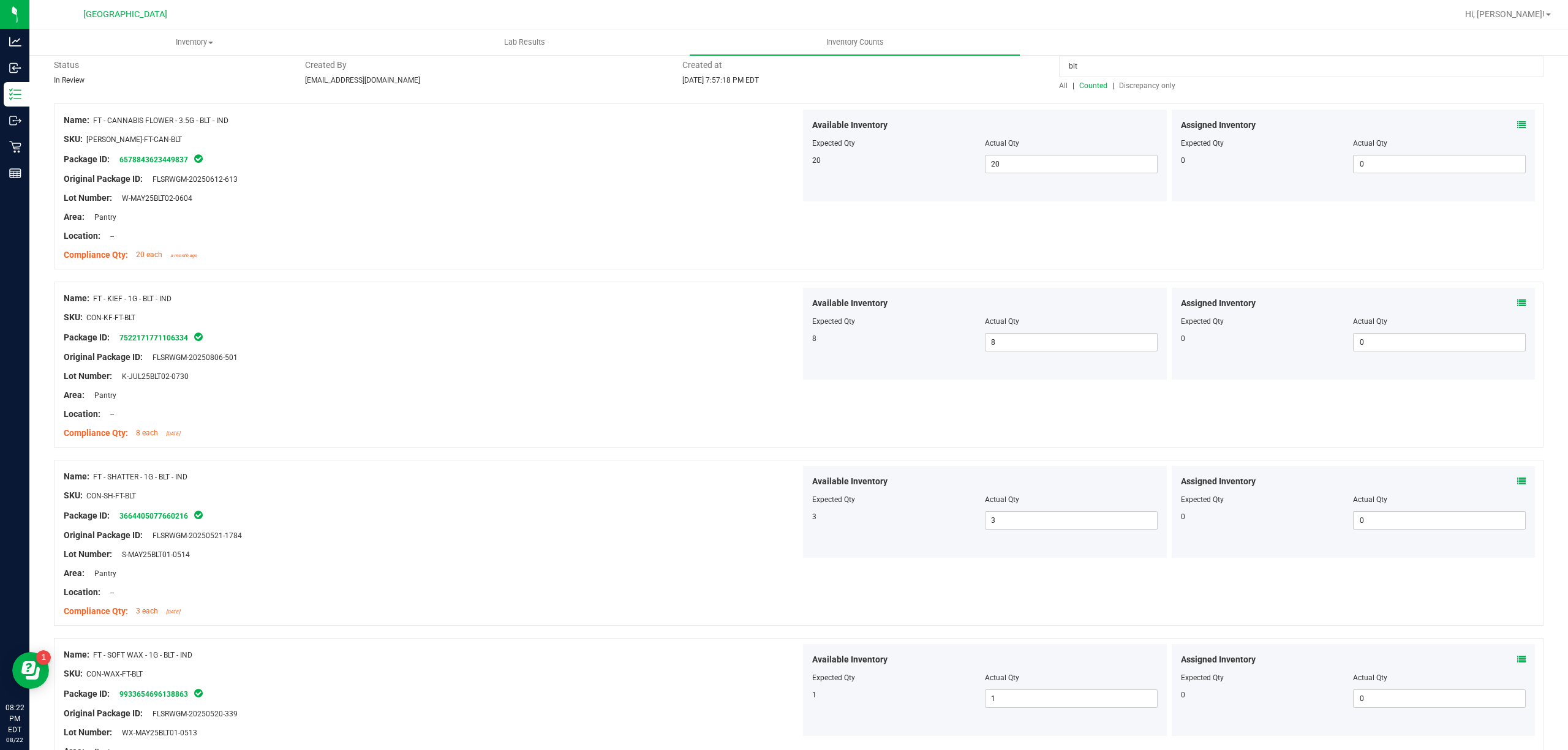
scroll to position [0, 0]
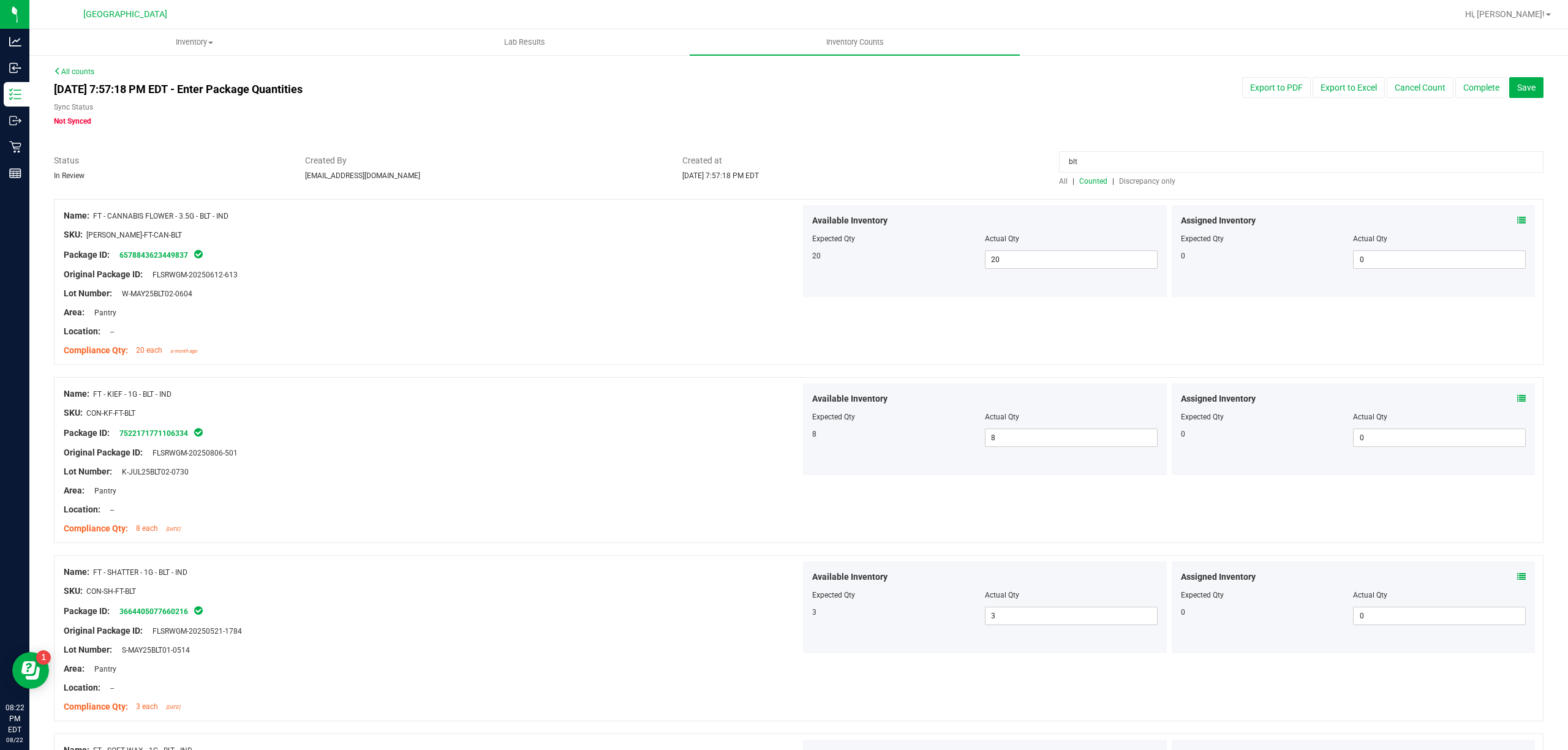
click at [1213, 152] on input "blt" at bounding box center [1302, 162] width 485 height 21
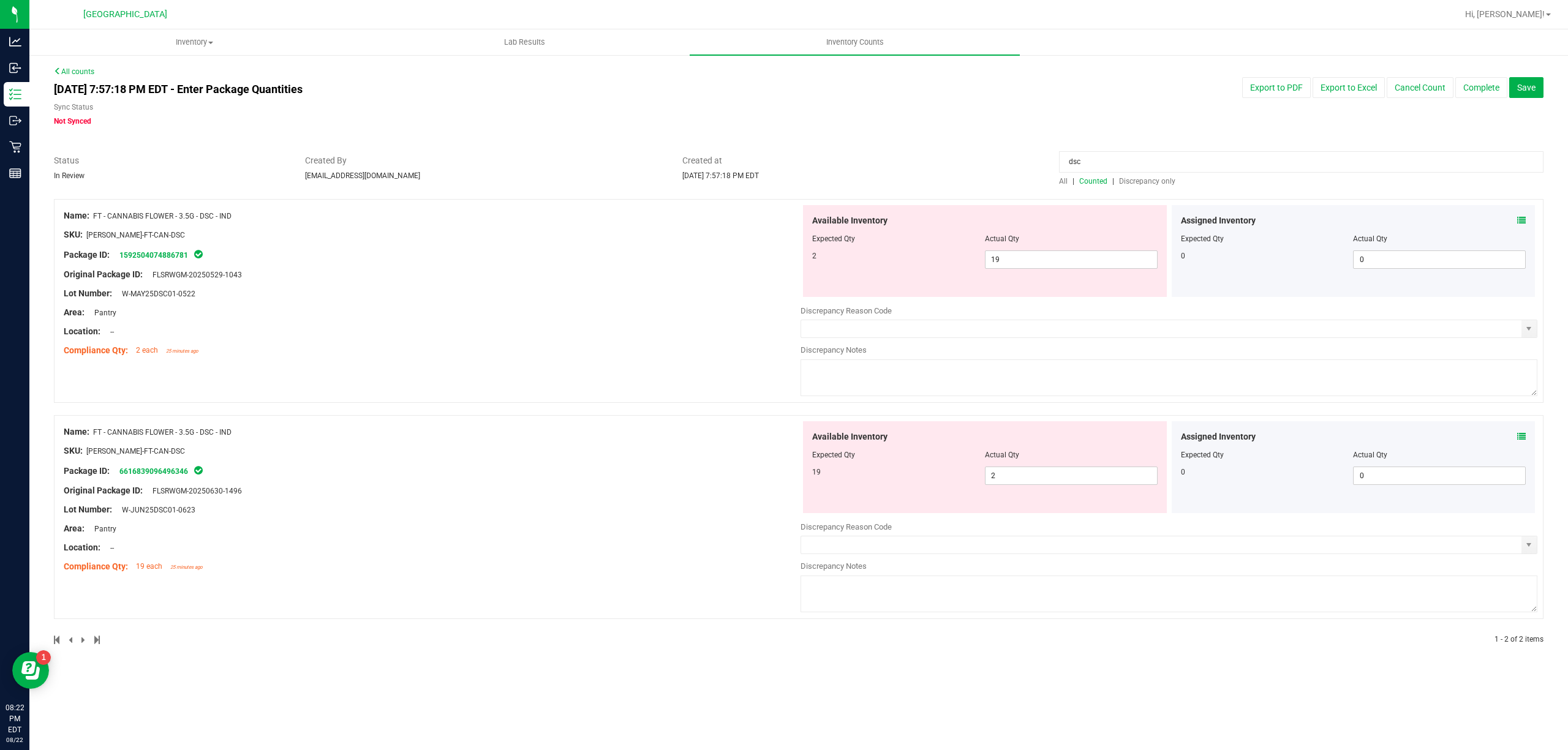
click at [1519, 216] on icon at bounding box center [1521, 220] width 9 height 9
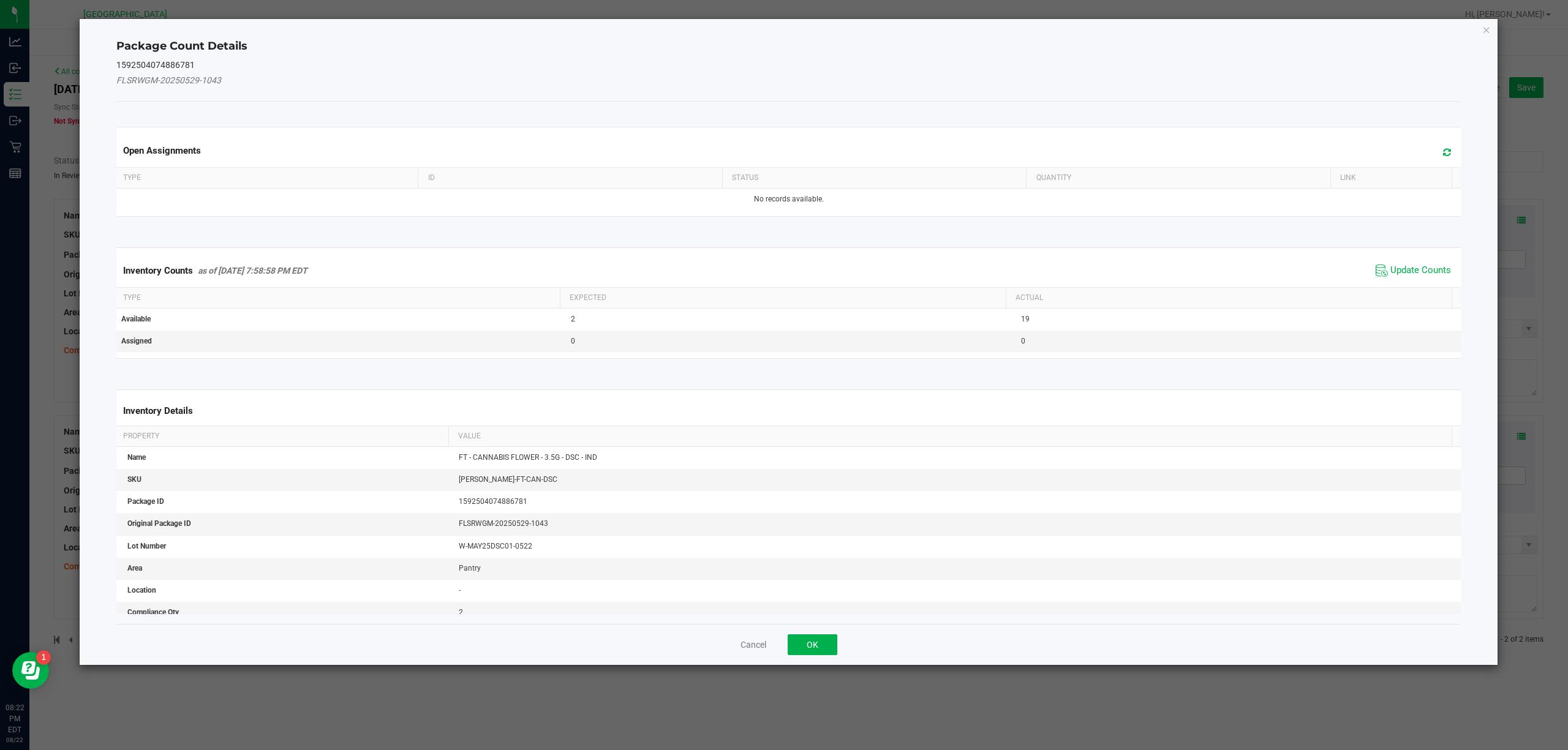
click at [1413, 257] on div "Inventory Counts as of [DATE] 7:58:58 PM EDT Update Counts" at bounding box center [789, 270] width 1351 height 33
click at [1407, 267] on span "Update Counts" at bounding box center [1420, 270] width 61 height 12
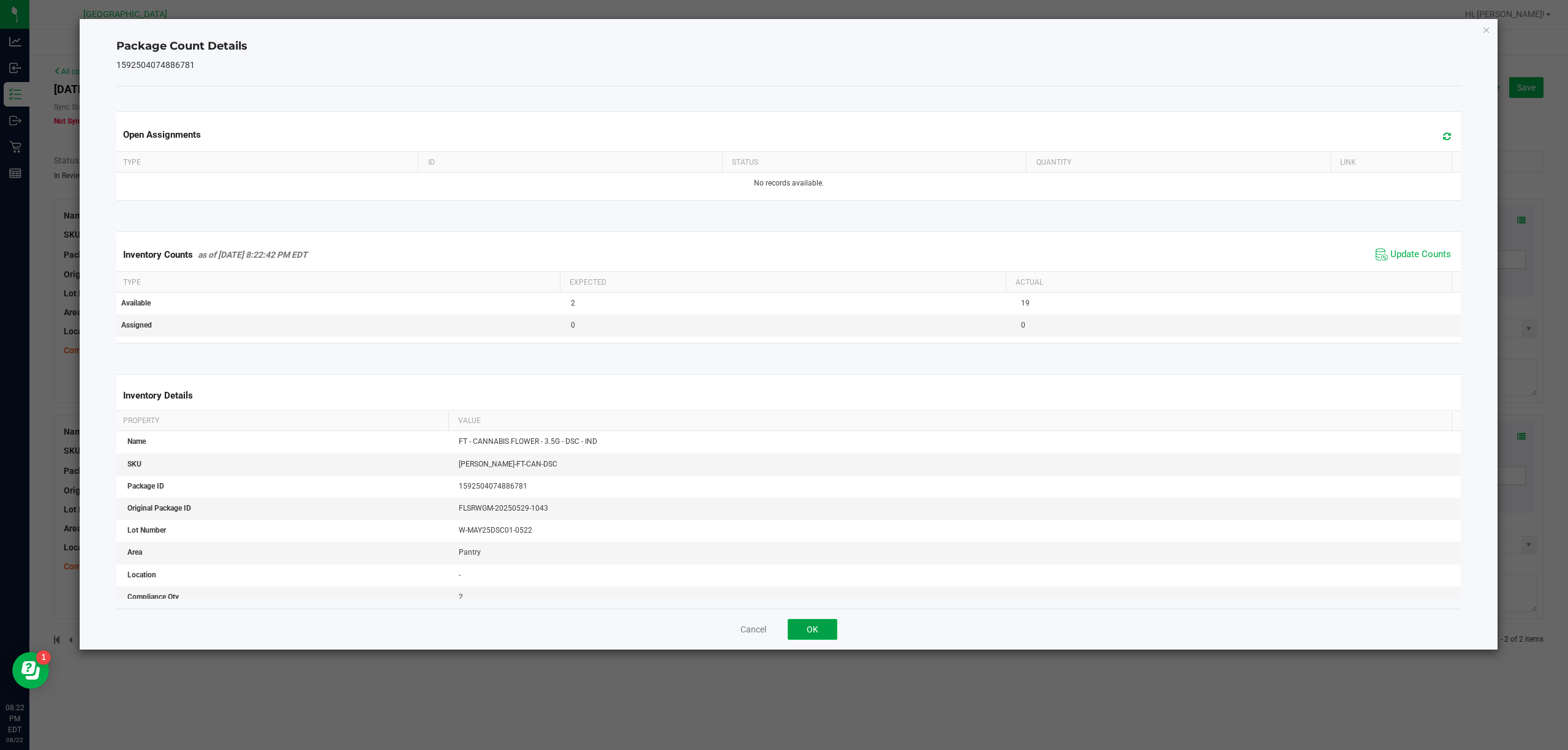
click at [818, 632] on button "OK" at bounding box center [813, 629] width 50 height 21
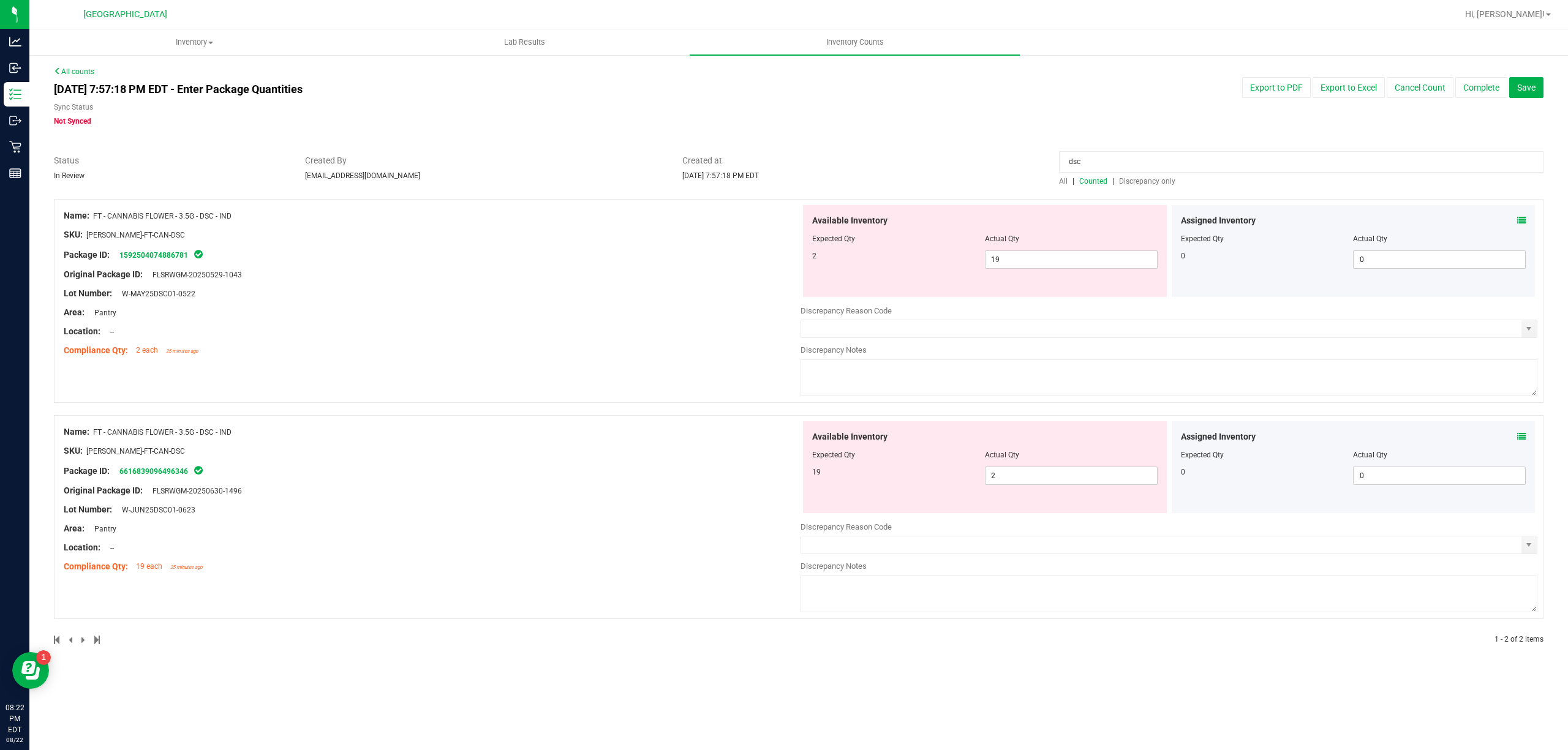
click at [1527, 439] on div "Assigned Inventory Expected Qty Actual Qty 0 0 0" at bounding box center [1354, 468] width 364 height 92
click at [1524, 439] on icon at bounding box center [1521, 437] width 9 height 9
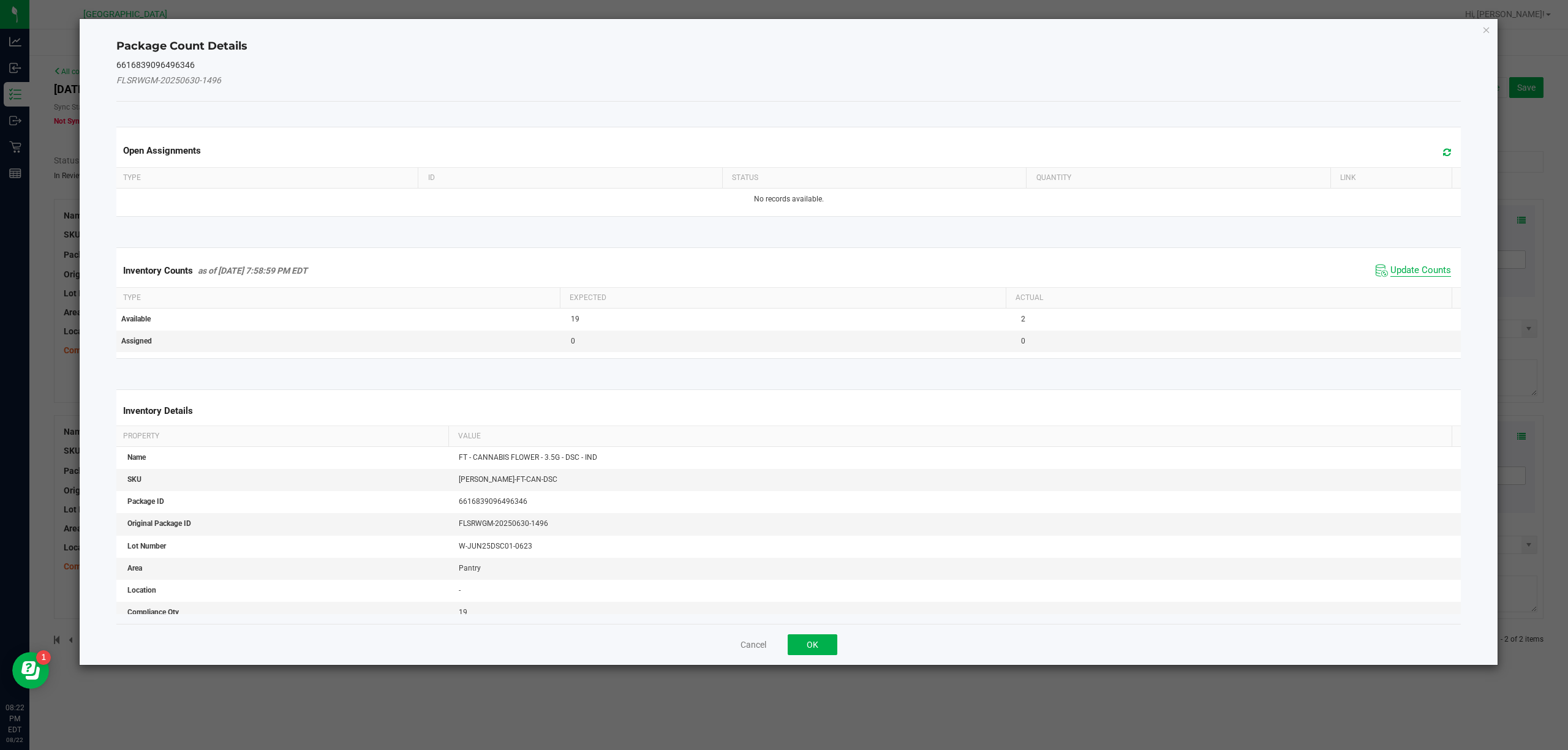
click at [1390, 273] on span "Update Counts" at bounding box center [1420, 270] width 61 height 12
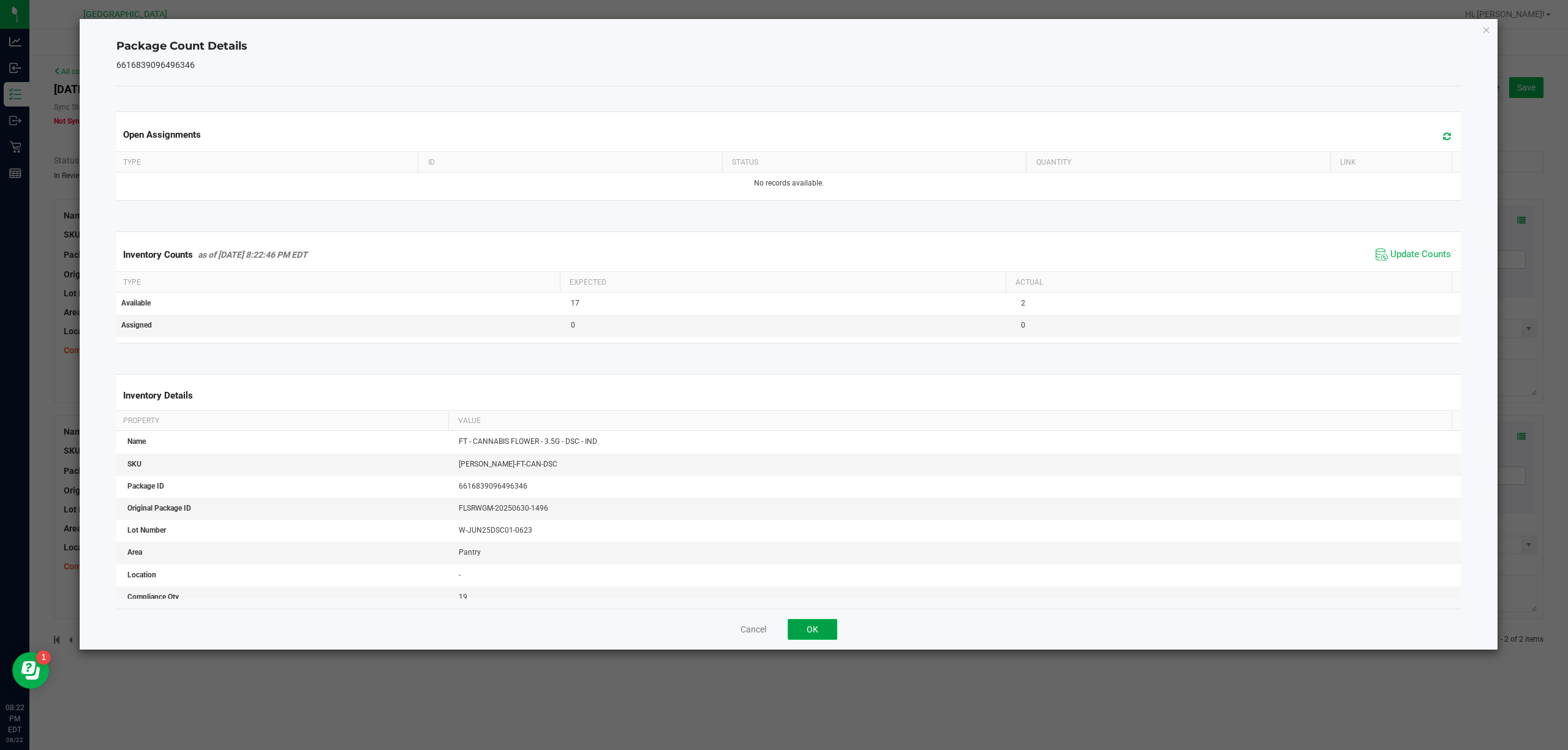
click at [819, 623] on button "OK" at bounding box center [813, 629] width 50 height 21
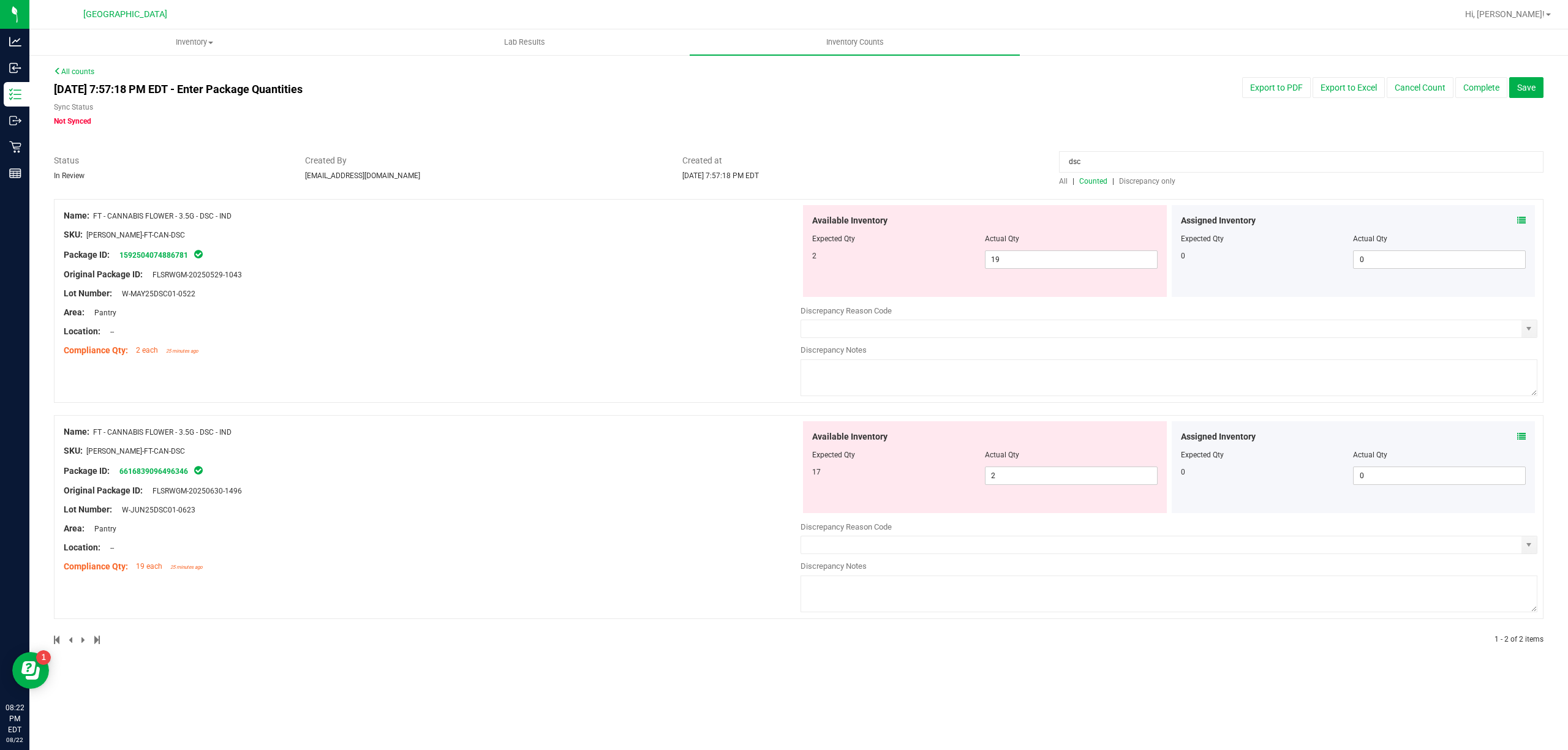
click at [1039, 463] on div at bounding box center [984, 464] width 345 height 6
click at [1037, 471] on span "2 2" at bounding box center [1071, 476] width 173 height 18
click at [1037, 471] on input "2" at bounding box center [1071, 476] width 172 height 17
click at [1032, 256] on span "19 19" at bounding box center [1071, 259] width 173 height 18
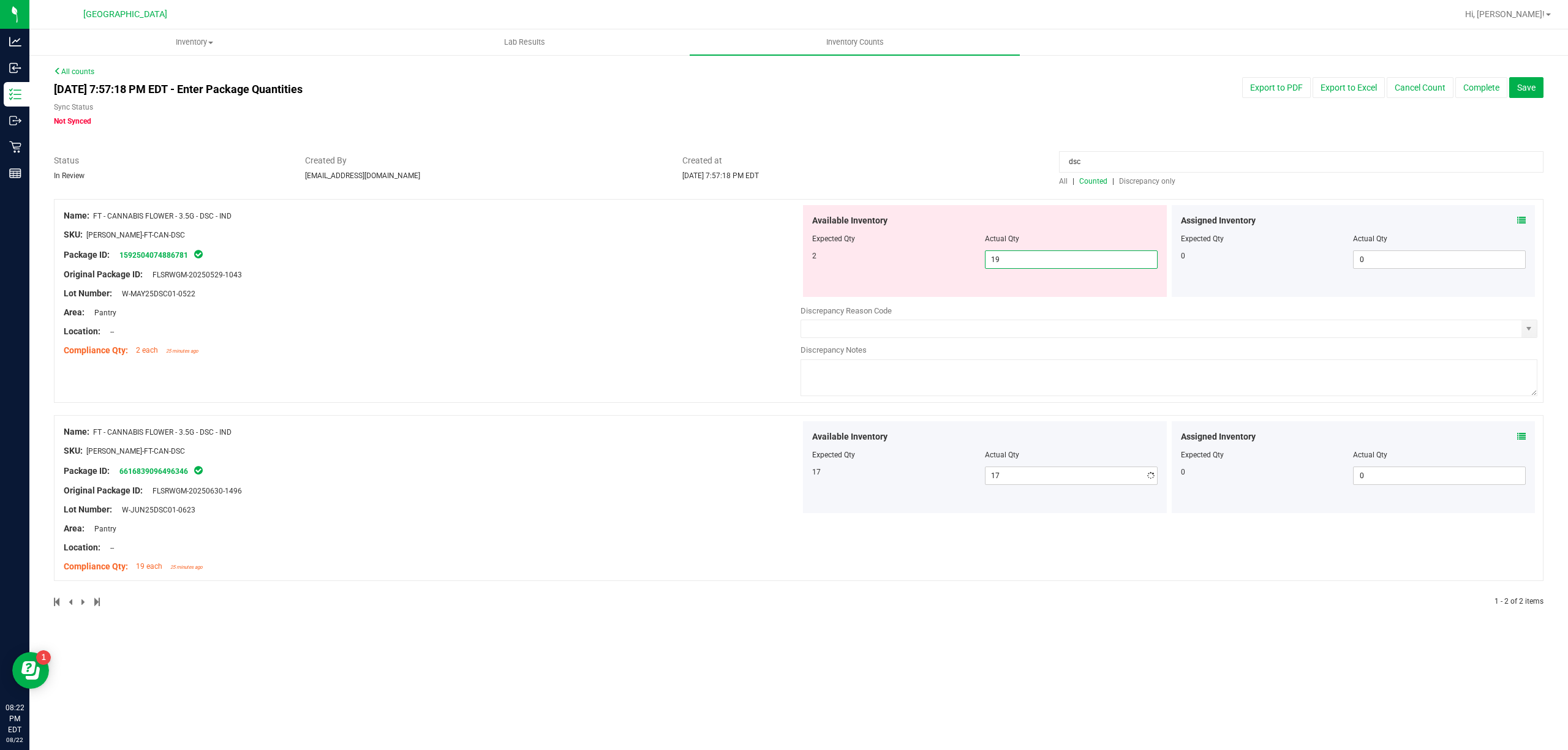
click at [1032, 256] on input "19" at bounding box center [1071, 259] width 172 height 17
click at [976, 166] on span "Created at" at bounding box center [862, 161] width 359 height 13
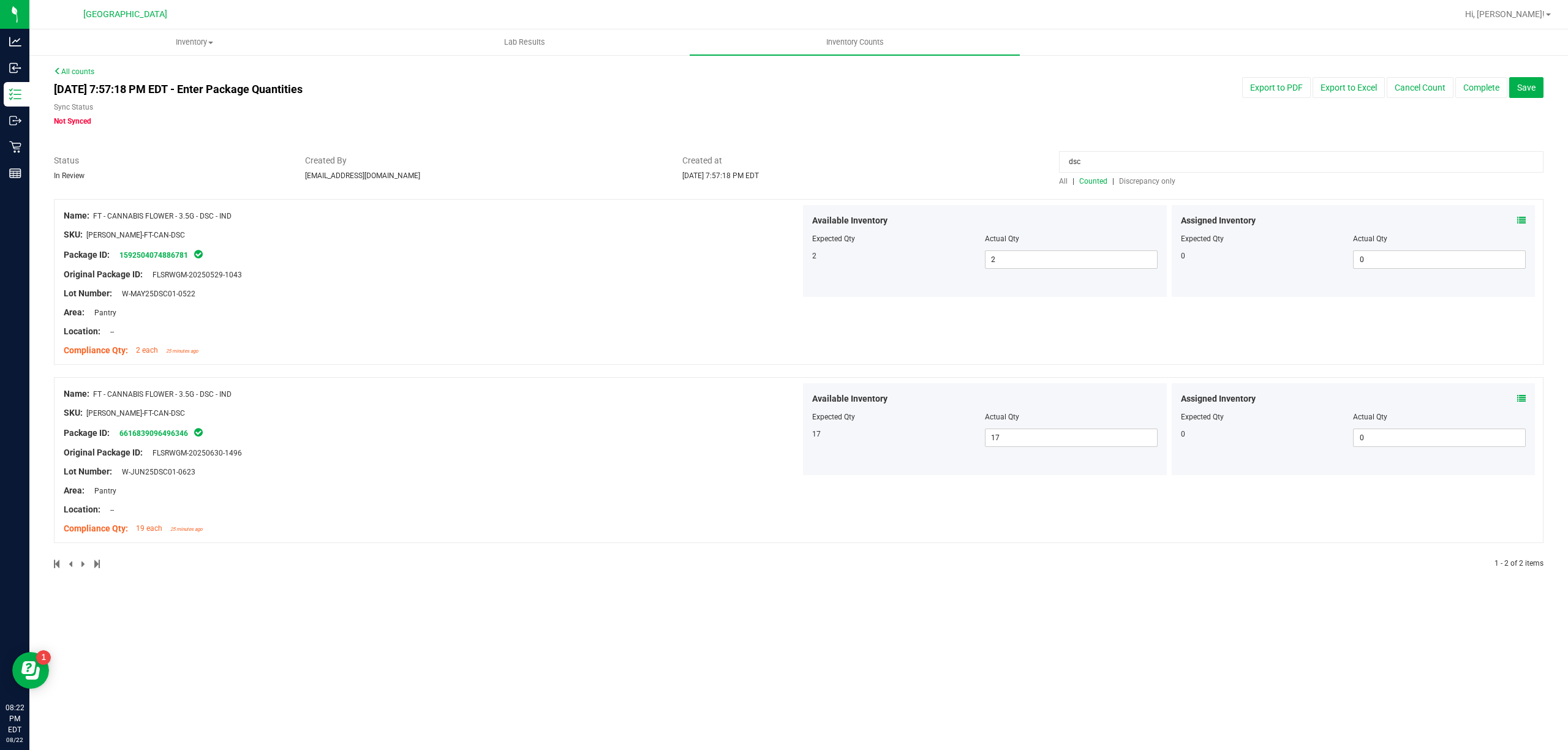
click at [1120, 168] on input "dsc" at bounding box center [1302, 162] width 485 height 21
click at [1522, 226] on span at bounding box center [1521, 220] width 9 height 13
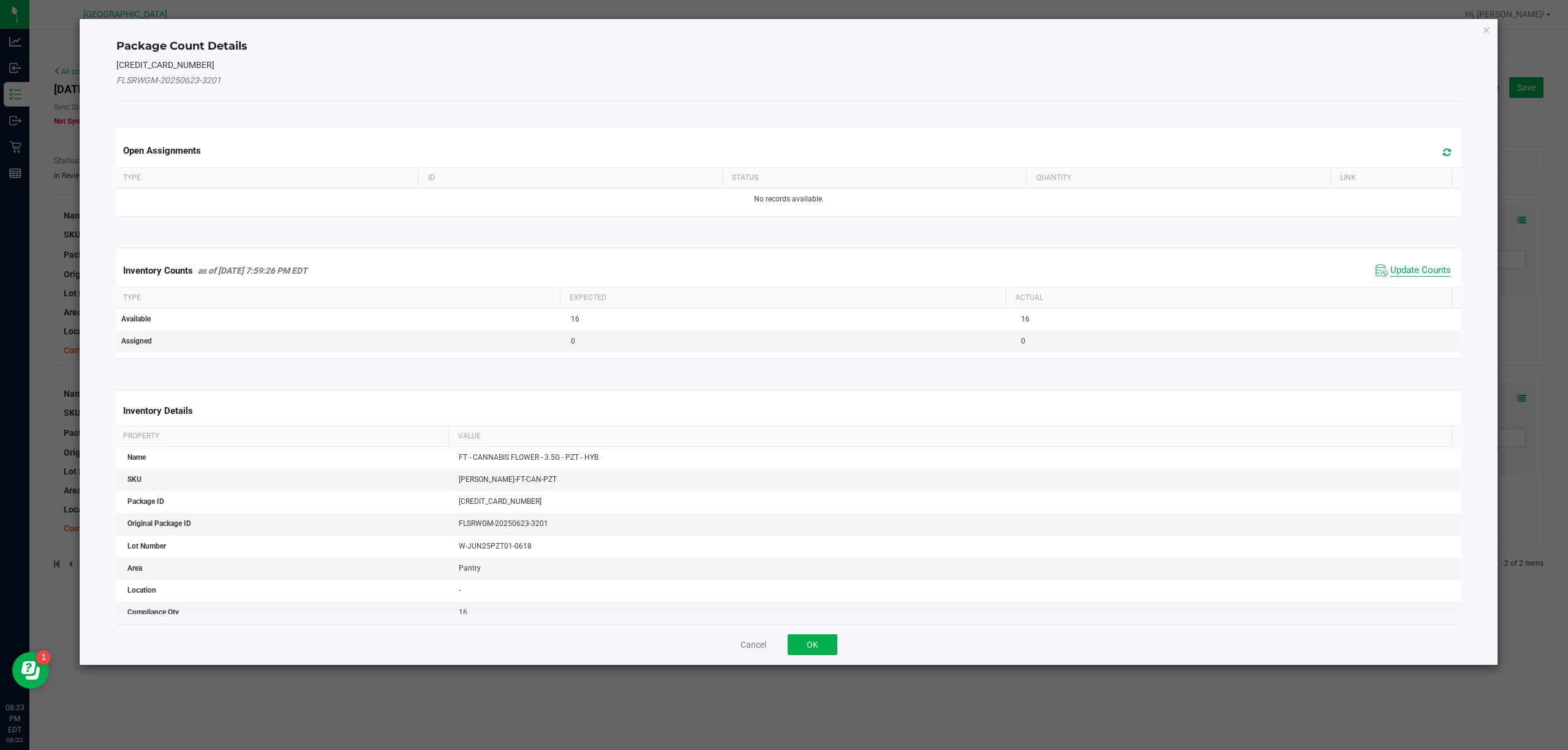
click at [1390, 270] on span "Update Counts" at bounding box center [1420, 270] width 61 height 12
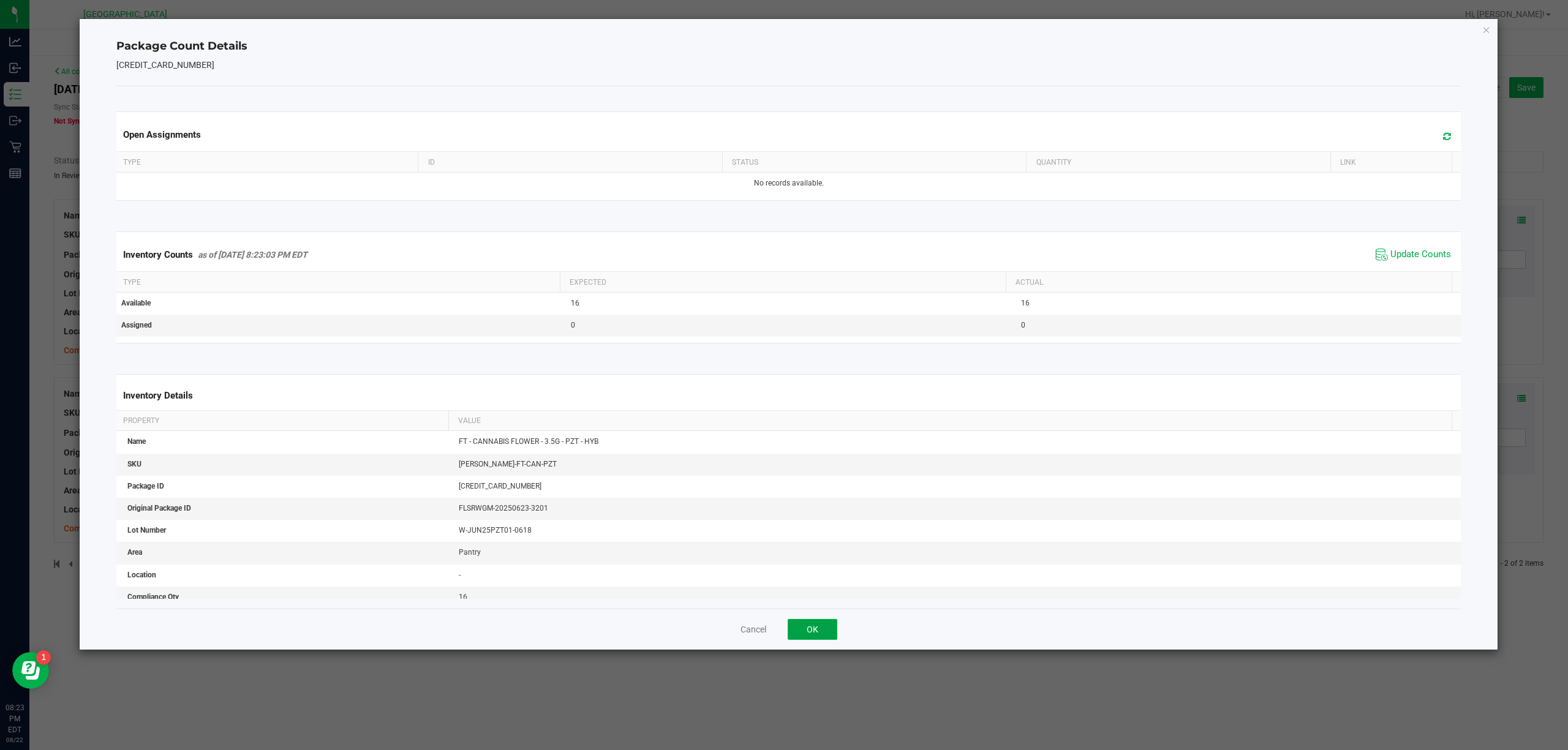
click at [831, 632] on button "OK" at bounding box center [813, 629] width 50 height 21
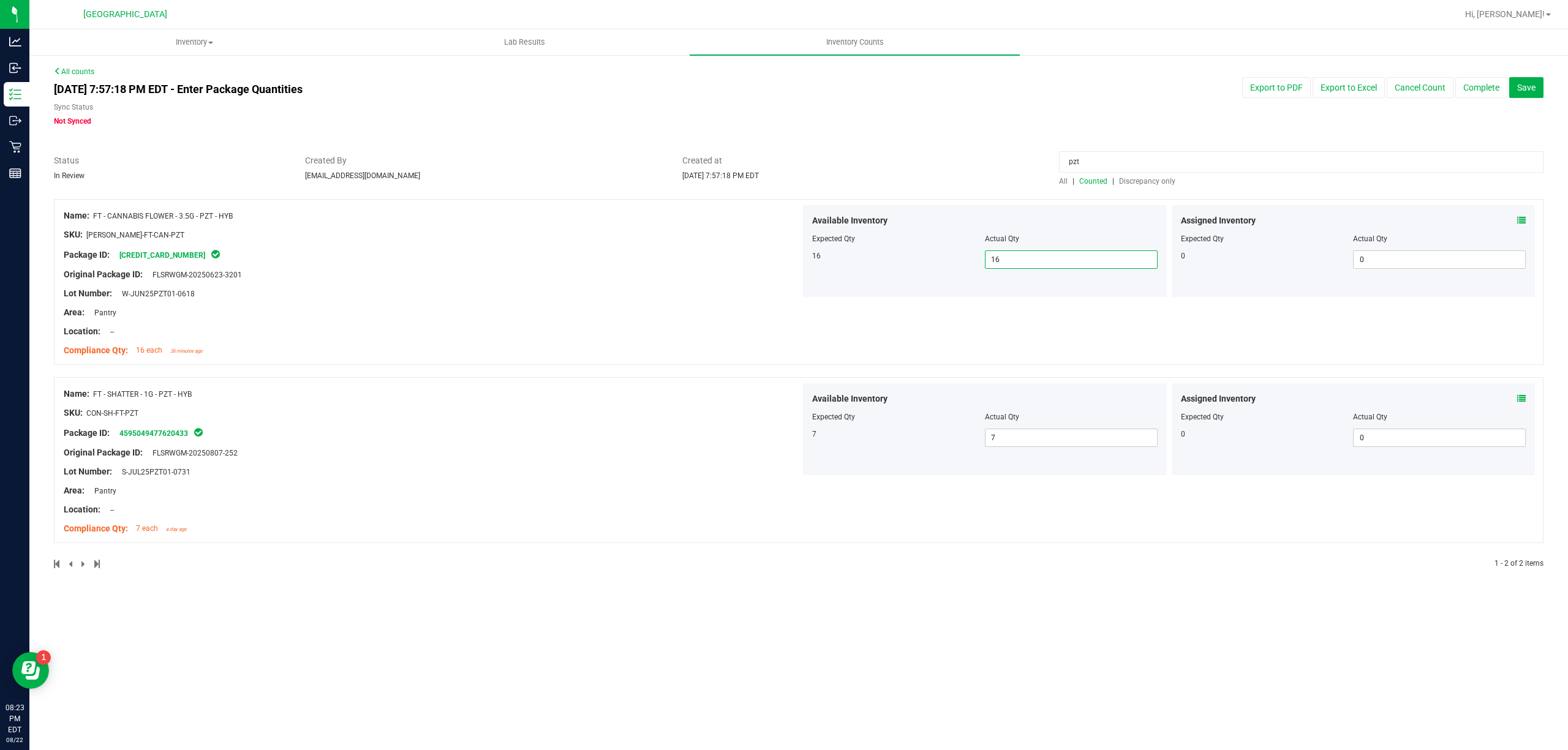
click at [1070, 256] on span "16 16" at bounding box center [1071, 259] width 173 height 18
click at [1070, 256] on input "16" at bounding box center [1071, 259] width 172 height 17
click at [1127, 163] on input "pzt" at bounding box center [1302, 162] width 485 height 21
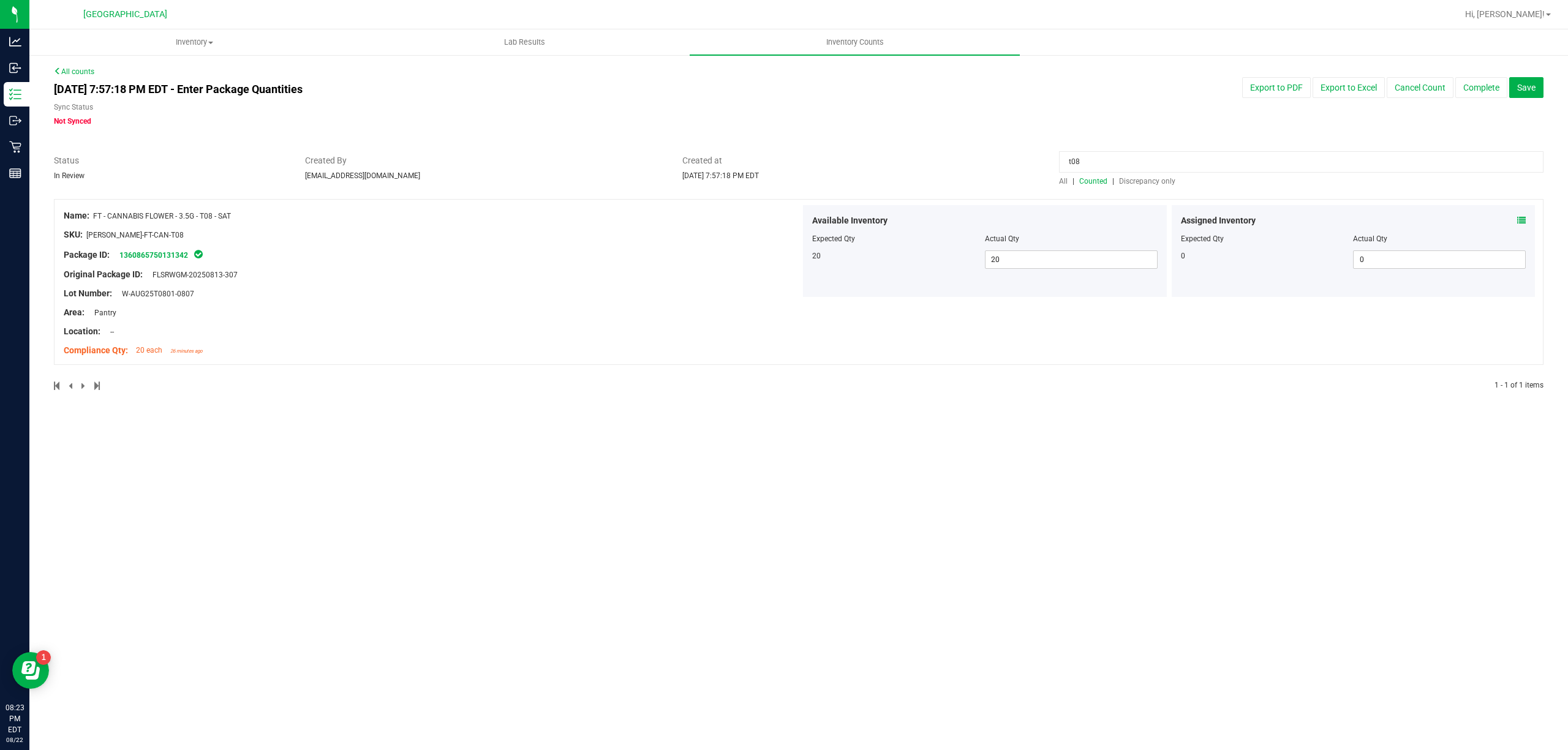
click at [1521, 223] on icon at bounding box center [1521, 220] width 9 height 9
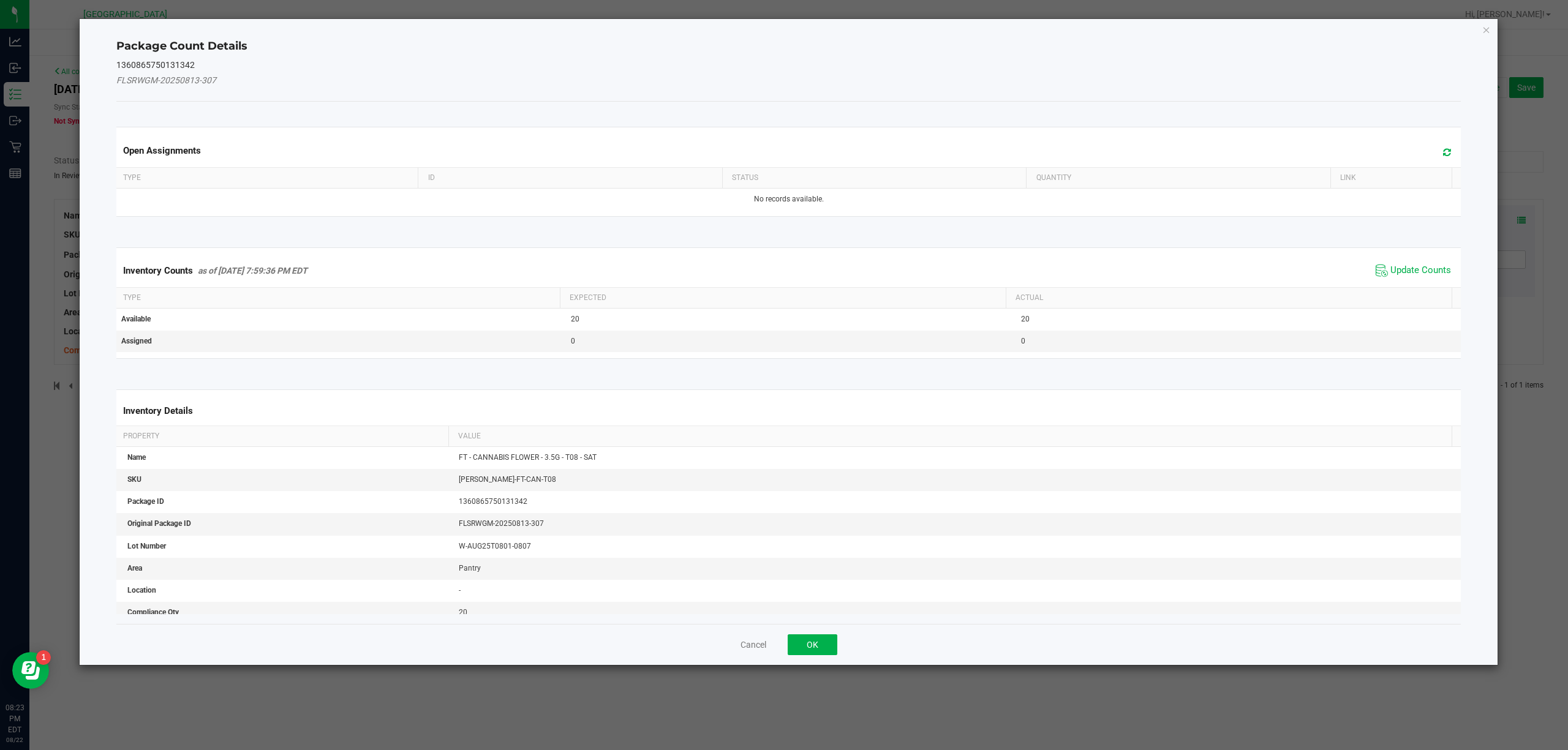
click at [1391, 263] on span "Update Counts" at bounding box center [1413, 270] width 82 height 18
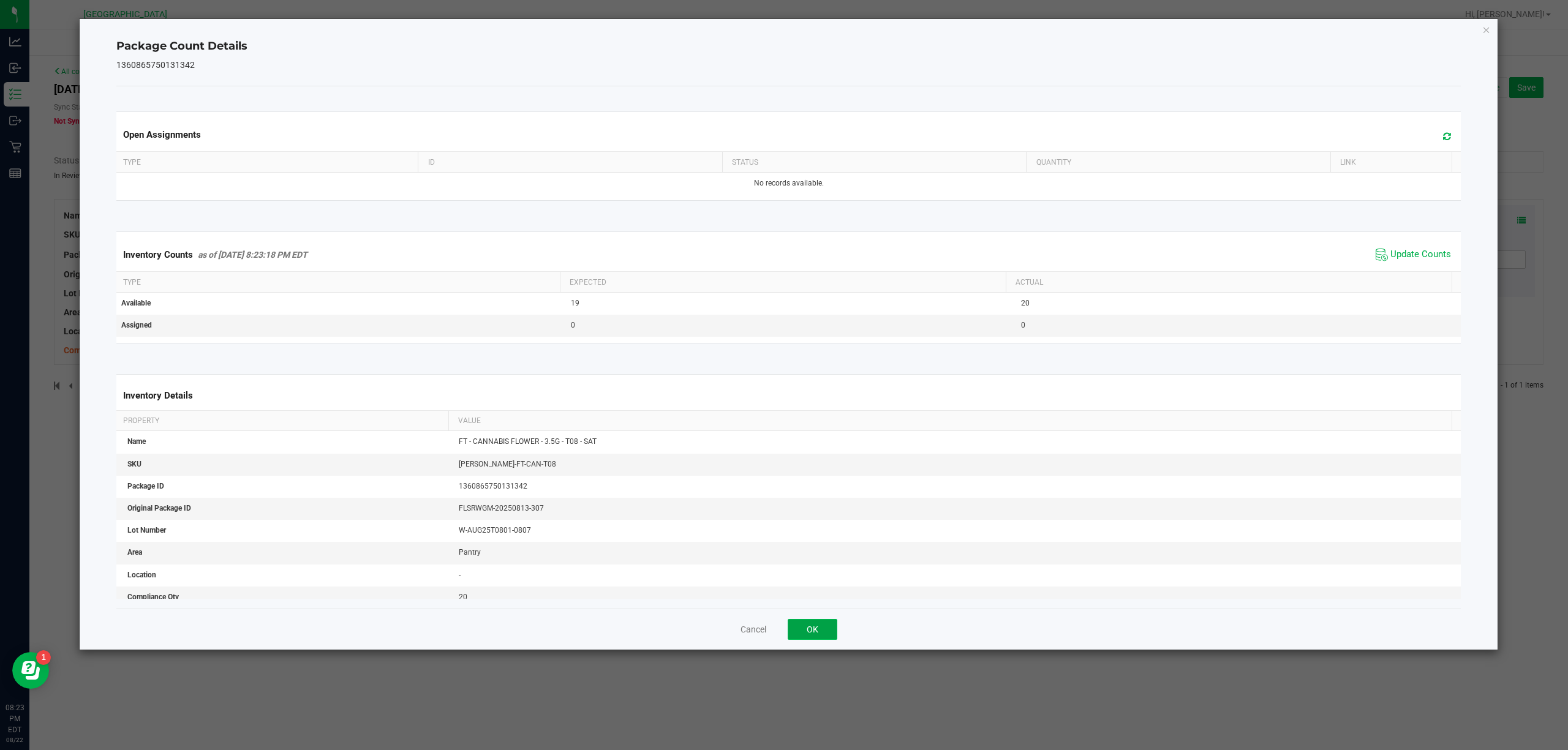
click at [818, 637] on button "OK" at bounding box center [813, 629] width 50 height 21
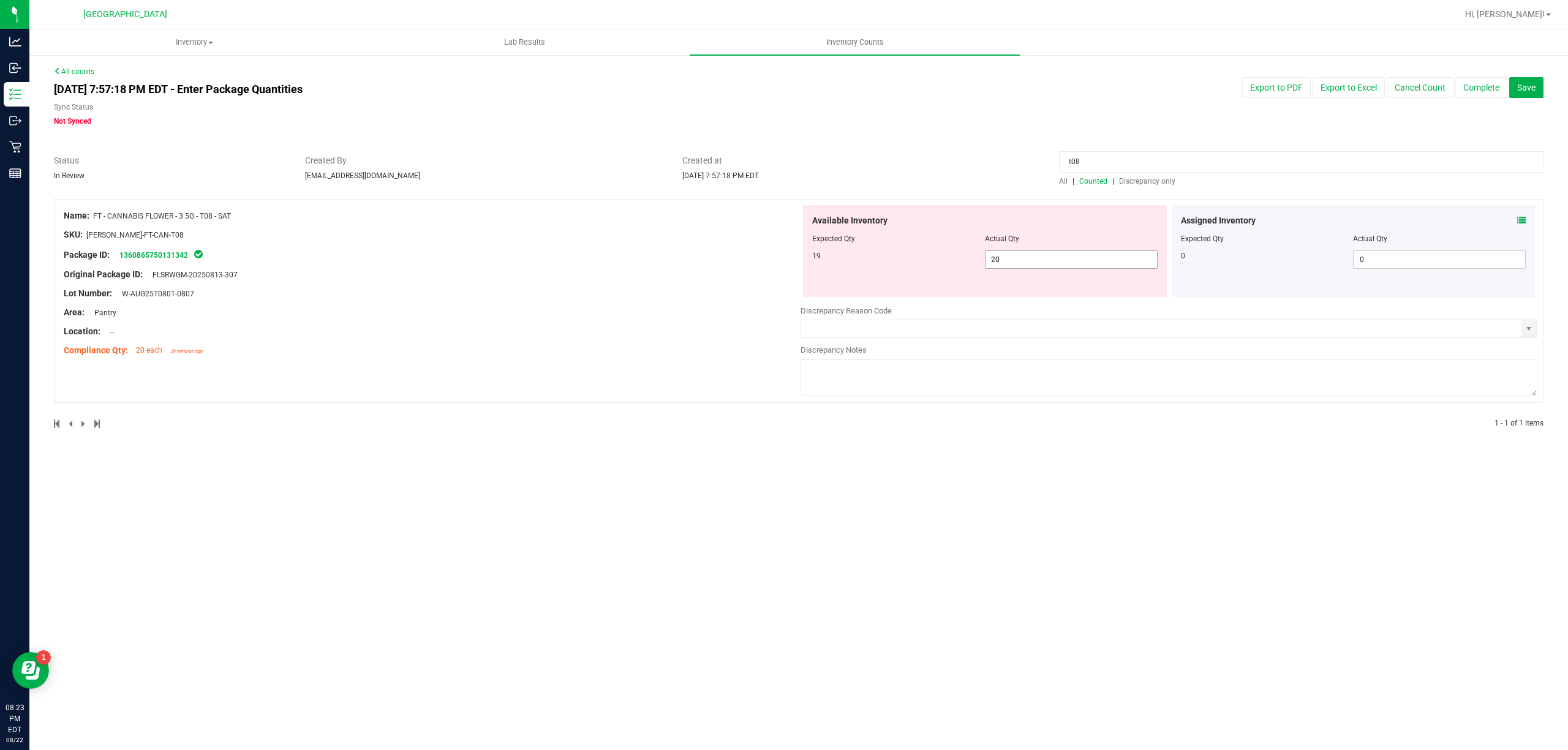
click at [1037, 262] on span "20 20" at bounding box center [1071, 259] width 173 height 18
click at [1037, 262] on input "20" at bounding box center [1071, 259] width 172 height 17
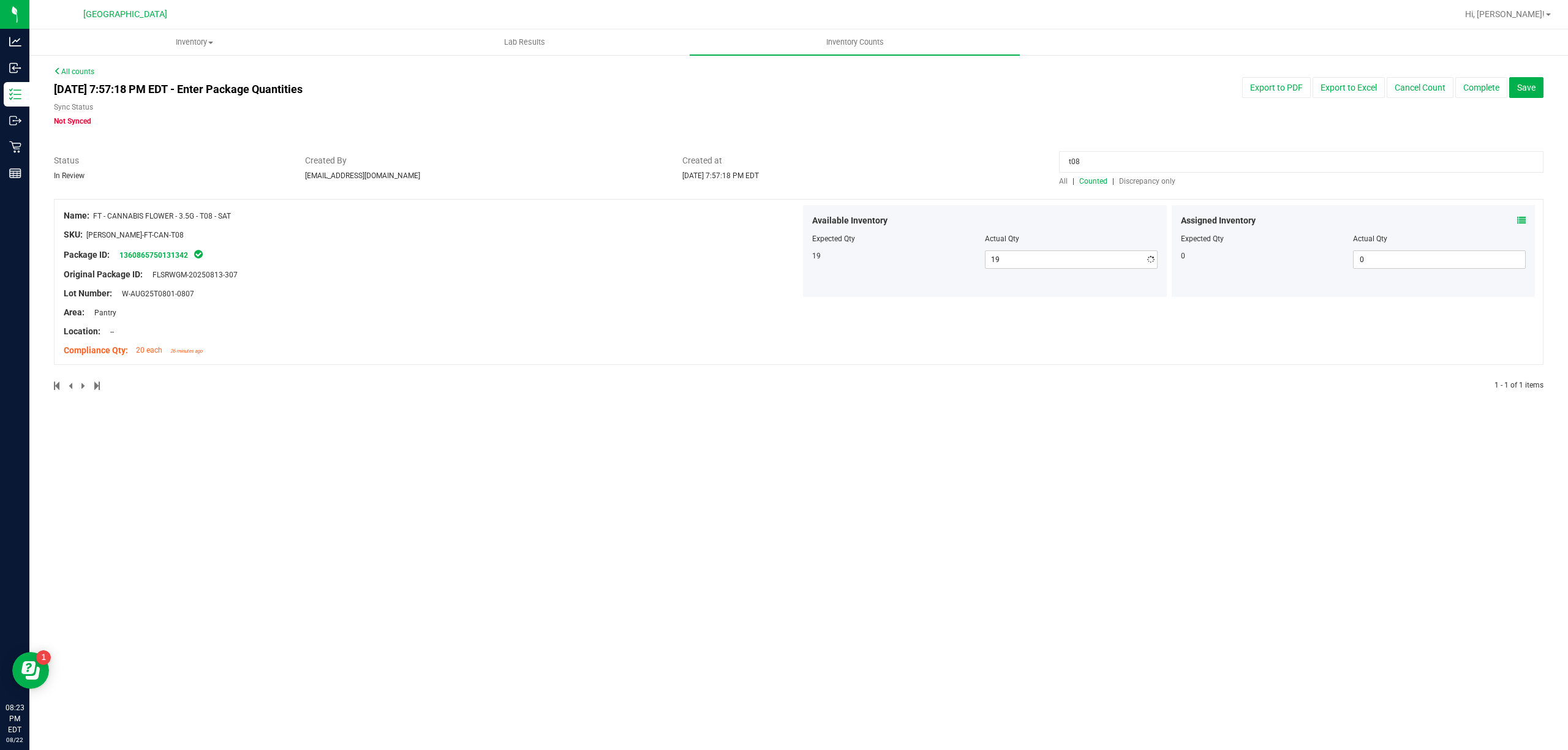
click at [1133, 155] on input "t08" at bounding box center [1302, 162] width 485 height 21
click at [1131, 161] on input "t08" at bounding box center [1302, 162] width 485 height 21
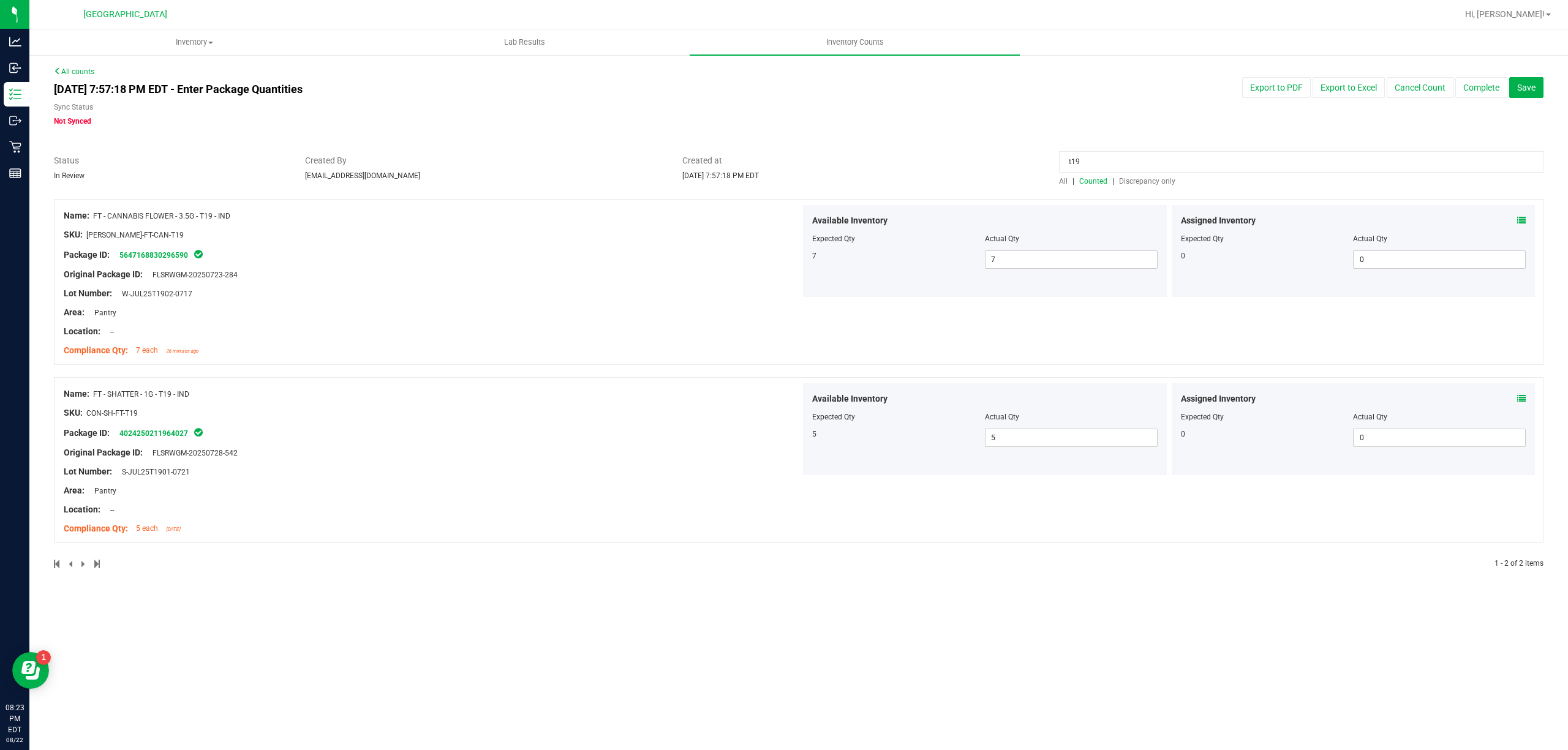
click at [1527, 223] on div "Assigned Inventory Expected Qty Actual Qty 0 0 0" at bounding box center [1354, 251] width 364 height 92
click at [1515, 218] on div "Assigned Inventory" at bounding box center [1354, 220] width 345 height 13
click at [1522, 216] on icon at bounding box center [1521, 220] width 9 height 9
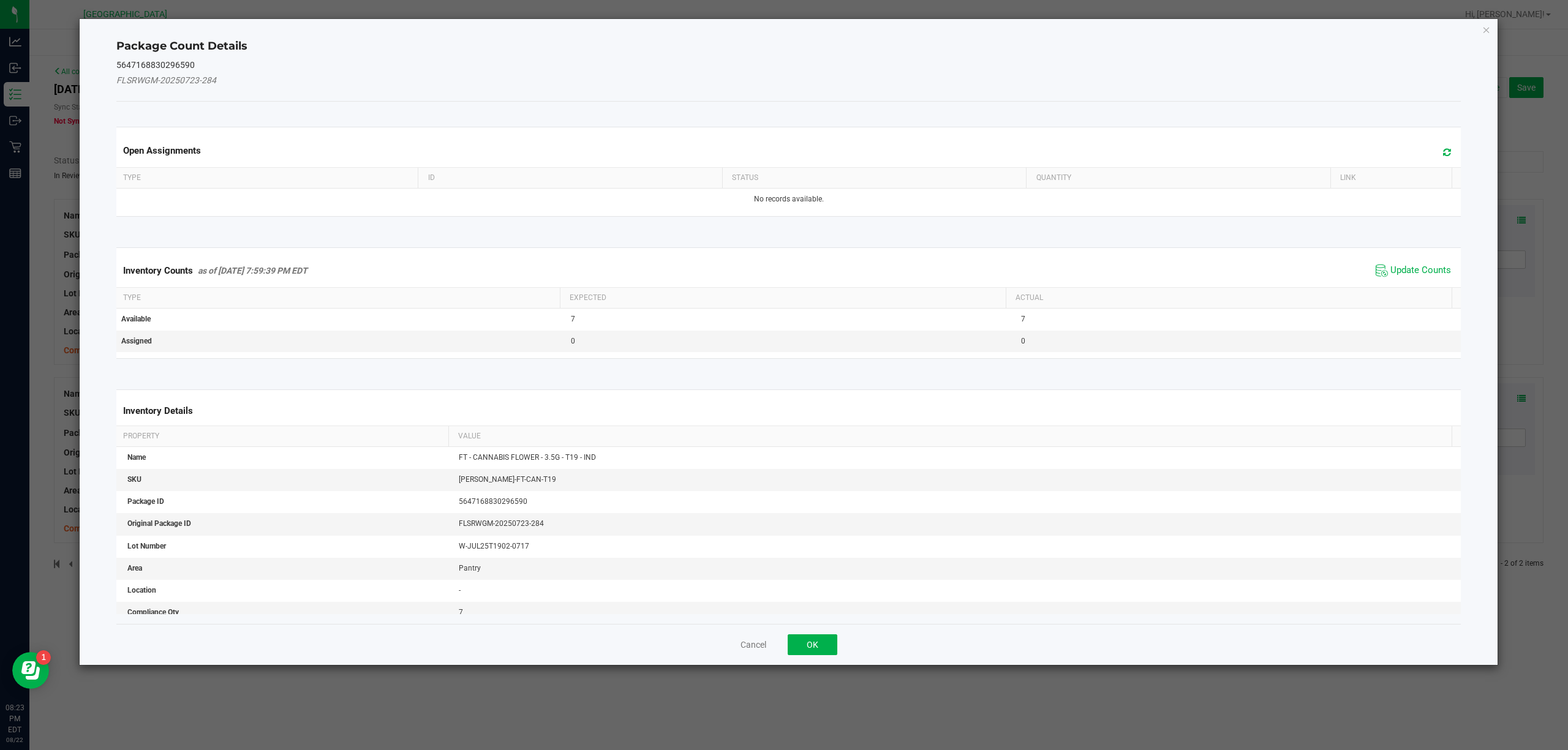
click at [1397, 262] on span "Update Counts" at bounding box center [1413, 270] width 82 height 18
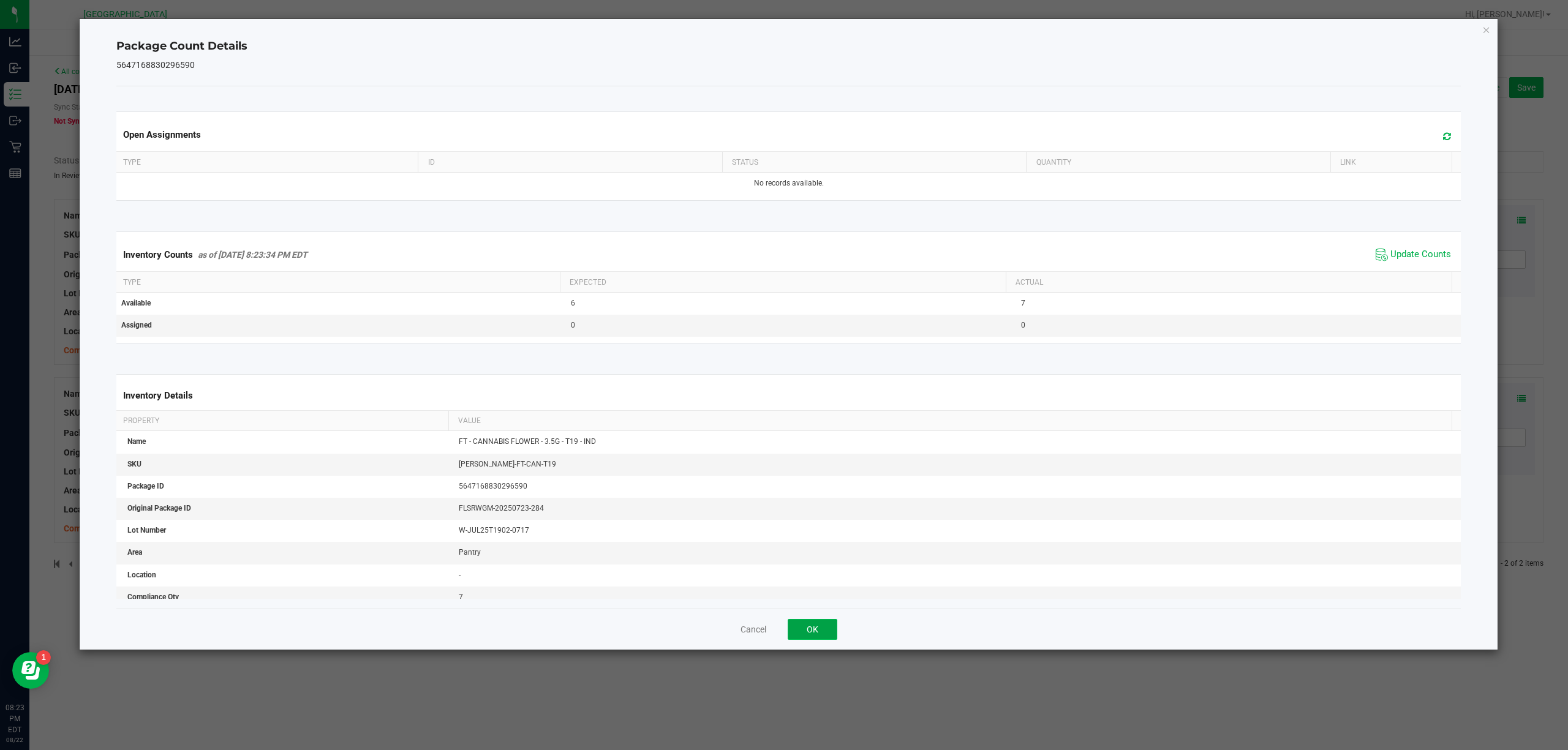
click at [817, 624] on button "OK" at bounding box center [813, 629] width 50 height 21
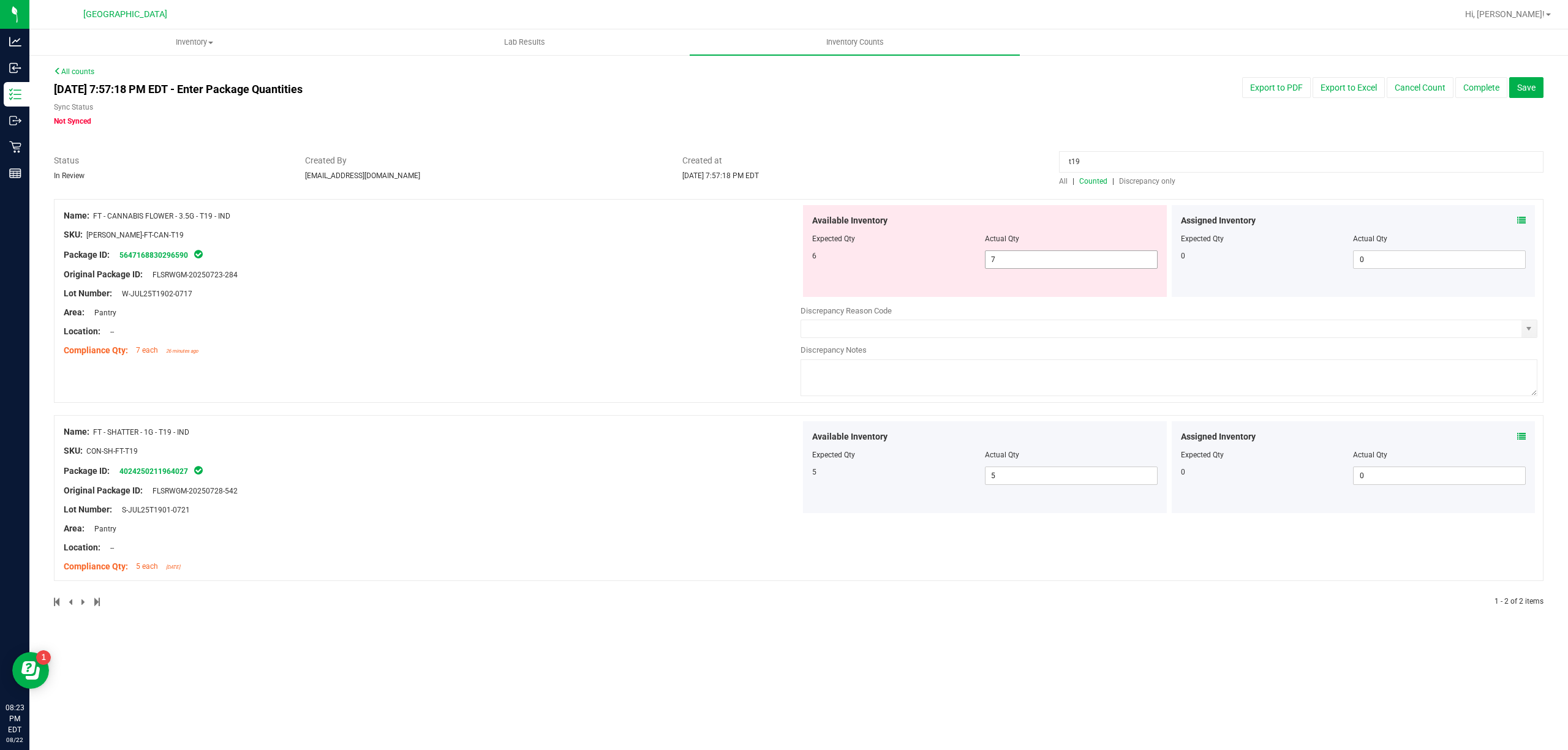
click at [1059, 257] on span "7 7" at bounding box center [1071, 259] width 173 height 18
click at [1059, 257] on input "7" at bounding box center [1071, 259] width 172 height 17
click at [1123, 161] on input "t19" at bounding box center [1302, 162] width 485 height 21
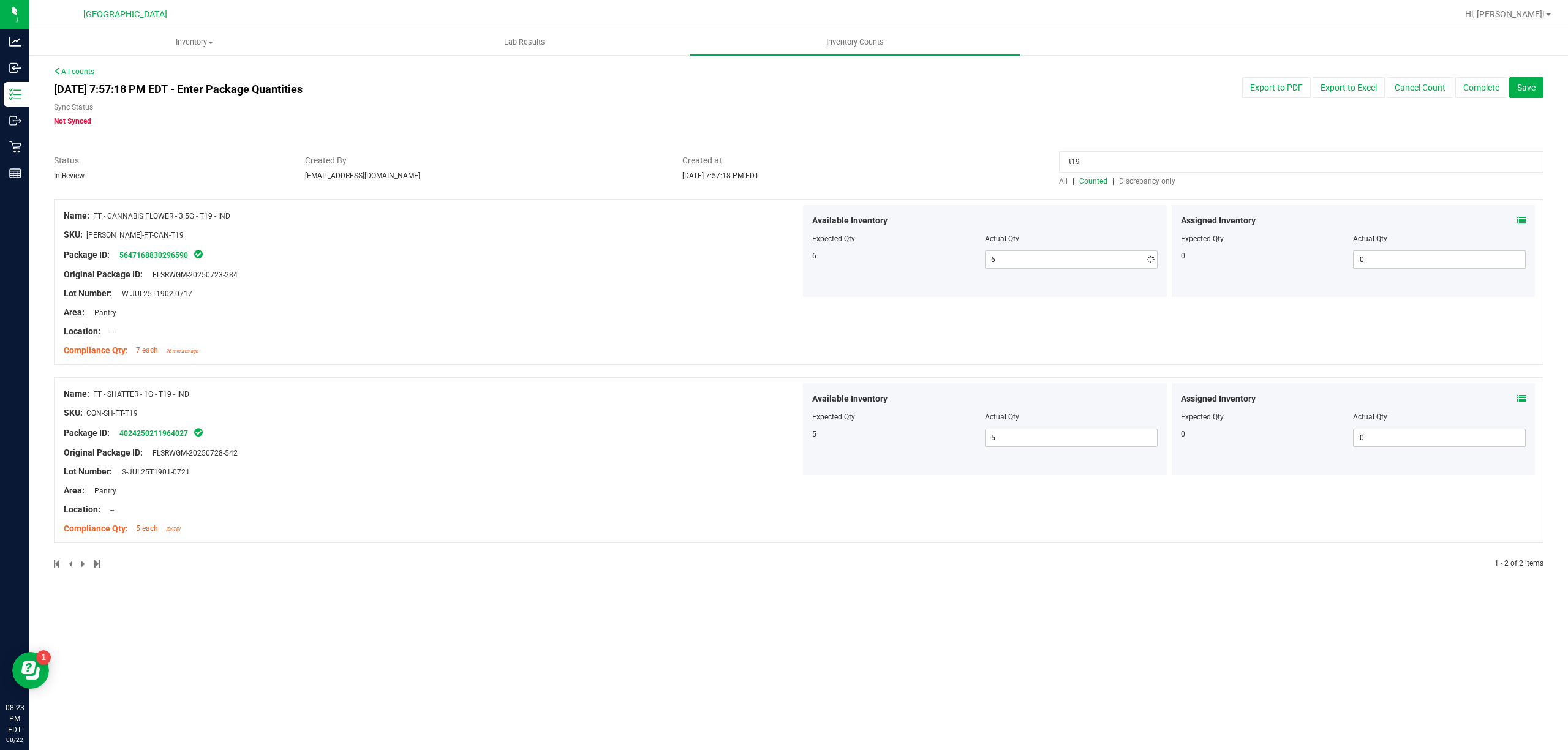
click at [1123, 161] on input "t19" at bounding box center [1302, 162] width 485 height 21
click at [1520, 394] on icon at bounding box center [1521, 398] width 9 height 9
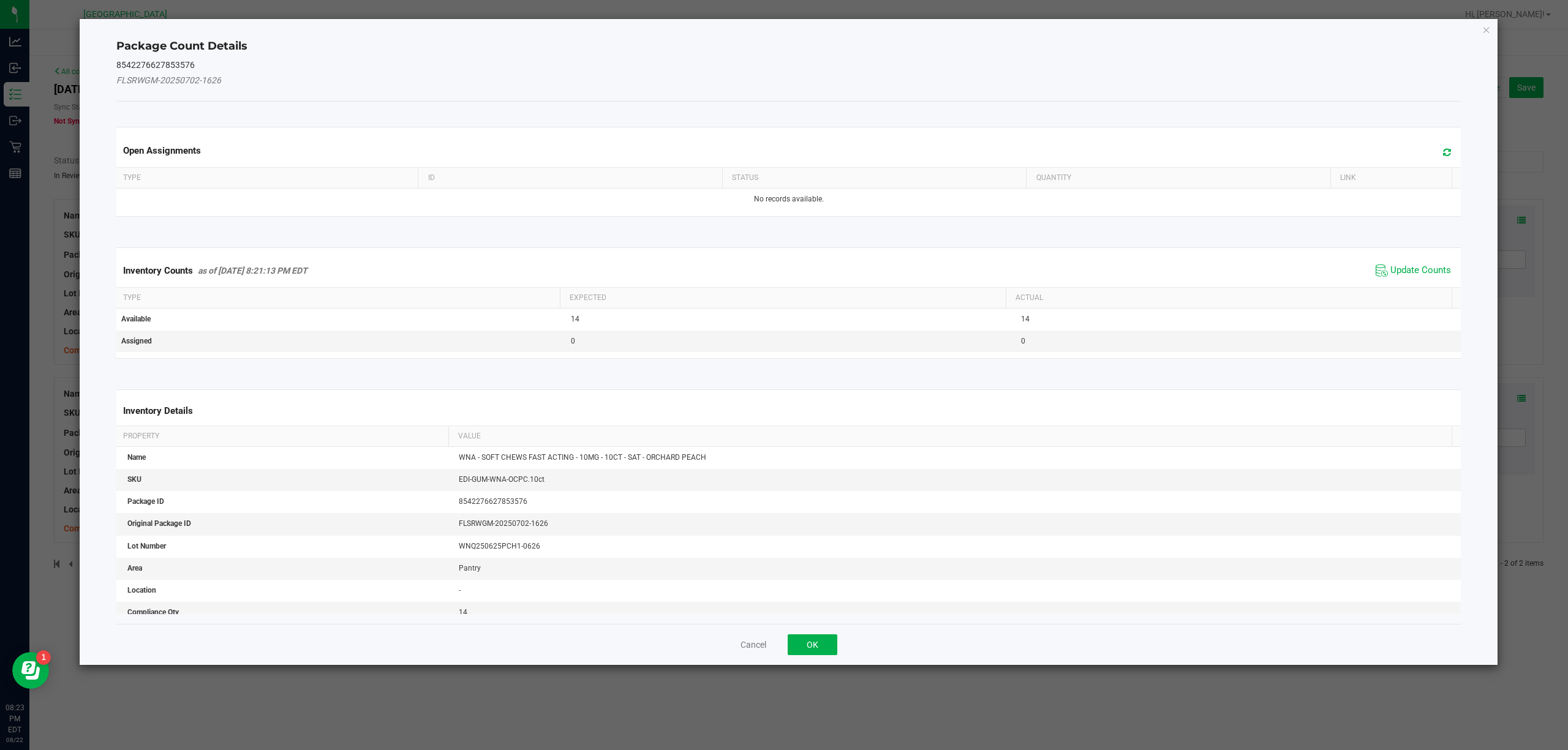
click at [1380, 262] on span "Update Counts" at bounding box center [1413, 270] width 82 height 18
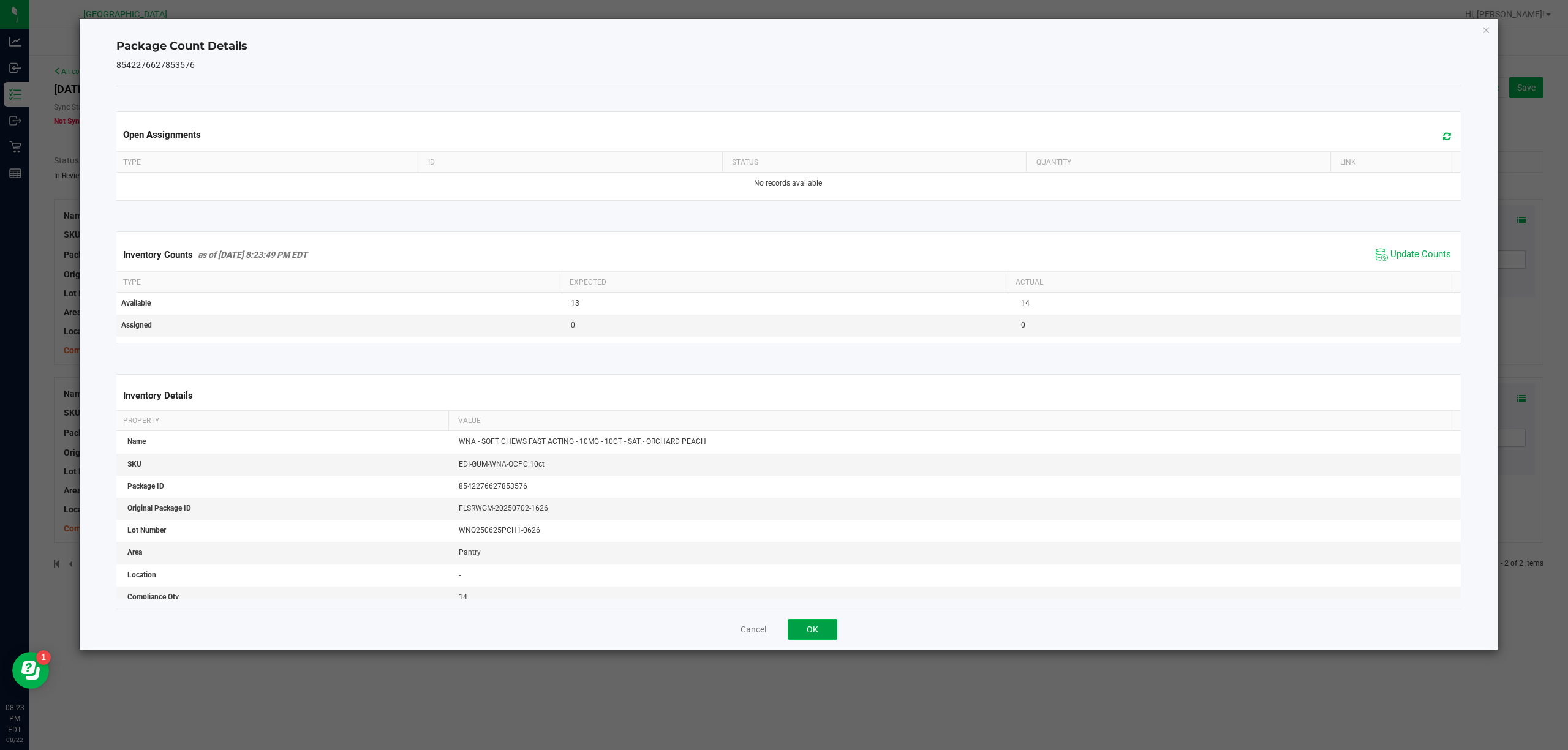
click at [819, 627] on button "OK" at bounding box center [813, 629] width 50 height 21
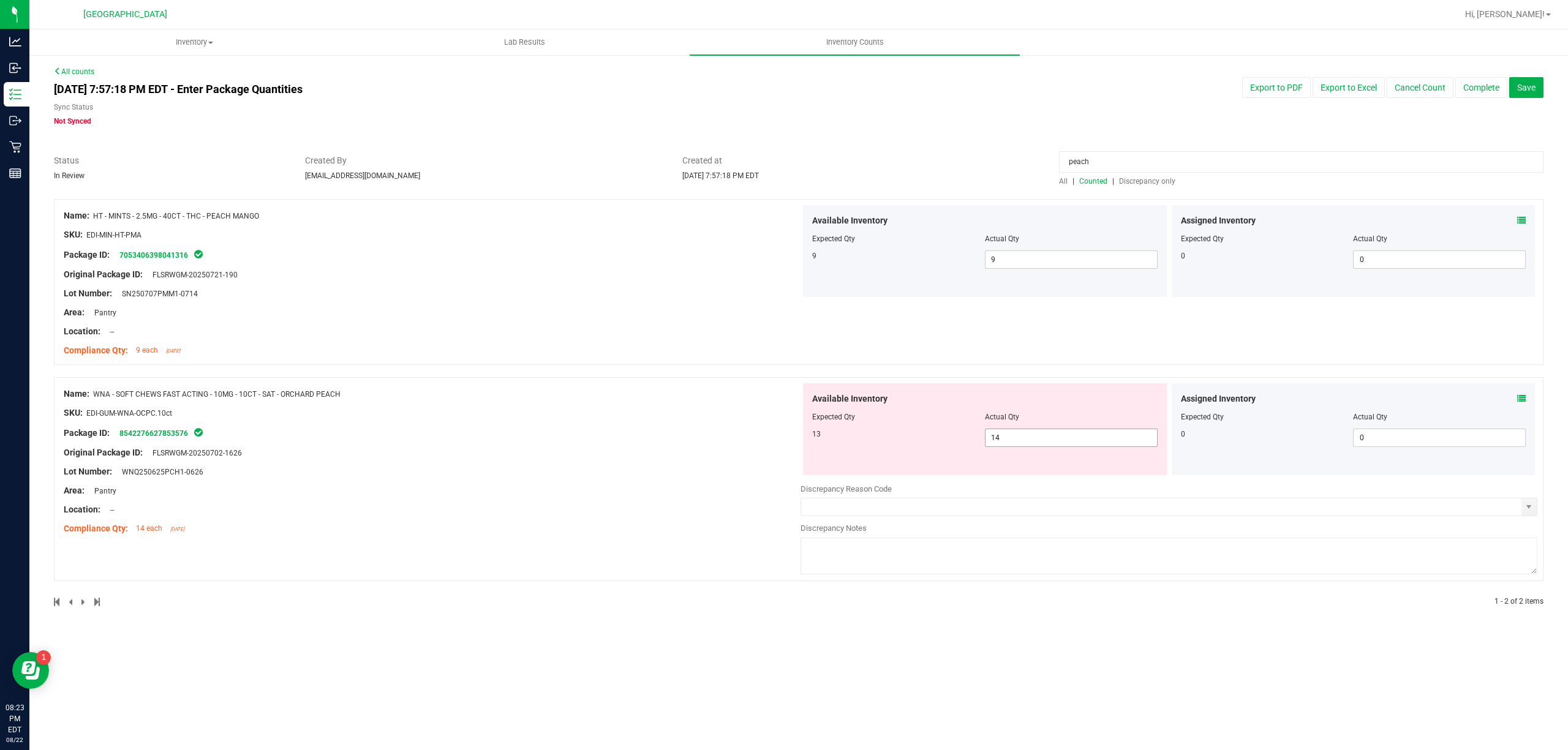
click at [1022, 433] on span "14 14" at bounding box center [1071, 438] width 173 height 18
click at [1022, 437] on input "14" at bounding box center [1071, 438] width 172 height 17
click at [999, 439] on input "14" at bounding box center [1071, 438] width 172 height 17
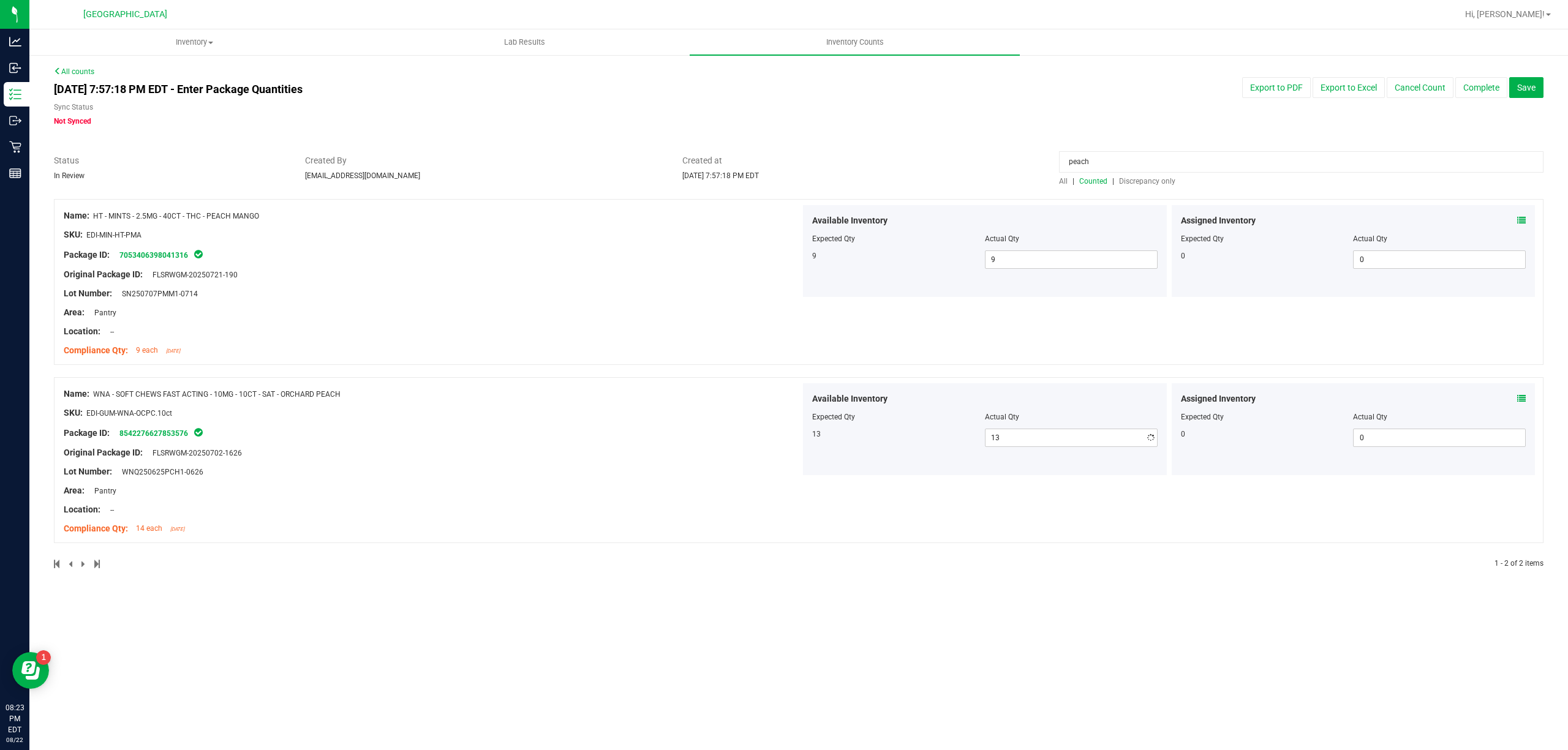
click at [1189, 156] on input "peach" at bounding box center [1302, 162] width 485 height 21
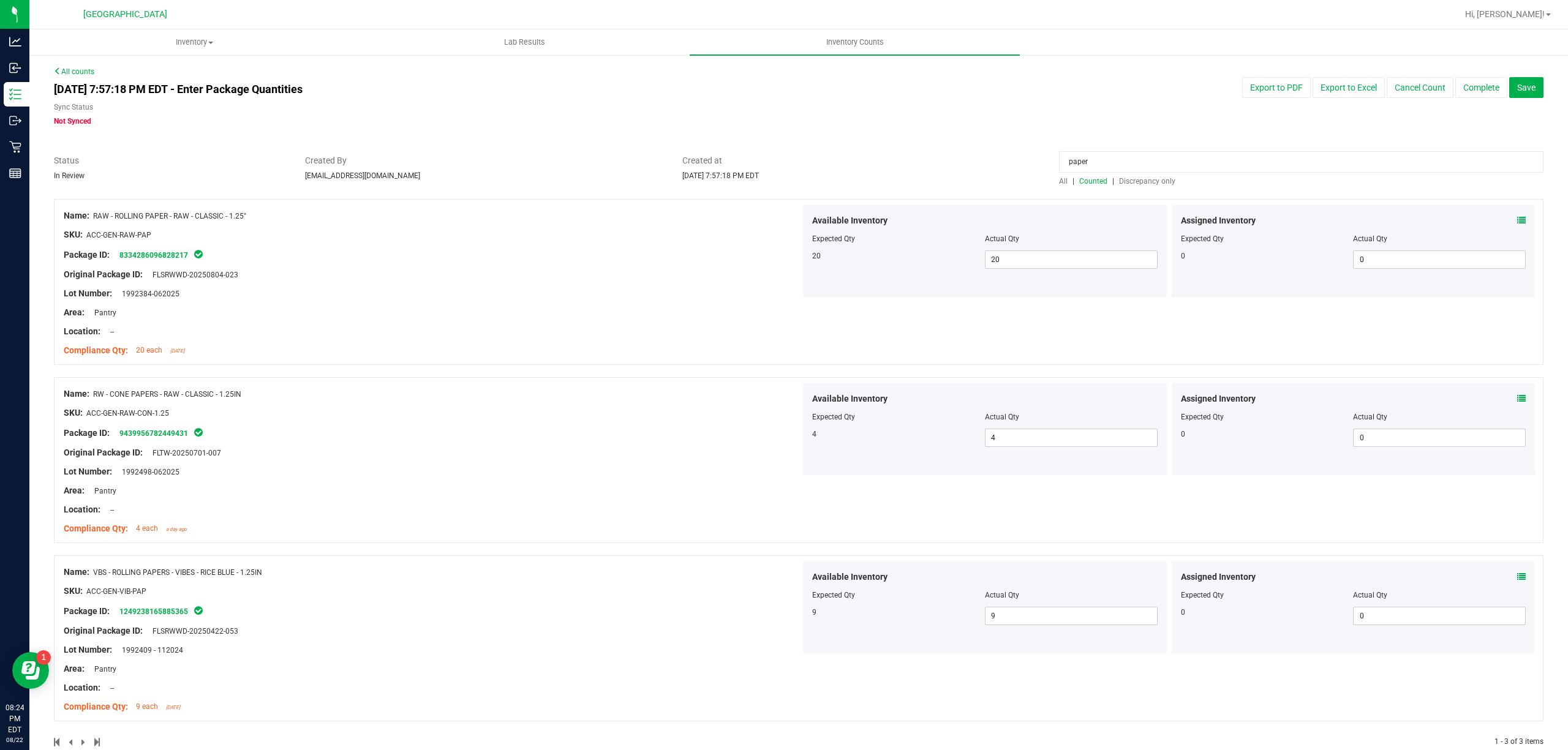
click at [1517, 223] on icon at bounding box center [1521, 220] width 9 height 9
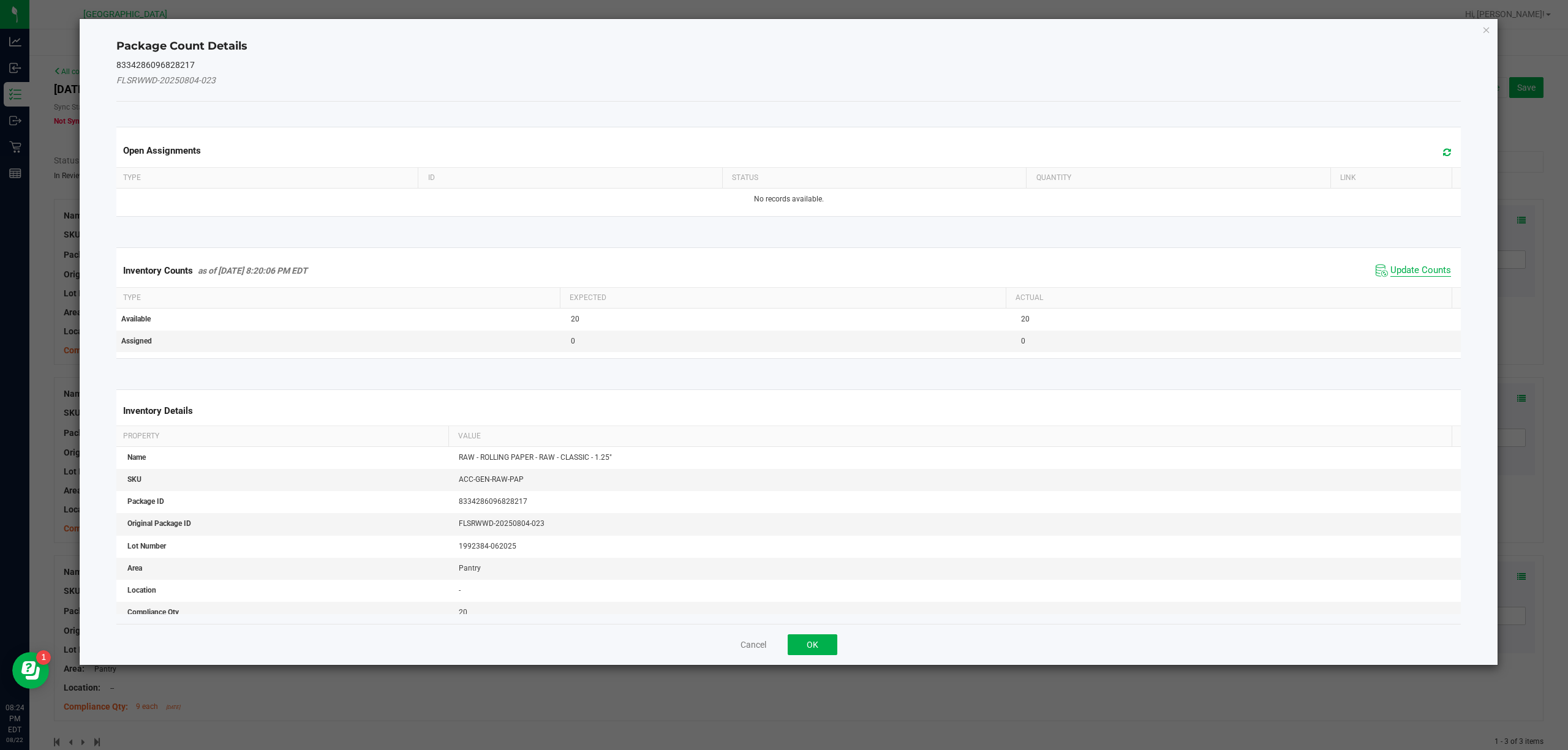
drag, startPoint x: 1419, startPoint y: 270, endPoint x: 1389, endPoint y: 281, distance: 32.0
click at [1418, 270] on span "Update Counts" at bounding box center [1420, 270] width 61 height 12
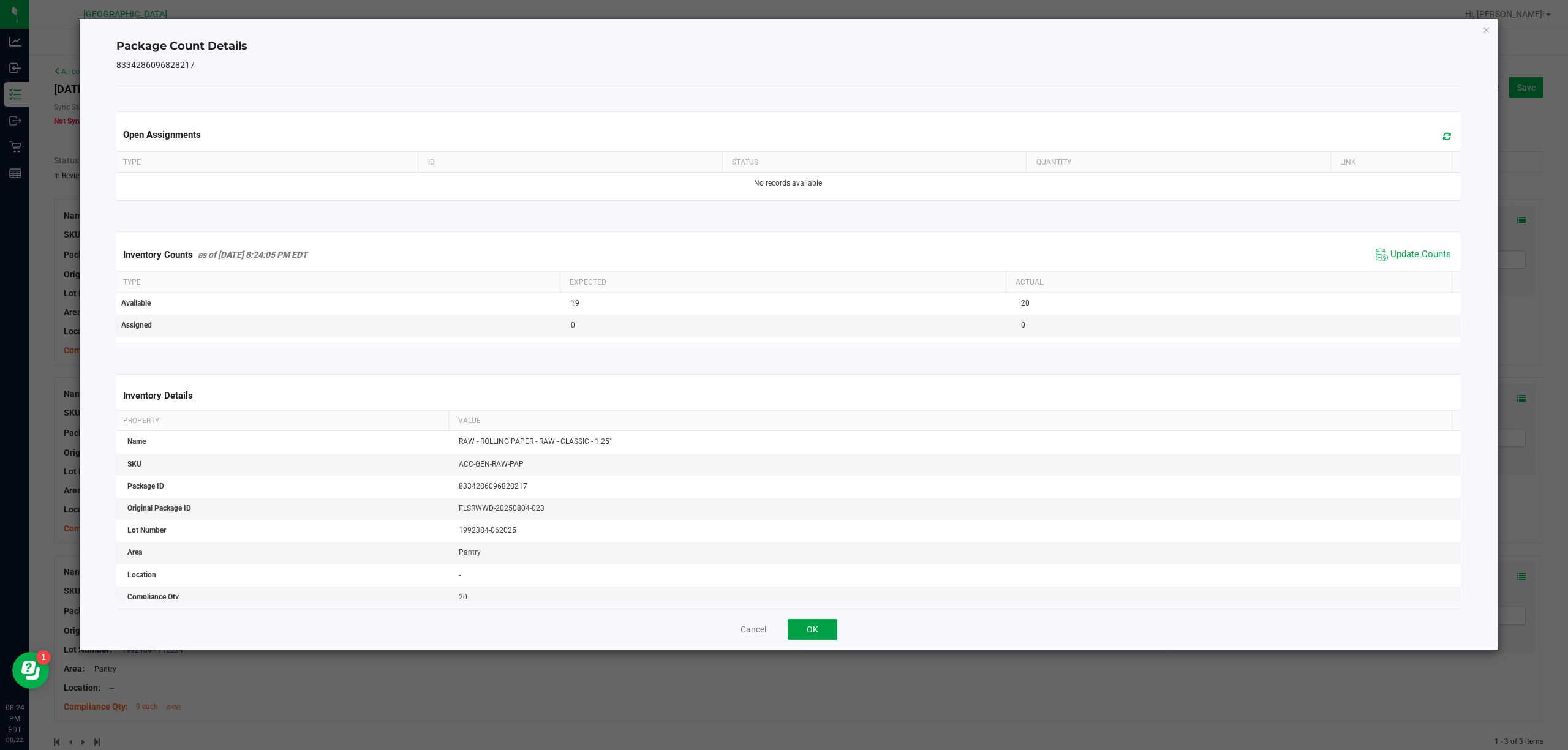
click at [817, 622] on button "OK" at bounding box center [813, 629] width 50 height 21
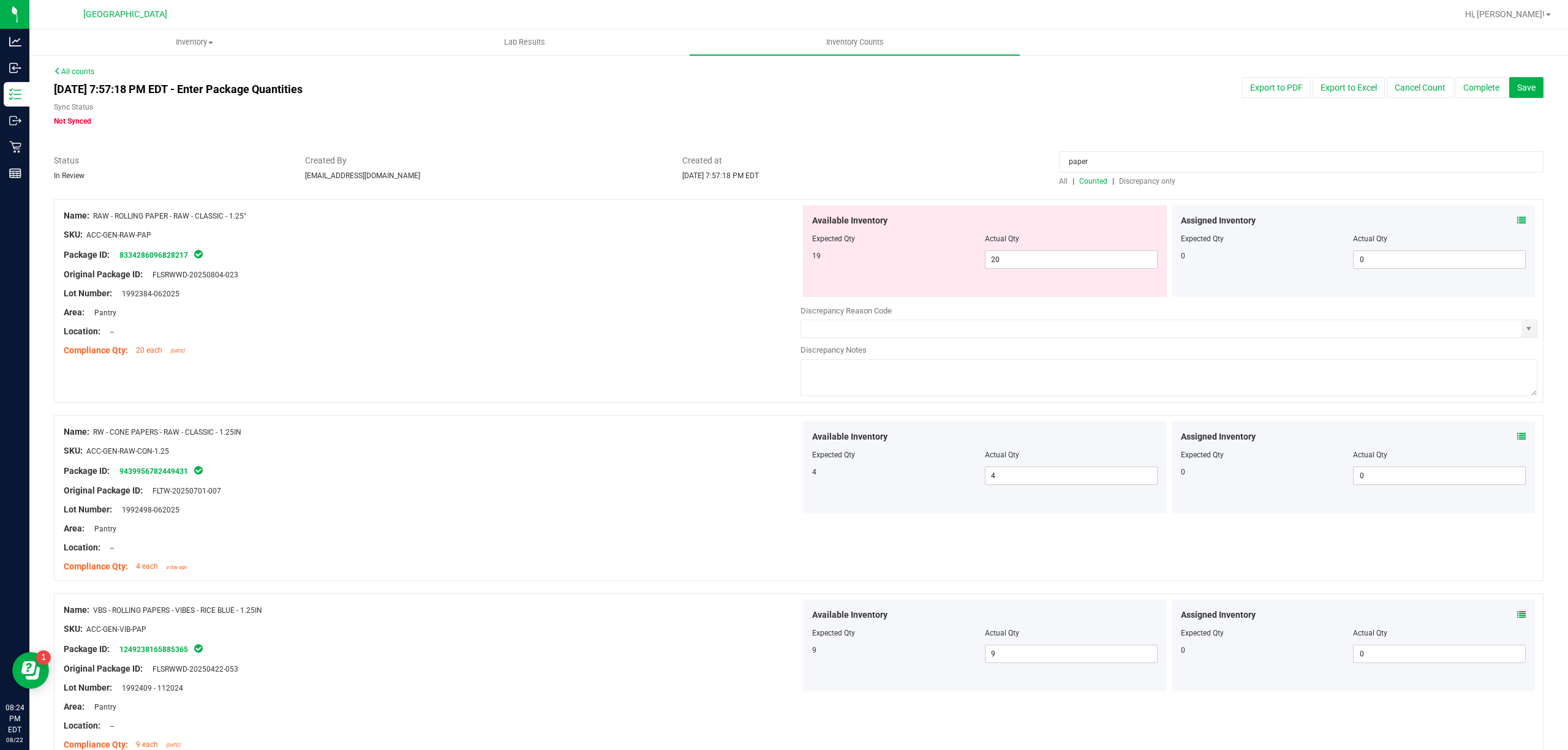
scroll to position [64, 0]
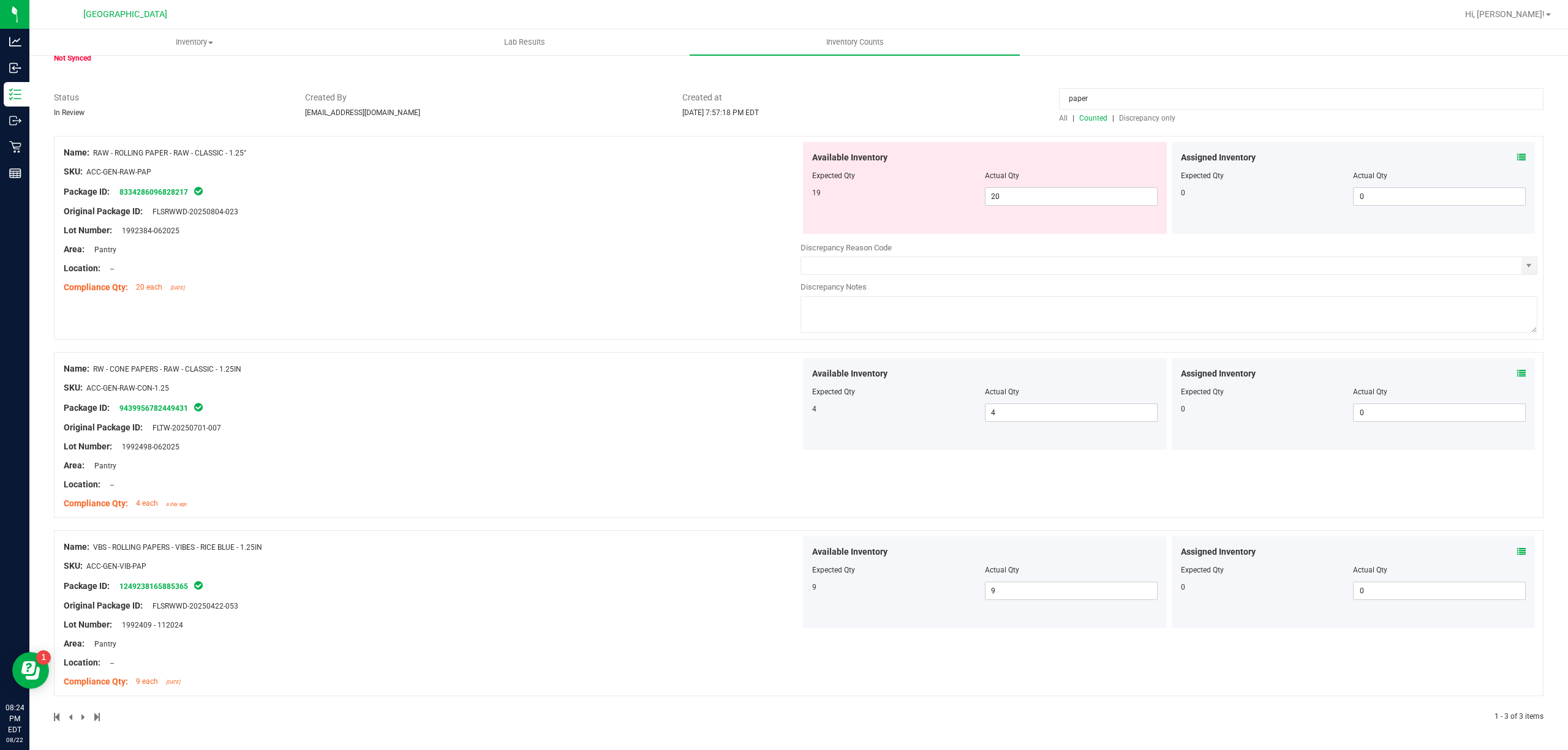
click at [1517, 370] on icon at bounding box center [1521, 373] width 9 height 9
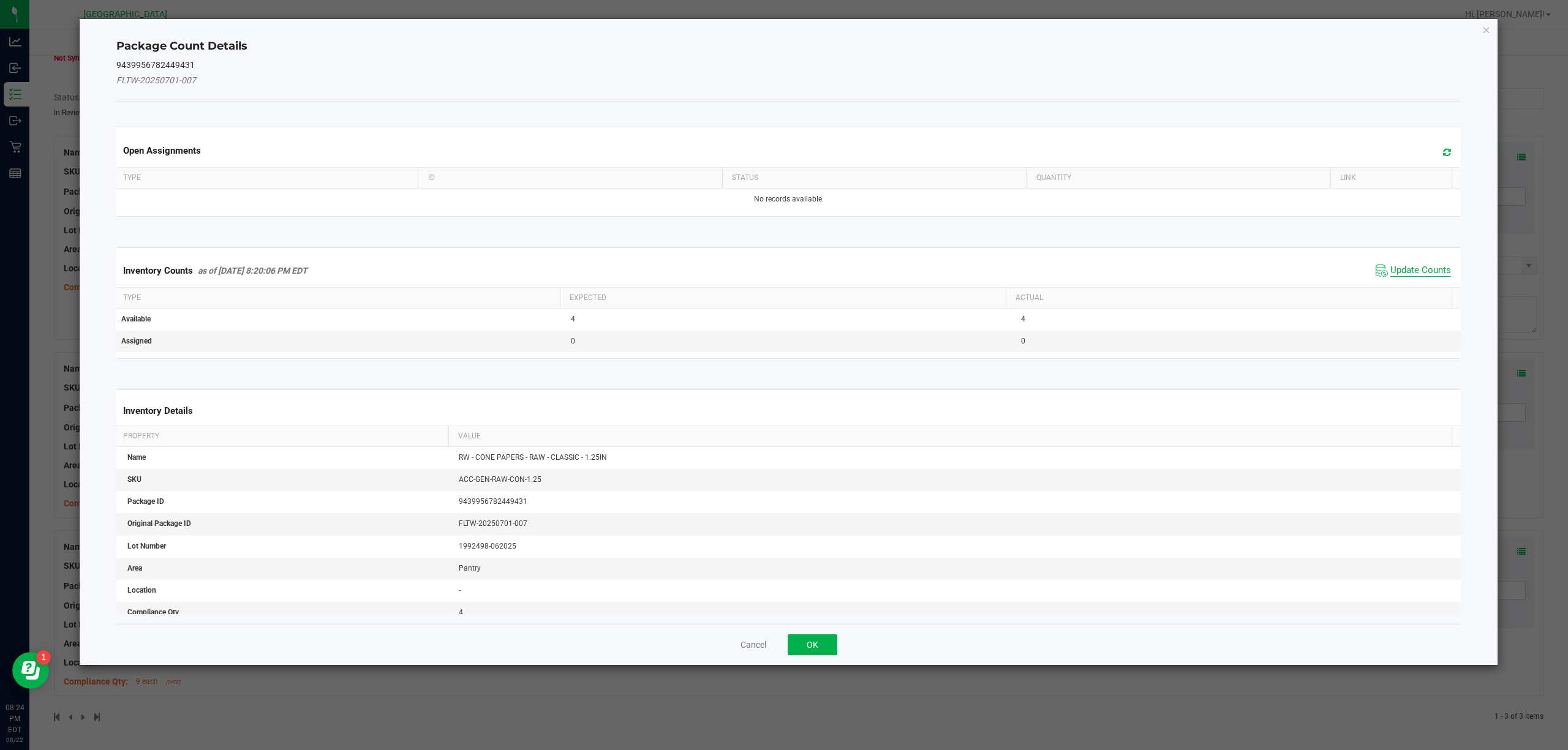
click at [1394, 267] on span "Update Counts" at bounding box center [1420, 270] width 61 height 12
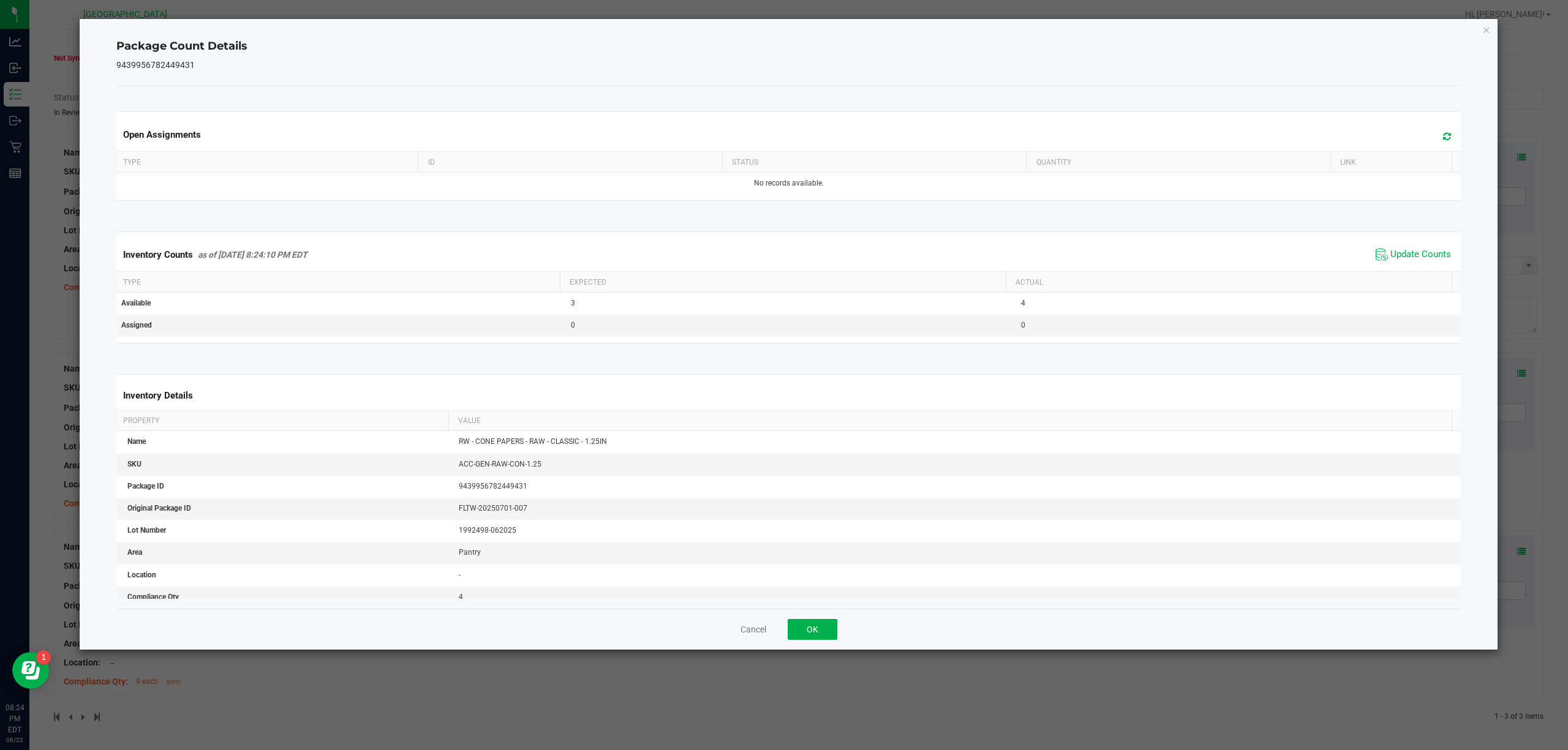
drag, startPoint x: 795, startPoint y: 642, endPoint x: 812, endPoint y: 618, distance: 29.4
click at [795, 640] on div "Cancel OK" at bounding box center [789, 628] width 1346 height 41
click at [812, 618] on div "Cancel OK" at bounding box center [789, 628] width 1346 height 41
click at [812, 621] on button "OK" at bounding box center [813, 629] width 50 height 21
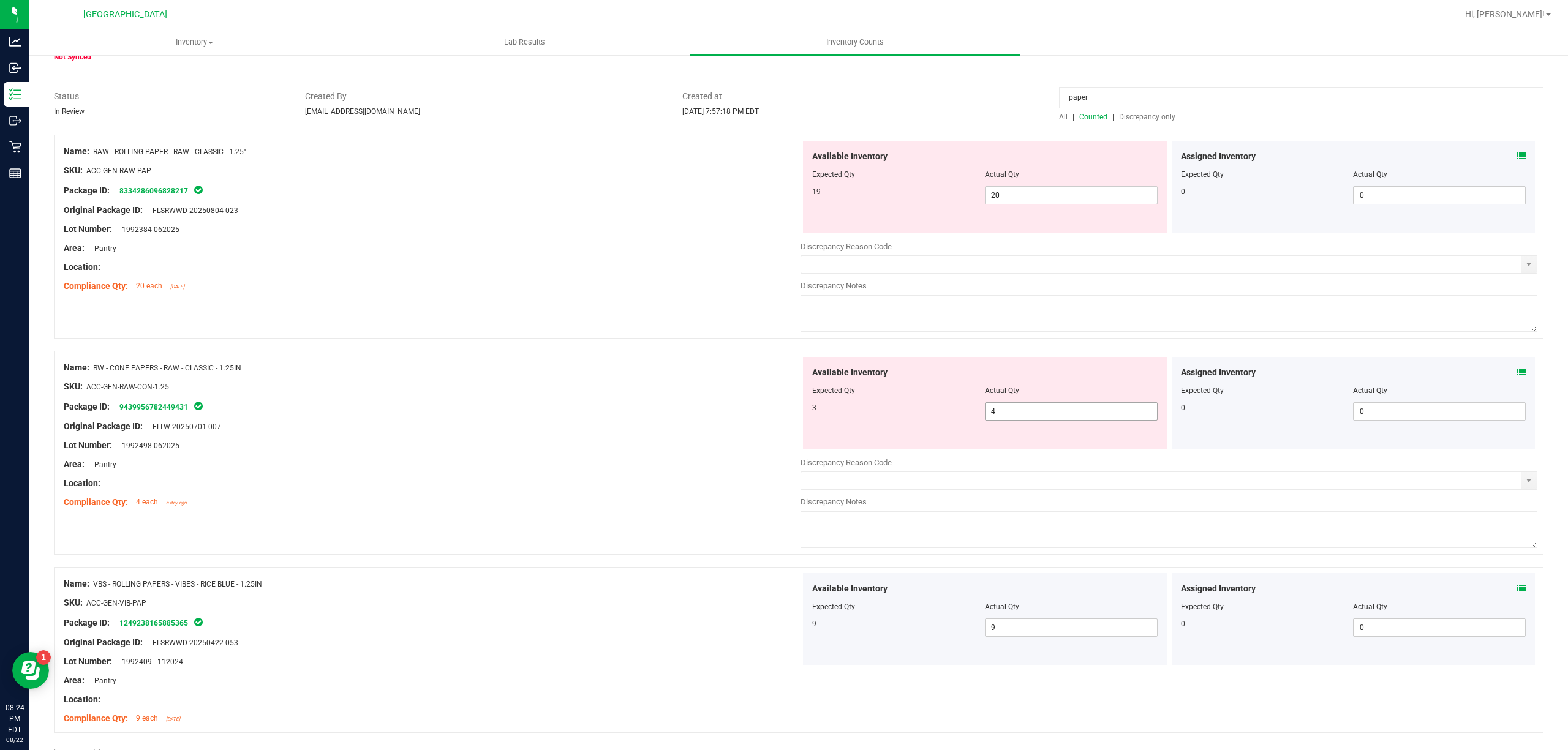
click at [1024, 415] on span "4 4" at bounding box center [1071, 411] width 173 height 18
click at [1024, 415] on input "4" at bounding box center [1071, 411] width 172 height 17
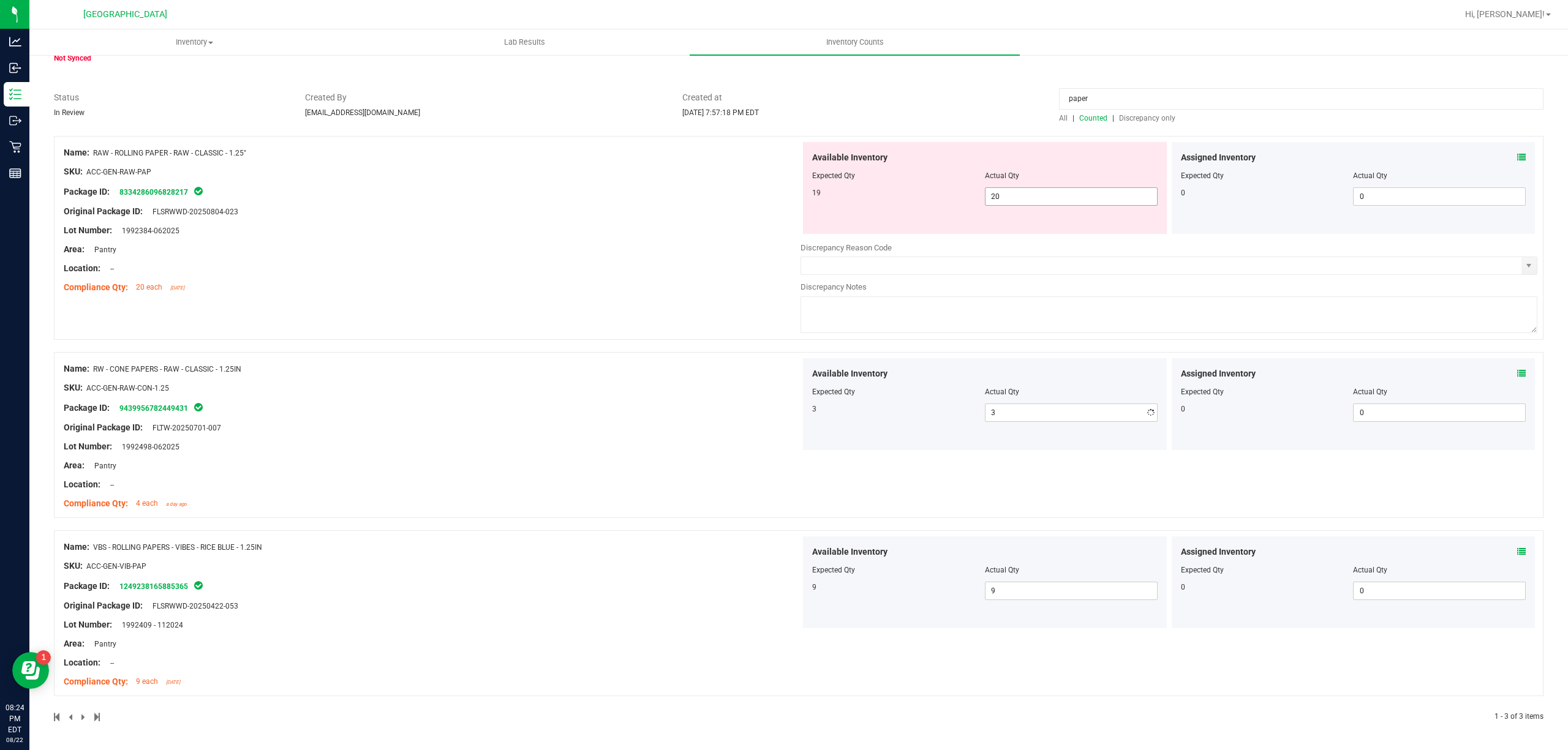
click at [1017, 188] on span "20 20" at bounding box center [1071, 196] width 173 height 18
click at [1013, 193] on span "20 20" at bounding box center [1071, 196] width 173 height 18
click at [1013, 193] on input "20" at bounding box center [1071, 196] width 172 height 17
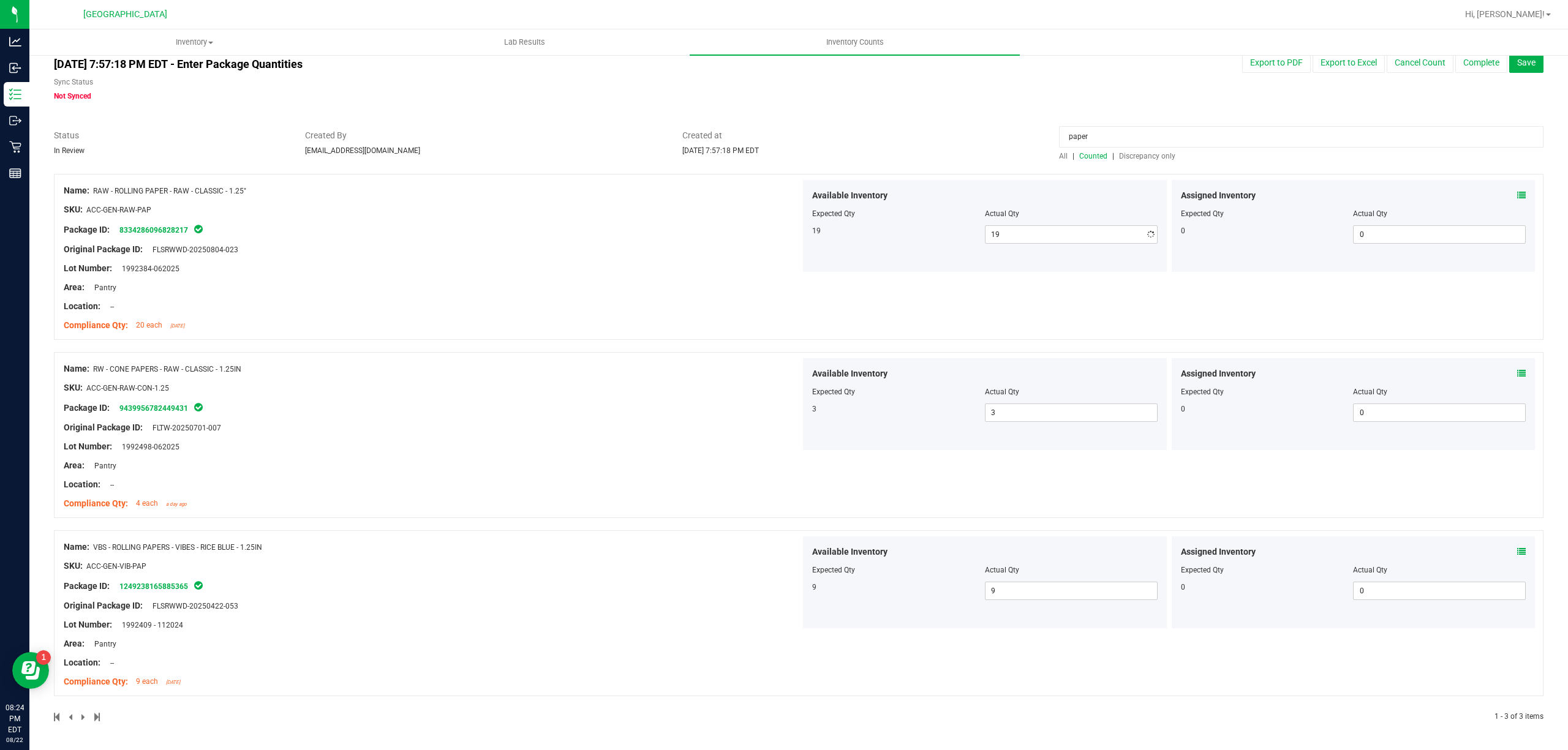
click at [1012, 130] on div "All counts [DATE] 7:57:18 PM EDT - Enter Package Quantities Sync Status Not Syn…" at bounding box center [799, 389] width 1490 height 697
drag, startPoint x: 1122, startPoint y: 148, endPoint x: 1122, endPoint y: 140, distance: 8.0
click at [1122, 147] on div "paper" at bounding box center [1302, 140] width 485 height 21
click at [1122, 136] on input "paper" at bounding box center [1302, 137] width 485 height 21
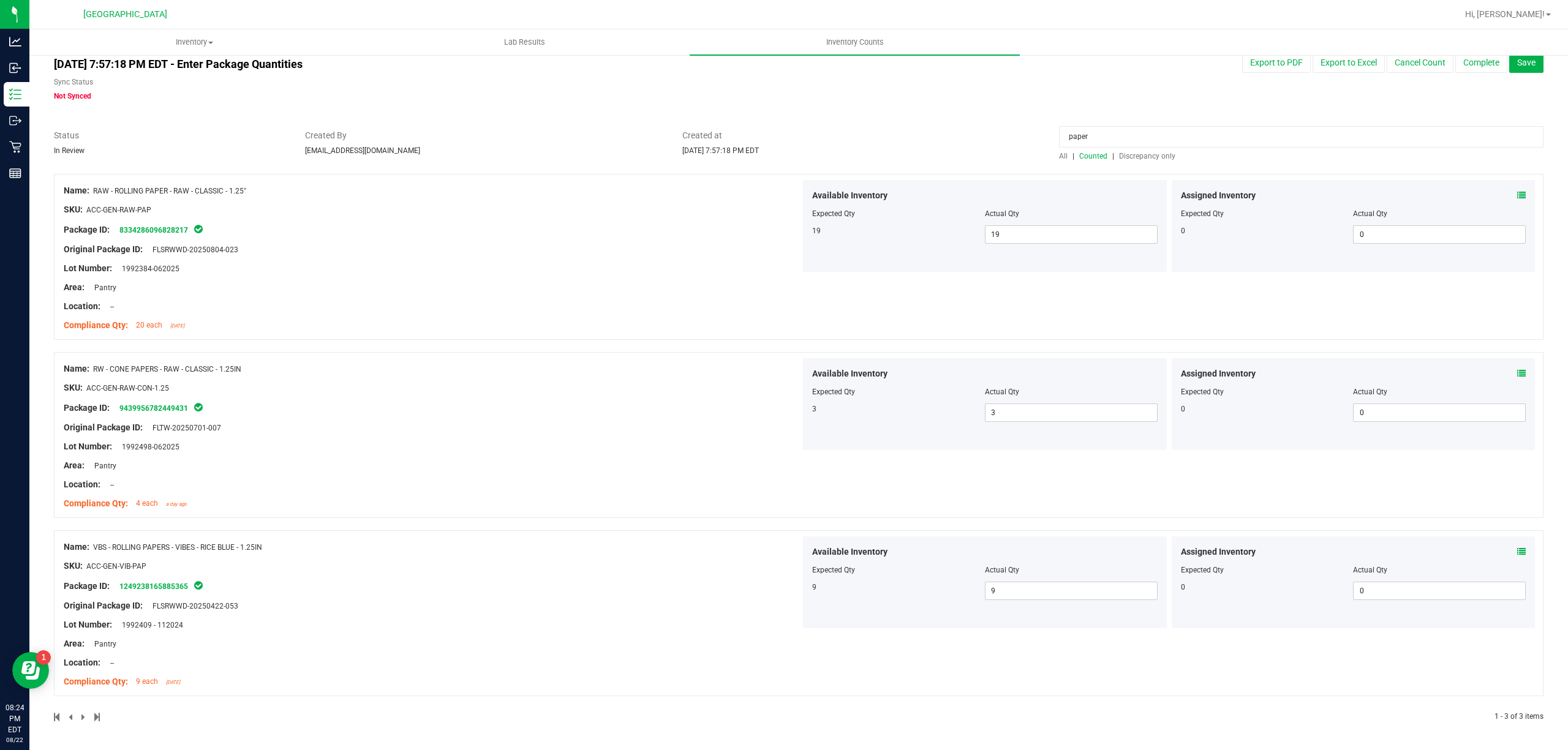
click at [1122, 136] on input "paper" at bounding box center [1302, 137] width 485 height 21
click at [968, 118] on div at bounding box center [799, 123] width 1490 height 12
click at [1128, 158] on span "Discrepancy only" at bounding box center [1147, 156] width 56 height 9
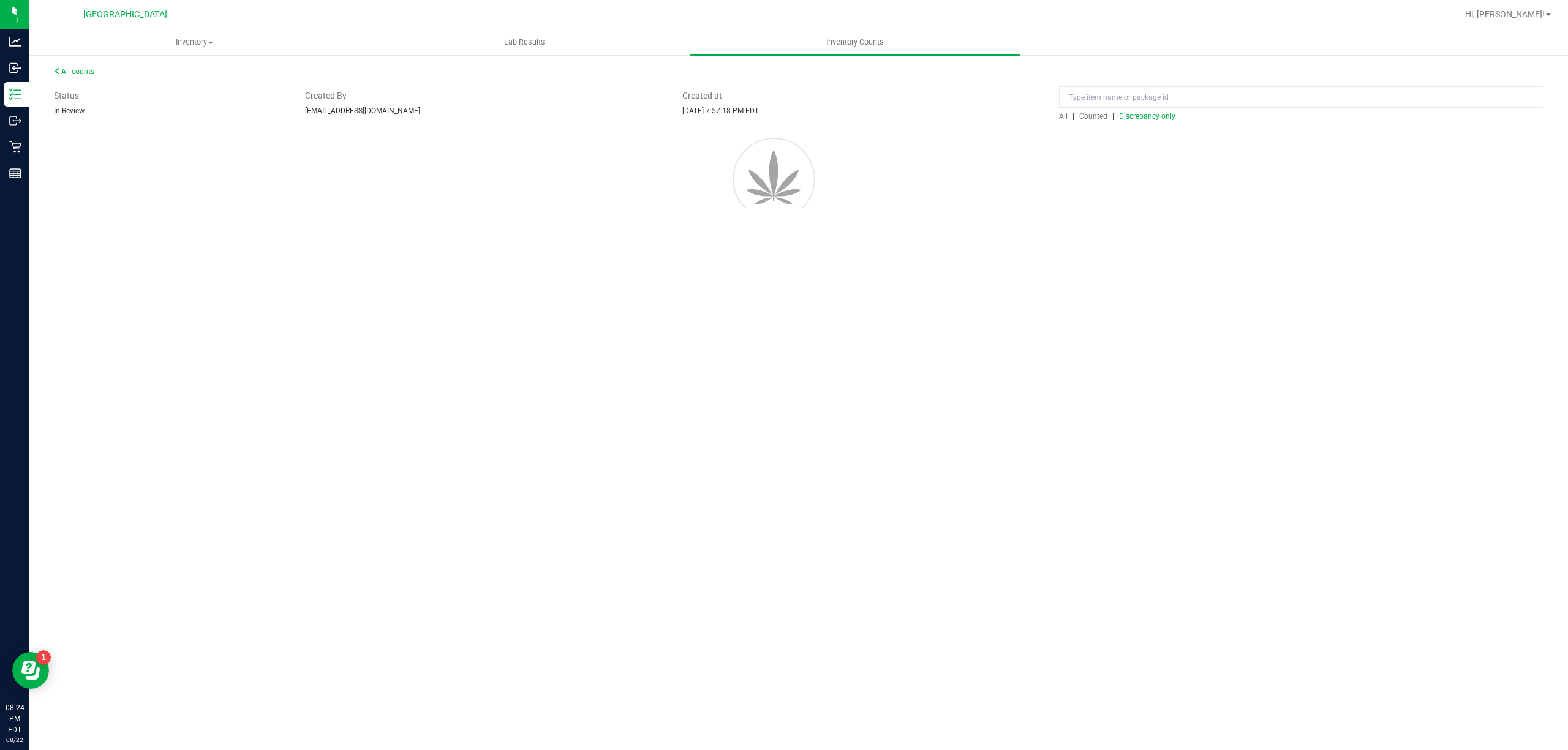
scroll to position [0, 0]
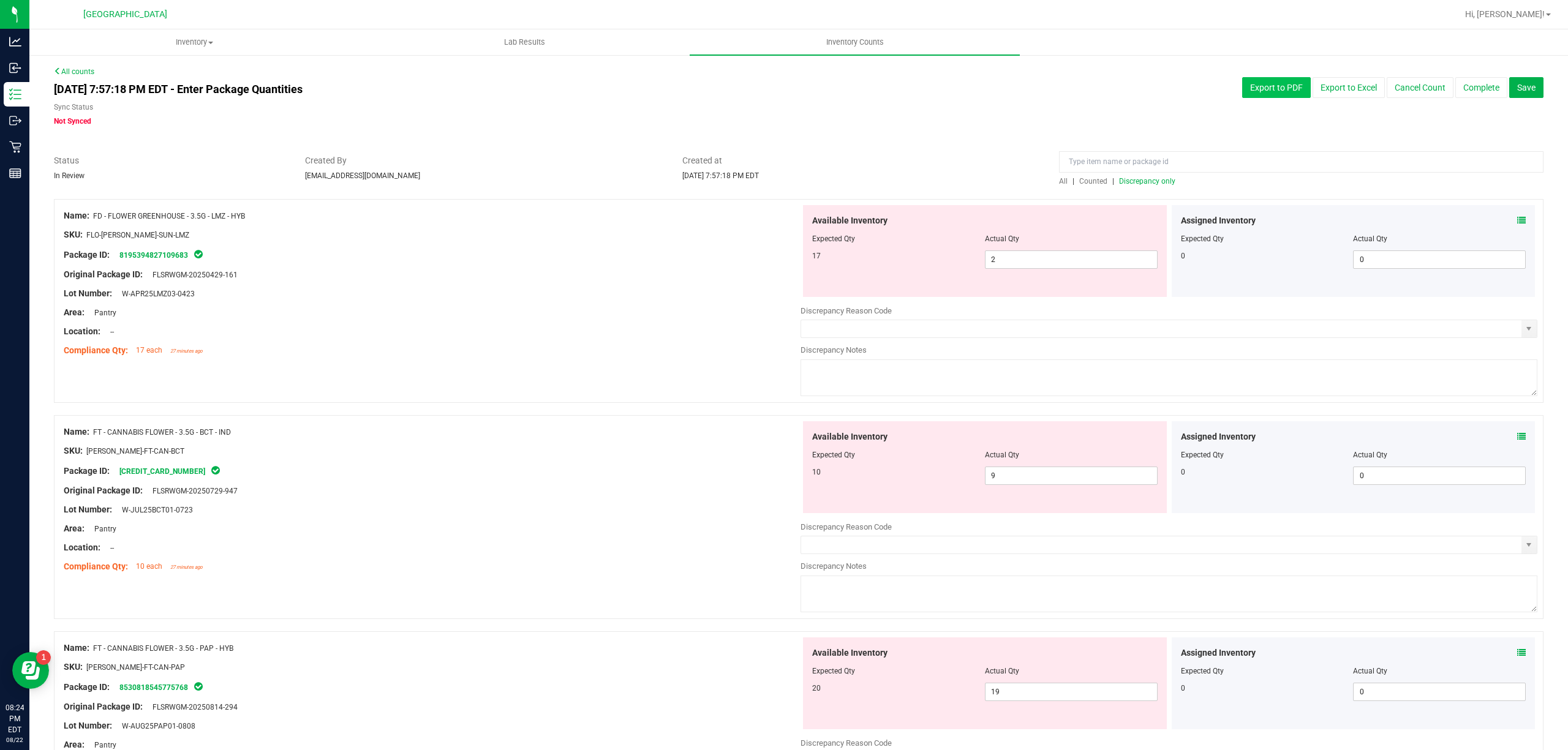
click at [1273, 95] on button "Export to PDF" at bounding box center [1276, 87] width 69 height 21
click at [1517, 91] on span "Save" at bounding box center [1526, 88] width 18 height 10
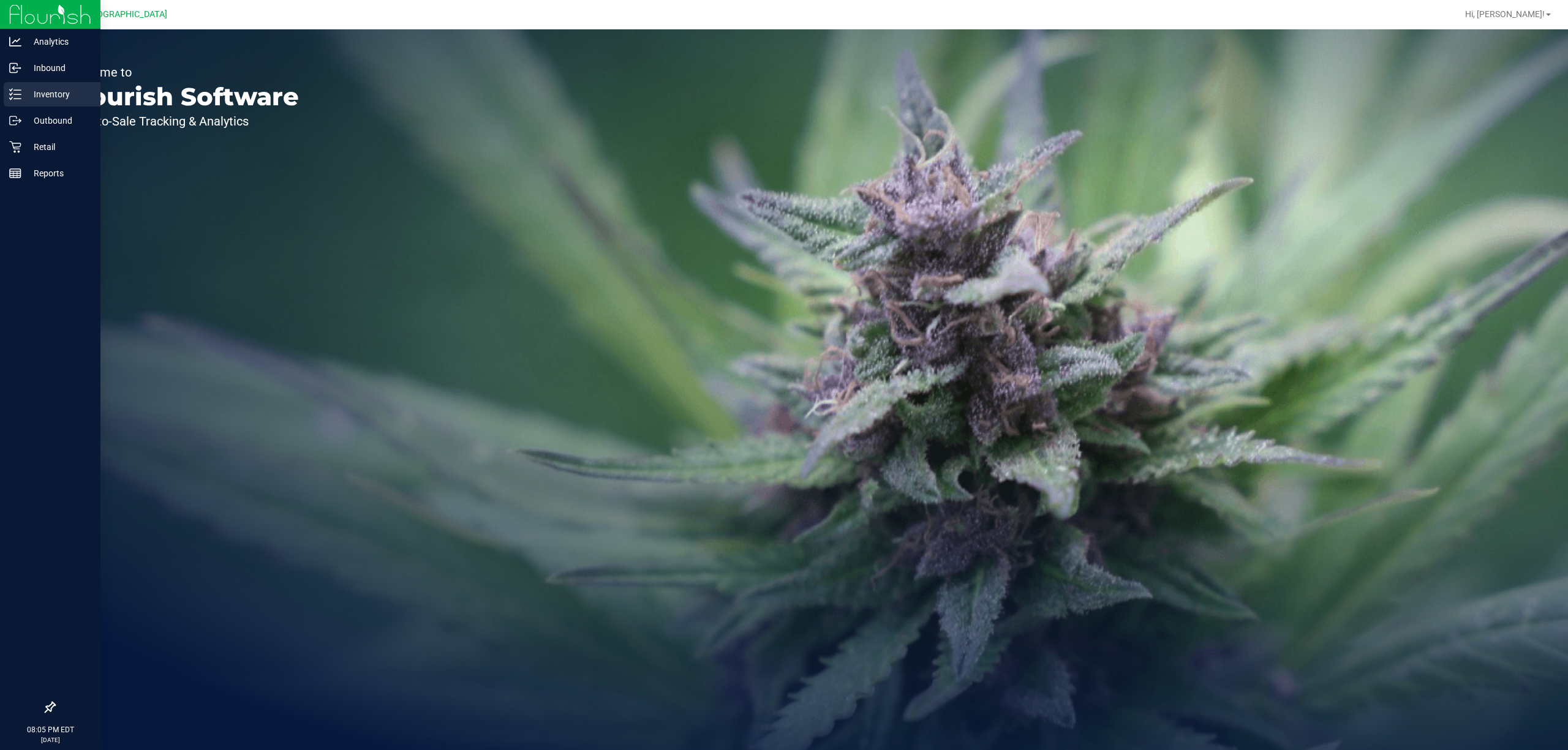
click at [18, 92] on icon at bounding box center [15, 94] width 12 height 12
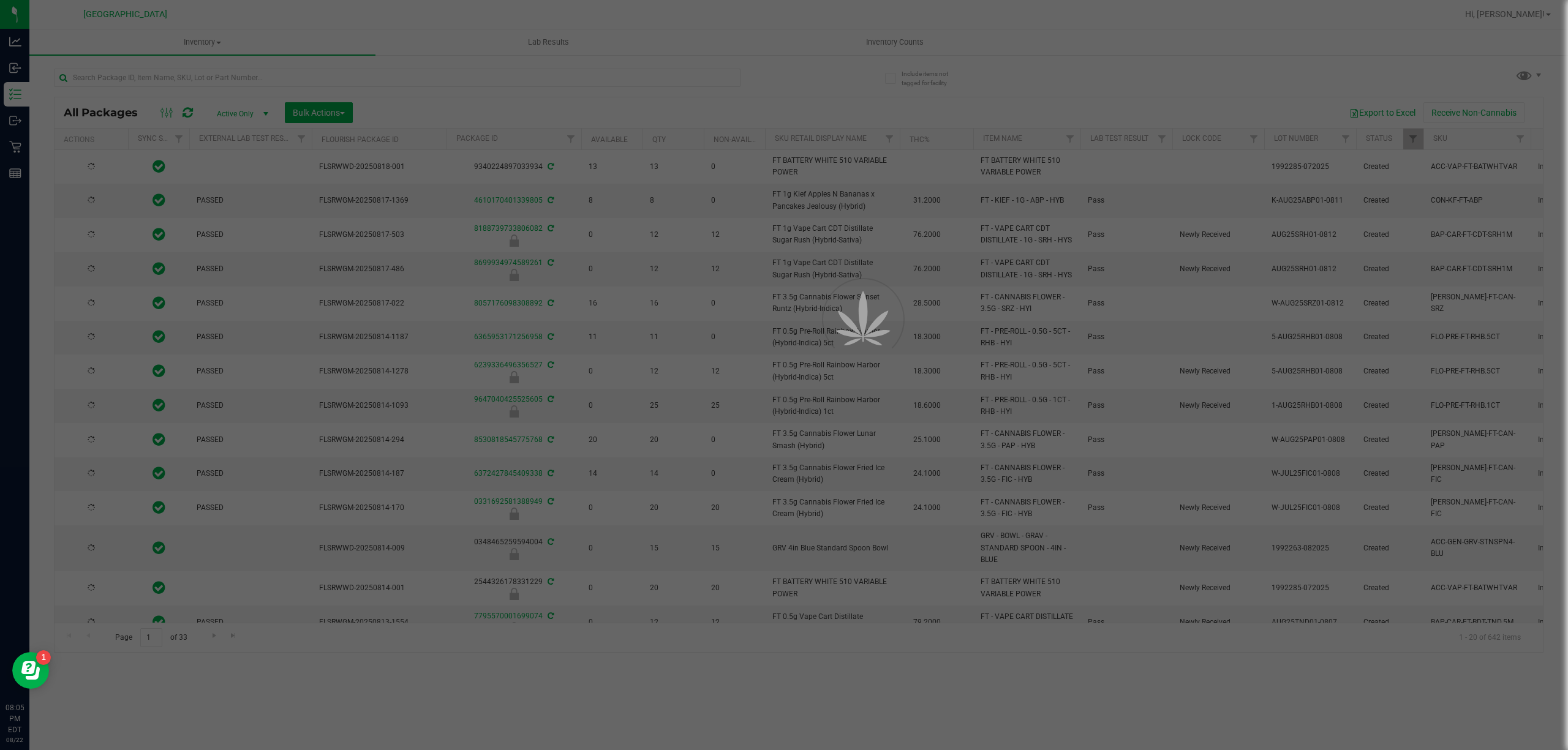
click at [171, 74] on div at bounding box center [784, 375] width 1568 height 750
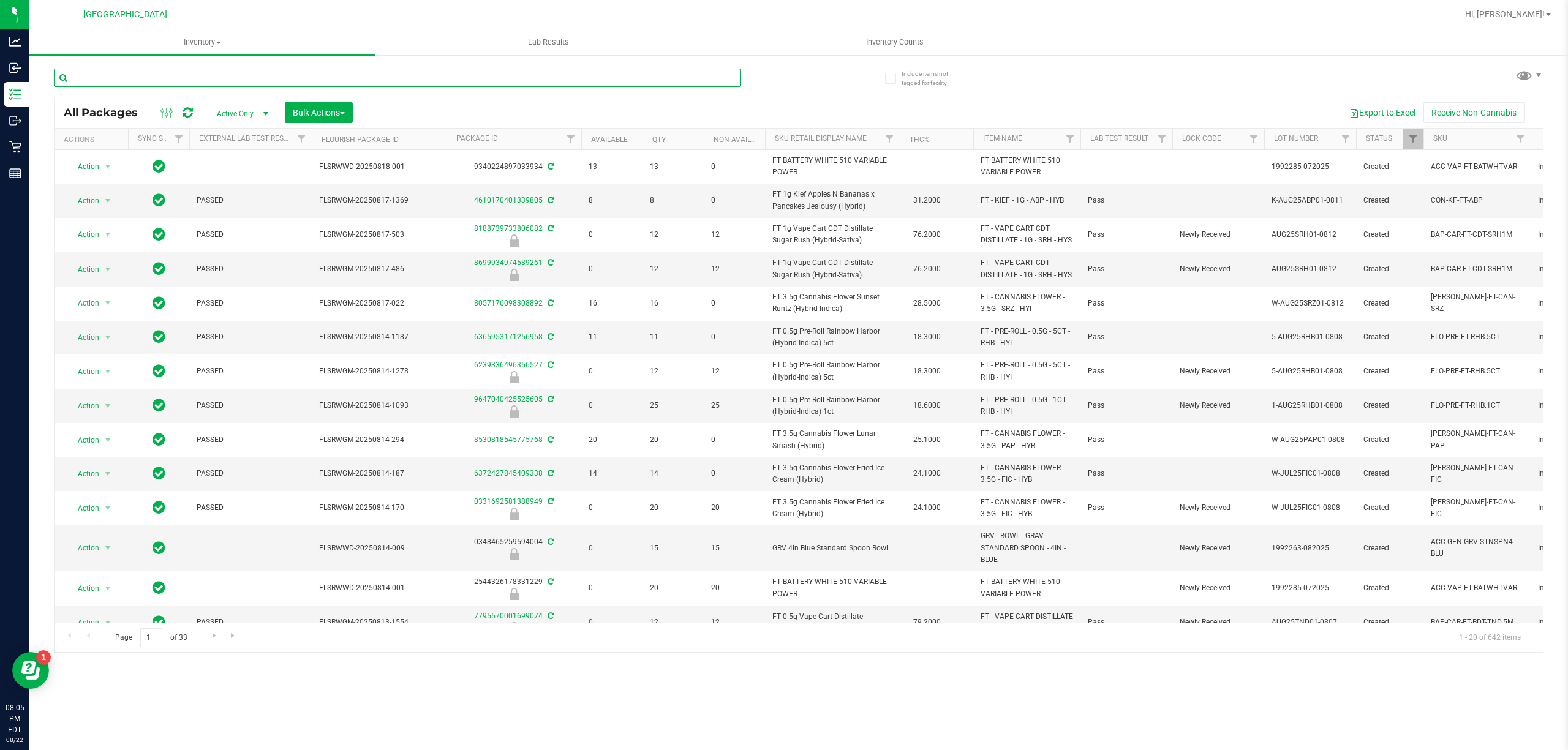
click at [171, 76] on input "text" at bounding box center [397, 78] width 686 height 18
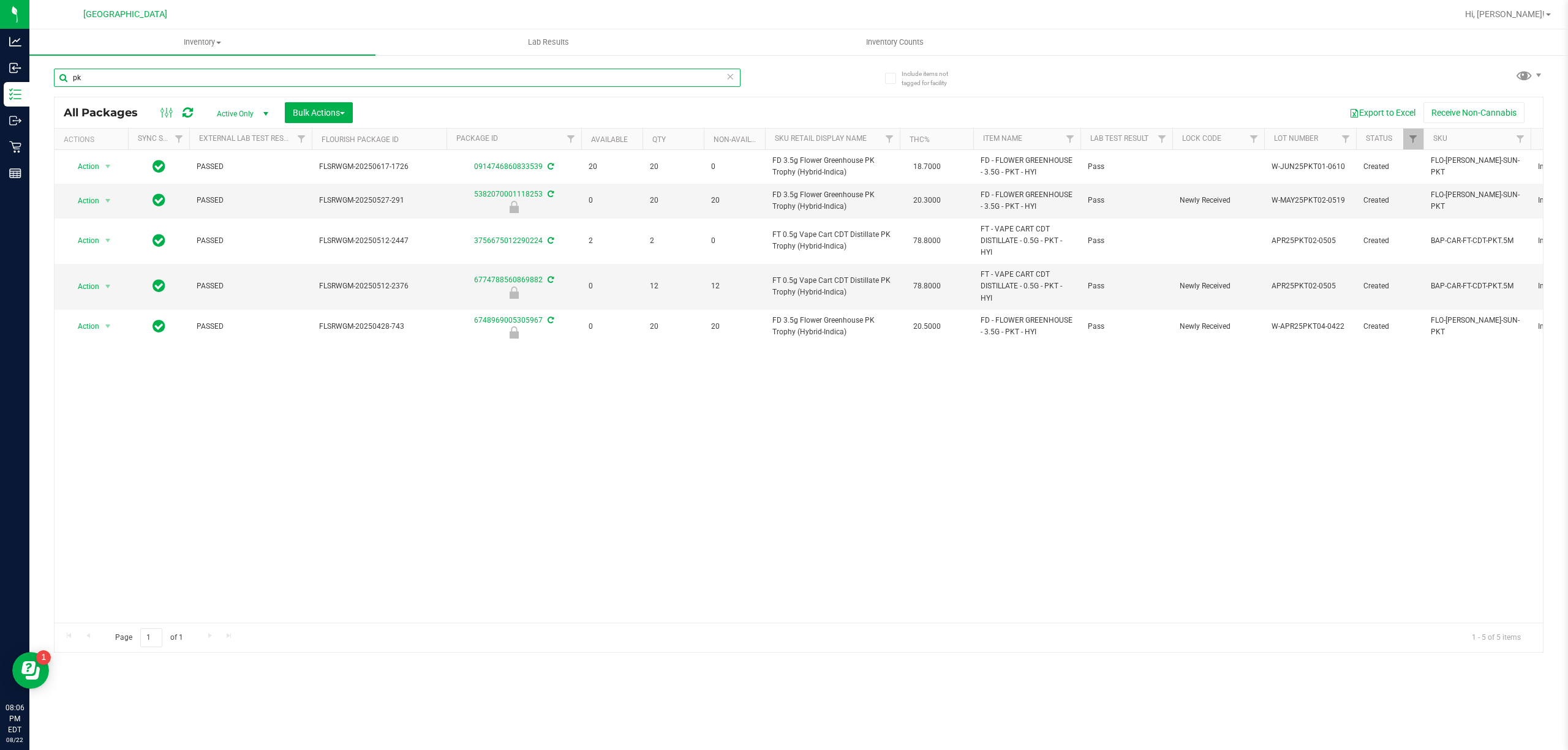
type input "p"
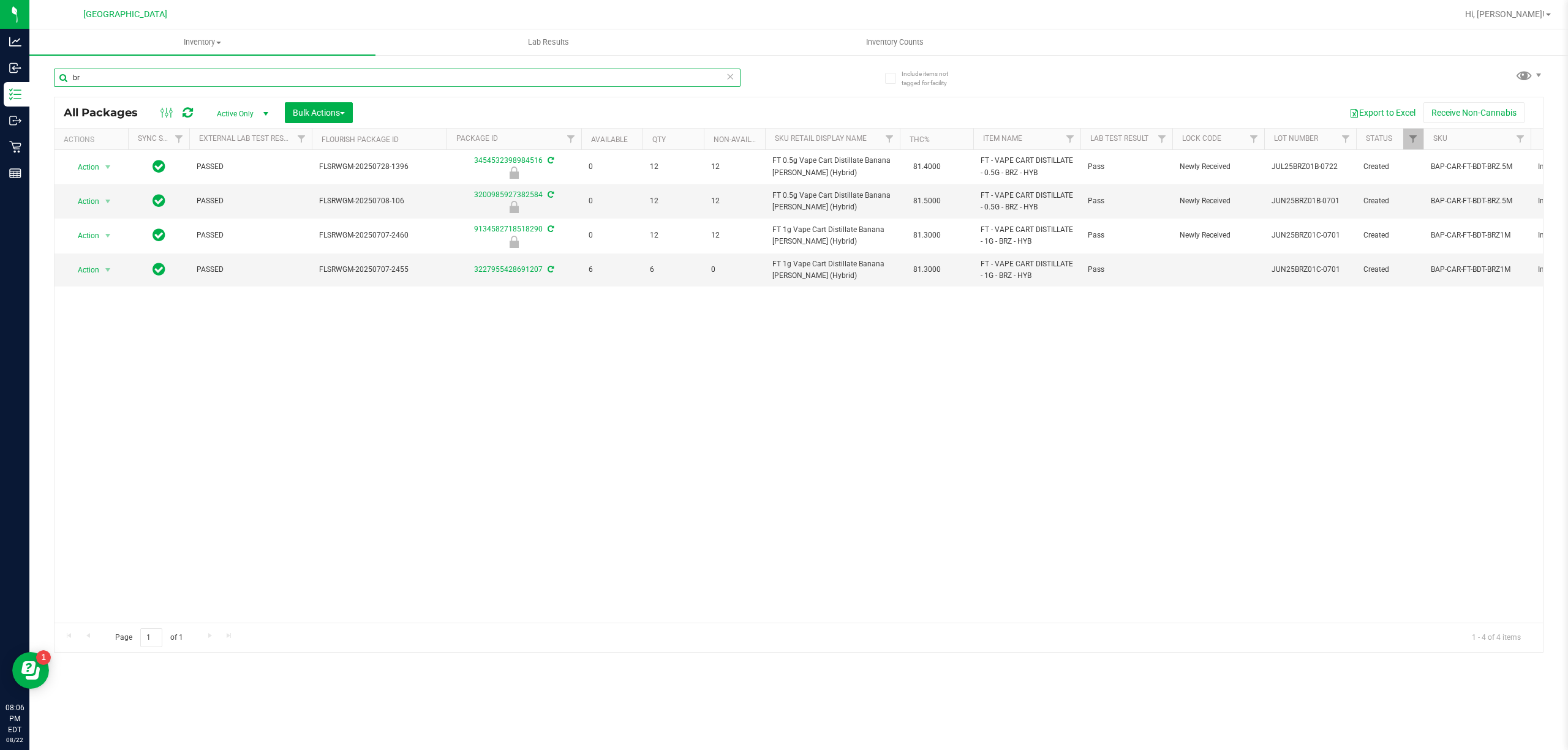
type input "b"
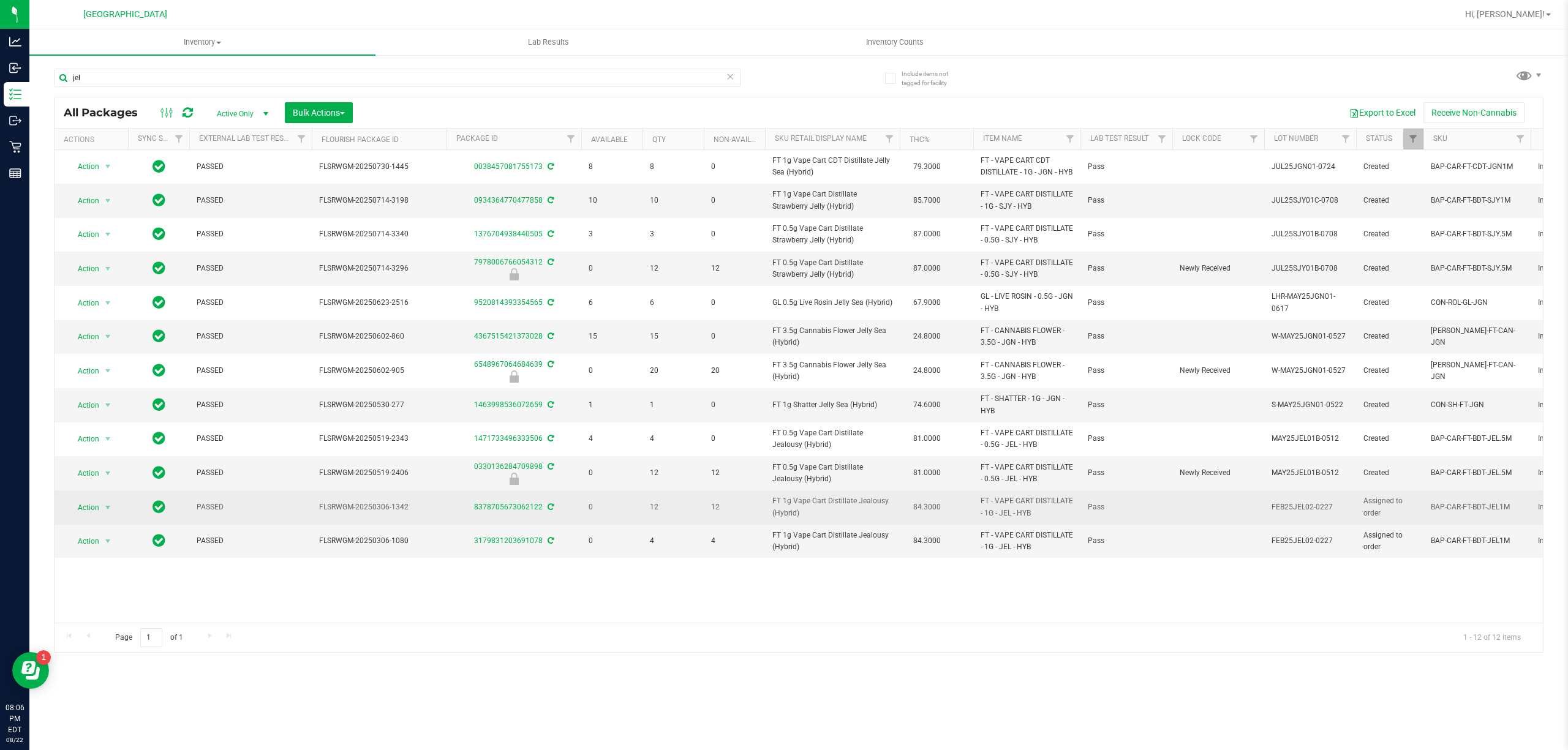
click at [787, 519] on span "FT 1g Vape Cart Distillate Jealousy (Hybrid)" at bounding box center [832, 507] width 120 height 23
copy td "FT 1g Vape Cart Distillate Jealousy (Hybrid)"
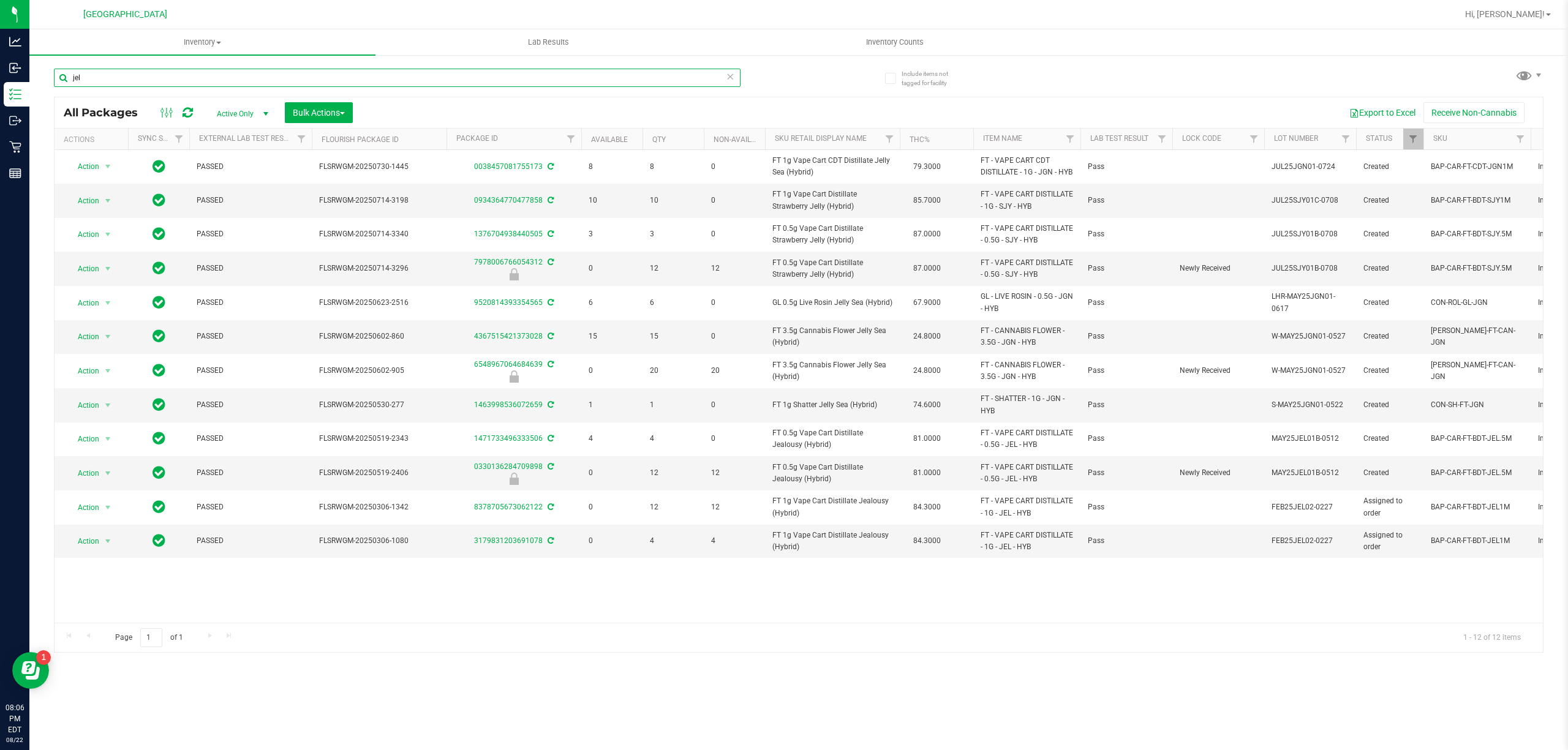
click at [226, 84] on input "jel" at bounding box center [397, 78] width 686 height 18
click at [226, 82] on input "jel" at bounding box center [397, 78] width 686 height 18
paste input "FT 1g Vape Cart Distillate Jealousy (Hybrid)"
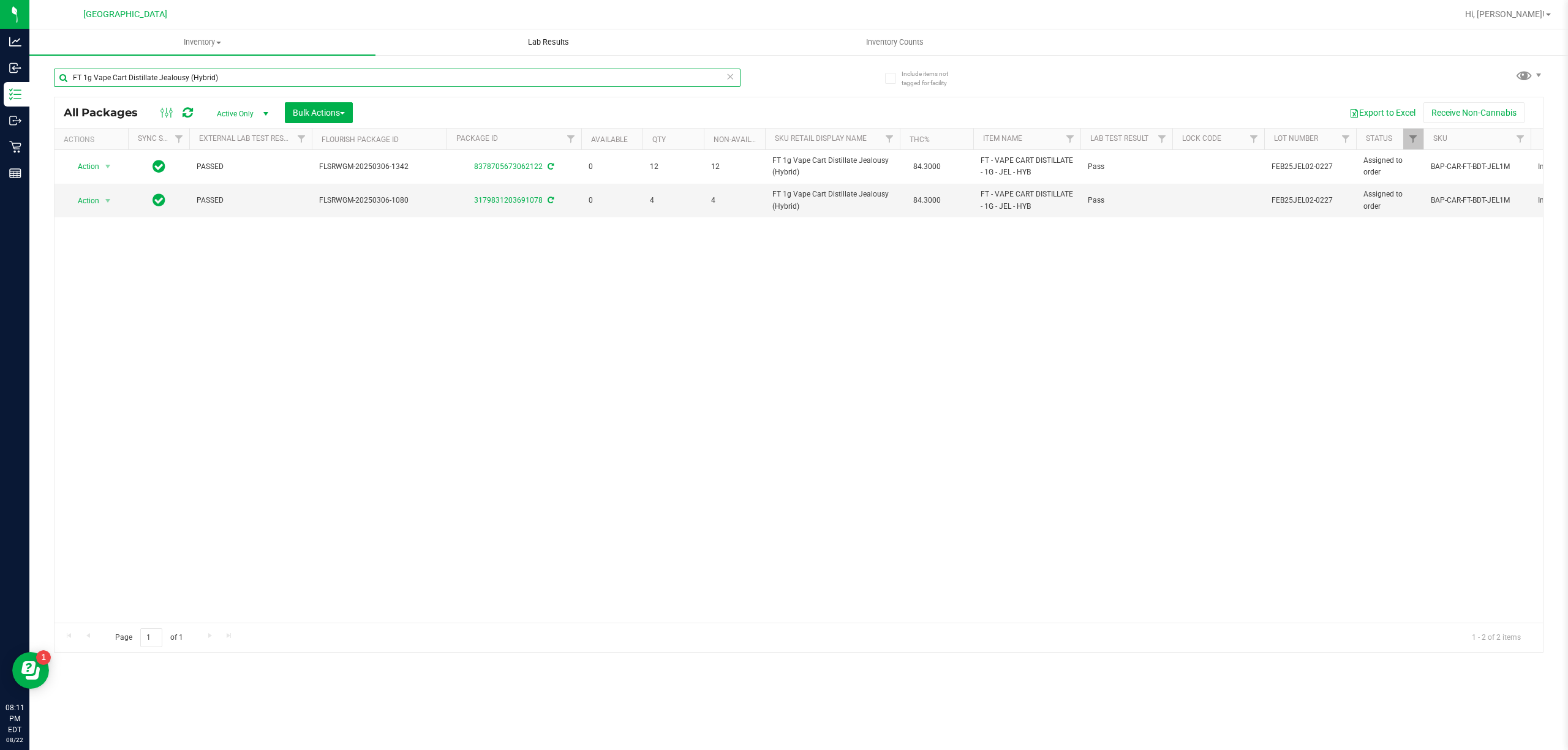
type input "FT 1g Vape Cart Distillate Jealousy (Hybrid)"
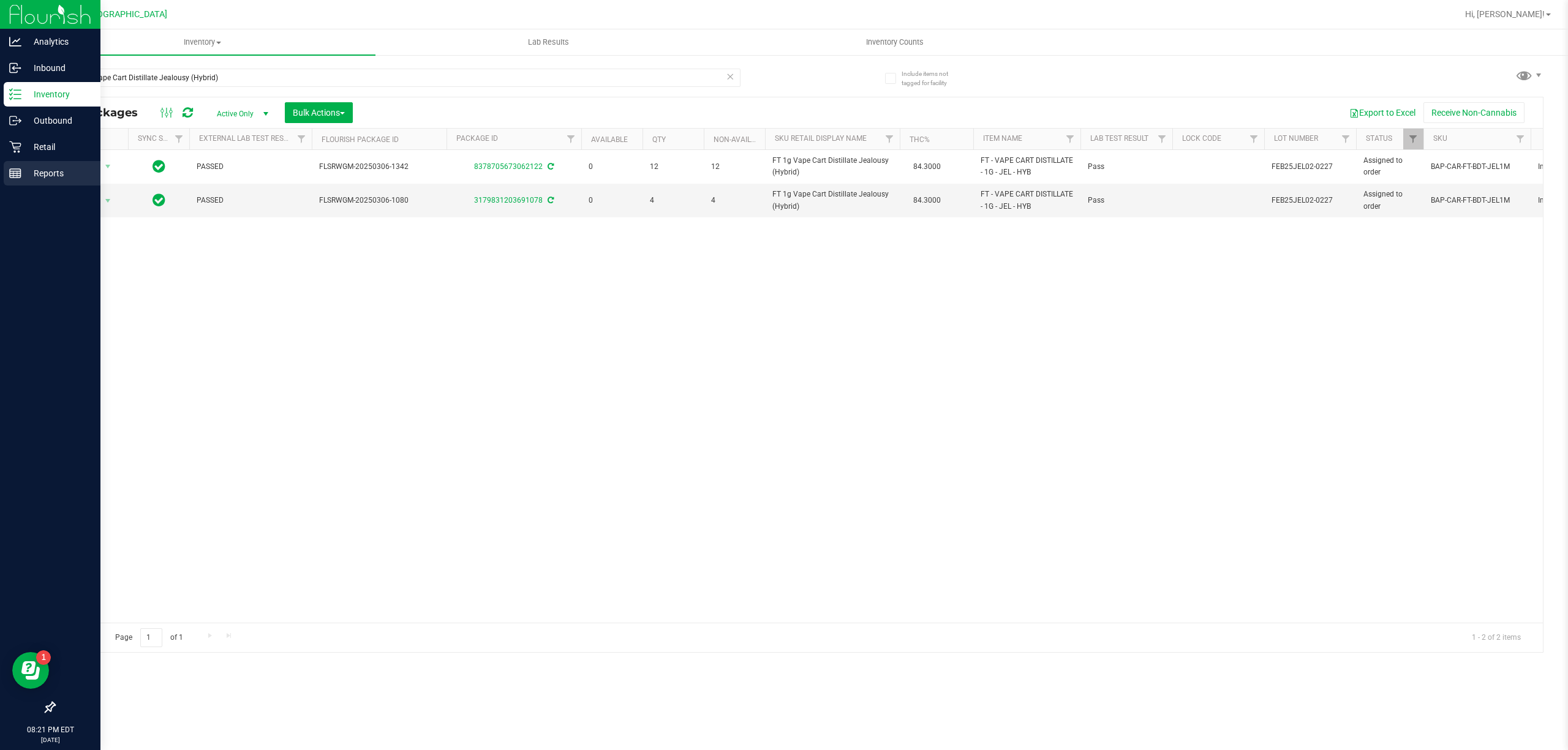
click at [26, 168] on p "Reports" at bounding box center [58, 173] width 74 height 15
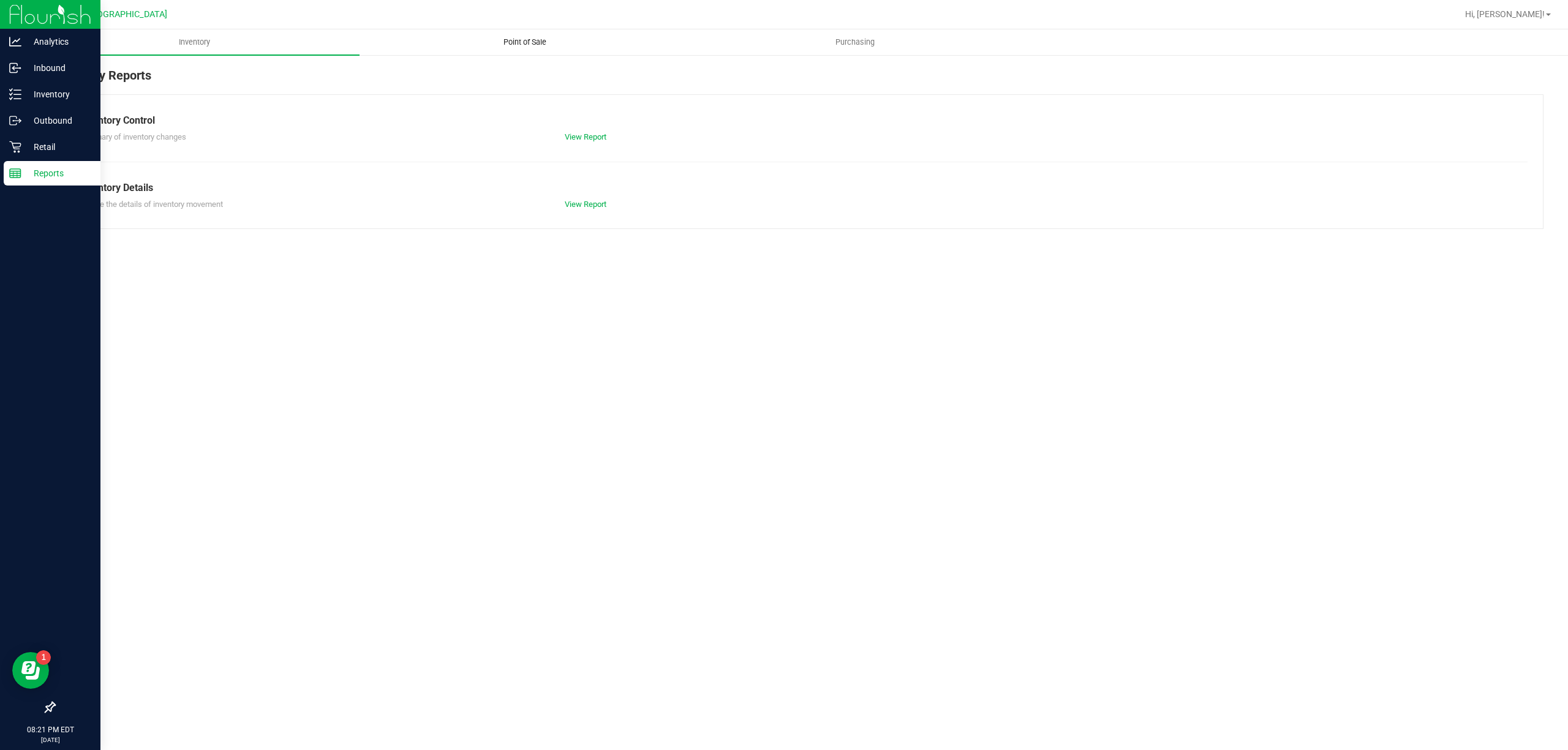
click at [538, 48] on uib-tab-heading "Point of Sale" at bounding box center [525, 42] width 329 height 25
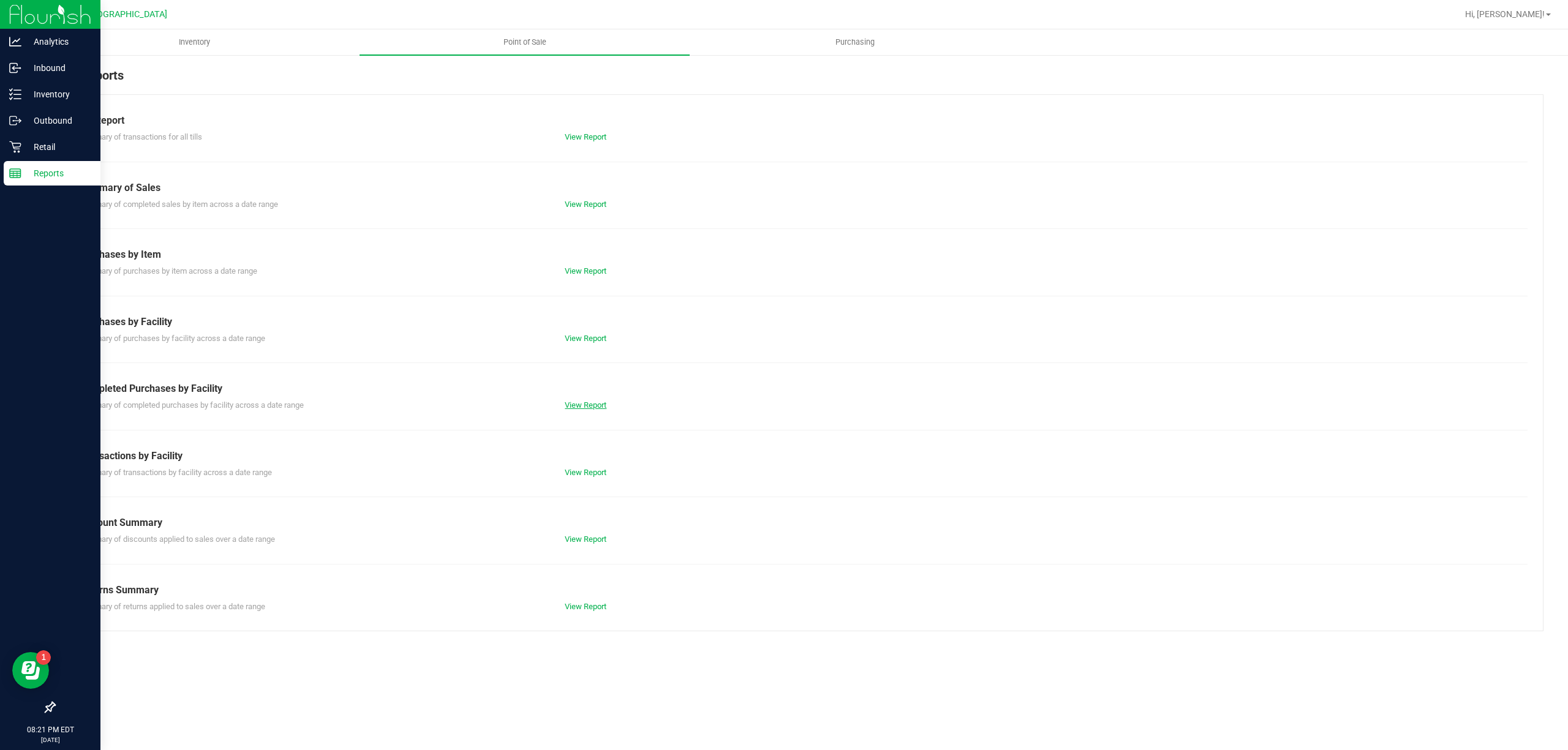
click at [596, 408] on link "View Report" at bounding box center [586, 405] width 42 height 9
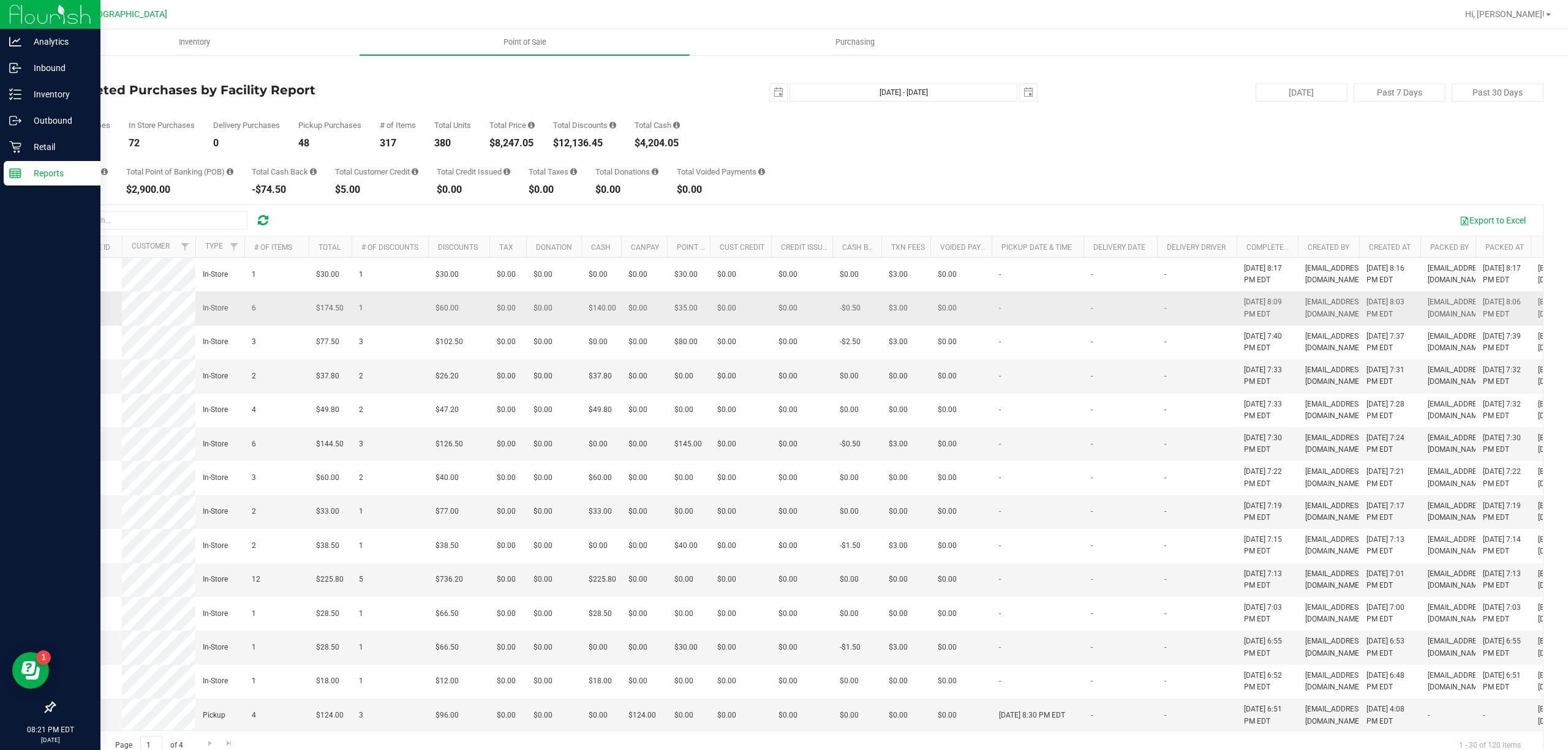
click at [92, 312] on span "11832186" at bounding box center [79, 308] width 34 height 9
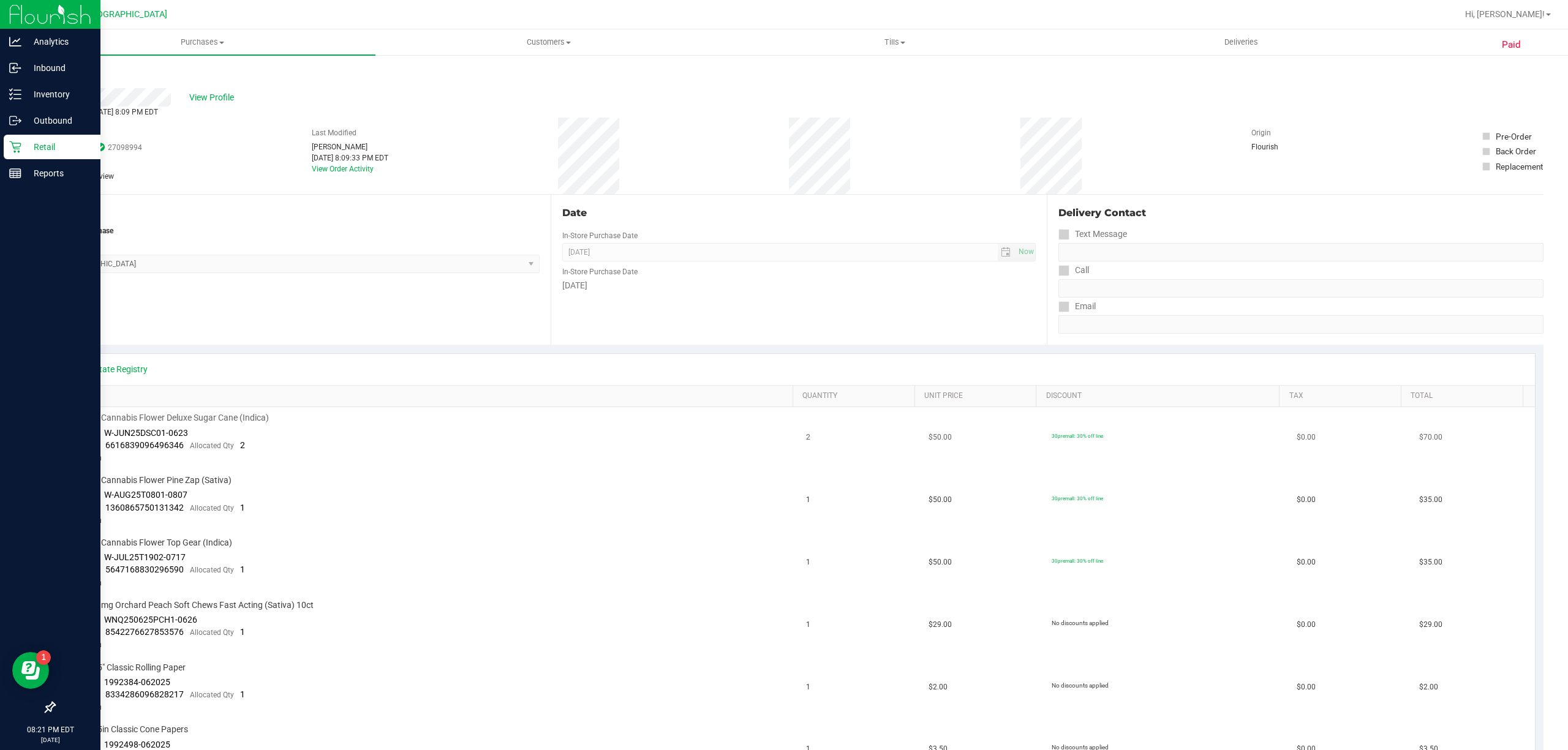
scroll to position [326, 0]
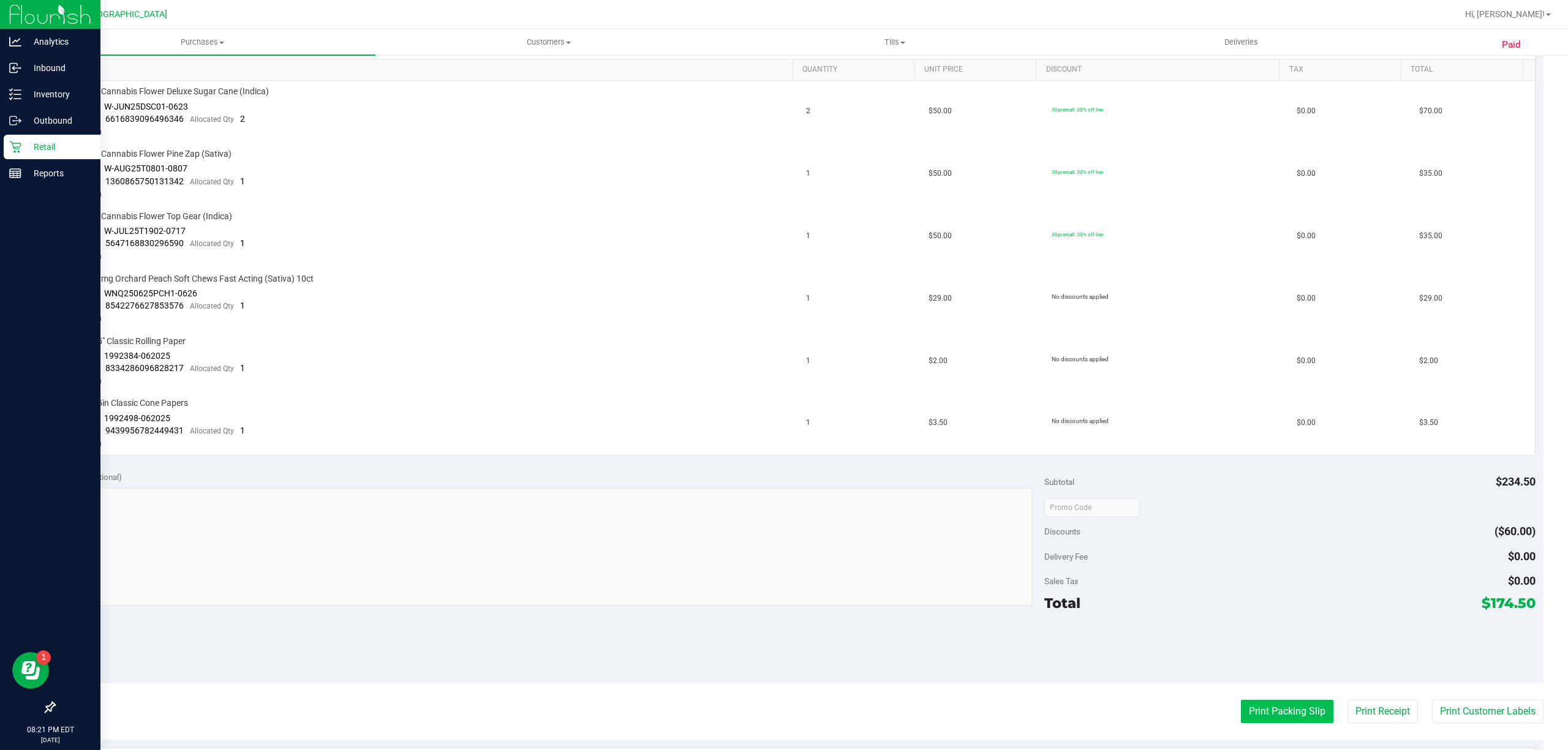
click at [1246, 701] on button "Print Packing Slip" at bounding box center [1287, 711] width 93 height 23
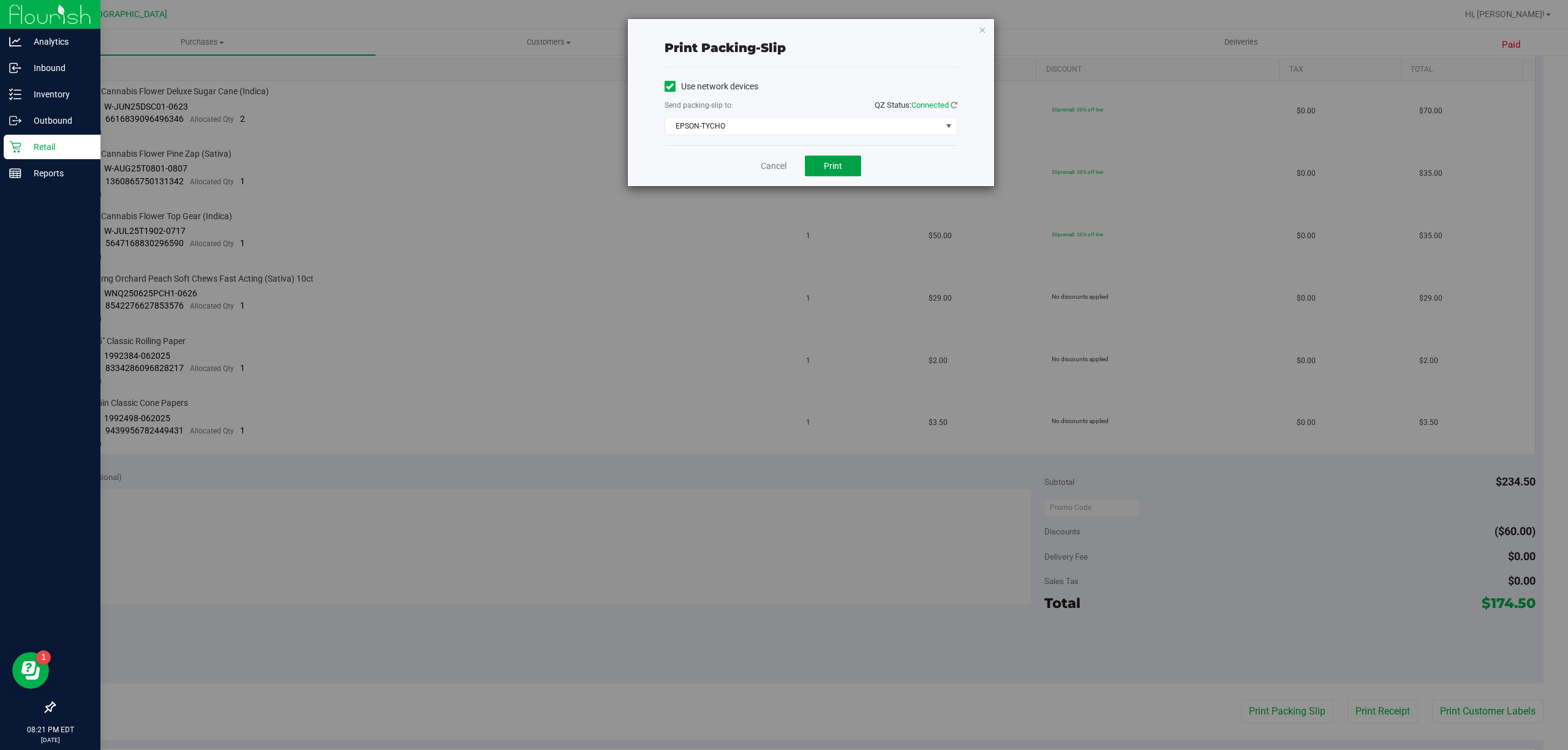
click at [834, 160] on button "Print" at bounding box center [833, 166] width 56 height 21
click at [763, 168] on link "Cancel" at bounding box center [774, 166] width 26 height 13
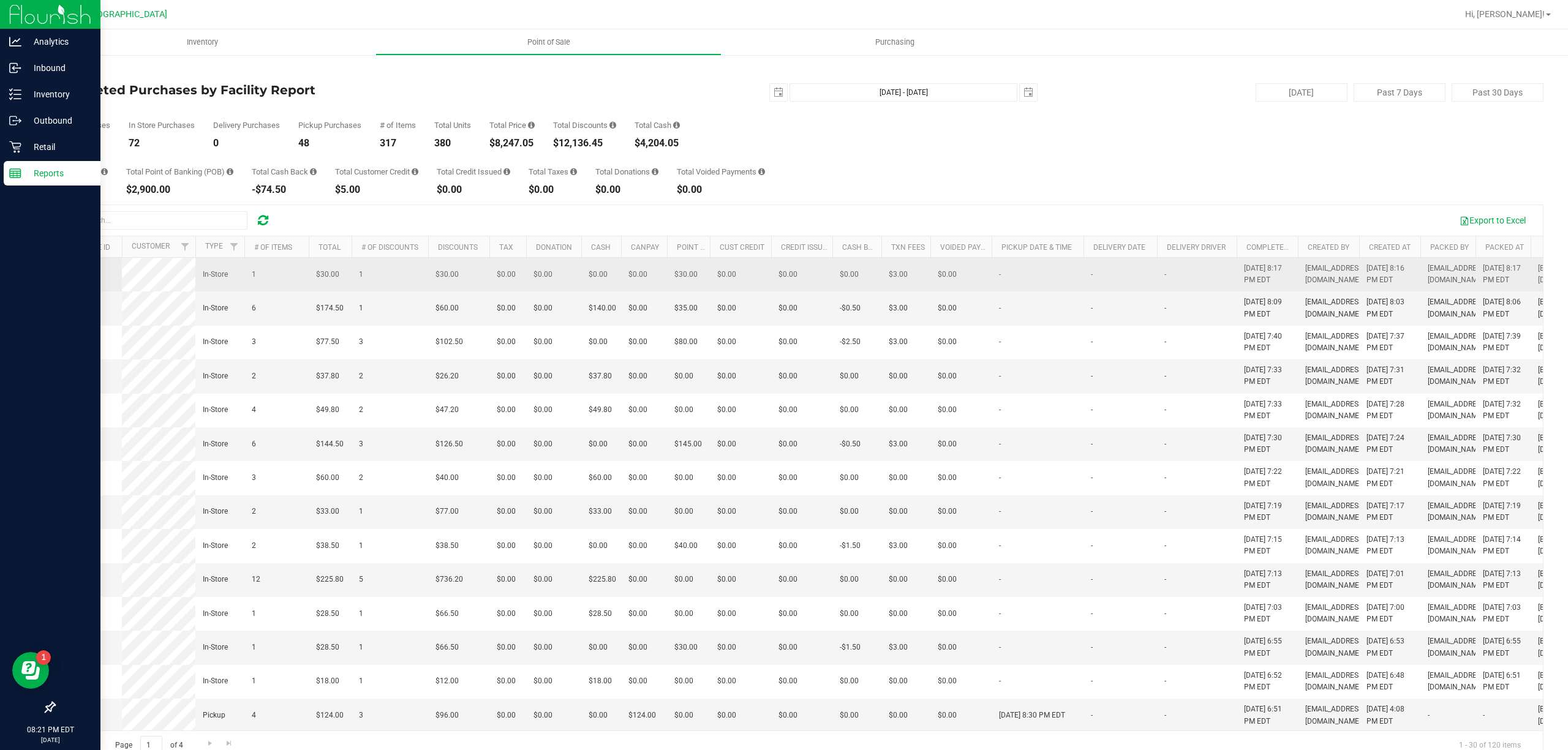
click at [87, 278] on span "11832263" at bounding box center [79, 274] width 34 height 9
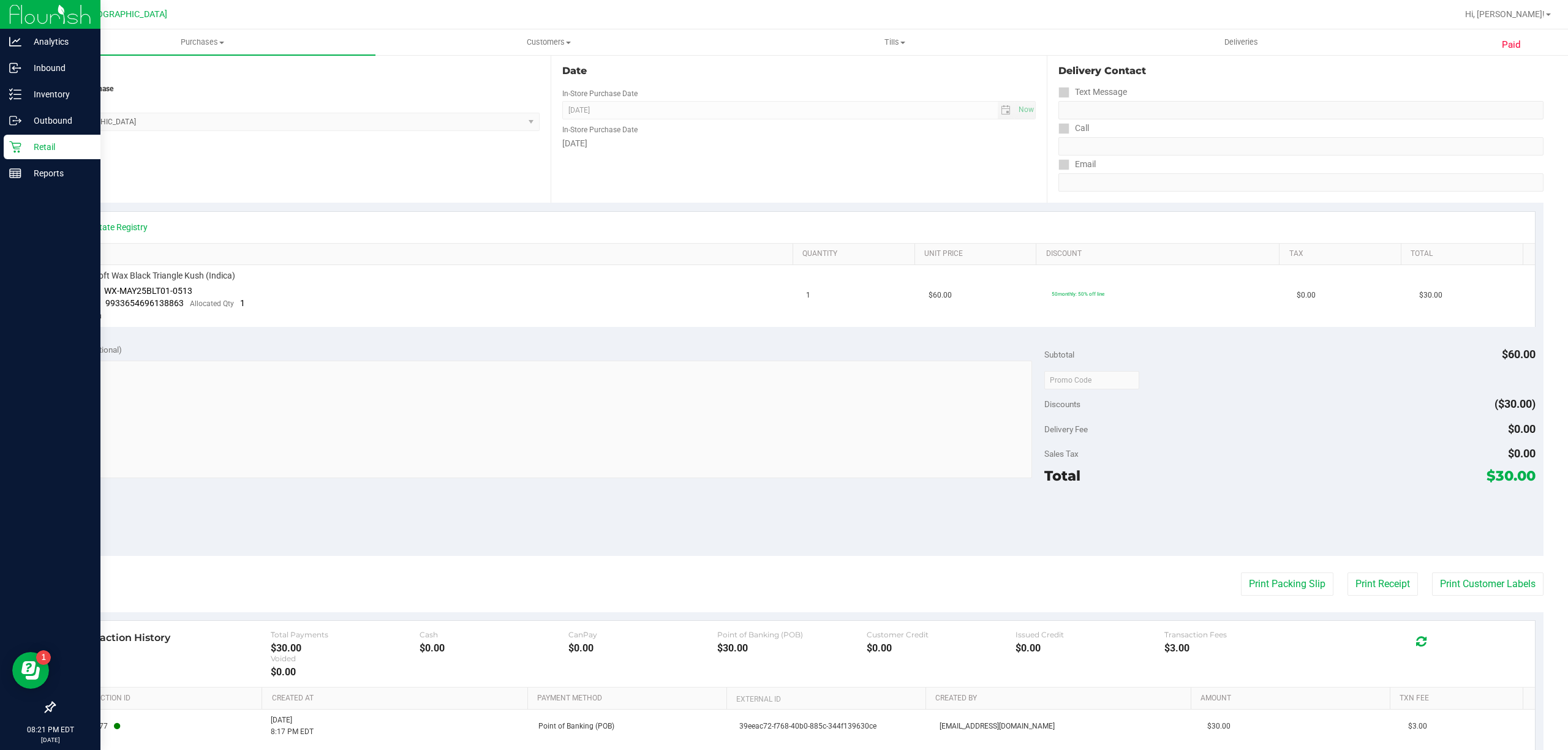
scroll to position [257, 0]
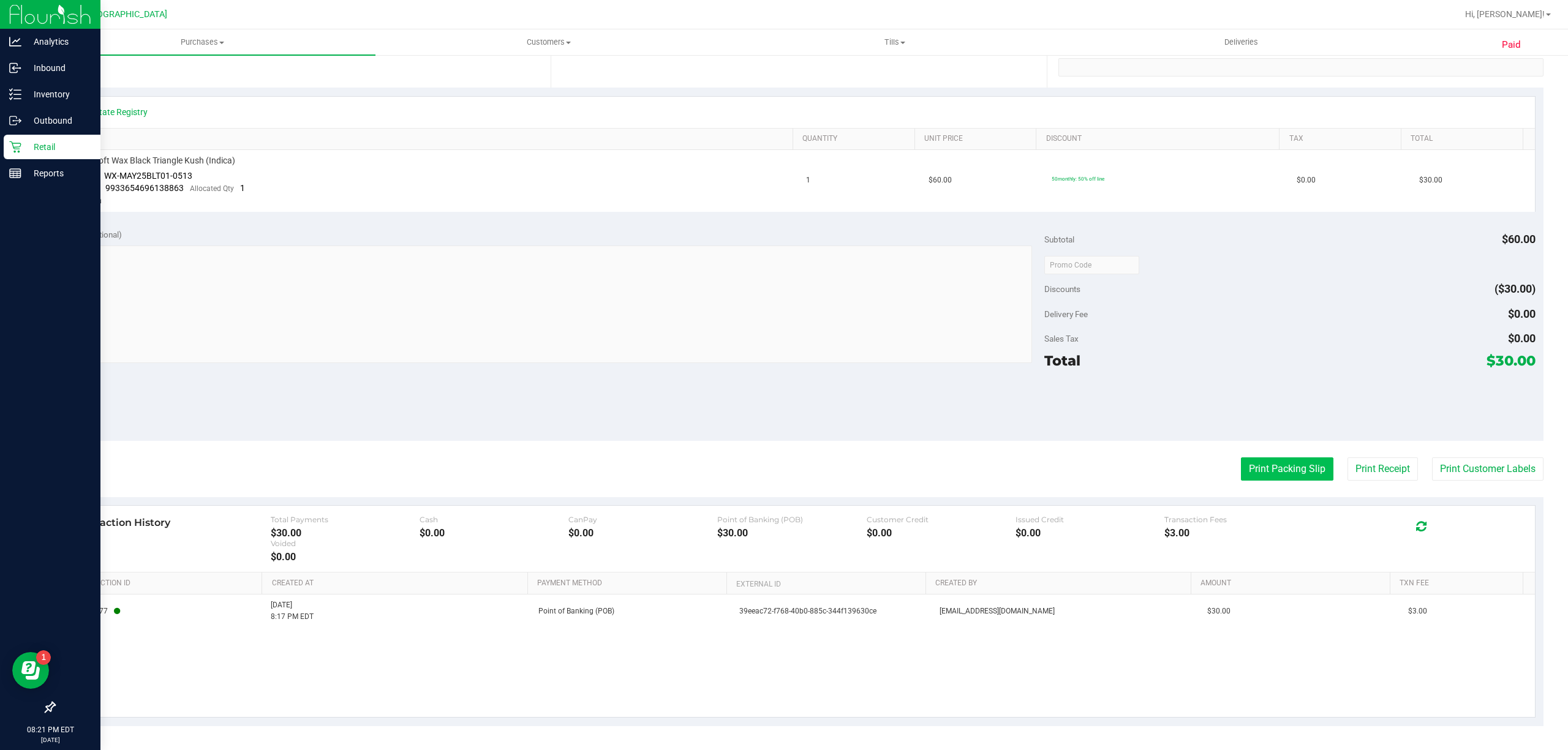
click at [1241, 474] on button "Print Packing Slip" at bounding box center [1287, 469] width 93 height 23
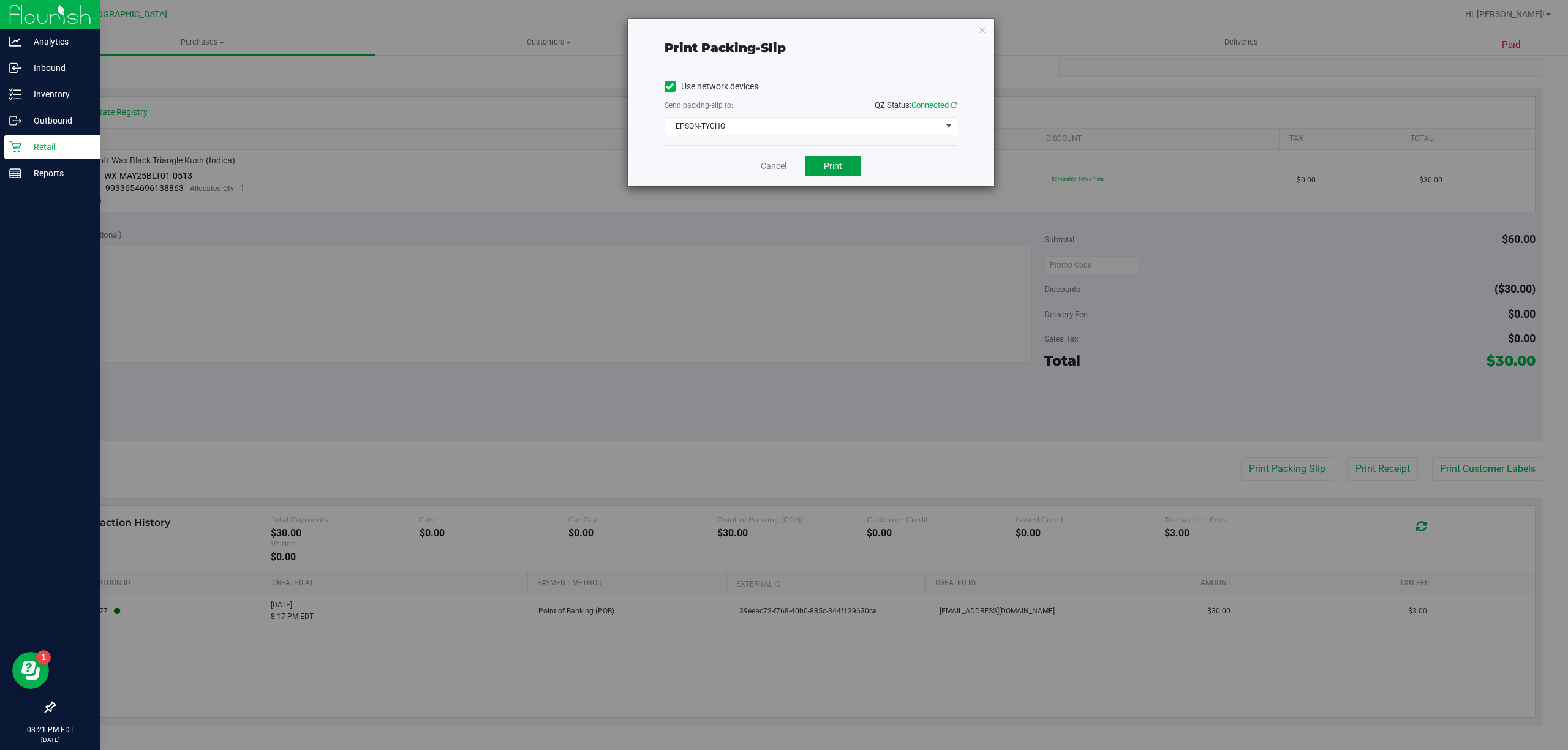
click at [841, 171] on span "Print" at bounding box center [833, 167] width 18 height 10
click at [772, 165] on link "Cancel" at bounding box center [774, 166] width 26 height 13
